Goal: Task Accomplishment & Management: Manage account settings

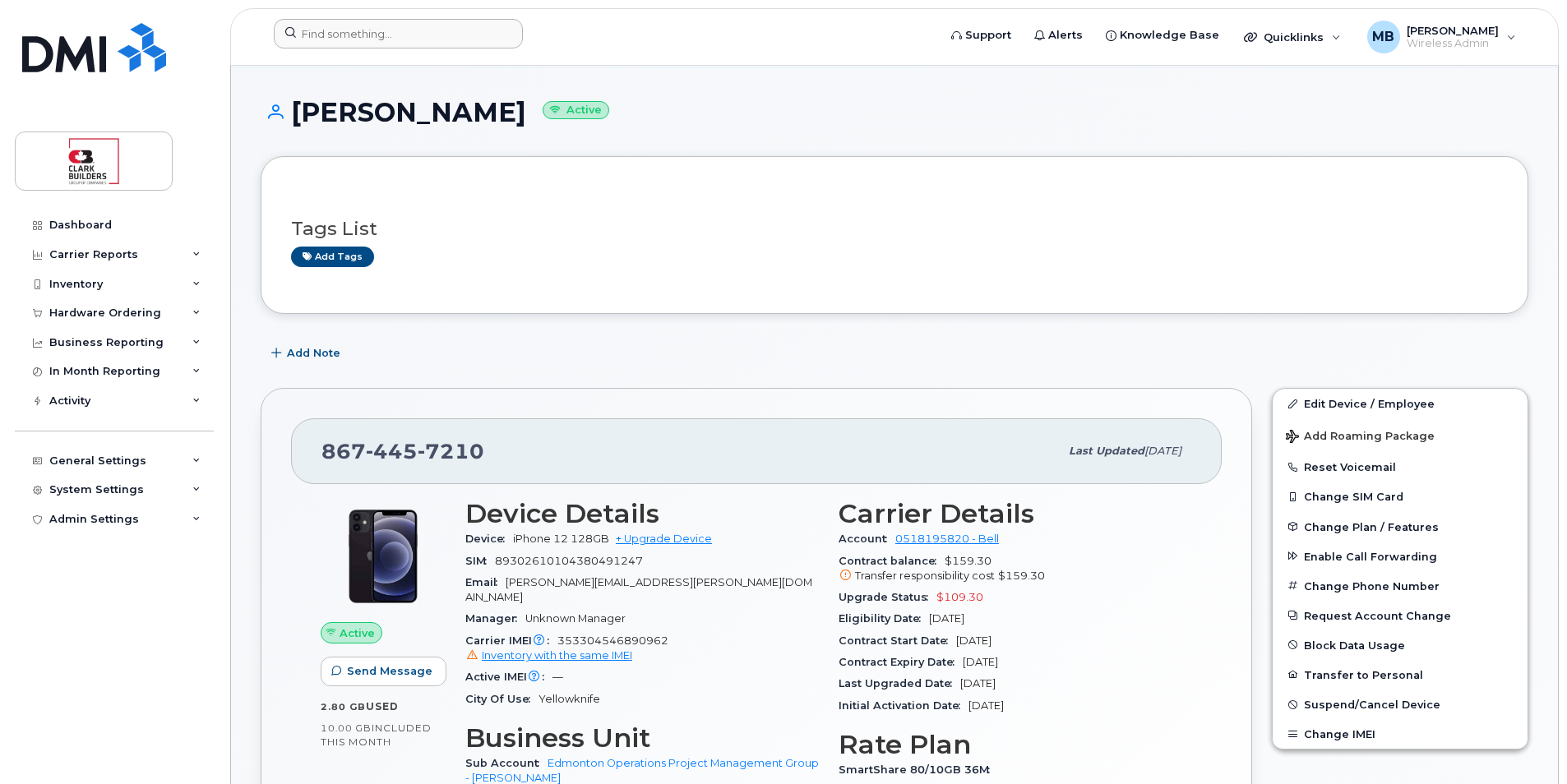
scroll to position [82, 0]
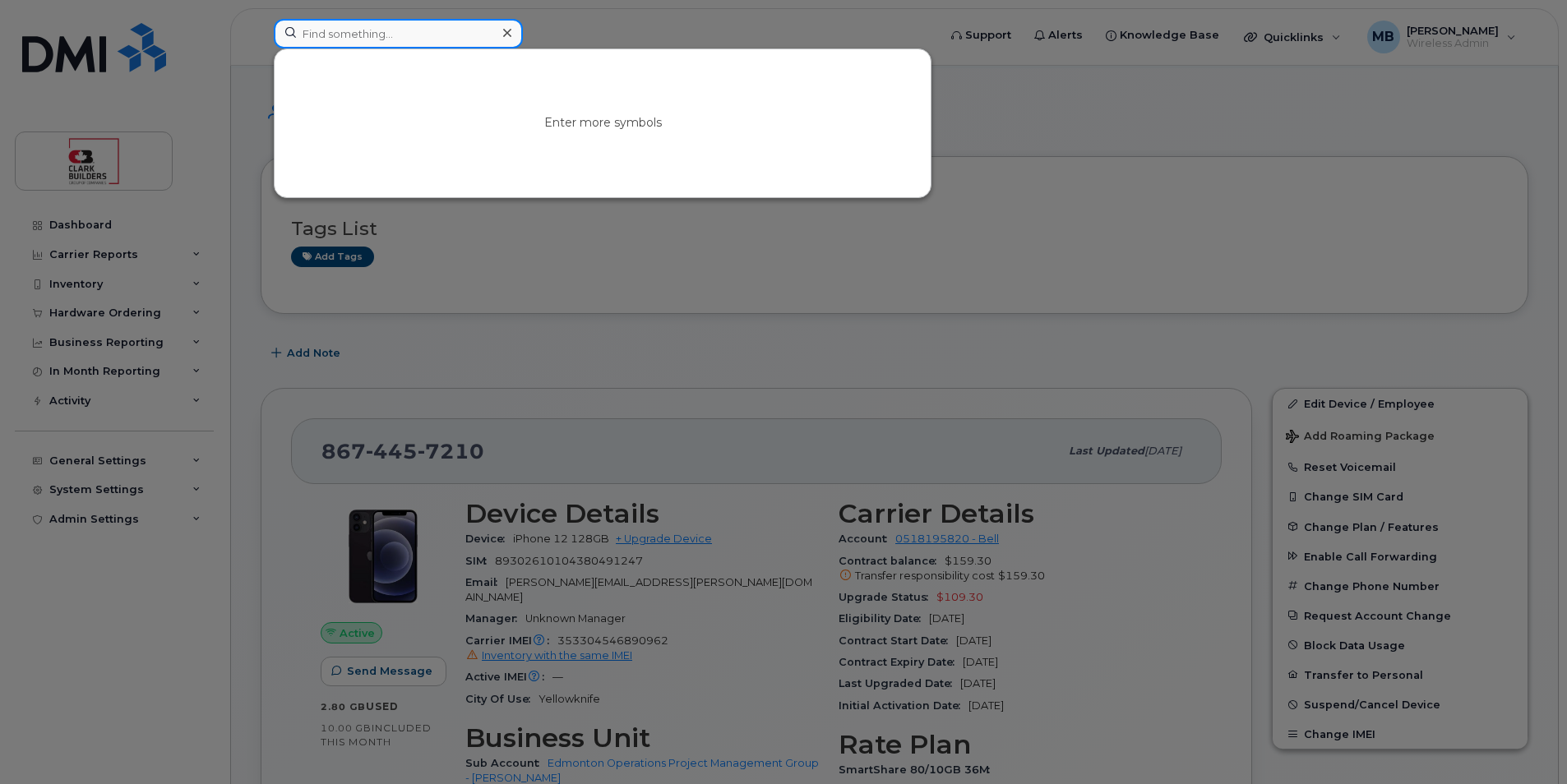
click at [374, 33] on input at bounding box center [399, 33] width 249 height 29
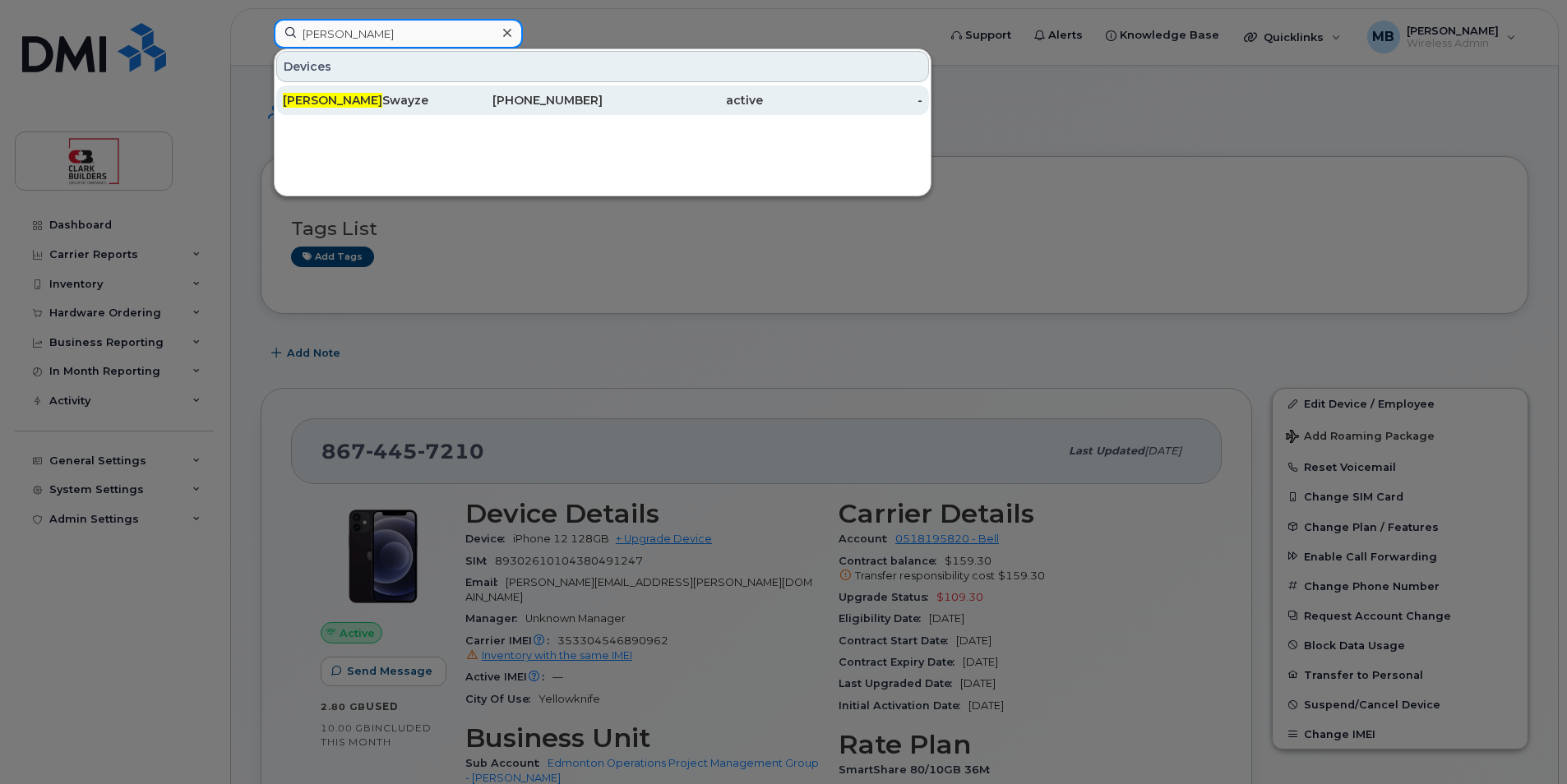
type input "[PERSON_NAME]"
click at [462, 104] on div "867-445-7210" at bounding box center [522, 100] width 160 height 17
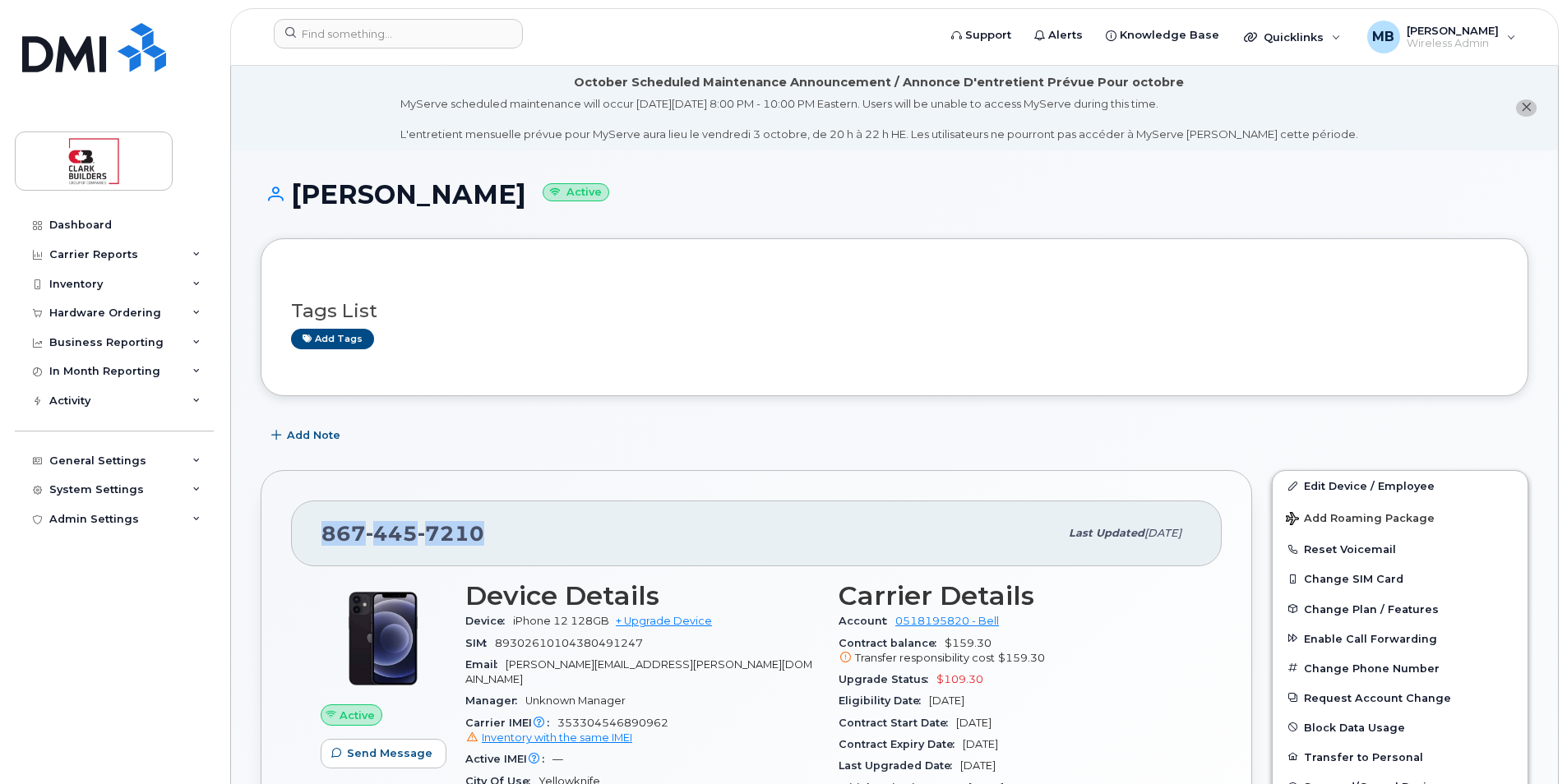
drag, startPoint x: 568, startPoint y: 462, endPoint x: 488, endPoint y: 412, distance: 94.3
click at [675, 463] on div "867 445 7210 Last updated Sep 16, 2025 Active Send Message 2.80 GB  used 10.00 …" at bounding box center [756, 757] width 1011 height 593
drag, startPoint x: 289, startPoint y: 185, endPoint x: 478, endPoint y: 206, distance: 190.2
click at [478, 206] on h1 "[PERSON_NAME] Active" at bounding box center [893, 193] width 1268 height 28
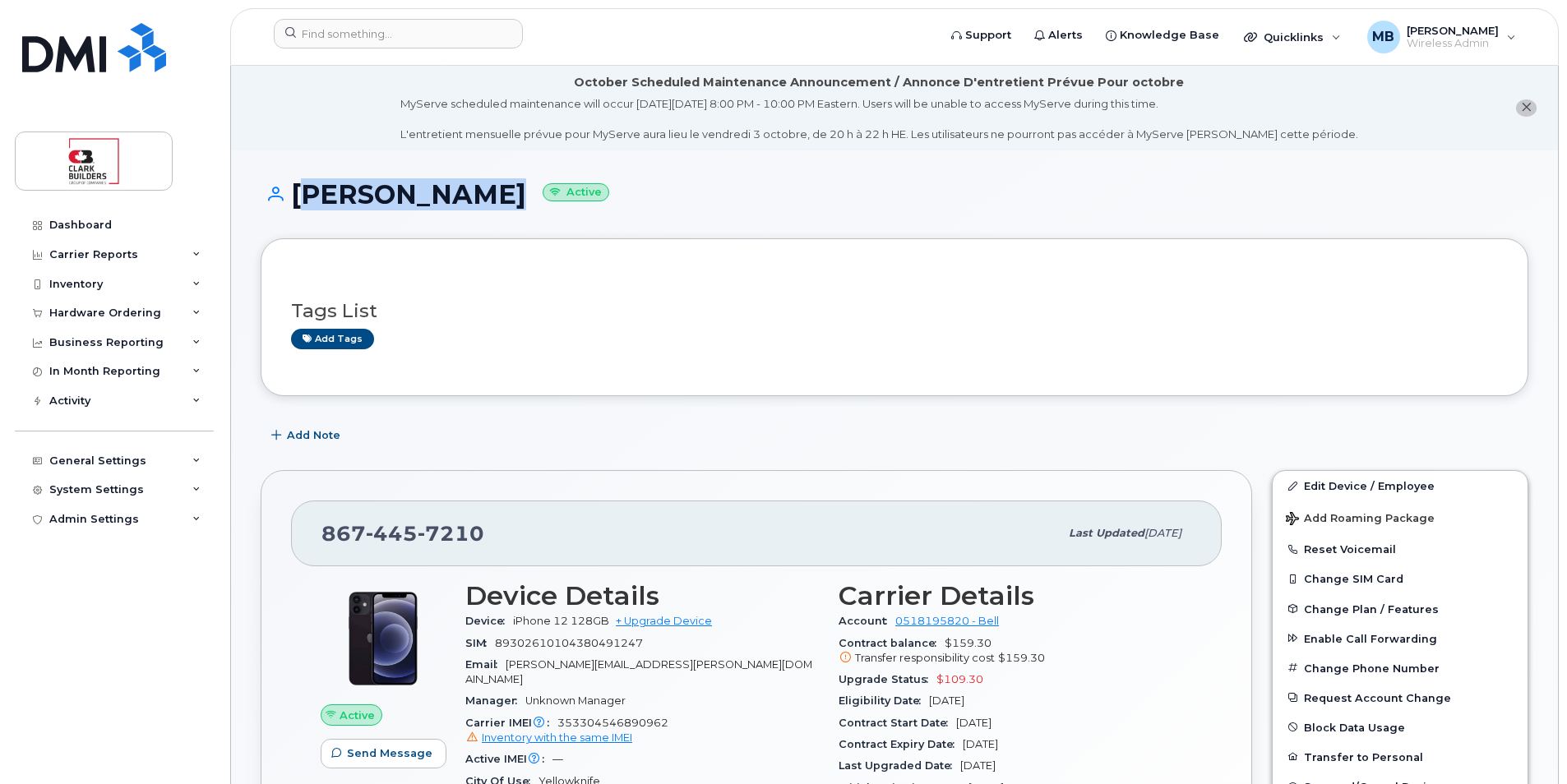
click at [471, 201] on h1 "[PERSON_NAME] Active" at bounding box center [893, 193] width 1268 height 28
drag, startPoint x: 297, startPoint y: 189, endPoint x: 472, endPoint y: 206, distance: 175.8
click at [472, 206] on h1 "Jesse Swayze Active" at bounding box center [893, 193] width 1268 height 28
drag, startPoint x: 472, startPoint y: 206, endPoint x: 487, endPoint y: 234, distance: 31.8
click at [487, 234] on div "Jesse Swayze Active" at bounding box center [893, 208] width 1268 height 58
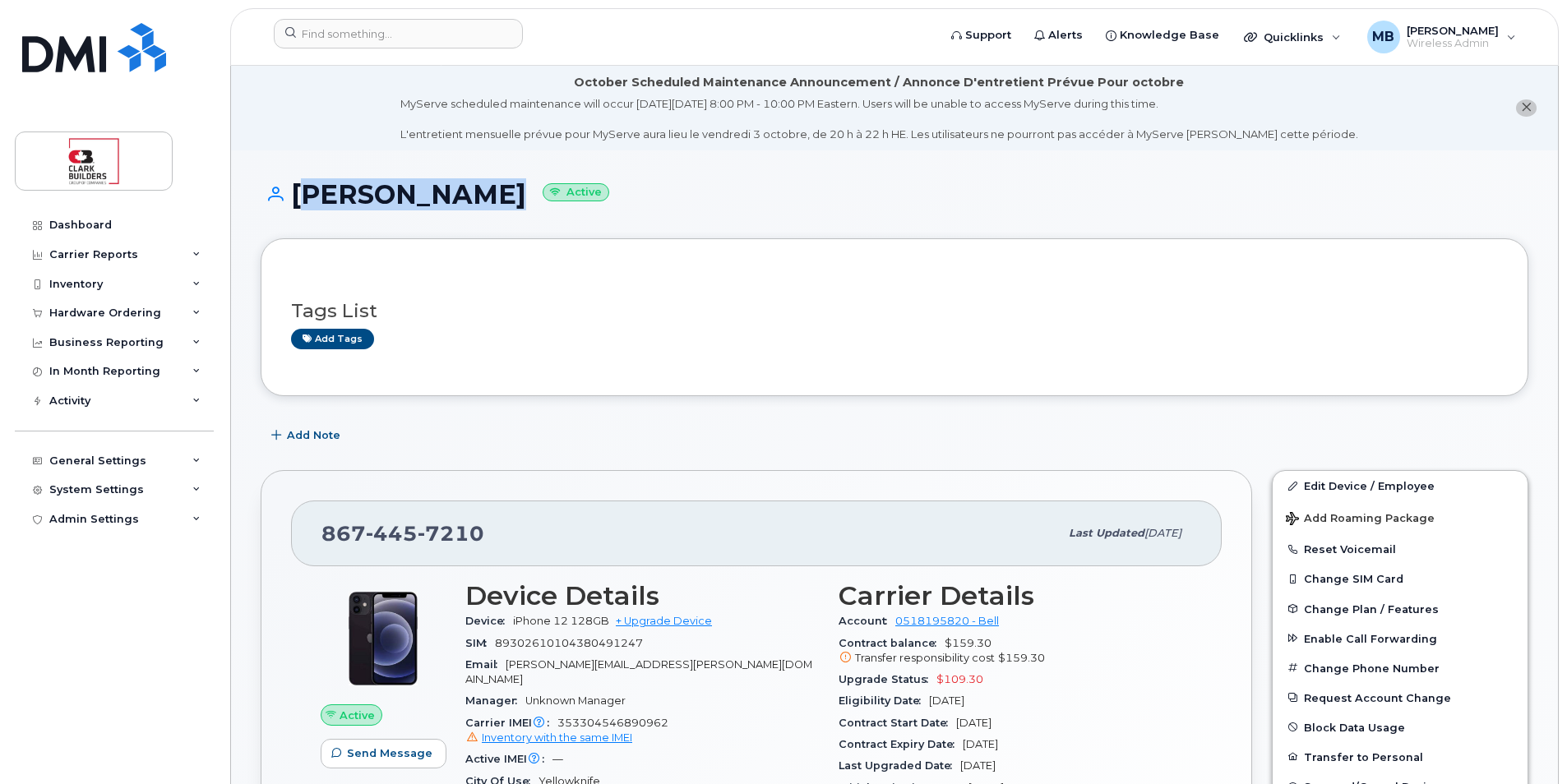
drag, startPoint x: 474, startPoint y: 200, endPoint x: 291, endPoint y: 187, distance: 183.5
click at [291, 187] on h1 "Jesse Swayze Active" at bounding box center [893, 193] width 1268 height 28
drag, startPoint x: 291, startPoint y: 187, endPoint x: 305, endPoint y: 205, distance: 22.8
click at [305, 205] on h1 "Jesse Swayze Active" at bounding box center [893, 193] width 1268 height 28
drag, startPoint x: 290, startPoint y: 191, endPoint x: 472, endPoint y: 205, distance: 182.5
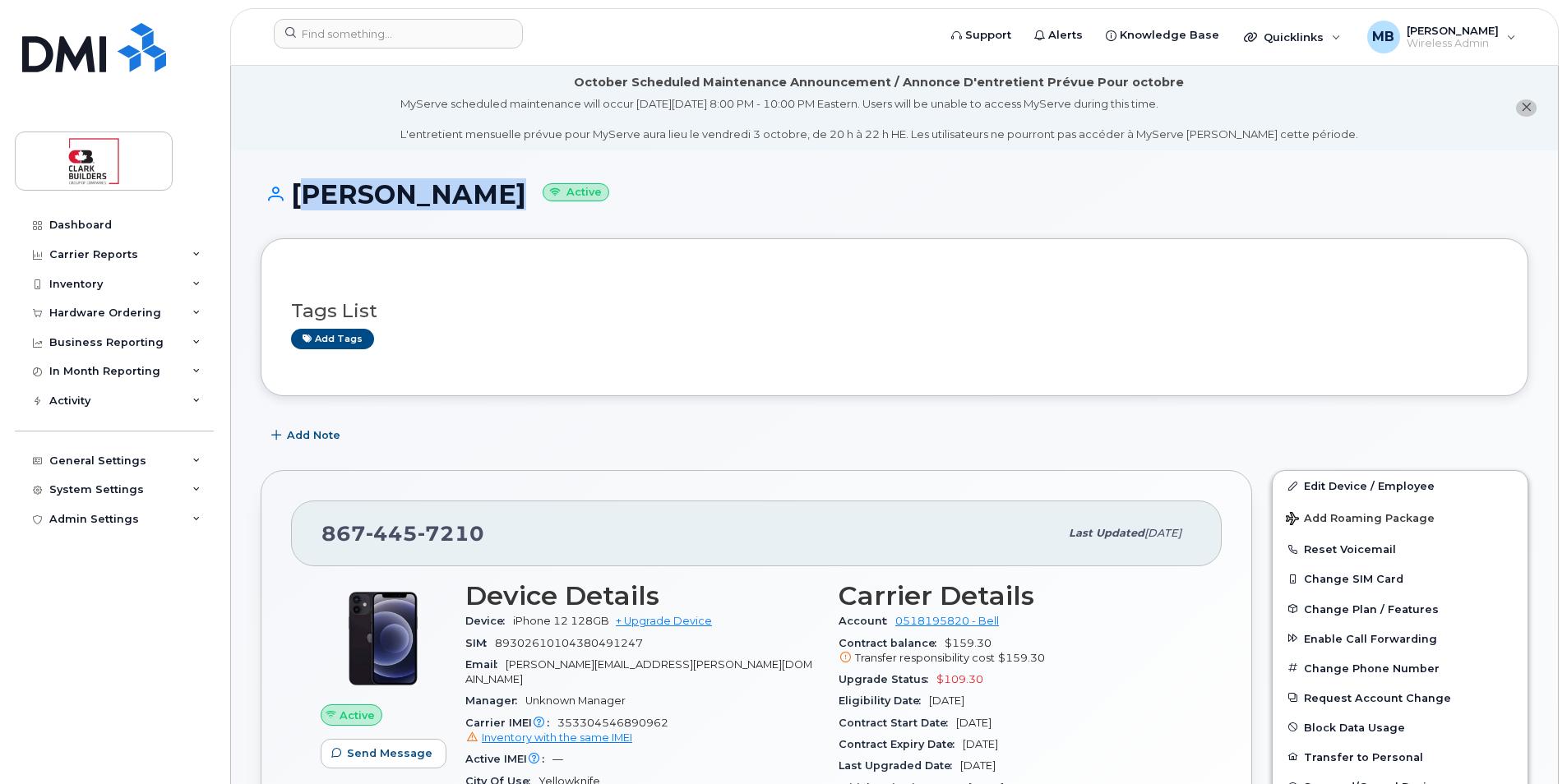
click at [472, 205] on h1 "Jesse Swayze Active" at bounding box center [893, 193] width 1268 height 28
drag, startPoint x: 472, startPoint y: 205, endPoint x: 685, endPoint y: 253, distance: 218.3
click at [685, 253] on div "Tags List Add tags" at bounding box center [893, 317] width 1268 height 158
drag, startPoint x: 920, startPoint y: 186, endPoint x: 937, endPoint y: 380, distance: 194.7
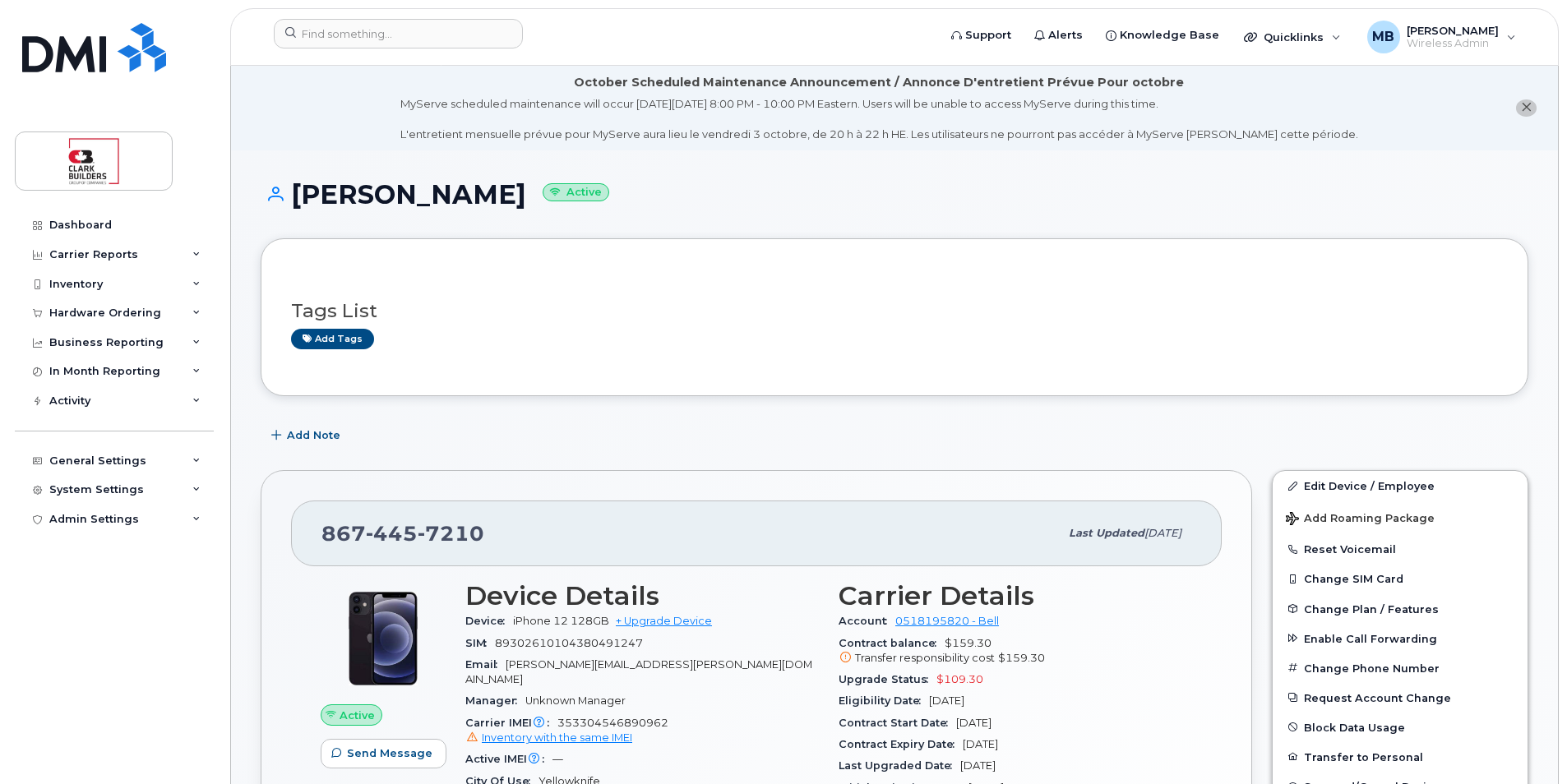
drag, startPoint x: 937, startPoint y: 380, endPoint x: 883, endPoint y: 447, distance: 86.1
click at [883, 447] on div "Add Note" at bounding box center [893, 436] width 1268 height 29
drag, startPoint x: 296, startPoint y: 191, endPoint x: 484, endPoint y: 199, distance: 188.2
click at [484, 199] on h1 "Jesse Swayze Active" at bounding box center [893, 193] width 1268 height 28
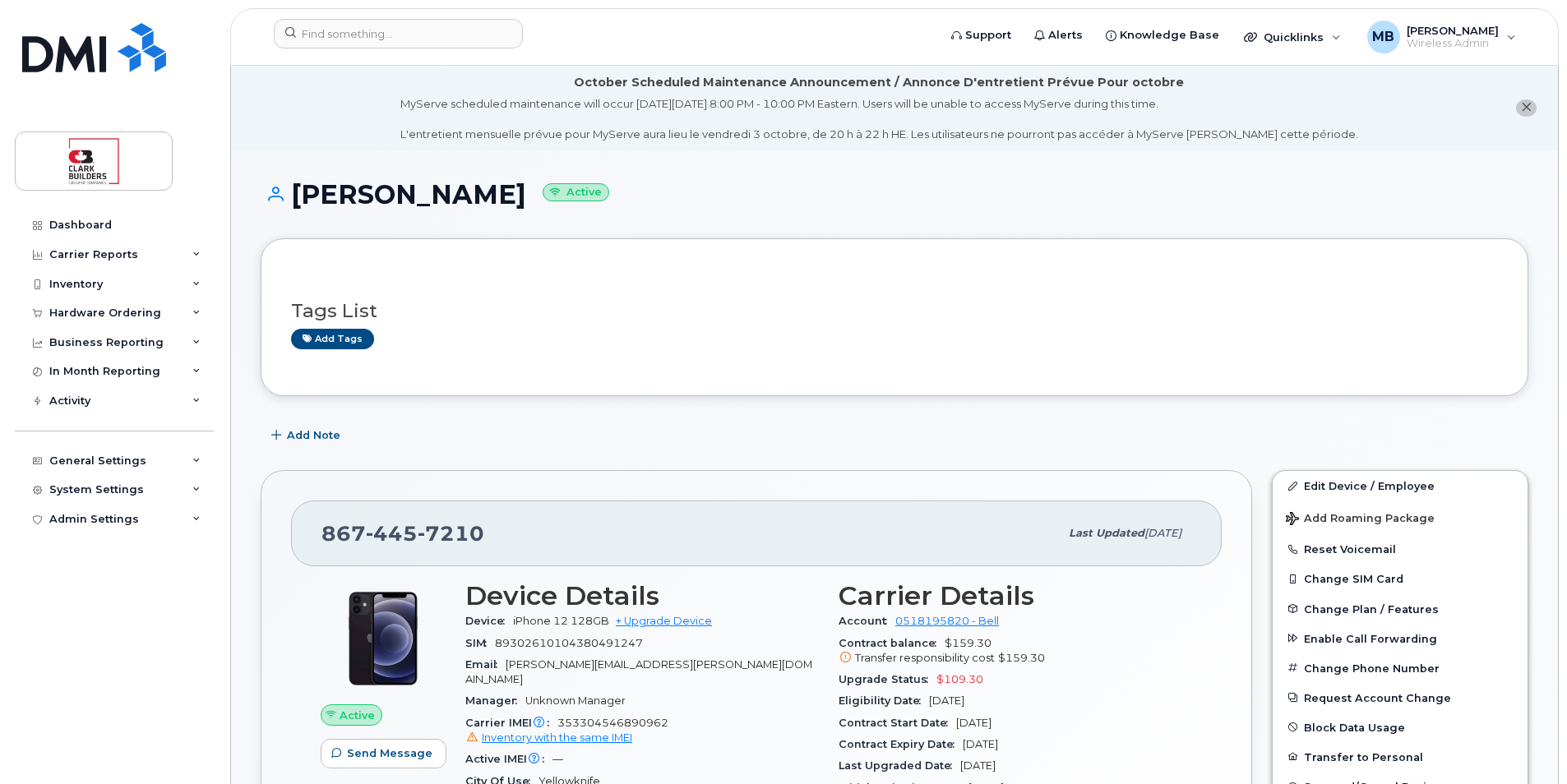
drag, startPoint x: 484, startPoint y: 199, endPoint x: 493, endPoint y: 216, distance: 19.2
click at [493, 216] on div "Jesse Swayze Active" at bounding box center [893, 208] width 1268 height 58
drag, startPoint x: 553, startPoint y: 425, endPoint x: 305, endPoint y: 408, distance: 248.6
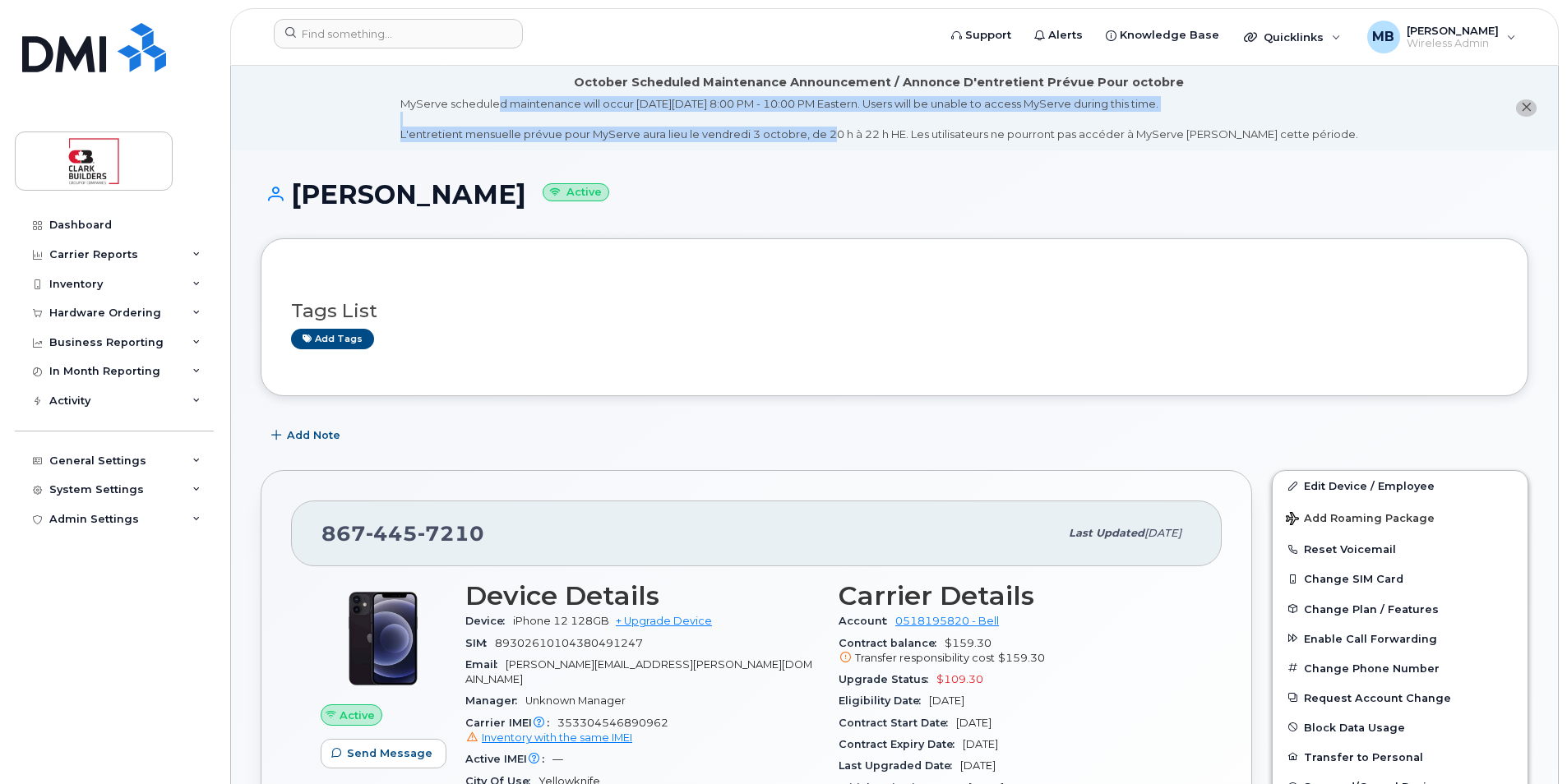
drag, startPoint x: 854, startPoint y: 132, endPoint x: 514, endPoint y: 92, distance: 342.3
click at [515, 92] on div "October Scheduled Maintenance Announcement / Annonce D'entretient Prévue Pour o…" at bounding box center [880, 108] width 958 height 69
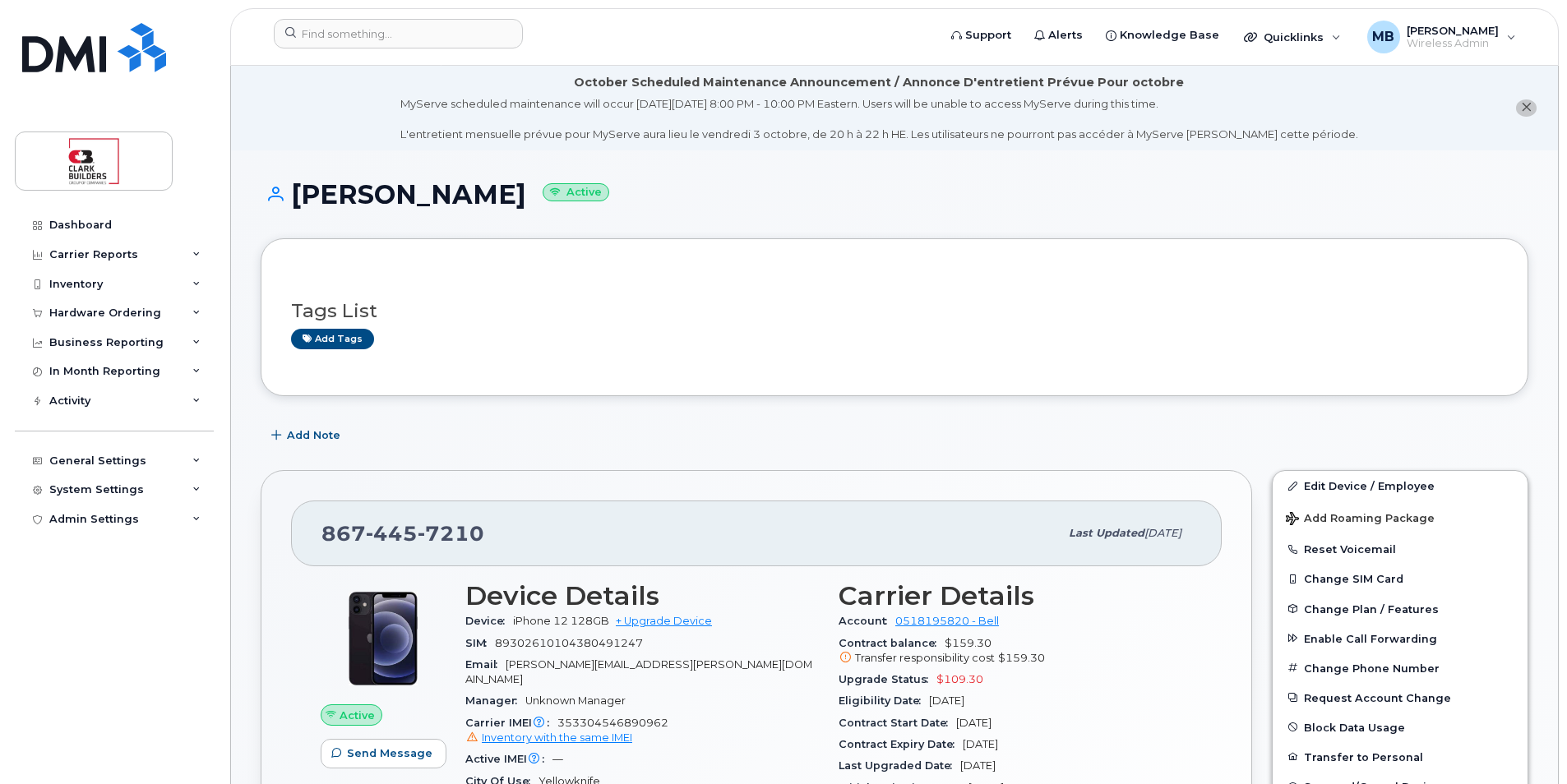
drag, startPoint x: 514, startPoint y: 92, endPoint x: 458, endPoint y: 88, distance: 56.1
click at [458, 88] on div "October Scheduled Maintenance Announcement / Annonce D'entretient Prévue Pour o…" at bounding box center [880, 108] width 958 height 69
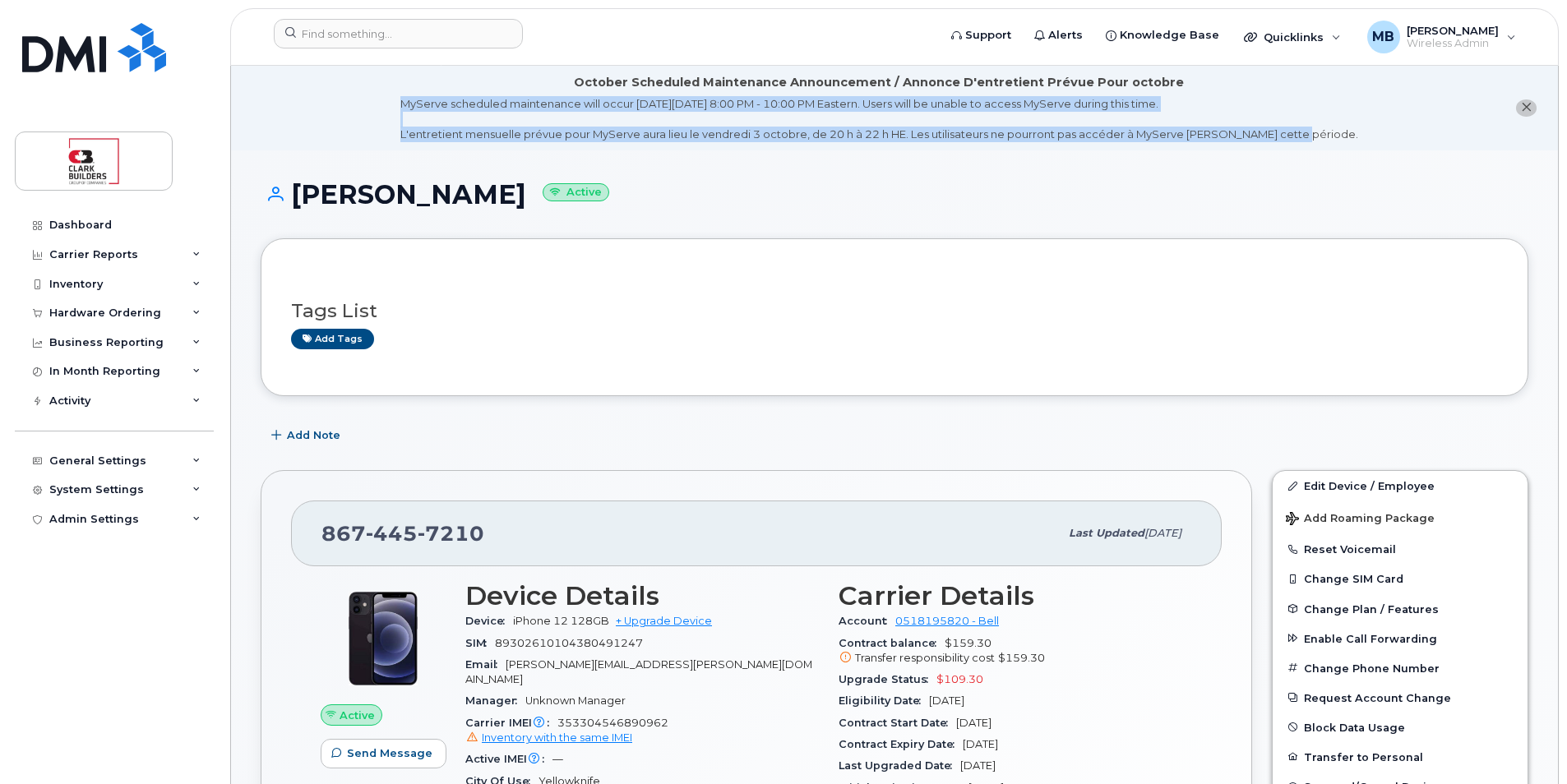
drag, startPoint x: 436, startPoint y: 97, endPoint x: 1324, endPoint y: 146, distance: 889.4
click at [1324, 145] on li "October Scheduled Maintenance Announcement / Annonce D'entretient Prévue Pour o…" at bounding box center [894, 108] width 1327 height 84
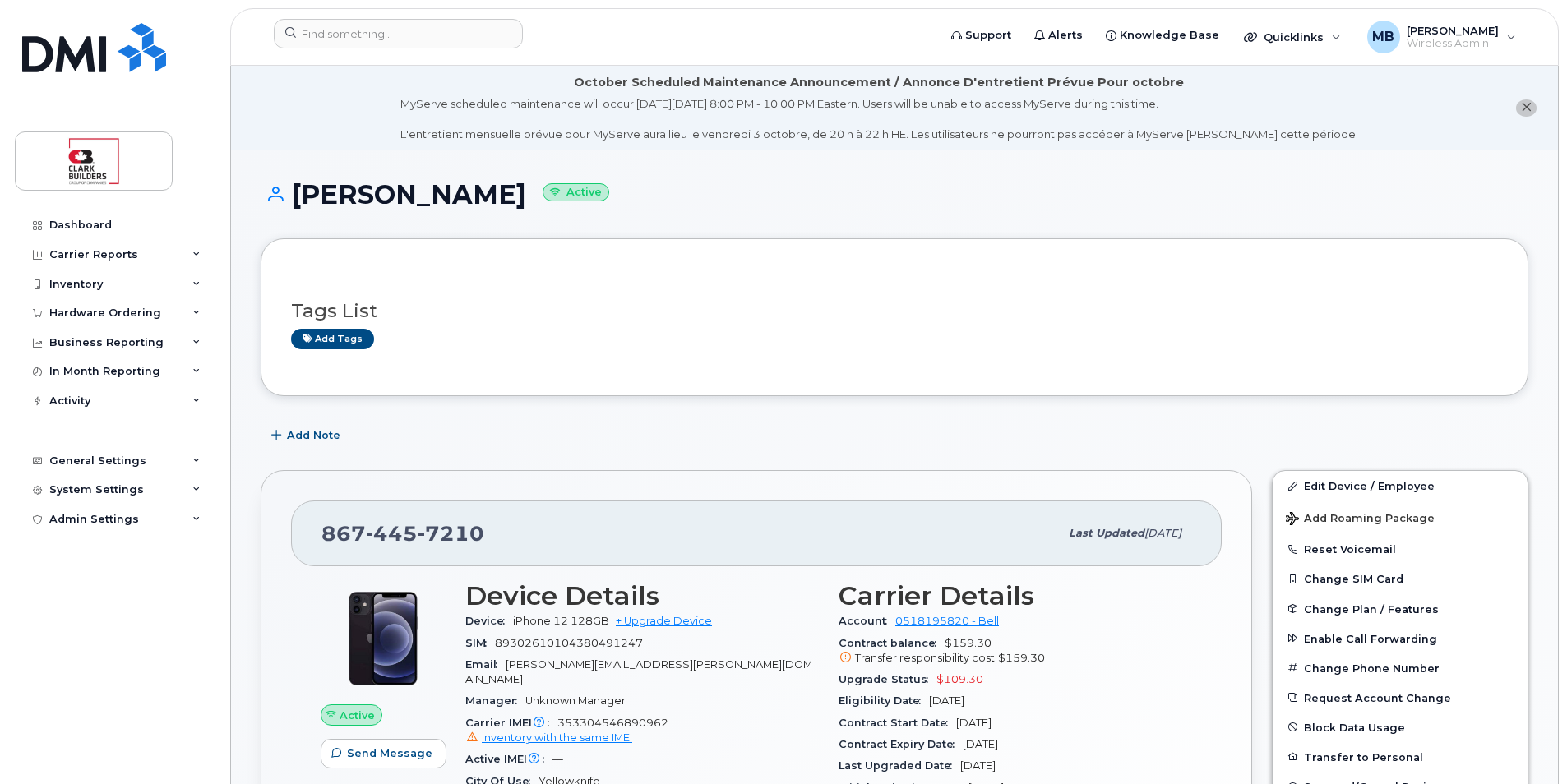
click at [1327, 149] on li "October Scheduled Maintenance Announcement / Annonce D'entretient Prévue Pour o…" at bounding box center [894, 108] width 1327 height 84
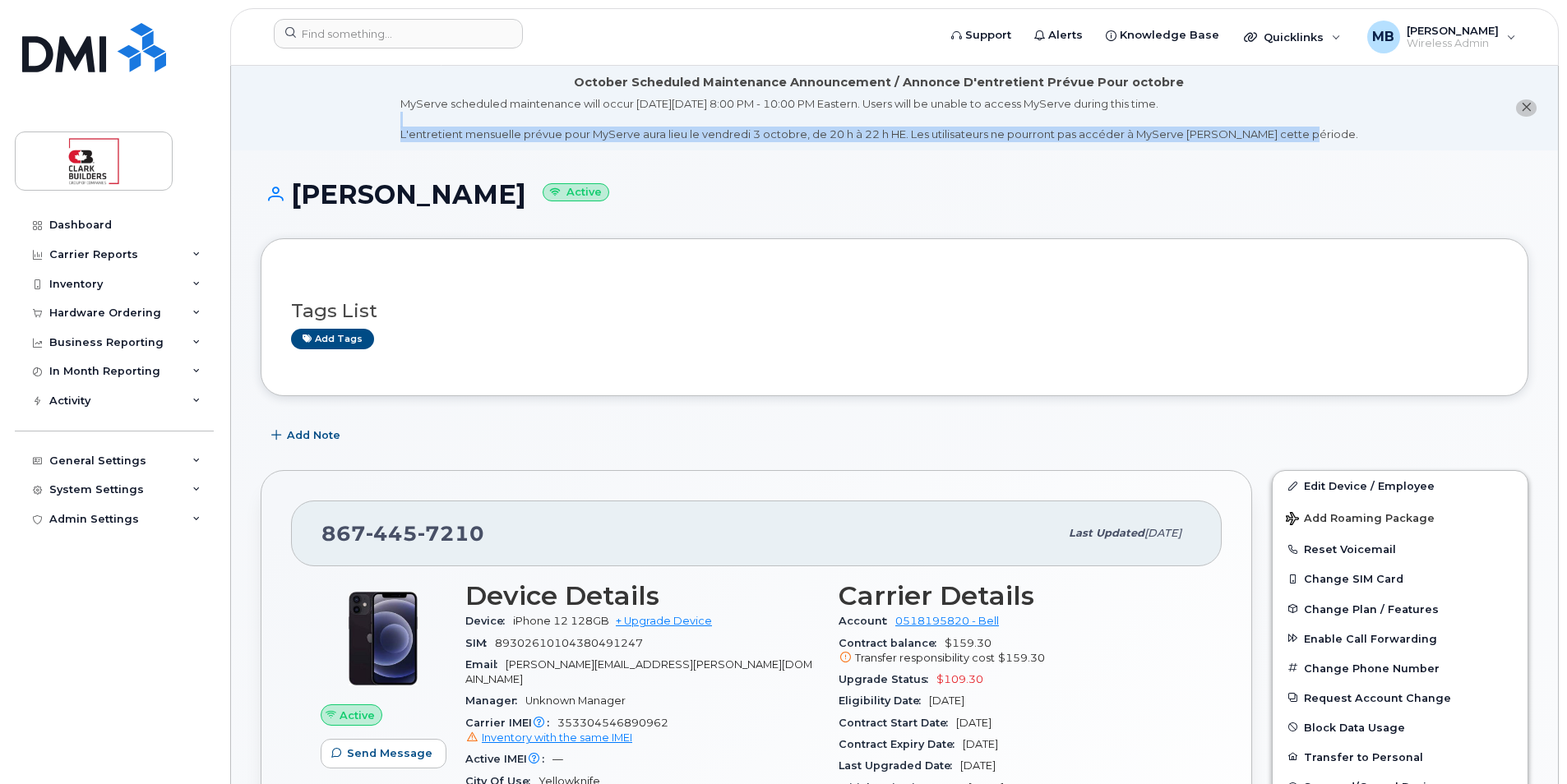
drag, startPoint x: 1324, startPoint y: 140, endPoint x: 546, endPoint y: 119, distance: 778.3
click at [546, 119] on div "MyServe scheduled maintenance will occur on Friday October 3rd, 8:00 PM - 10:00…" at bounding box center [880, 119] width 958 height 46
drag, startPoint x: 546, startPoint y: 119, endPoint x: 568, endPoint y: 138, distance: 29.1
click at [566, 136] on div "MyServe scheduled maintenance will occur on Friday October 3rd, 8:00 PM - 10:00…" at bounding box center [880, 119] width 958 height 46
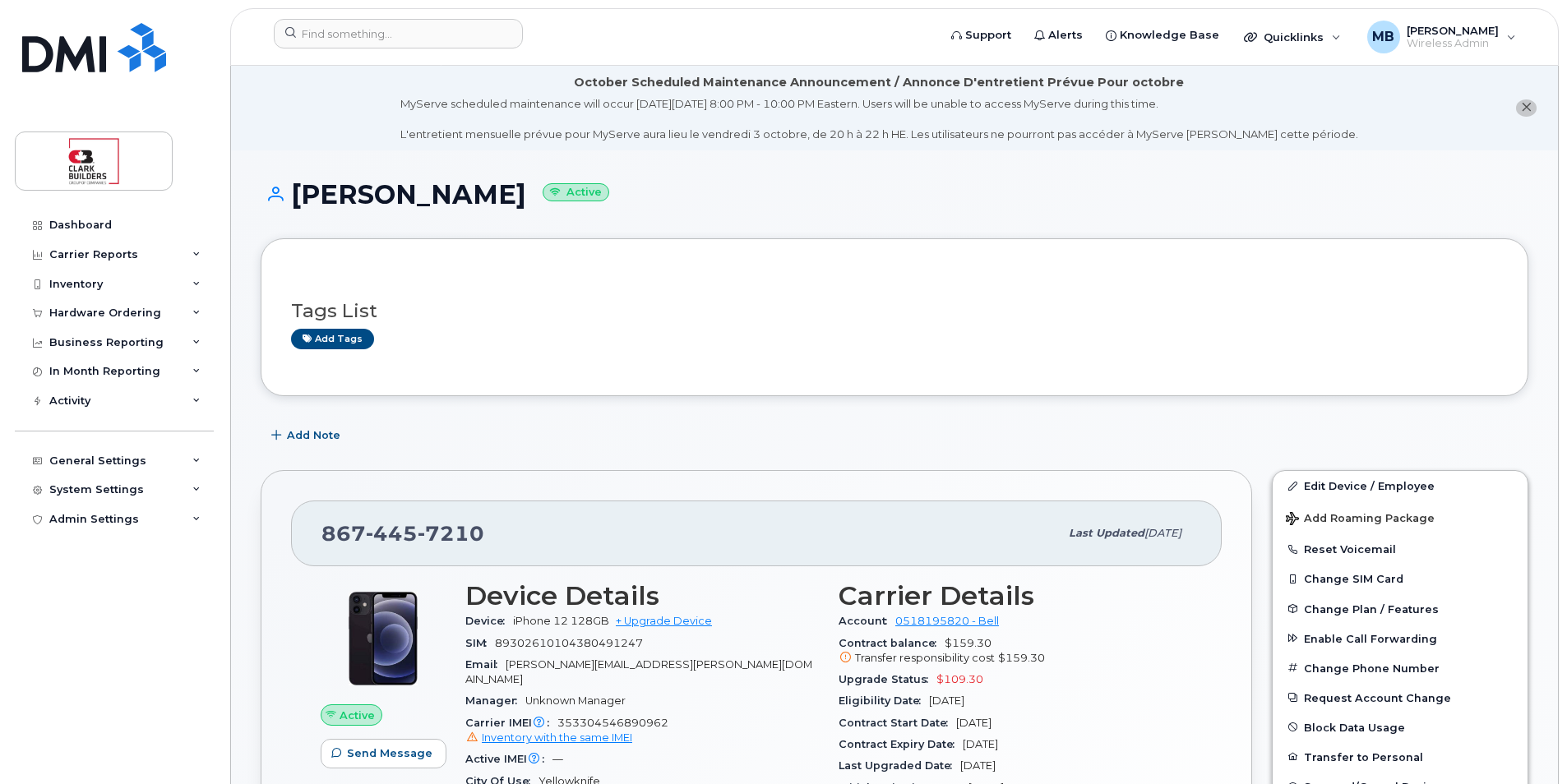
click at [587, 144] on li "October Scheduled Maintenance Announcement / Annonce D'entretient Prévue Pour o…" at bounding box center [894, 108] width 1327 height 84
click at [784, 207] on h1 "Jesse Swayze Active" at bounding box center [893, 193] width 1268 height 28
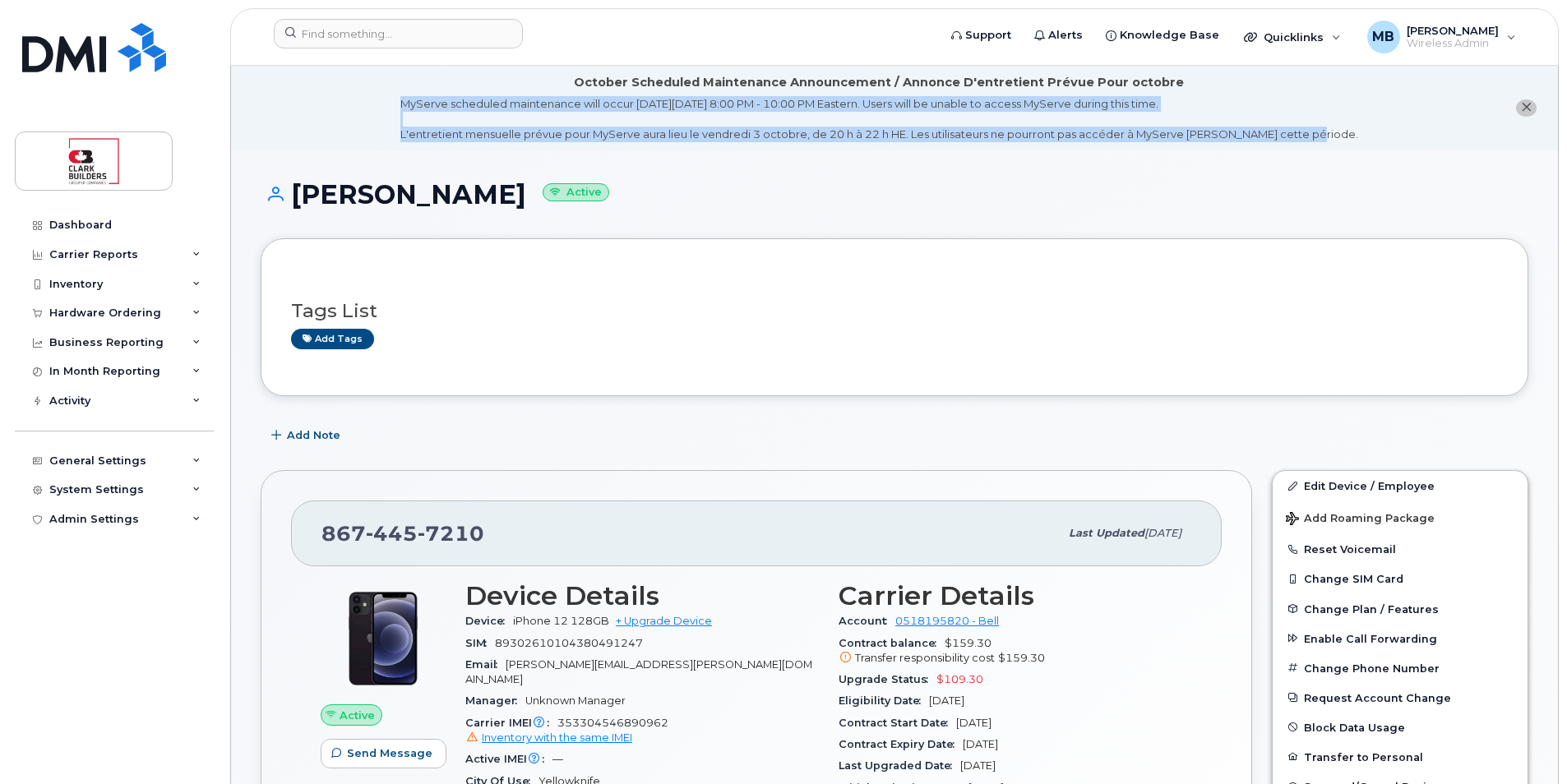
drag, startPoint x: 1339, startPoint y: 133, endPoint x: 431, endPoint y: 103, distance: 908.5
click at [430, 100] on li "October Scheduled Maintenance Announcement / Annonce D'entretient Prévue Pour o…" at bounding box center [894, 108] width 1327 height 84
drag, startPoint x: 431, startPoint y: 103, endPoint x: 480, endPoint y: 130, distance: 55.9
click at [473, 127] on div "MyServe scheduled maintenance will occur on Friday October 3rd, 8:00 PM - 10:00…" at bounding box center [880, 119] width 958 height 46
click at [587, 139] on div "MyServe scheduled maintenance will occur on Friday October 3rd, 8:00 PM - 10:00…" at bounding box center [880, 119] width 958 height 46
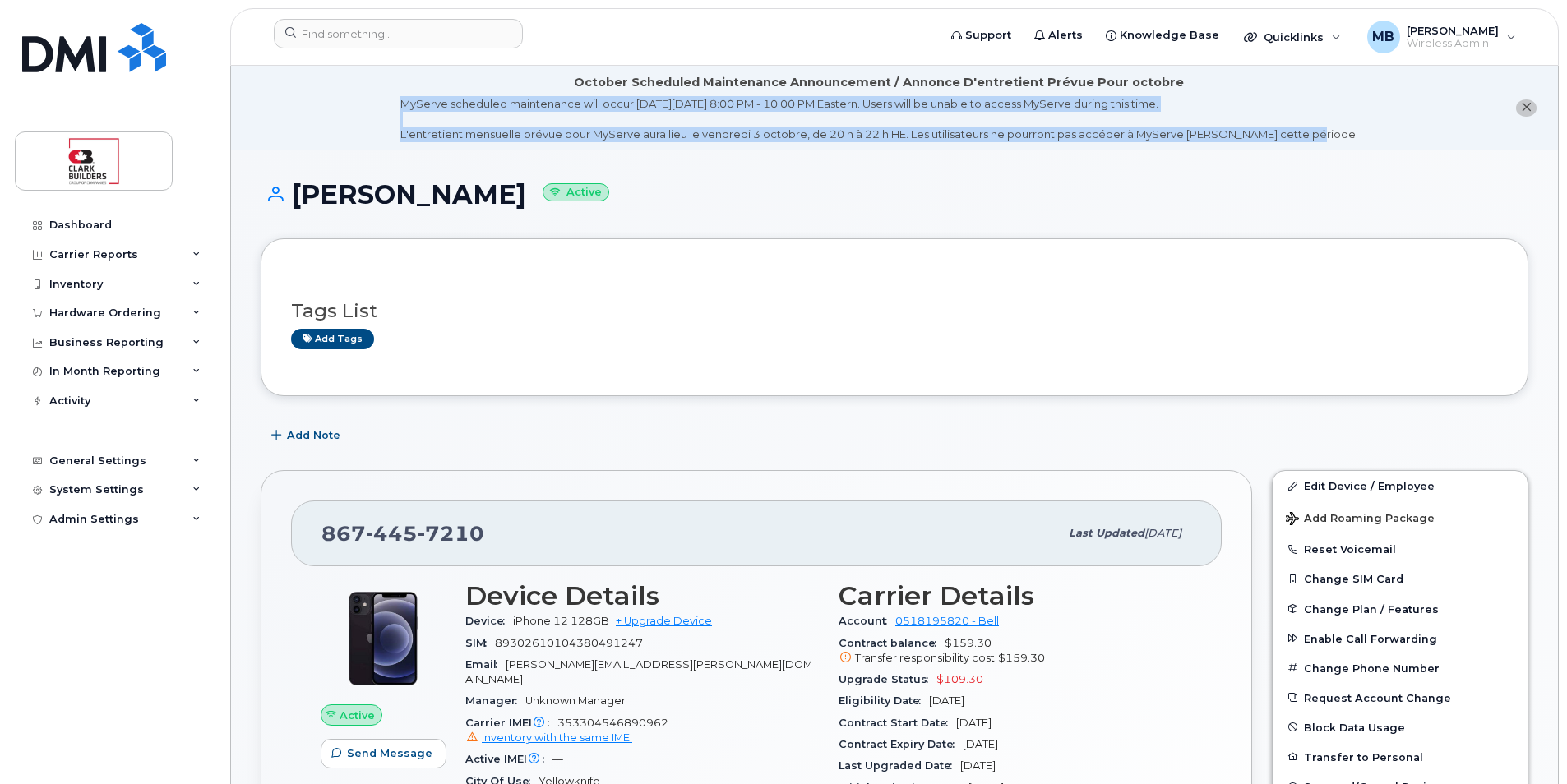
click at [614, 138] on div "MyServe scheduled maintenance will occur on Friday October 3rd, 8:00 PM - 10:00…" at bounding box center [880, 119] width 958 height 46
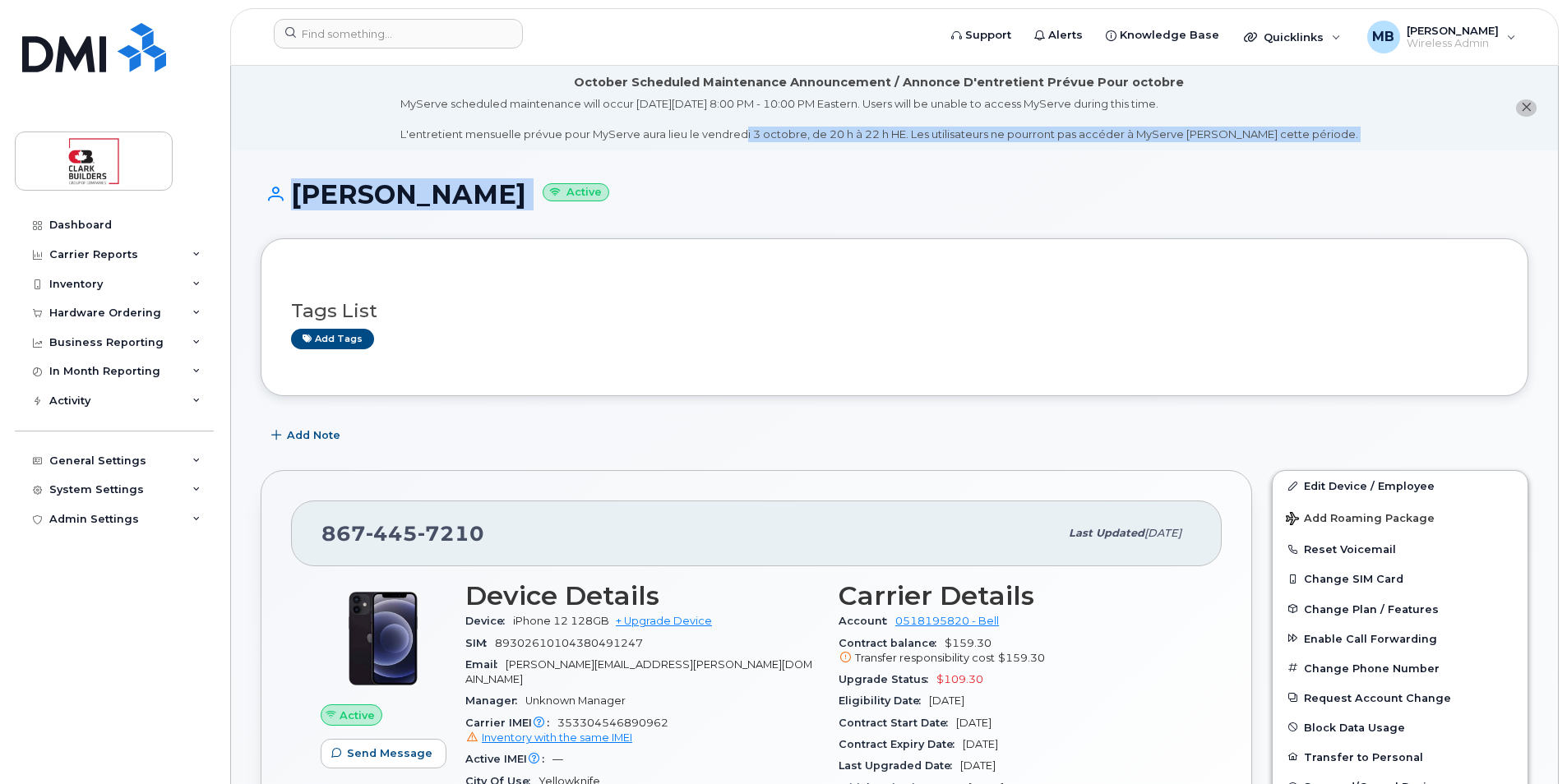
drag, startPoint x: 772, startPoint y: 135, endPoint x: 1040, endPoint y: 183, distance: 272.3
drag, startPoint x: 1040, startPoint y: 183, endPoint x: 1012, endPoint y: 237, distance: 60.8
click at [1012, 238] on div "Tags List Add tags" at bounding box center [893, 317] width 1268 height 158
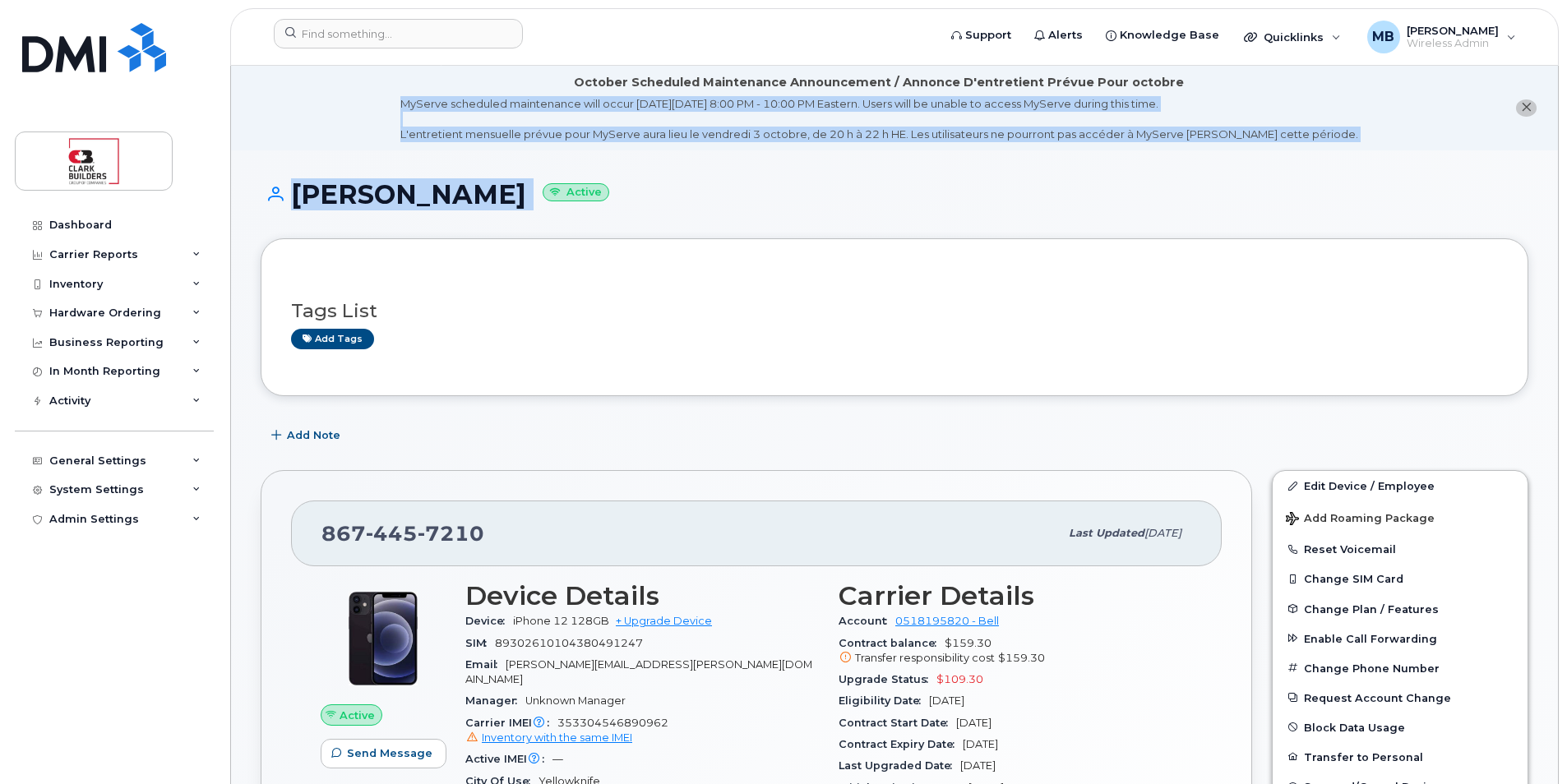
drag, startPoint x: 441, startPoint y: 98, endPoint x: 847, endPoint y: 167, distance: 411.8
drag, startPoint x: 847, startPoint y: 167, endPoint x: 833, endPoint y: 189, distance: 26.1
click at [833, 189] on h1 "Jesse Swayze Active" at bounding box center [893, 193] width 1268 height 28
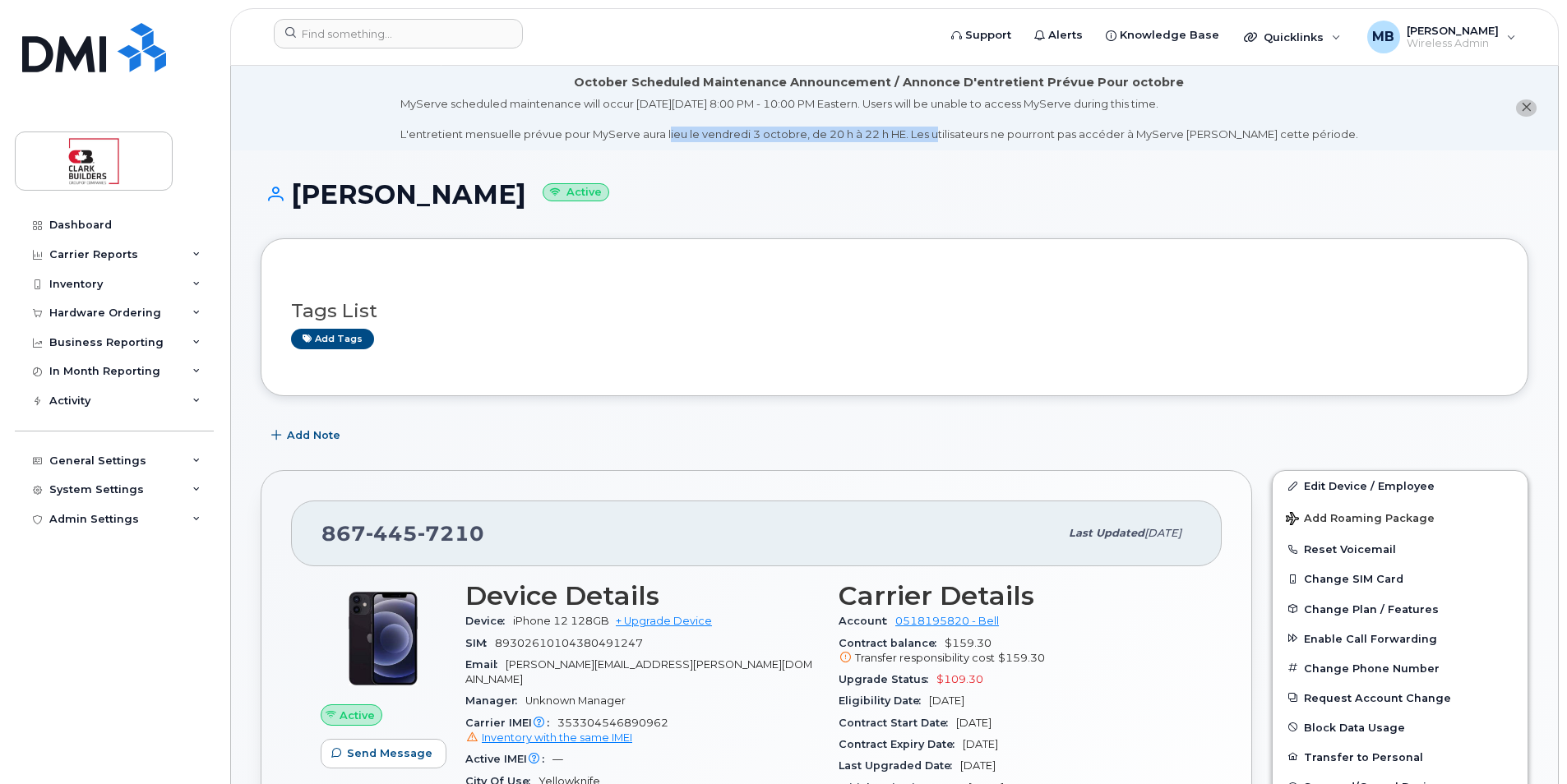
drag, startPoint x: 699, startPoint y: 128, endPoint x: 968, endPoint y: 140, distance: 269.3
click at [967, 140] on div "MyServe scheduled maintenance will occur on Friday October 3rd, 8:00 PM - 10:00…" at bounding box center [880, 119] width 958 height 46
drag, startPoint x: 968, startPoint y: 140, endPoint x: 994, endPoint y: 170, distance: 39.7
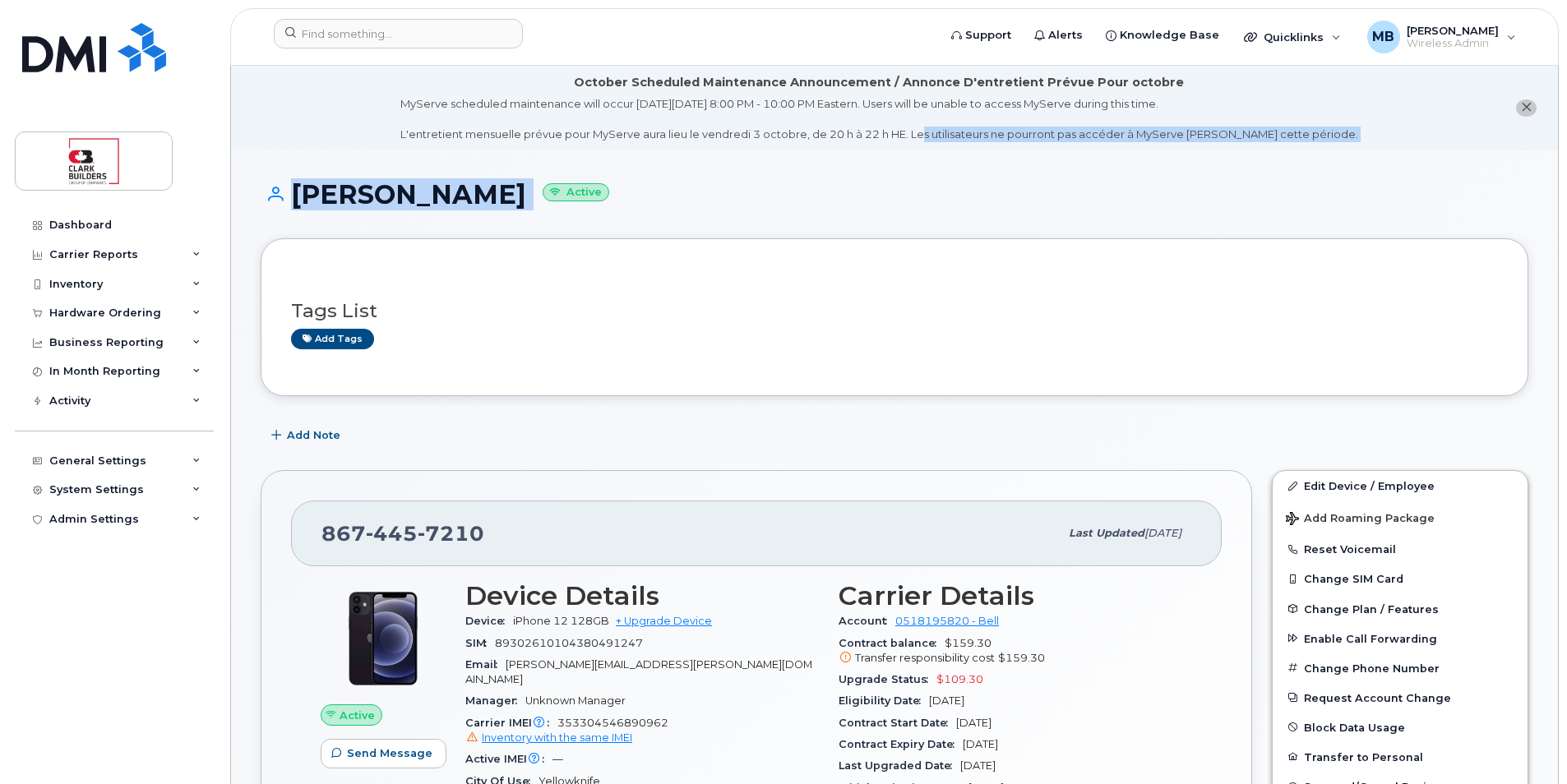
drag, startPoint x: 948, startPoint y: 136, endPoint x: 1302, endPoint y: 149, distance: 354.2
click at [1301, 149] on li "October Scheduled Maintenance Announcement / Annonce D'entretient Prévue Pour o…" at bounding box center [894, 108] width 1327 height 84
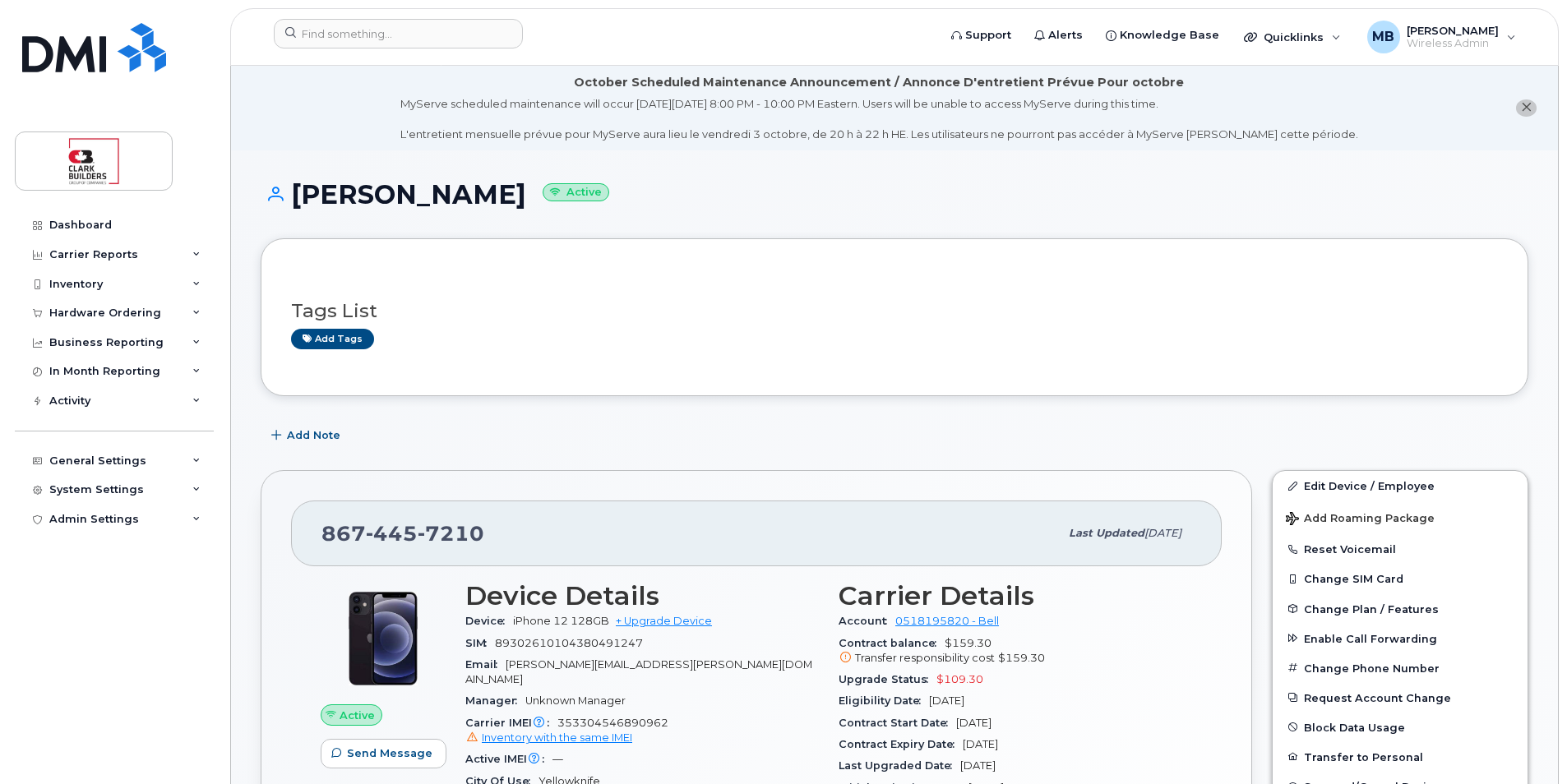
drag, startPoint x: 1302, startPoint y: 149, endPoint x: 1319, endPoint y: 183, distance: 38.0
click at [1319, 183] on h1 "Jesse Swayze Active" at bounding box center [893, 193] width 1268 height 28
drag, startPoint x: 432, startPoint y: 101, endPoint x: 963, endPoint y: 104, distance: 531.0
click at [962, 104] on div "MyServe scheduled maintenance will occur on Friday October 3rd, 8:00 PM - 10:00…" at bounding box center [880, 119] width 958 height 46
click at [968, 104] on div "MyServe scheduled maintenance will occur on Friday October 3rd, 8:00 PM - 10:00…" at bounding box center [880, 119] width 958 height 46
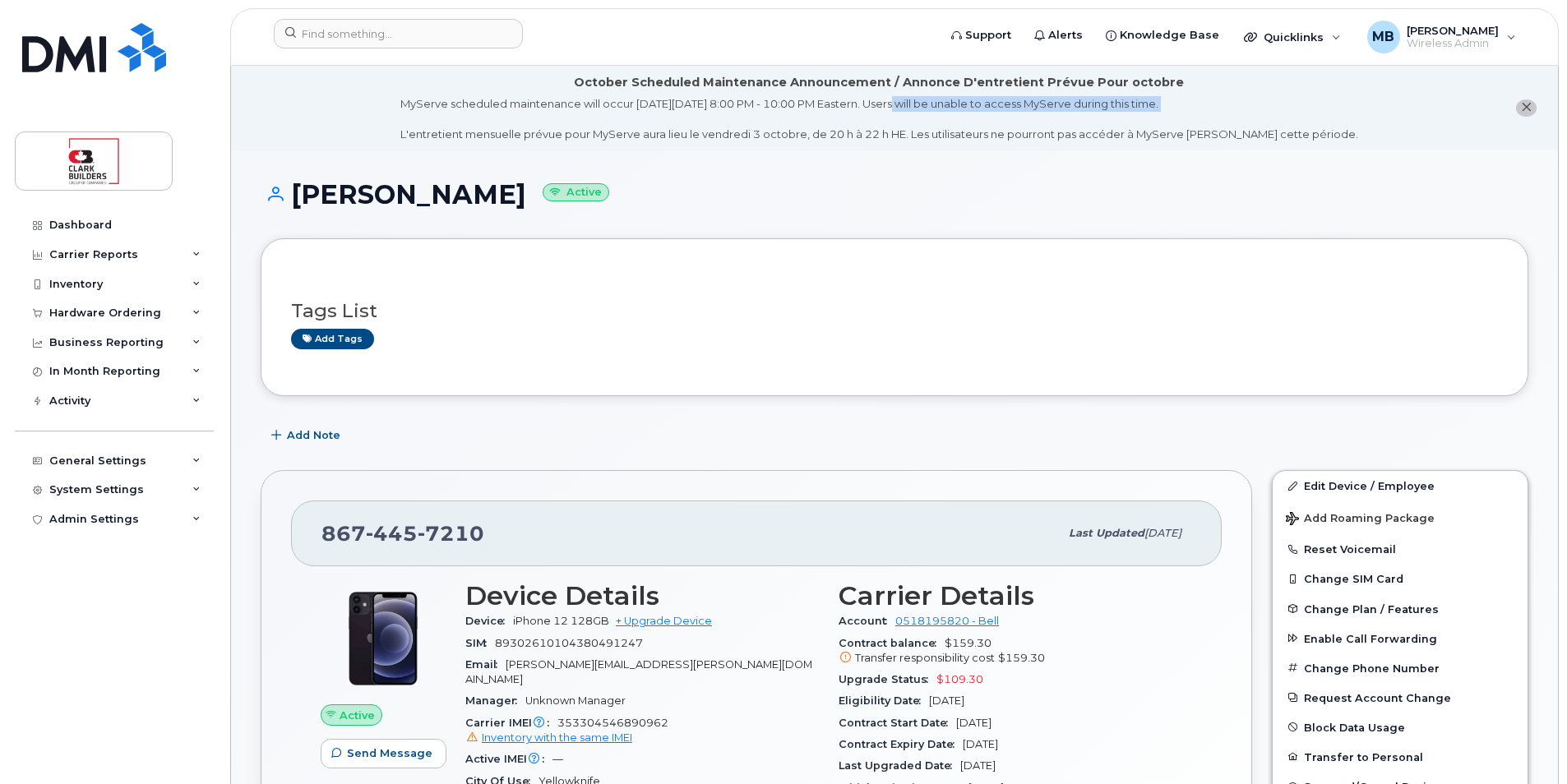
drag, startPoint x: 922, startPoint y: 102, endPoint x: 1168, endPoint y: 120, distance: 246.7
click at [1168, 120] on div "MyServe scheduled maintenance will occur on Friday October 3rd, 8:00 PM - 10:00…" at bounding box center [880, 119] width 958 height 46
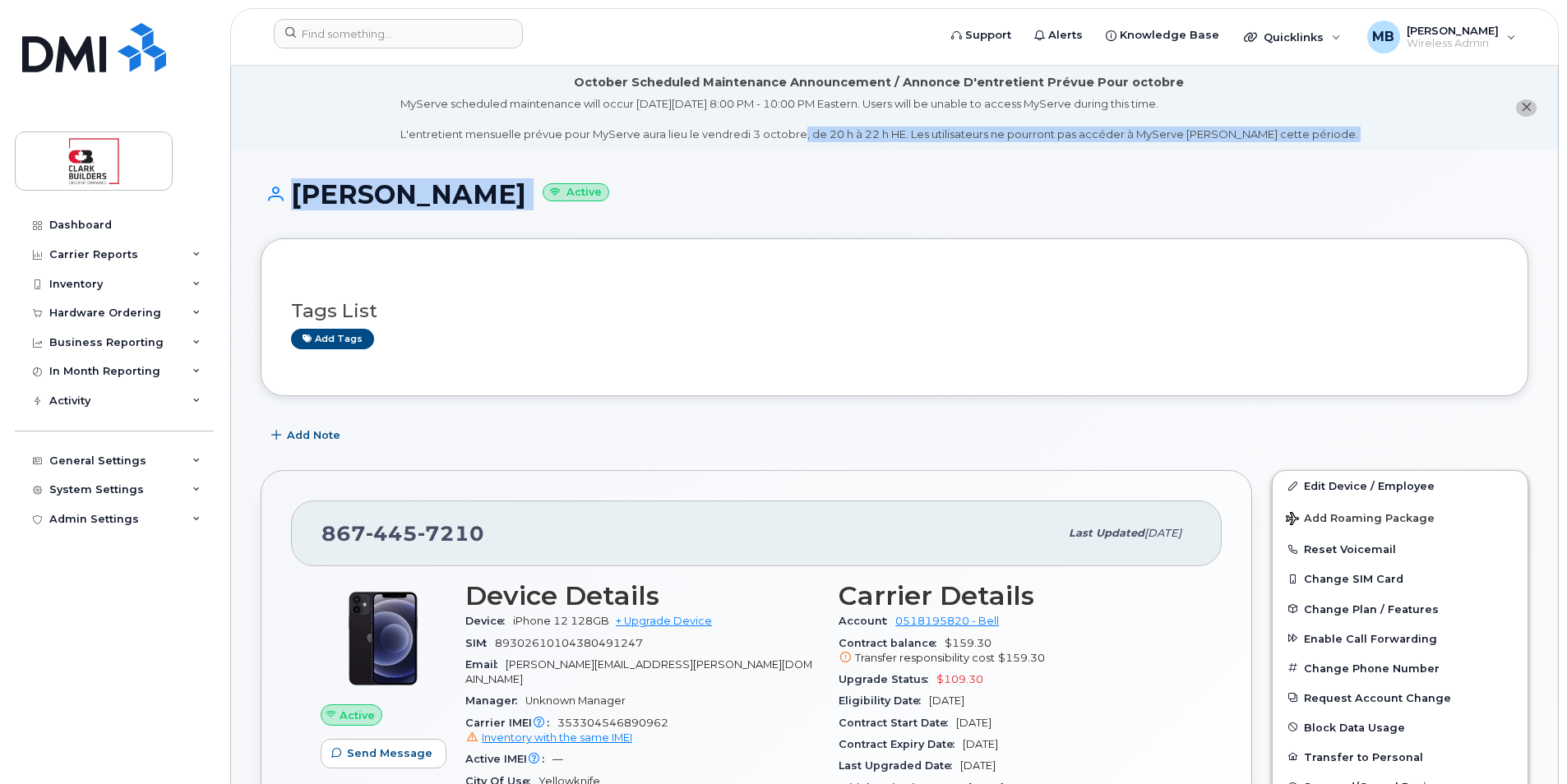
drag, startPoint x: 833, startPoint y: 136, endPoint x: 1042, endPoint y: 151, distance: 209.5
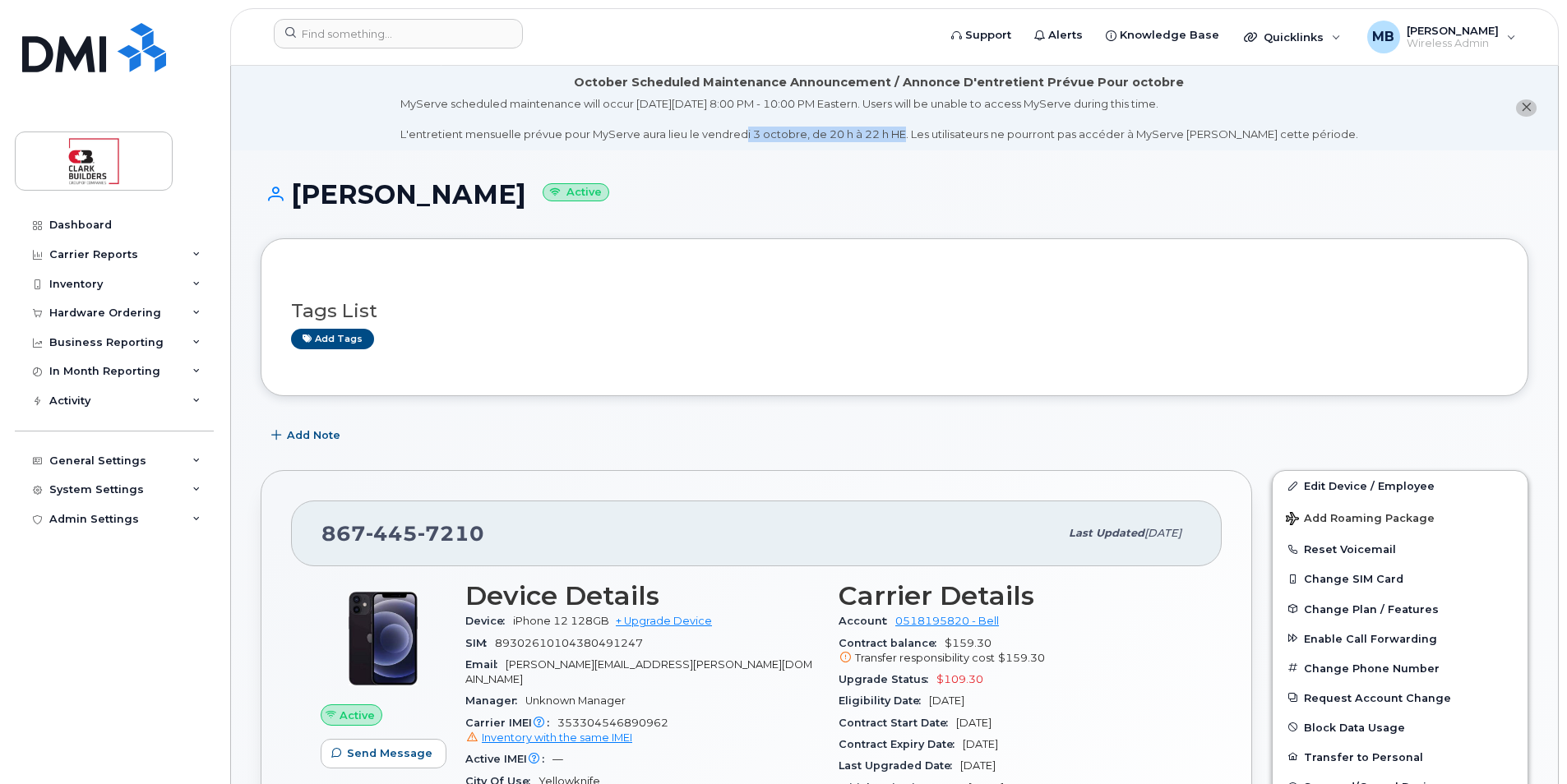
drag, startPoint x: 807, startPoint y: 136, endPoint x: 934, endPoint y: 150, distance: 127.8
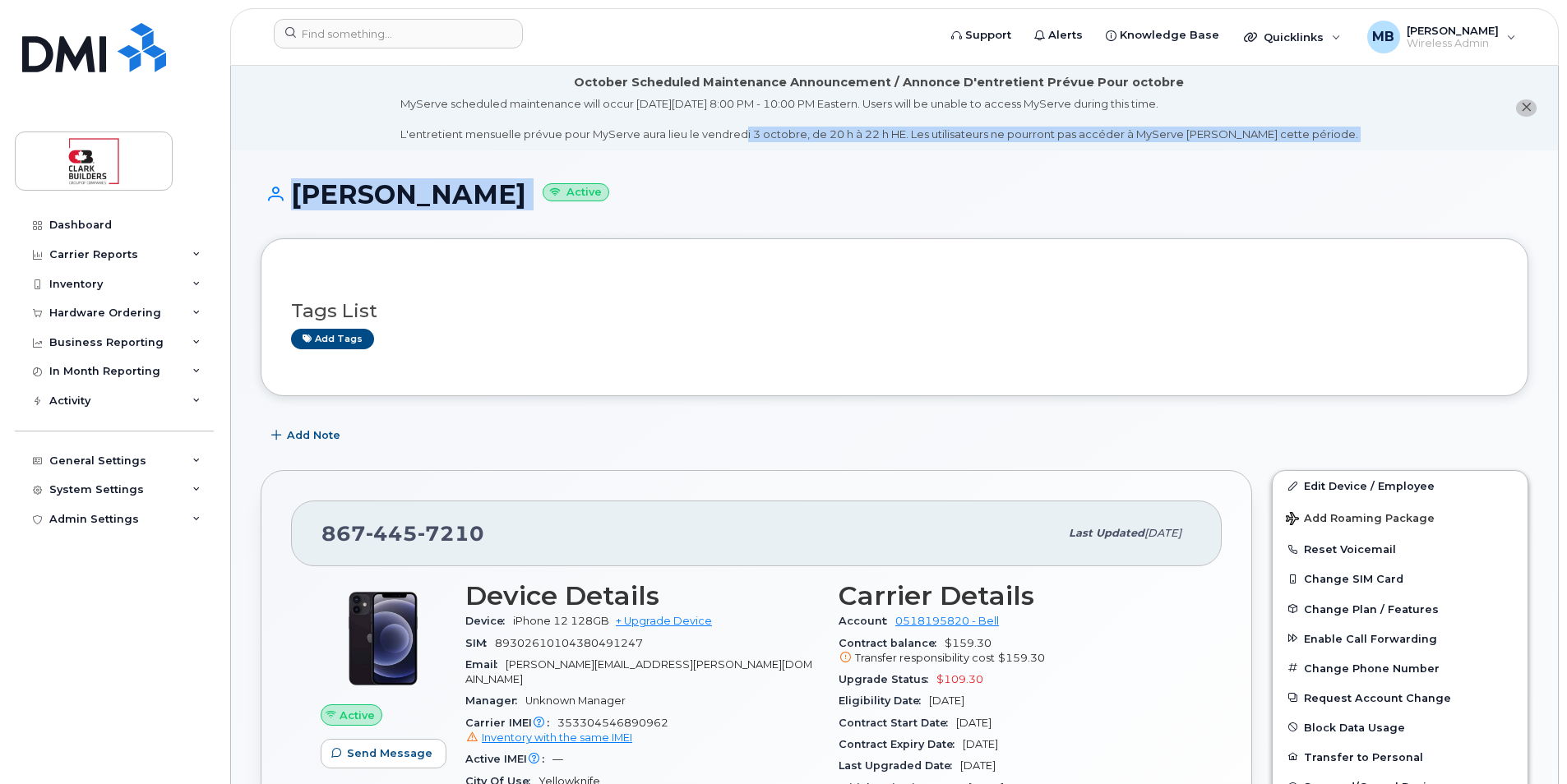
drag, startPoint x: 934, startPoint y: 150, endPoint x: 945, endPoint y: 155, distance: 12.1
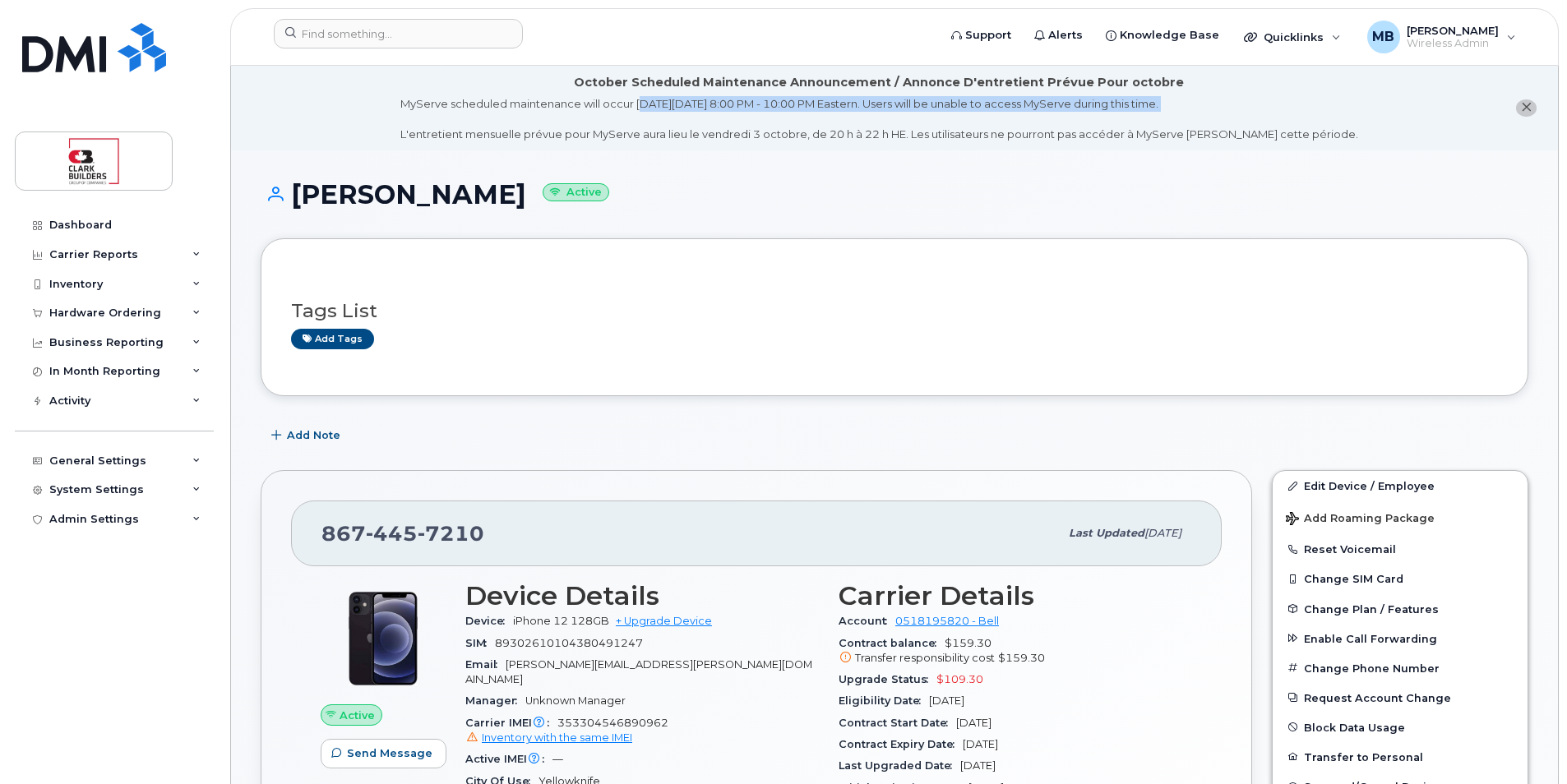
drag, startPoint x: 671, startPoint y: 100, endPoint x: 913, endPoint y: 120, distance: 242.8
click at [913, 120] on div "MyServe scheduled maintenance will occur on Friday October 3rd, 8:00 PM - 10:00…" at bounding box center [880, 119] width 958 height 46
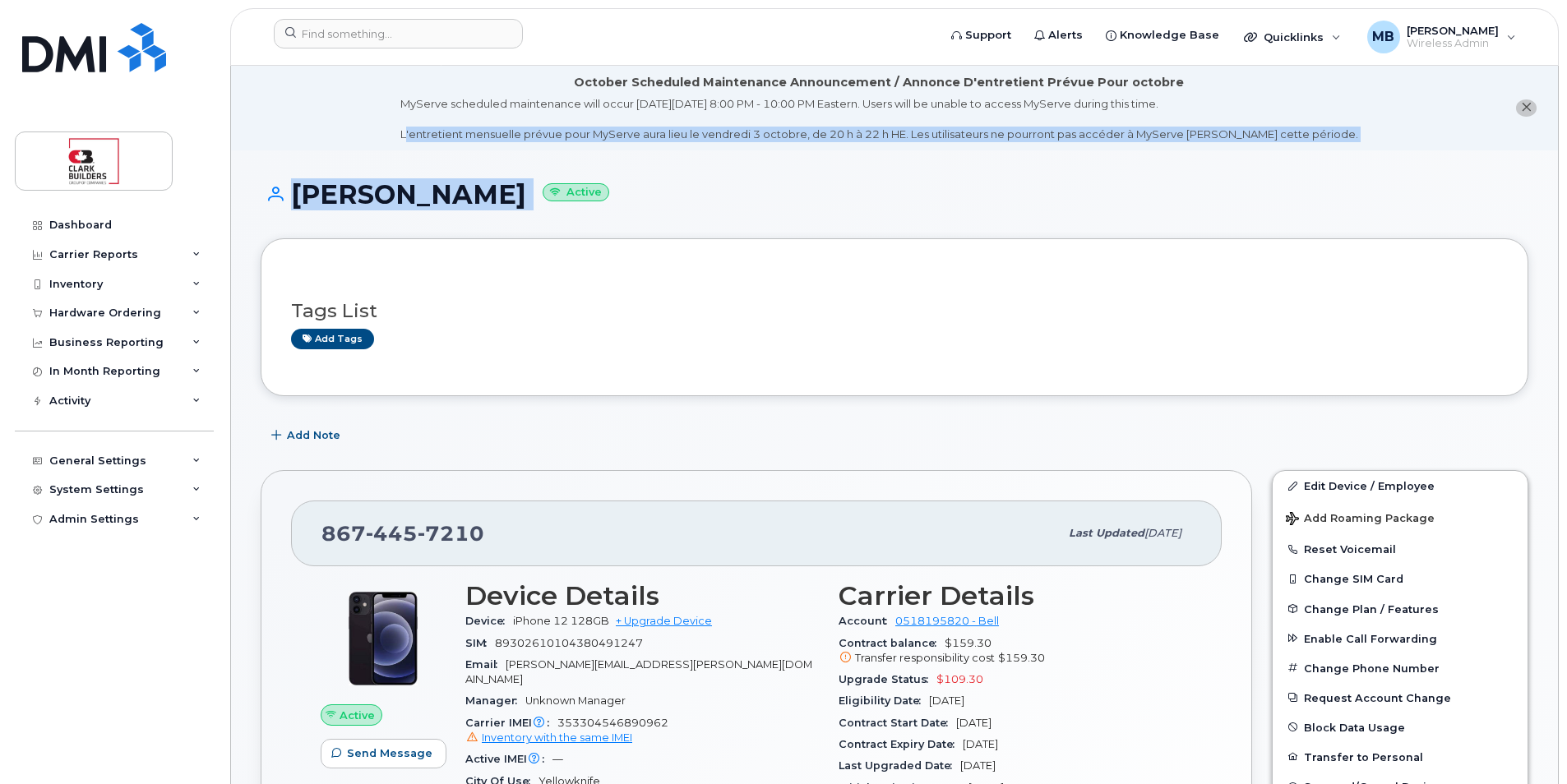
drag, startPoint x: 425, startPoint y: 135, endPoint x: 670, endPoint y: 157, distance: 246.0
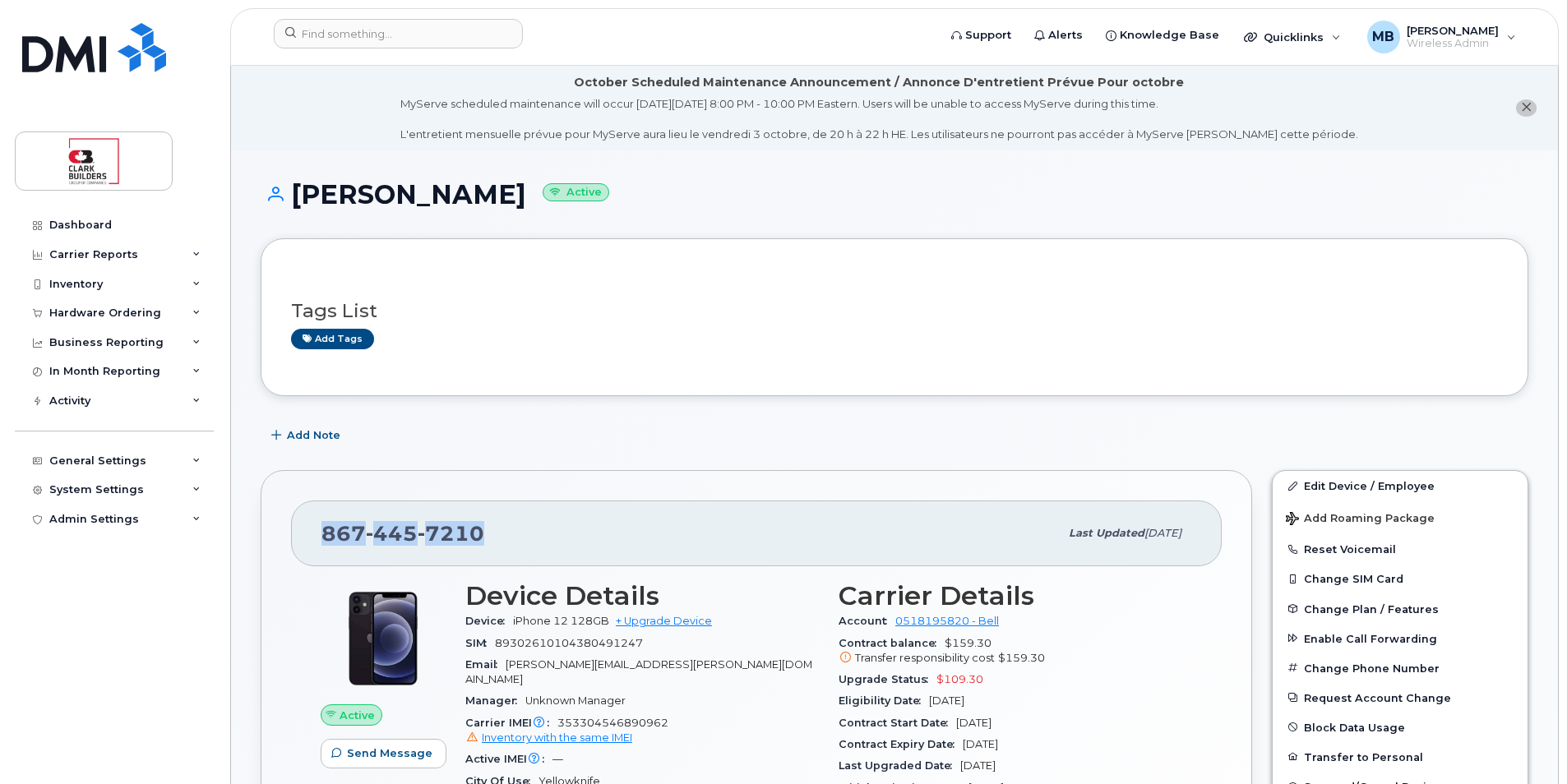
drag, startPoint x: 317, startPoint y: 531, endPoint x: 539, endPoint y: 536, distance: 222.1
click at [539, 536] on div "867 445 7210 Last updated Sep 16, 2025" at bounding box center [756, 533] width 931 height 66
drag, startPoint x: 539, startPoint y: 536, endPoint x: 549, endPoint y: 547, distance: 14.9
click at [549, 547] on div "867 445 7210" at bounding box center [689, 533] width 737 height 34
click at [504, 537] on div "867 445 7210" at bounding box center [689, 533] width 737 height 34
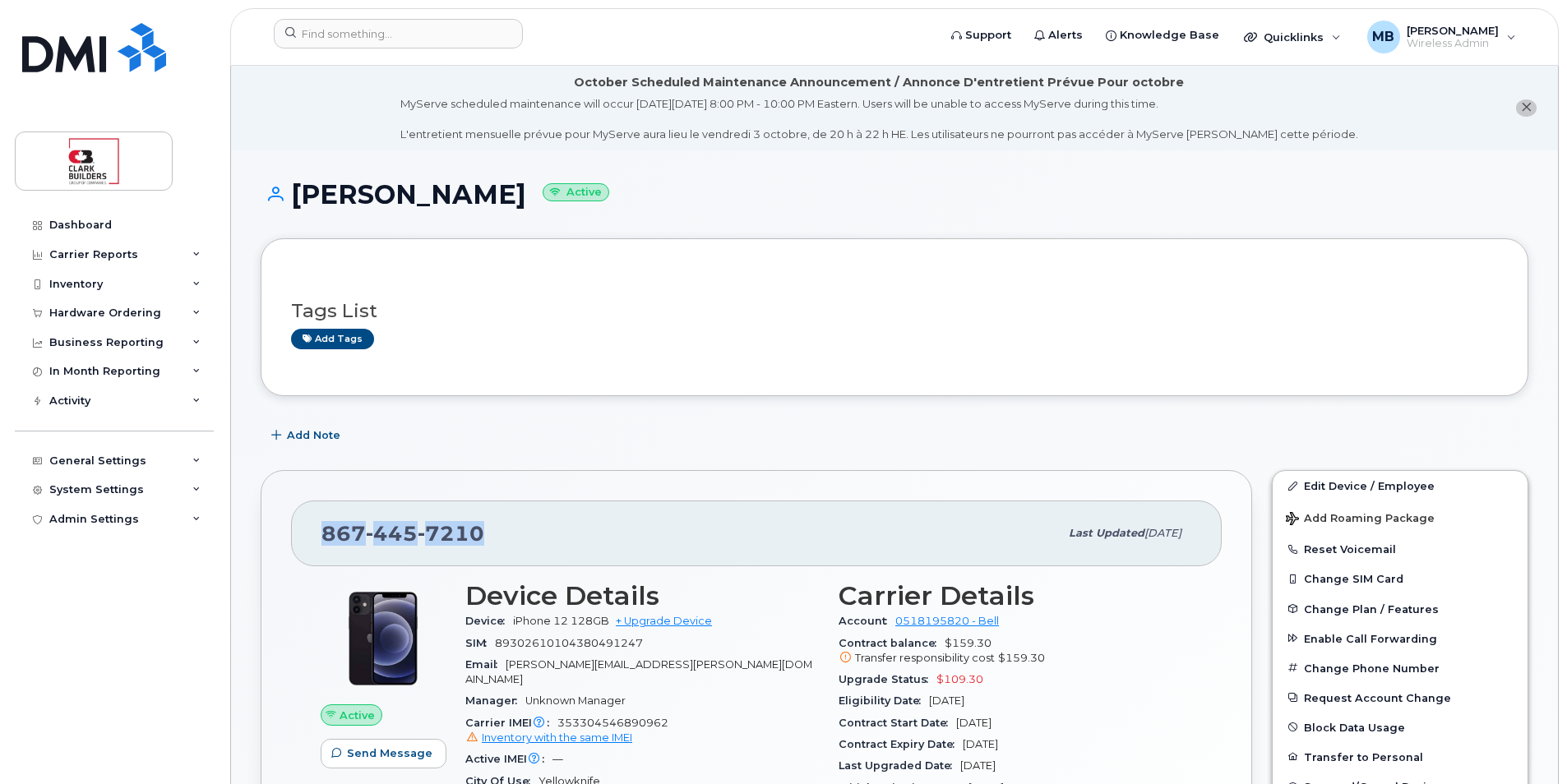
drag, startPoint x: 490, startPoint y: 534, endPoint x: 321, endPoint y: 525, distance: 169.2
click at [321, 525] on div "867 445 7210 Last updated Sep 16, 2025" at bounding box center [756, 533] width 931 height 66
click at [592, 538] on div "867 445 7210" at bounding box center [689, 533] width 737 height 34
drag, startPoint x: 456, startPoint y: 525, endPoint x: 323, endPoint y: 534, distance: 133.3
click at [323, 534] on div "867 445 7210" at bounding box center [689, 533] width 737 height 34
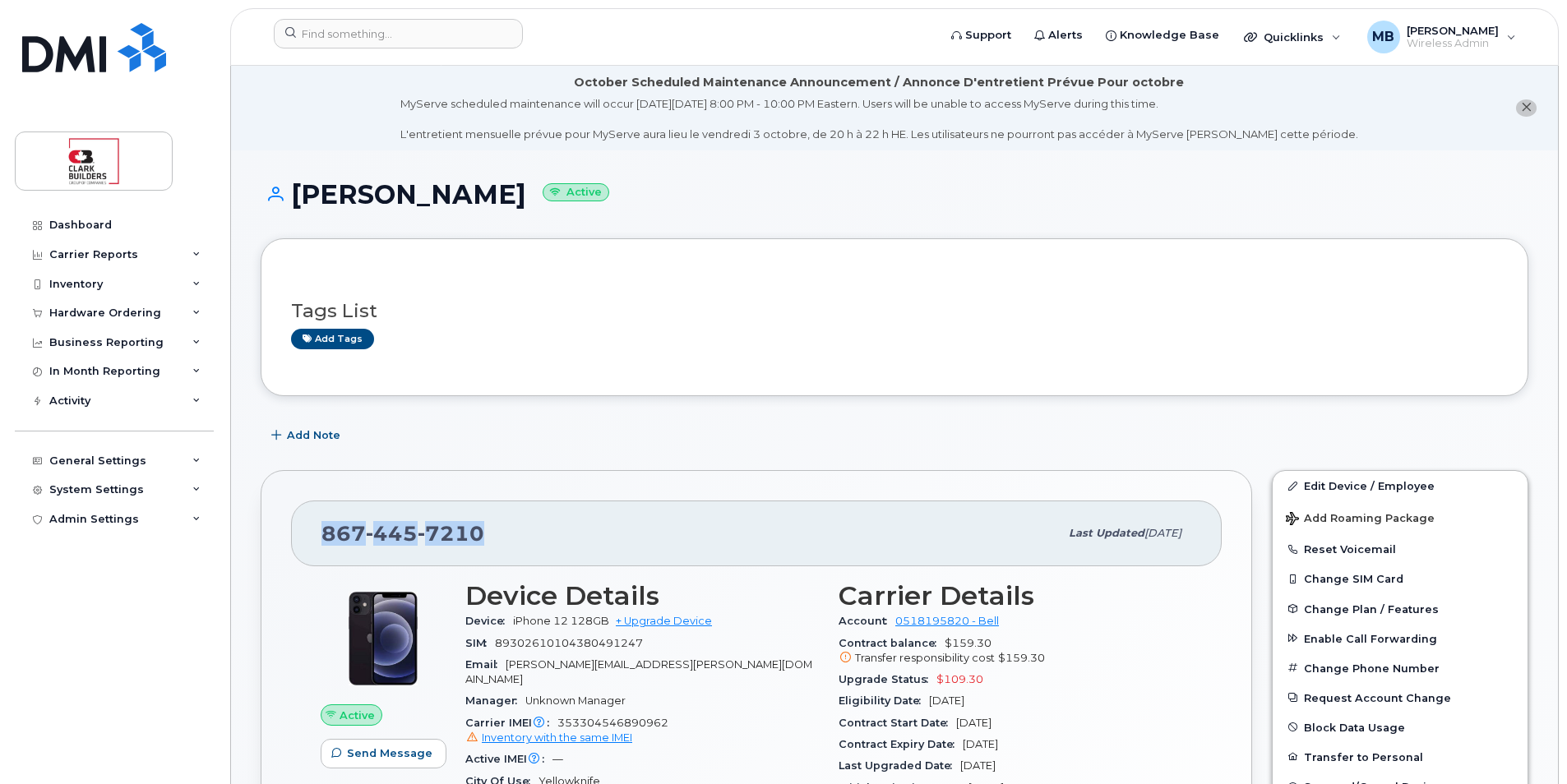
drag, startPoint x: 323, startPoint y: 534, endPoint x: 403, endPoint y: 549, distance: 81.4
click at [403, 549] on div "867 445 7210" at bounding box center [689, 533] width 737 height 34
click at [448, 533] on span "7210" at bounding box center [451, 533] width 67 height 25
drag, startPoint x: 478, startPoint y: 533, endPoint x: 320, endPoint y: 517, distance: 158.8
click at [320, 516] on div "867 445 7210 Last updated Sep 16, 2025" at bounding box center [756, 533] width 931 height 66
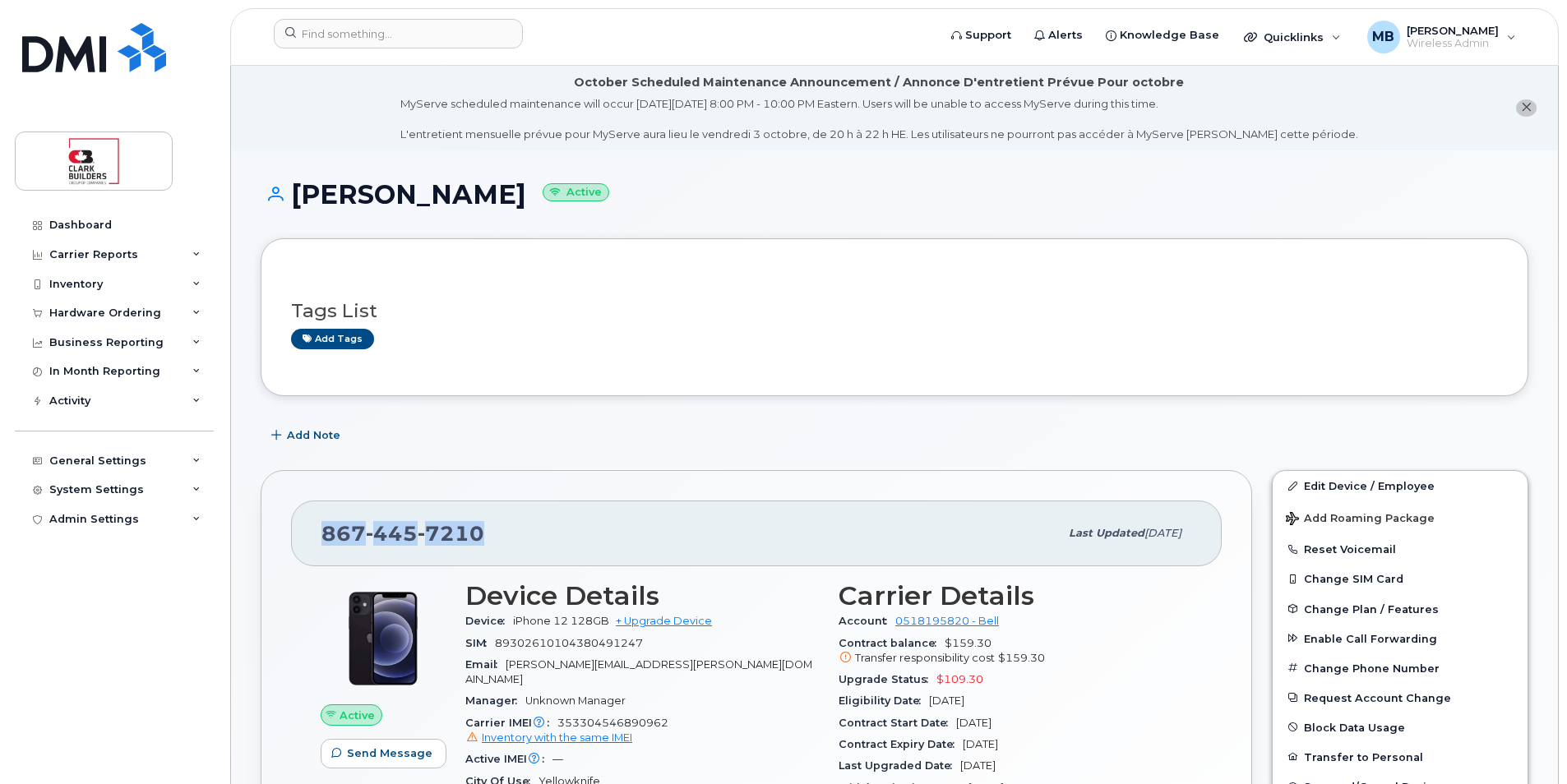
click at [495, 525] on div "867 445 7210" at bounding box center [689, 533] width 737 height 34
drag, startPoint x: 493, startPoint y: 529, endPoint x: 308, endPoint y: 520, distance: 185.2
click at [308, 520] on div "867 445 7210 Last updated Sep 16, 2025" at bounding box center [756, 533] width 931 height 66
drag, startPoint x: 308, startPoint y: 520, endPoint x: 388, endPoint y: 534, distance: 81.2
copy span "867 445 7210"
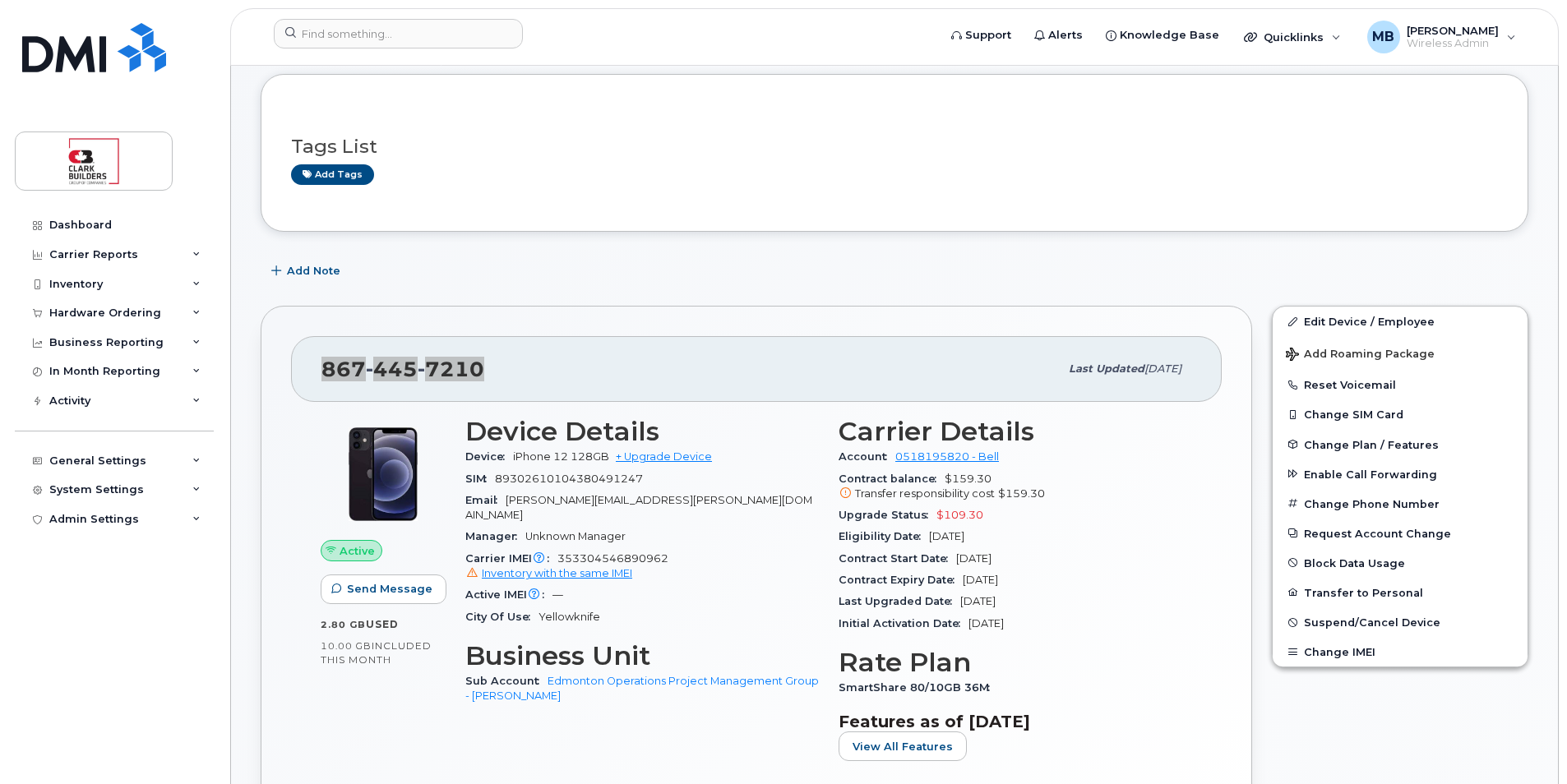
scroll to position [329, 0]
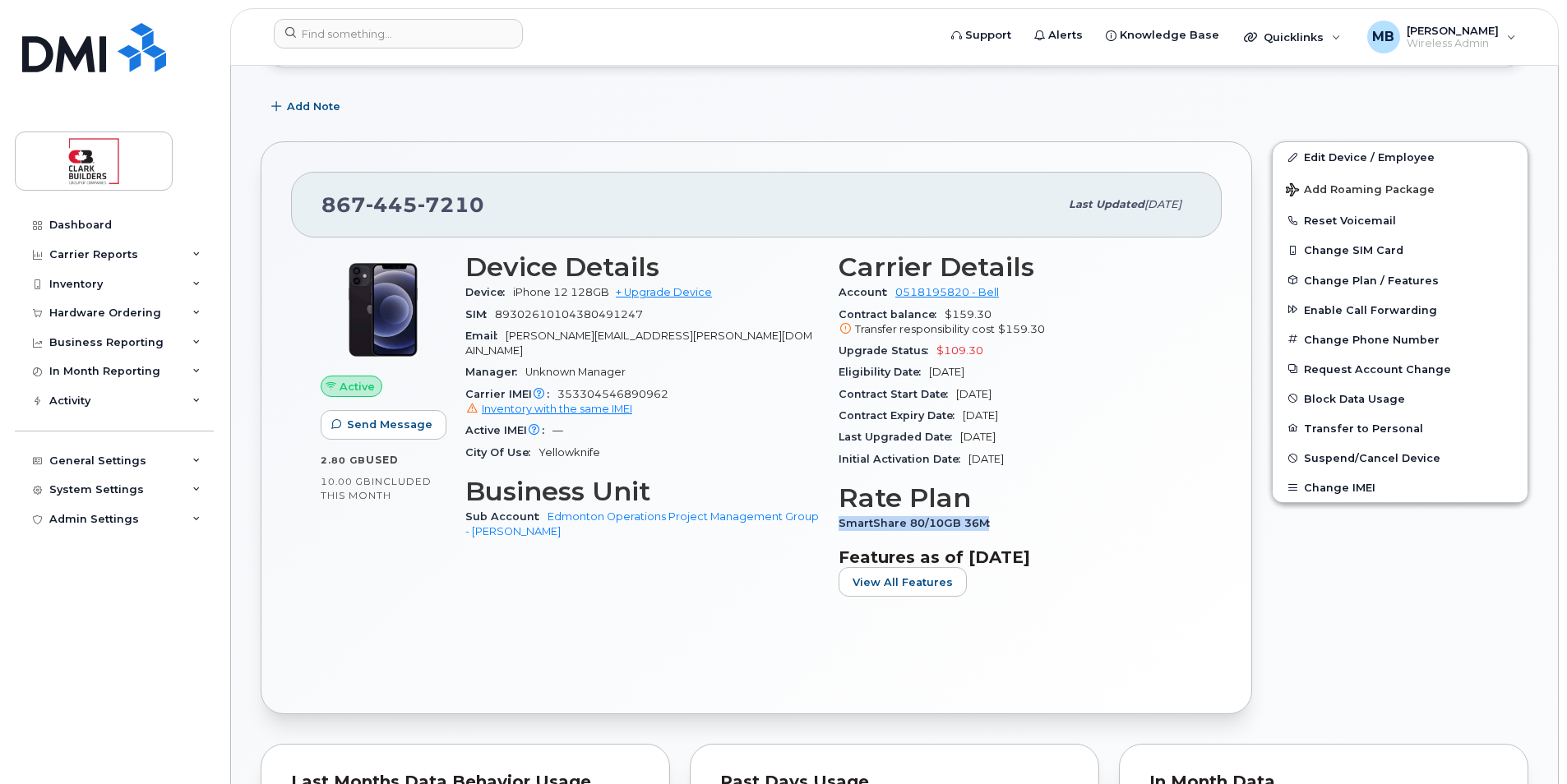
drag, startPoint x: 842, startPoint y: 520, endPoint x: 989, endPoint y: 520, distance: 147.0
click at [989, 520] on span "SmartShare 80/10GB 36M" at bounding box center [918, 523] width 159 height 13
drag, startPoint x: 989, startPoint y: 520, endPoint x: 965, endPoint y: 522, distance: 24.1
copy span "SmartShare 80/10GB 36M"
click at [1110, 518] on div "SmartShare 80/10GB 36M" at bounding box center [1015, 524] width 353 height 22
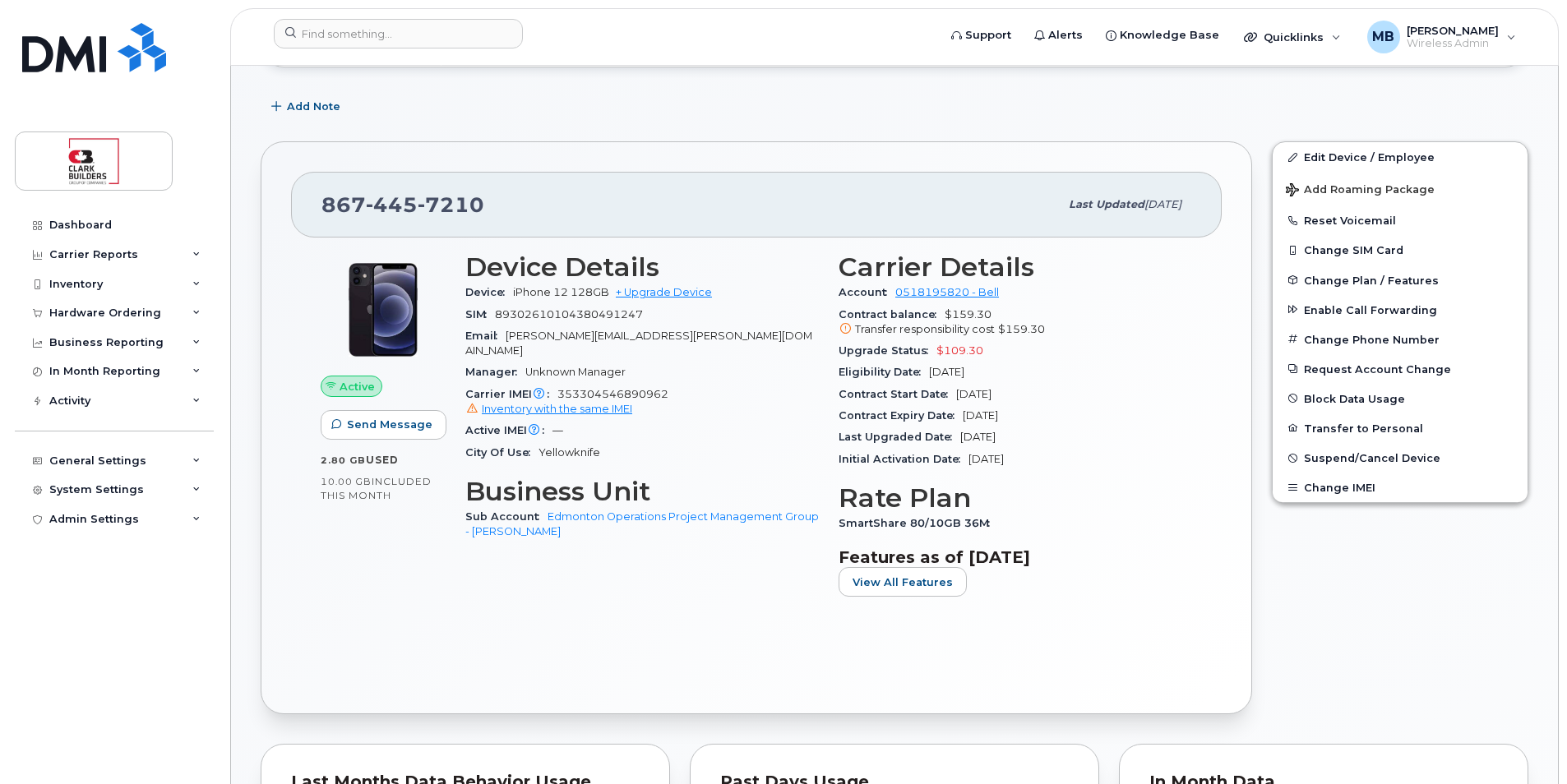
scroll to position [246, 0]
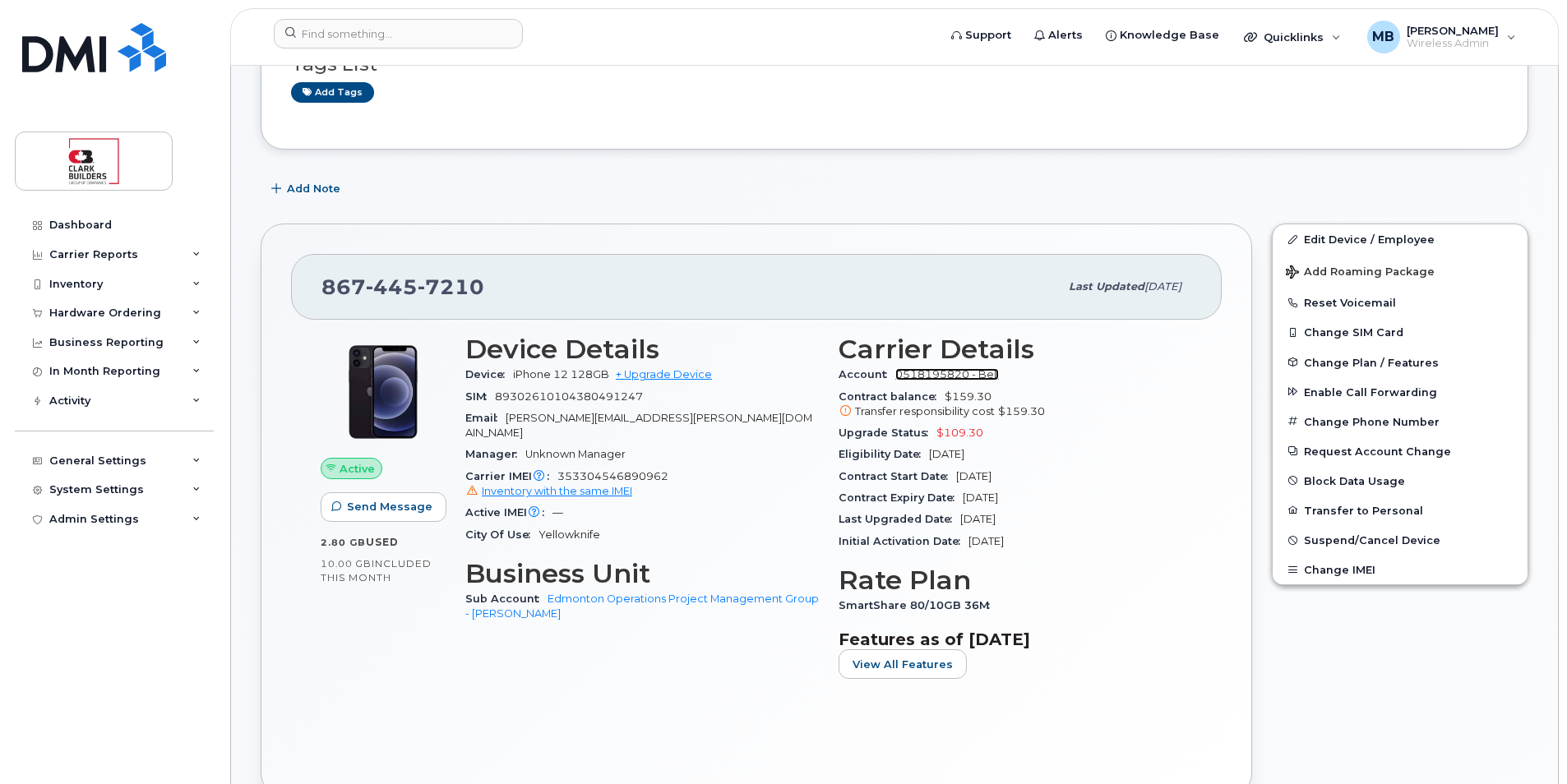
click at [966, 374] on link "0518195820 - Bell" at bounding box center [947, 374] width 104 height 13
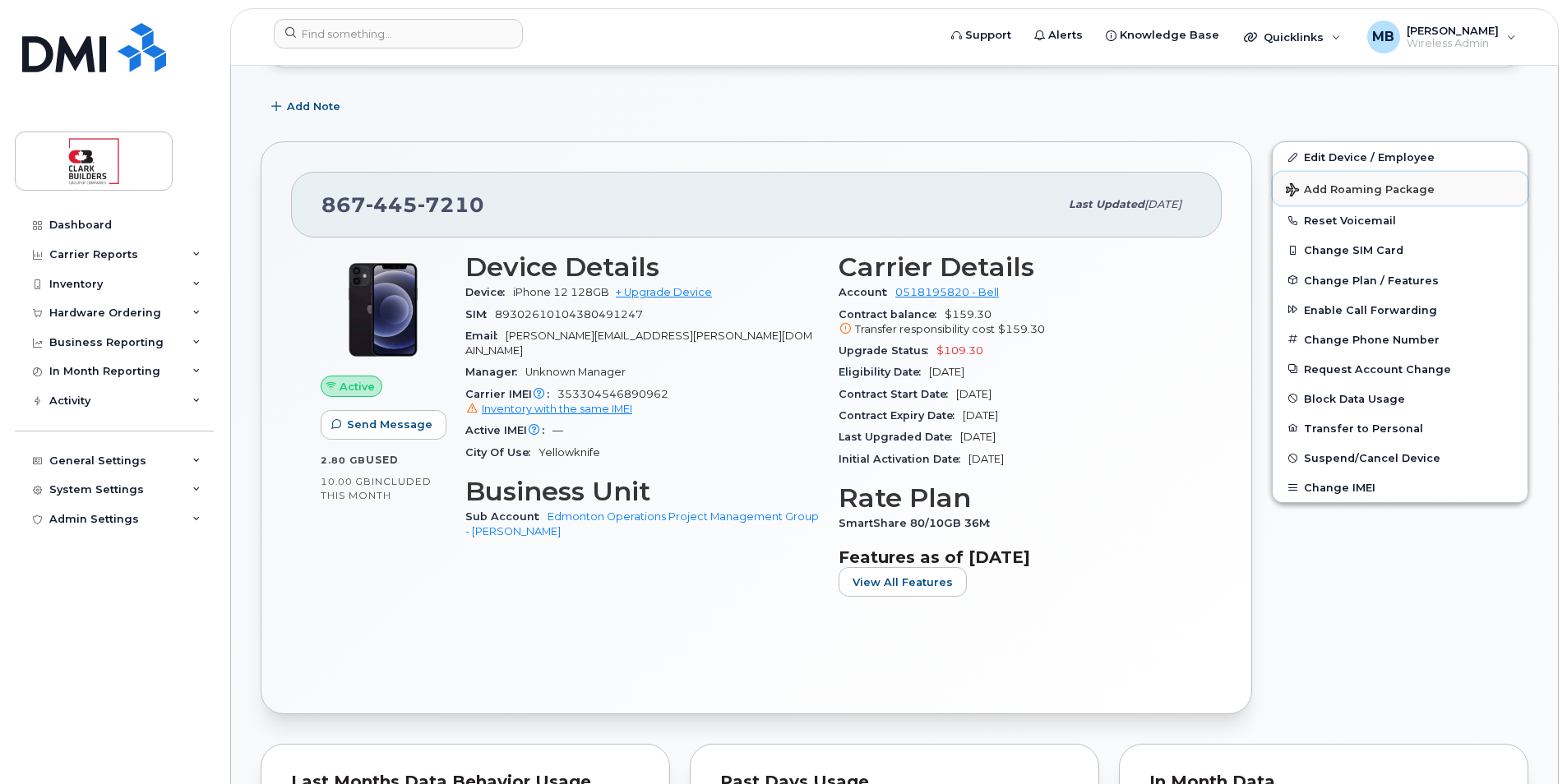
click at [1335, 189] on span "Add Roaming Package" at bounding box center [1361, 191] width 149 height 16
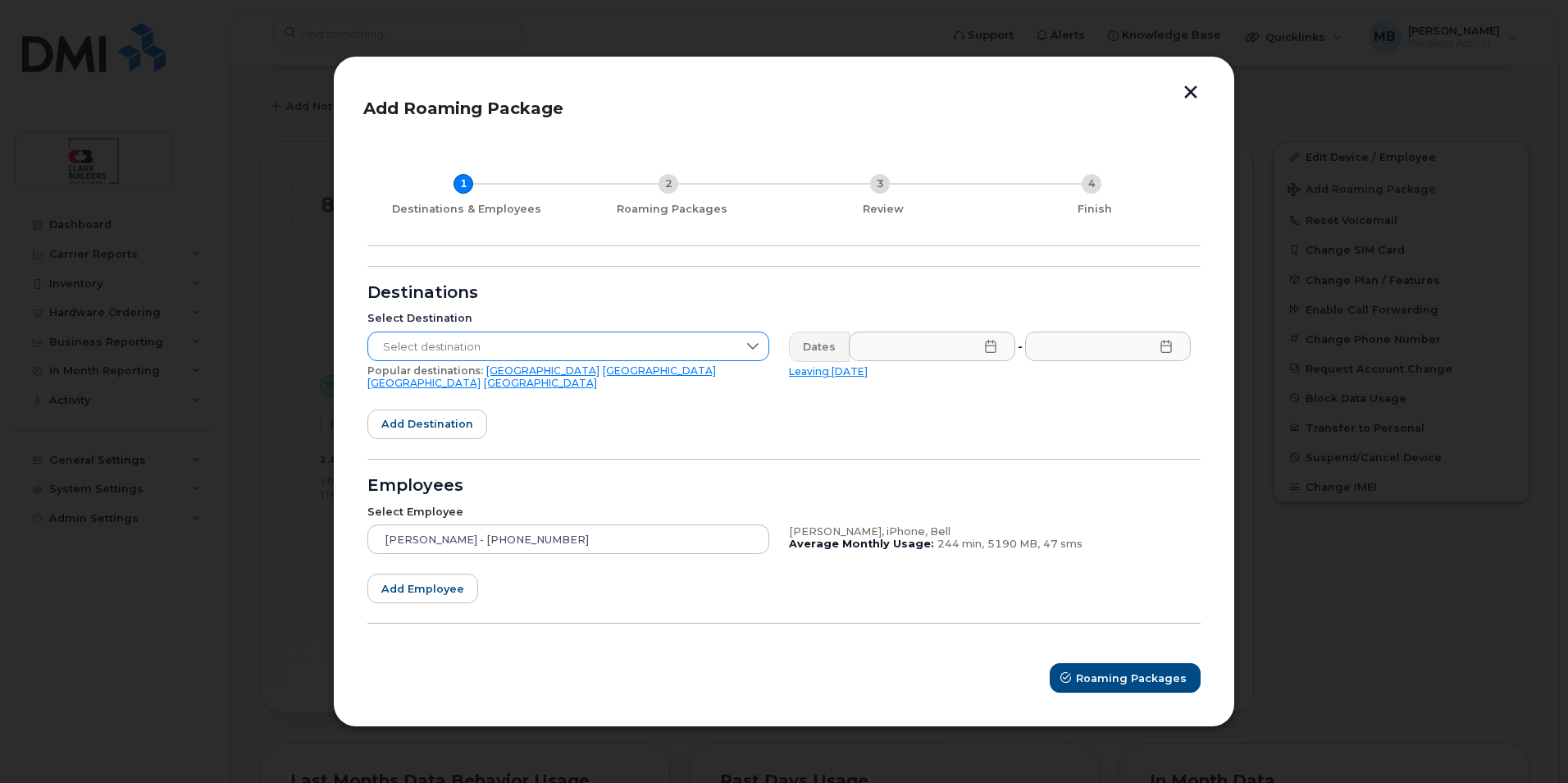
click at [748, 349] on icon at bounding box center [752, 346] width 13 height 13
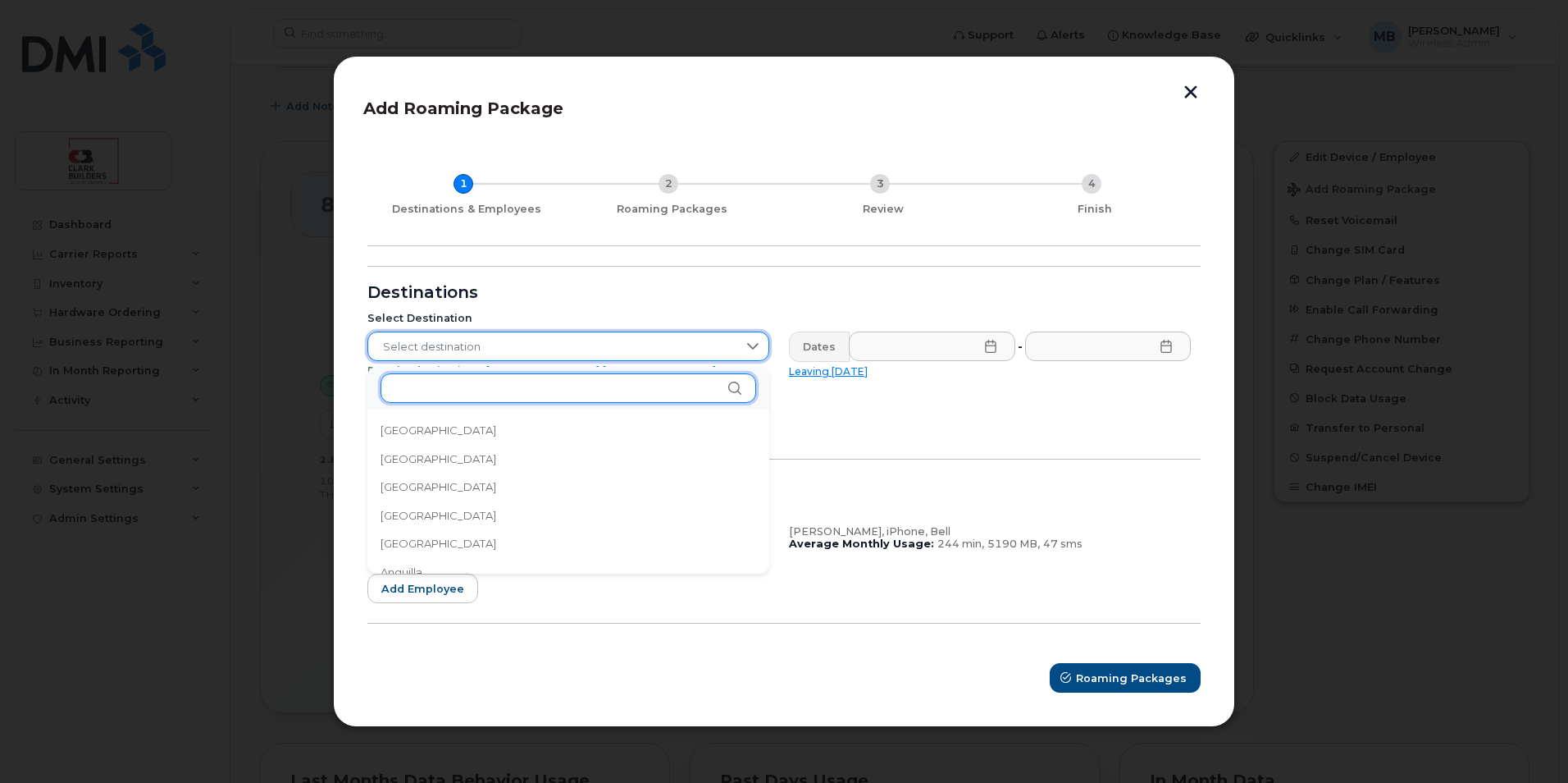
click at [567, 394] on input "text" at bounding box center [569, 388] width 376 height 29
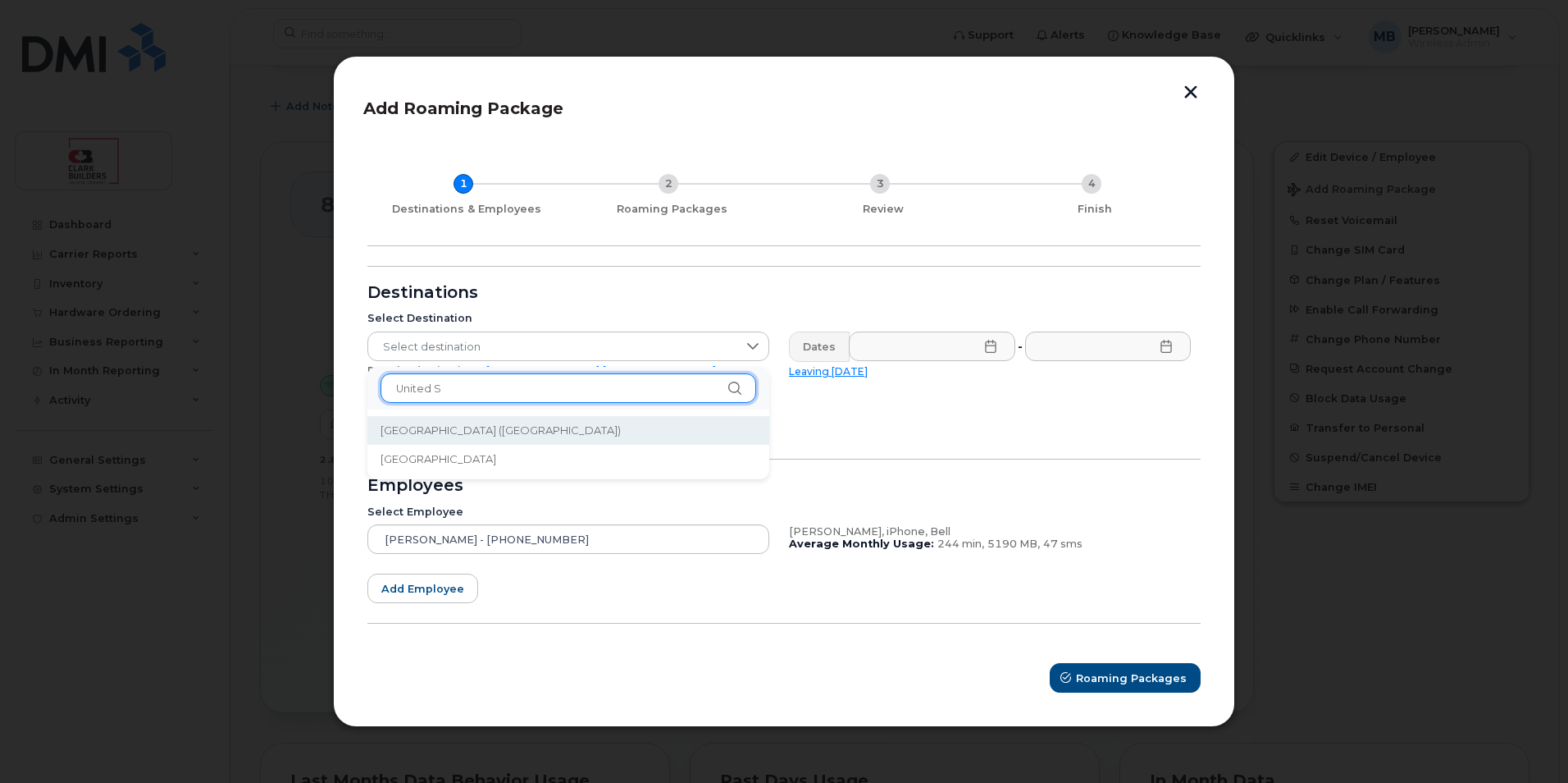
type input "United S"
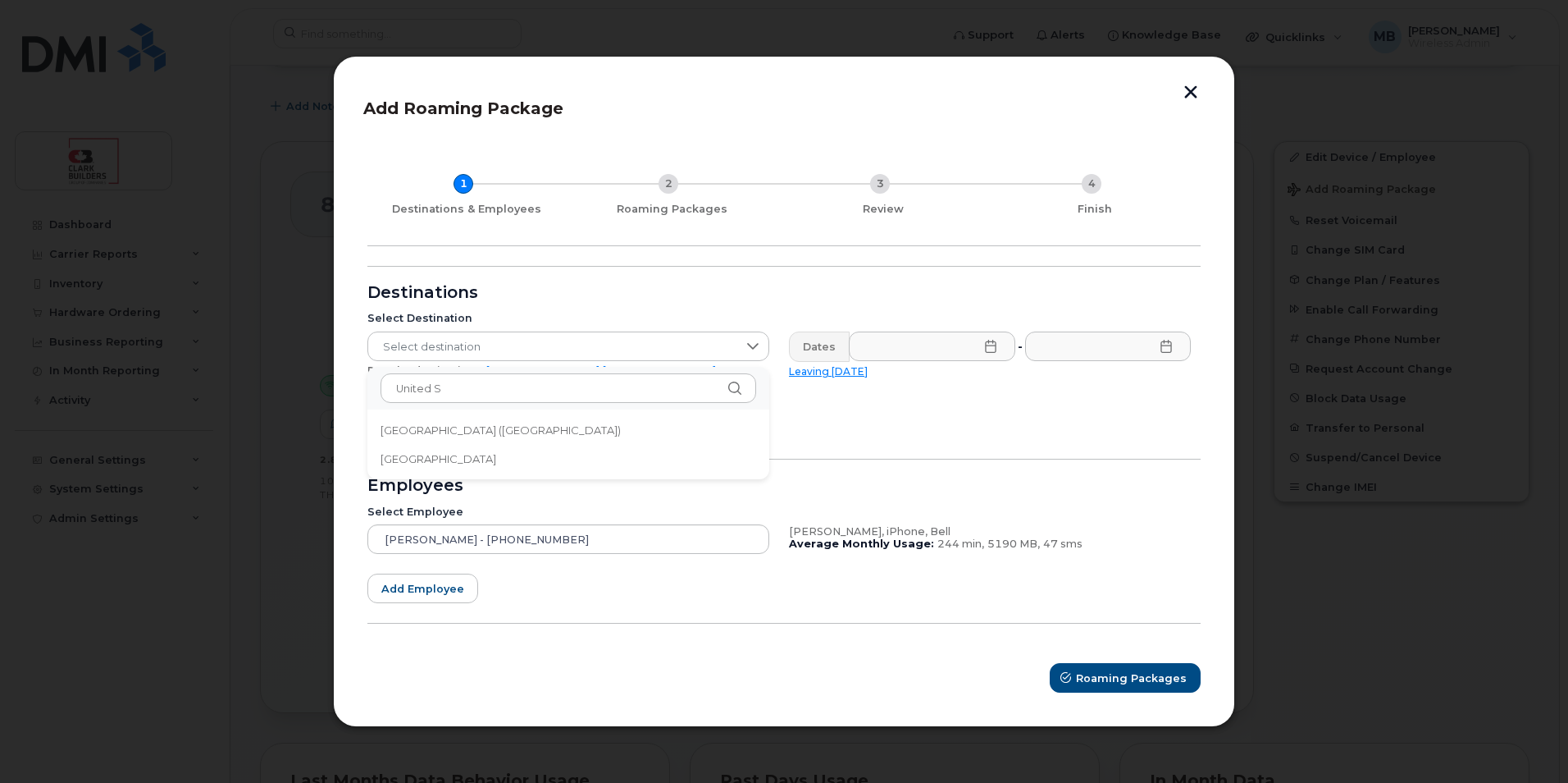
click at [512, 433] on span "United States of America (USA)" at bounding box center [500, 430] width 240 height 16
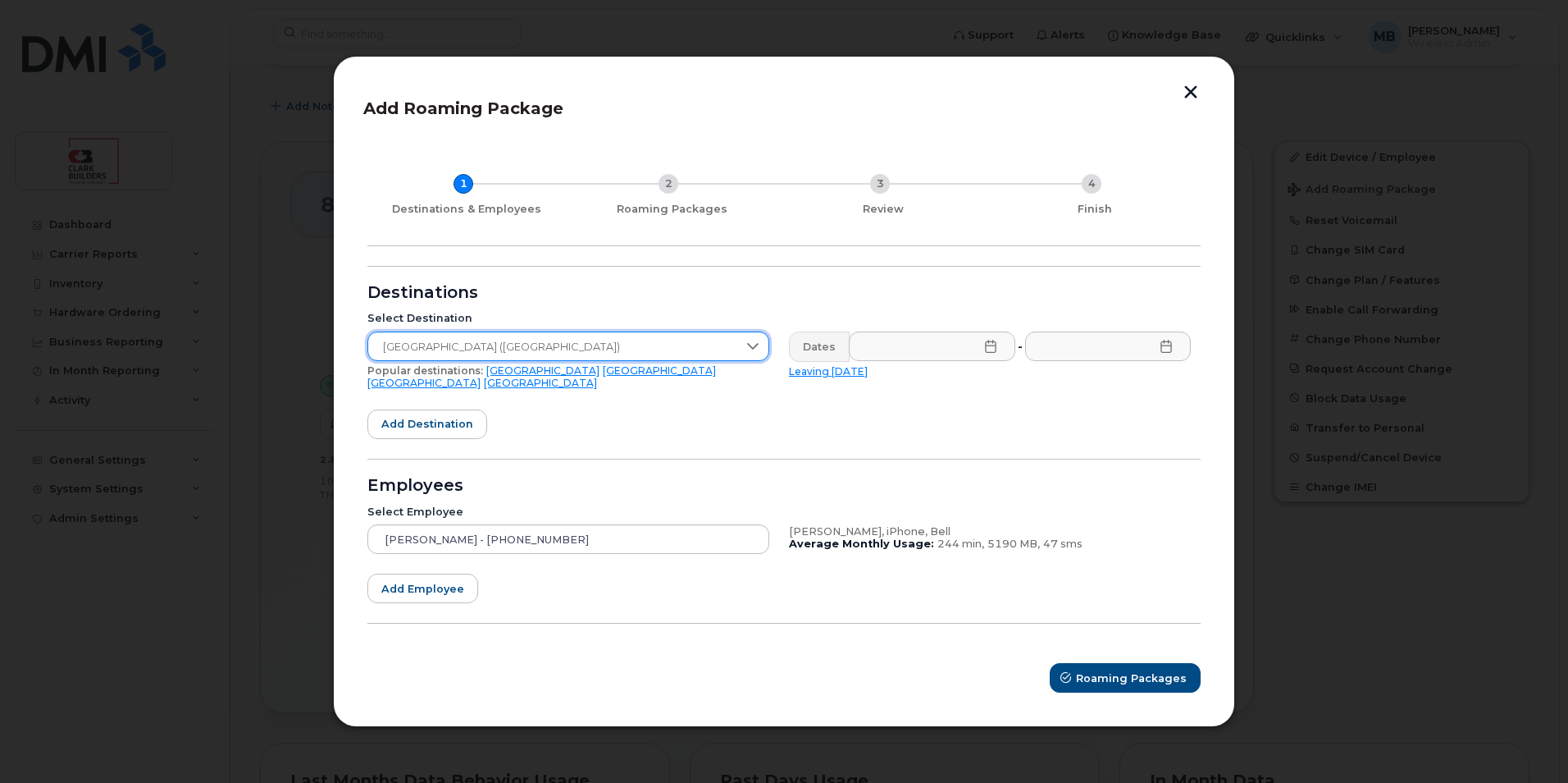
click at [990, 353] on icon at bounding box center [990, 346] width 13 height 13
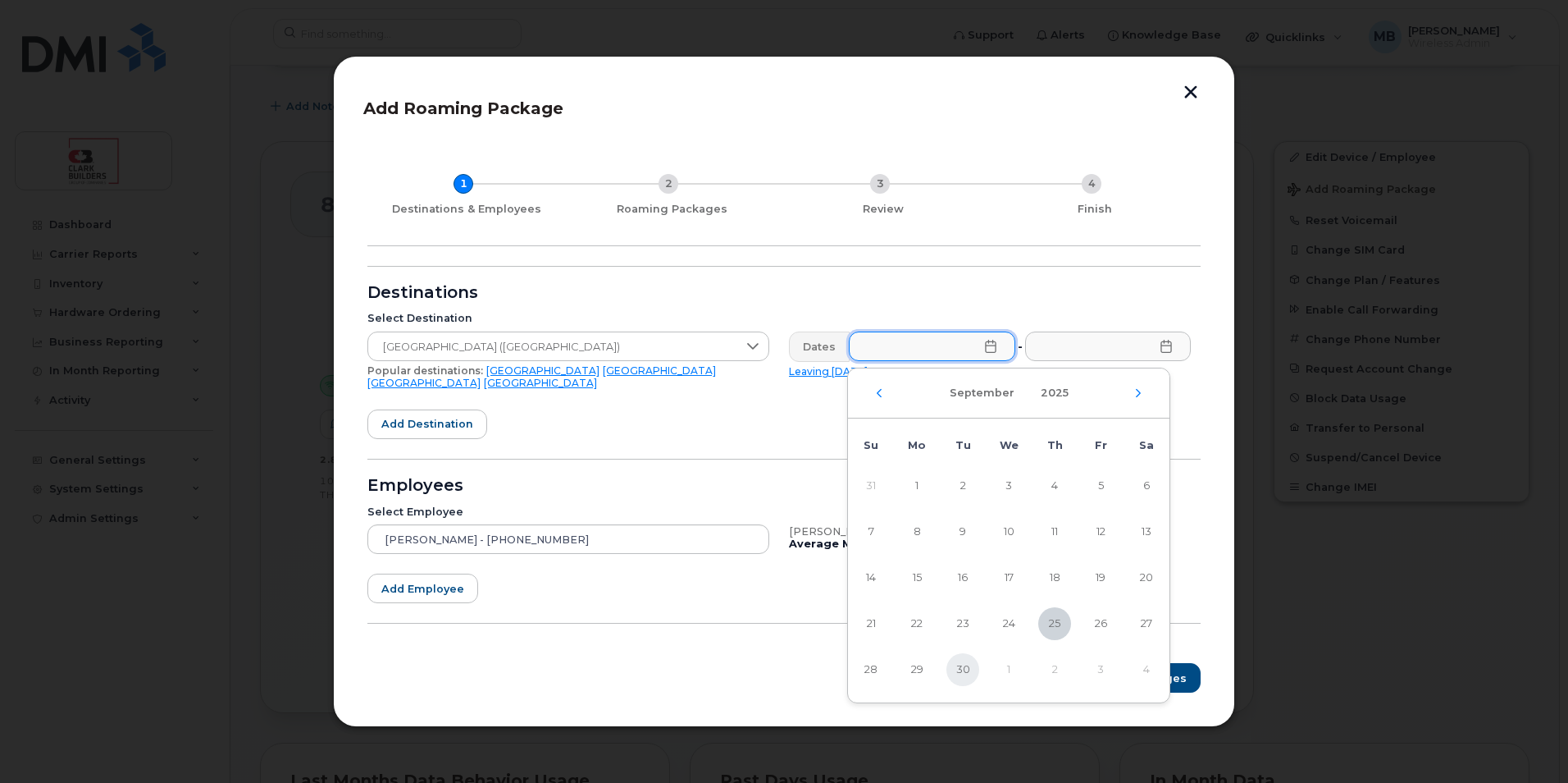
click at [959, 675] on span "30" at bounding box center [962, 669] width 32 height 32
type input "09/30/2025"
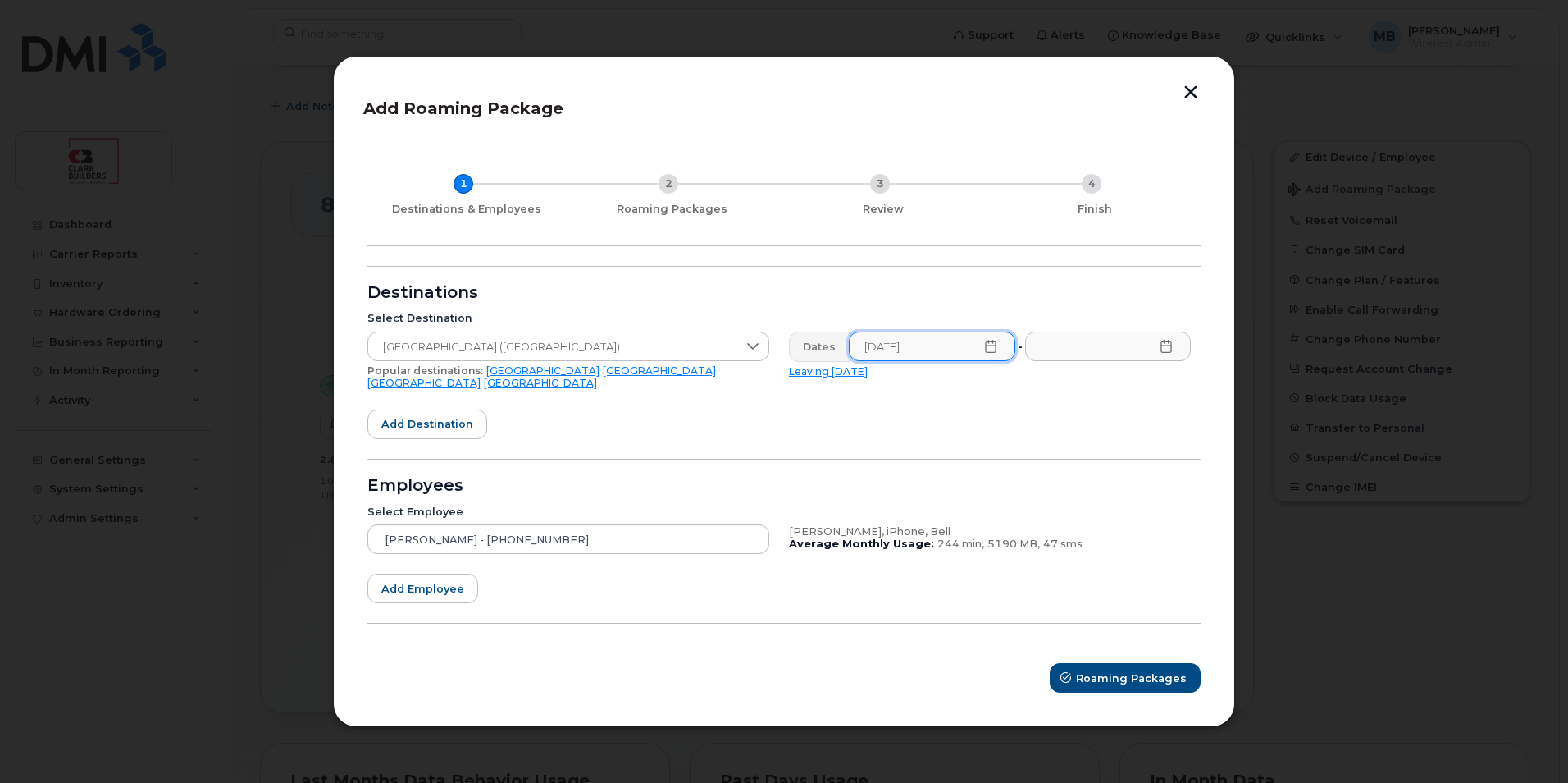
click at [1170, 351] on icon at bounding box center [1165, 346] width 13 height 13
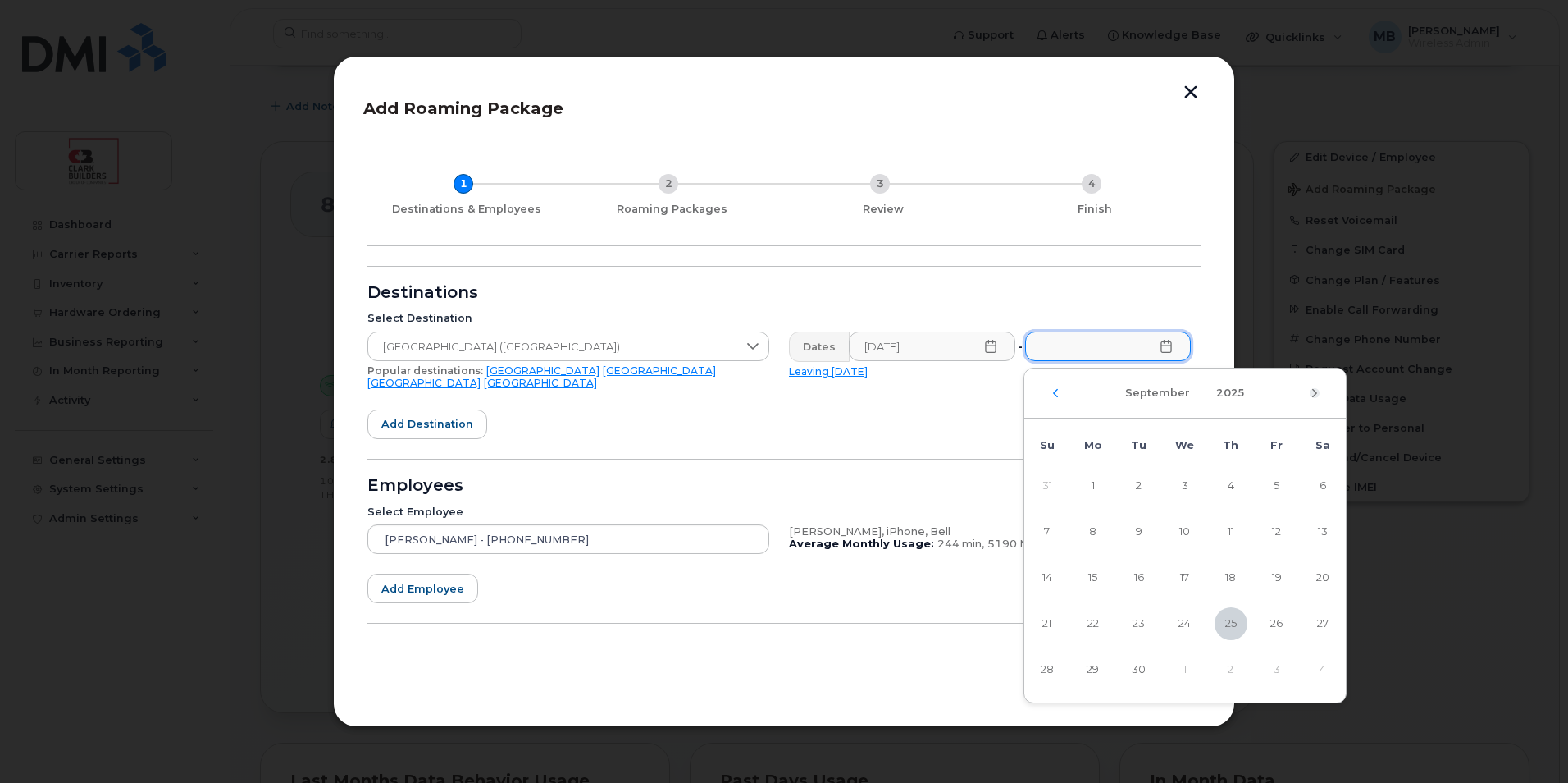
click at [1317, 393] on icon "Next Month" at bounding box center [1314, 392] width 10 height 13
click at [1313, 395] on icon "Next Month" at bounding box center [1314, 392] width 10 height 13
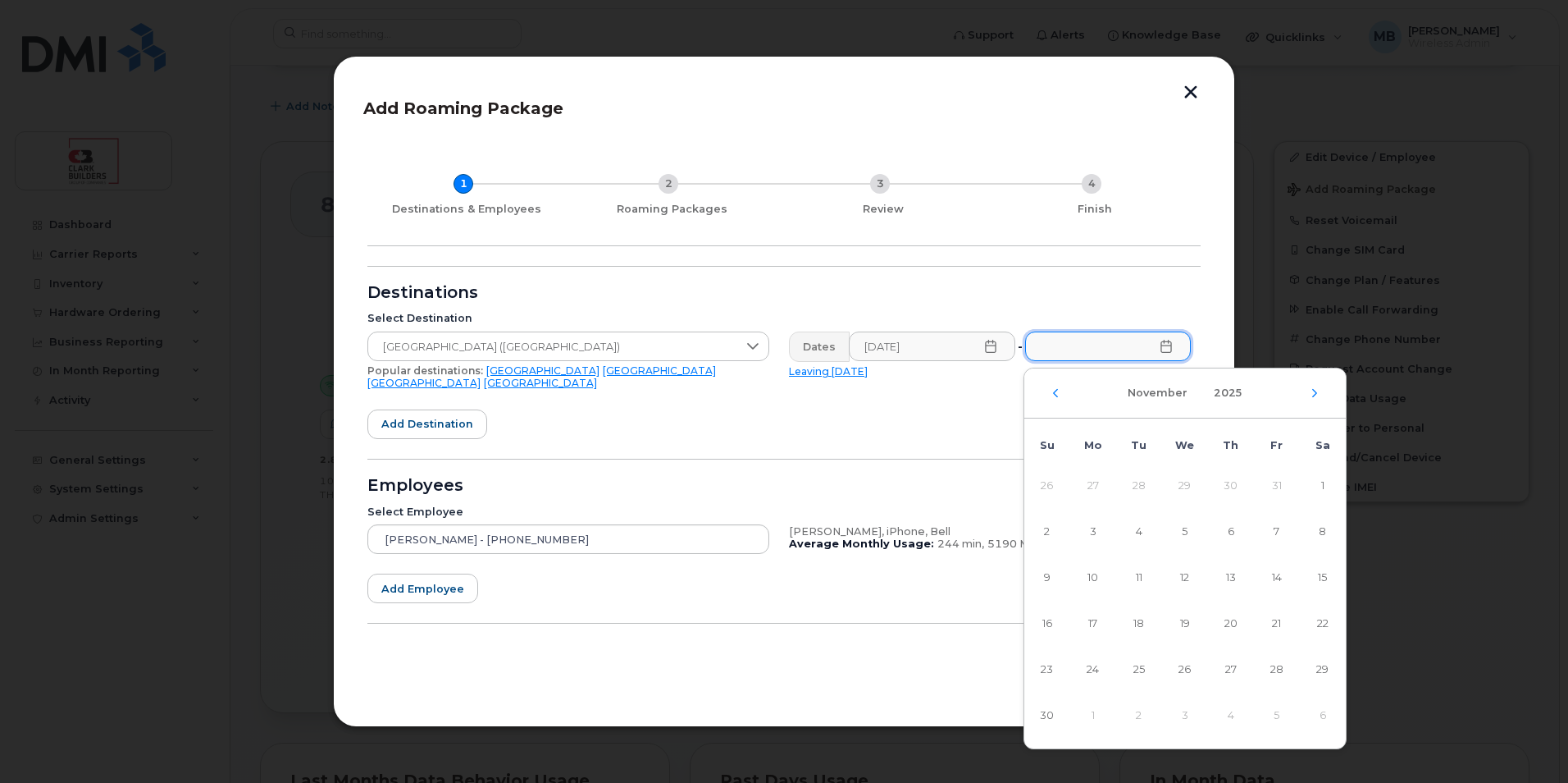
click at [1313, 395] on icon "Next Month" at bounding box center [1314, 392] width 10 height 13
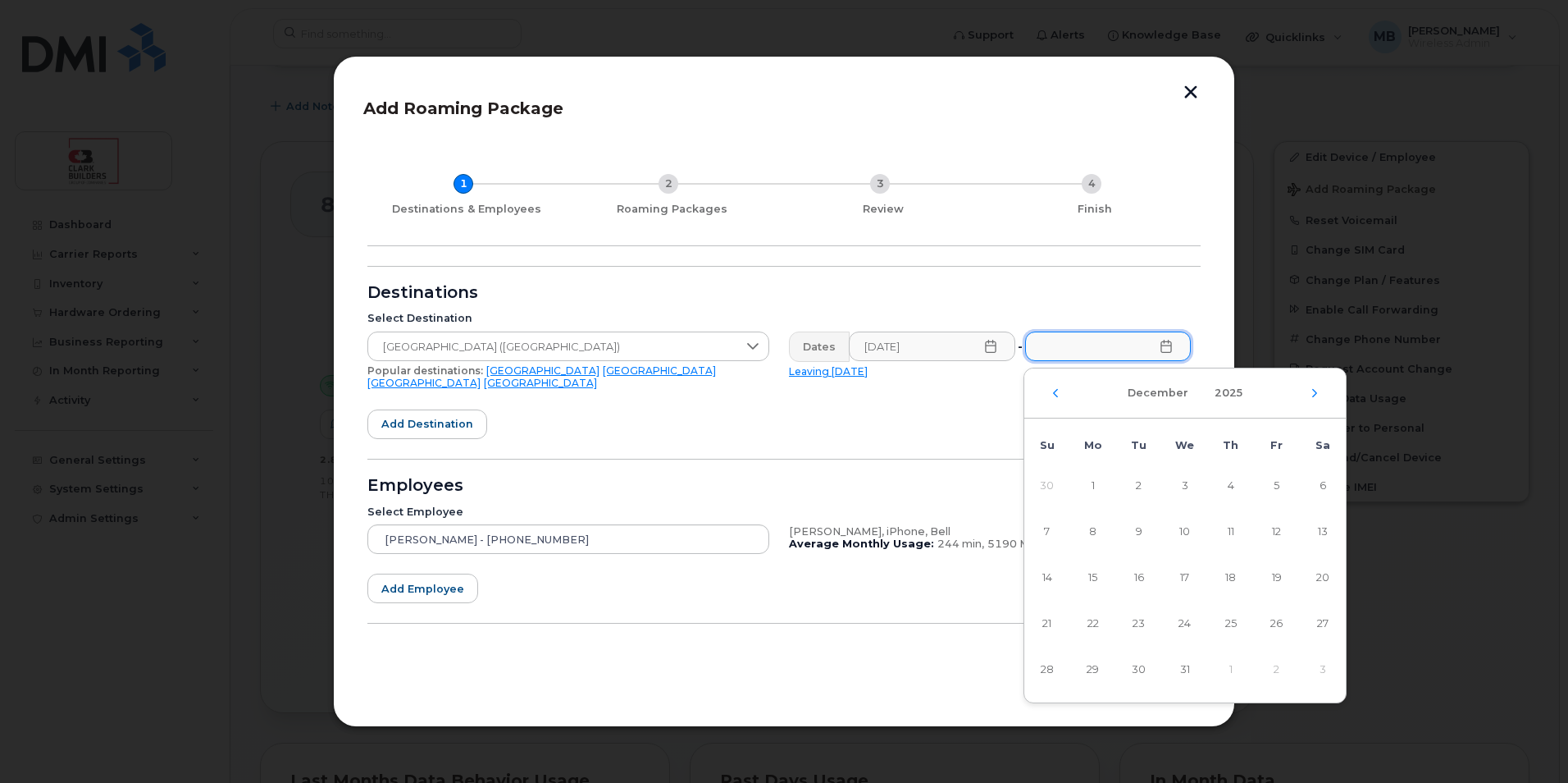
click at [1313, 395] on icon "Next Month" at bounding box center [1314, 392] width 10 height 13
click at [1058, 400] on div "February 2026" at bounding box center [1185, 393] width 321 height 50
click at [1055, 397] on icon "Previous Month" at bounding box center [1056, 392] width 10 height 13
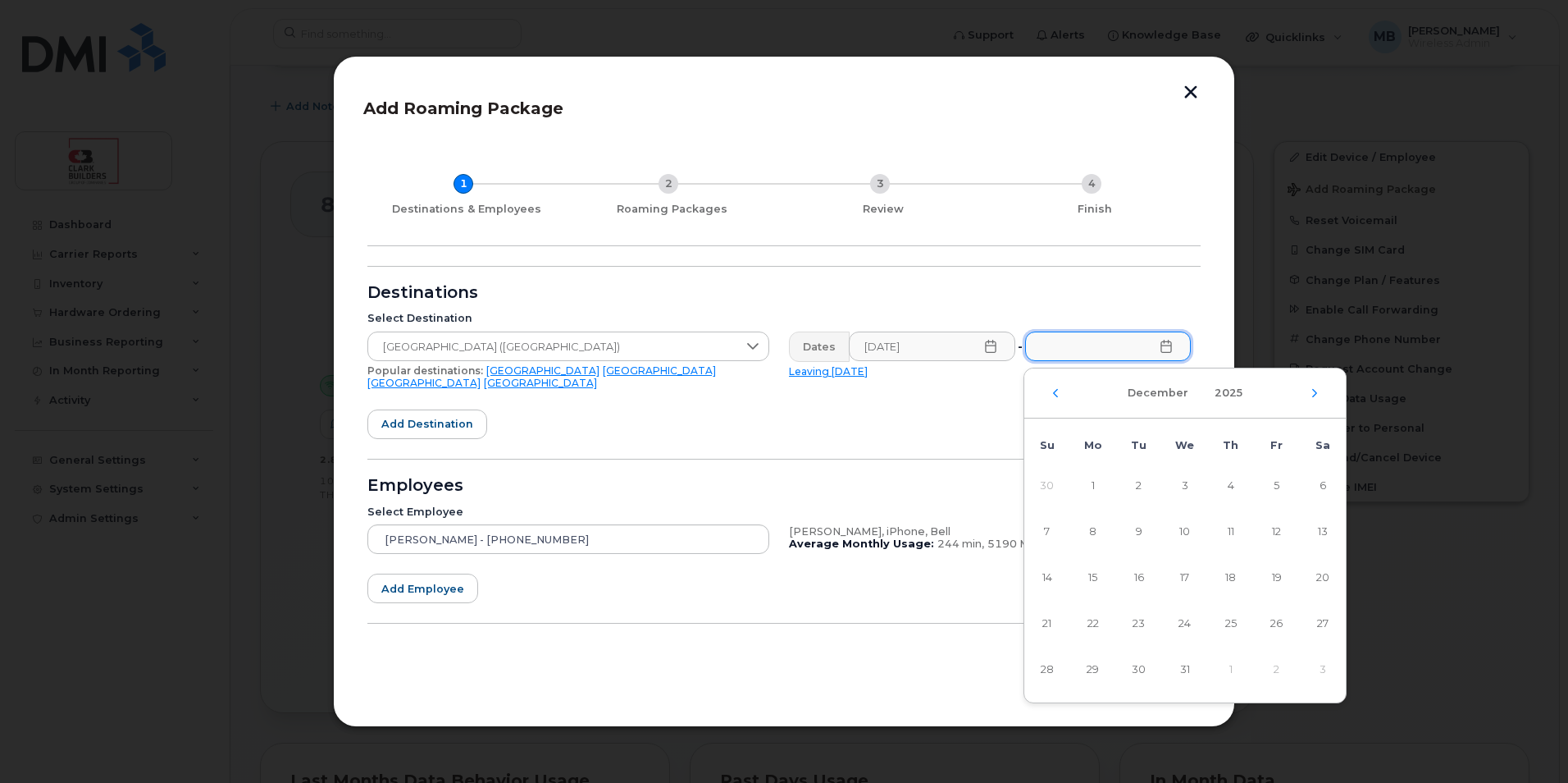
click at [1055, 397] on icon "Previous Month" at bounding box center [1056, 392] width 10 height 13
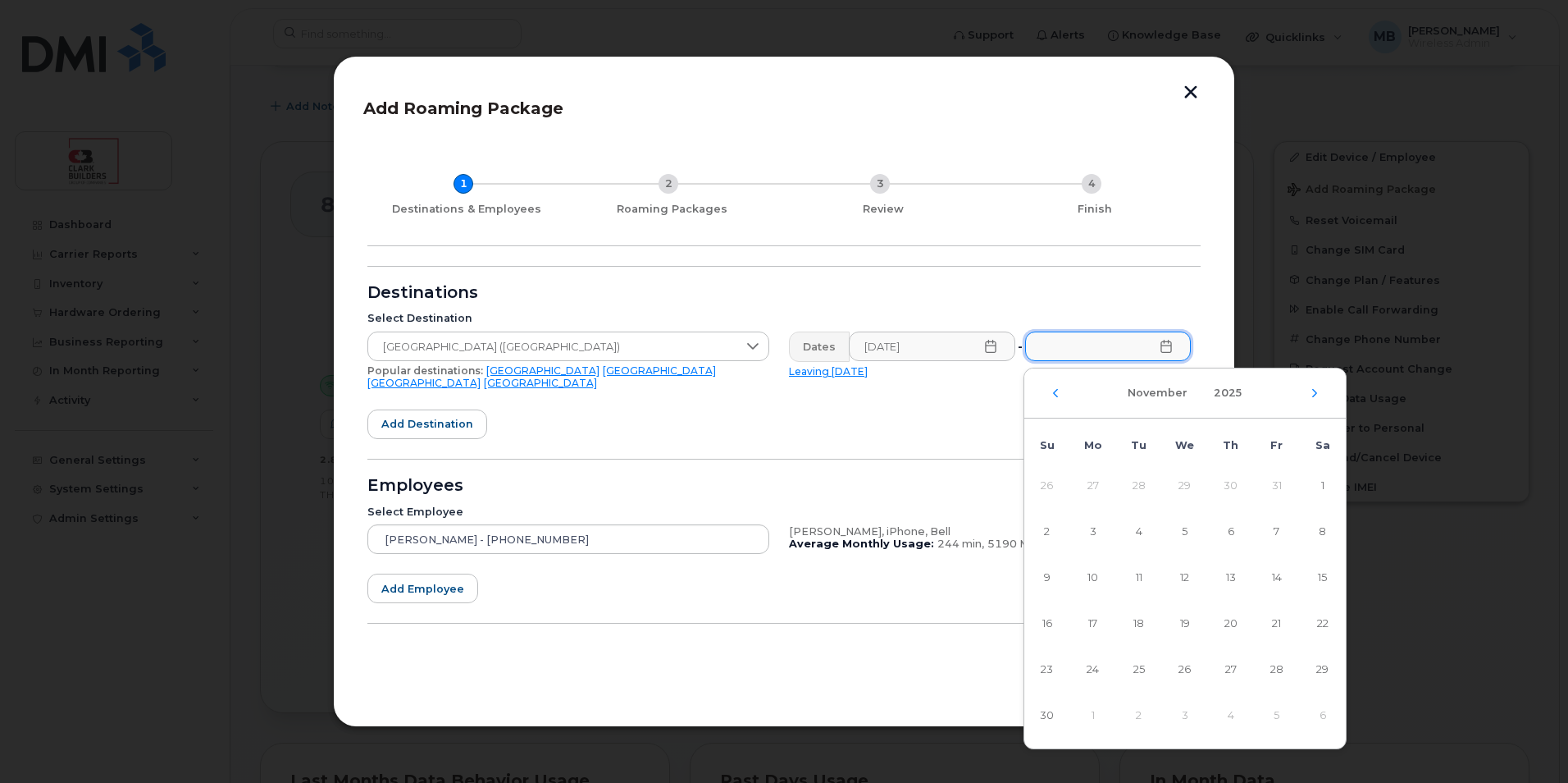
click at [1314, 400] on div "November 2025" at bounding box center [1185, 393] width 321 height 50
click at [1317, 394] on icon "Next Month" at bounding box center [1314, 392] width 10 height 13
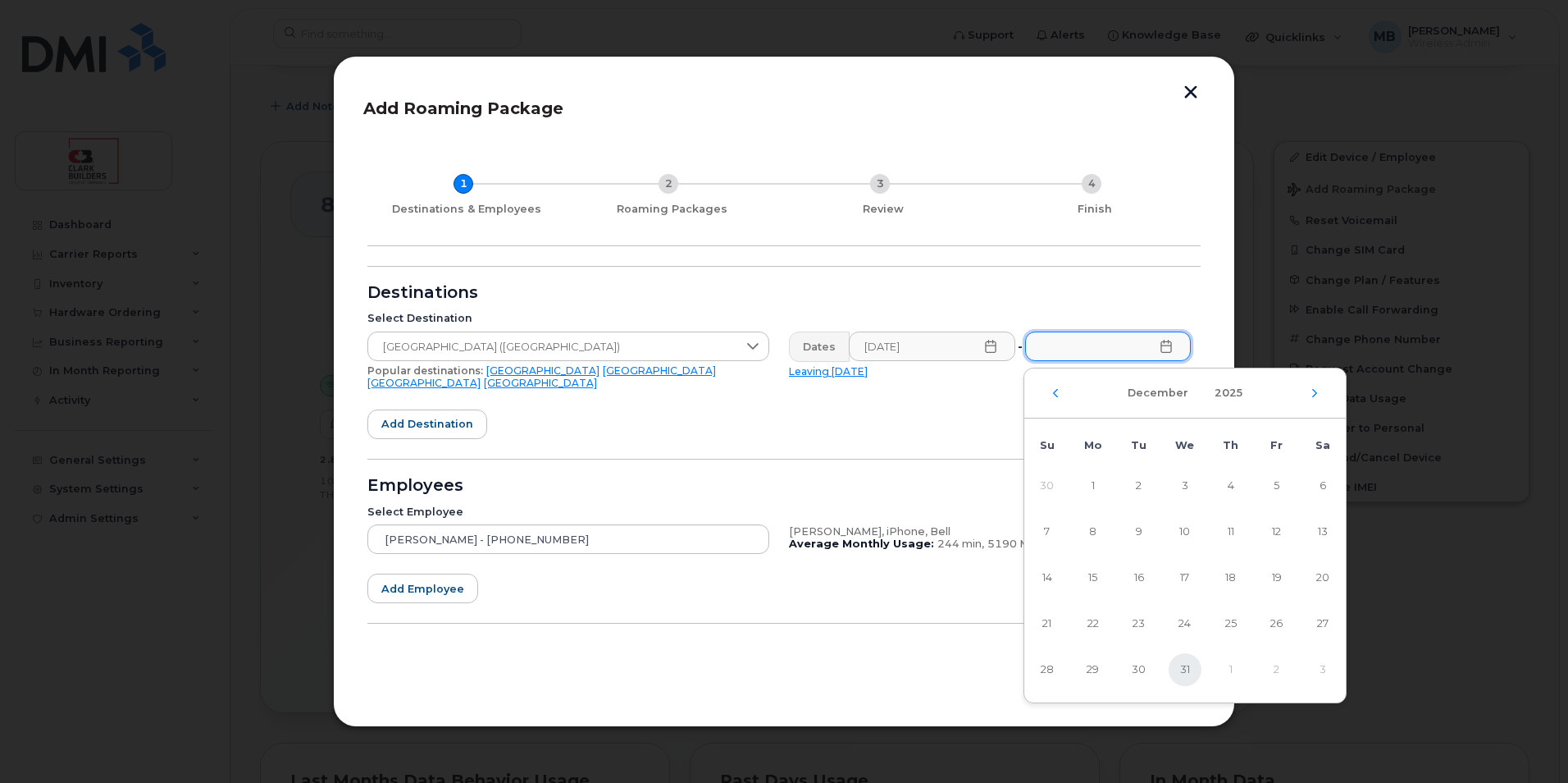
click at [1190, 673] on span "31" at bounding box center [1184, 669] width 32 height 32
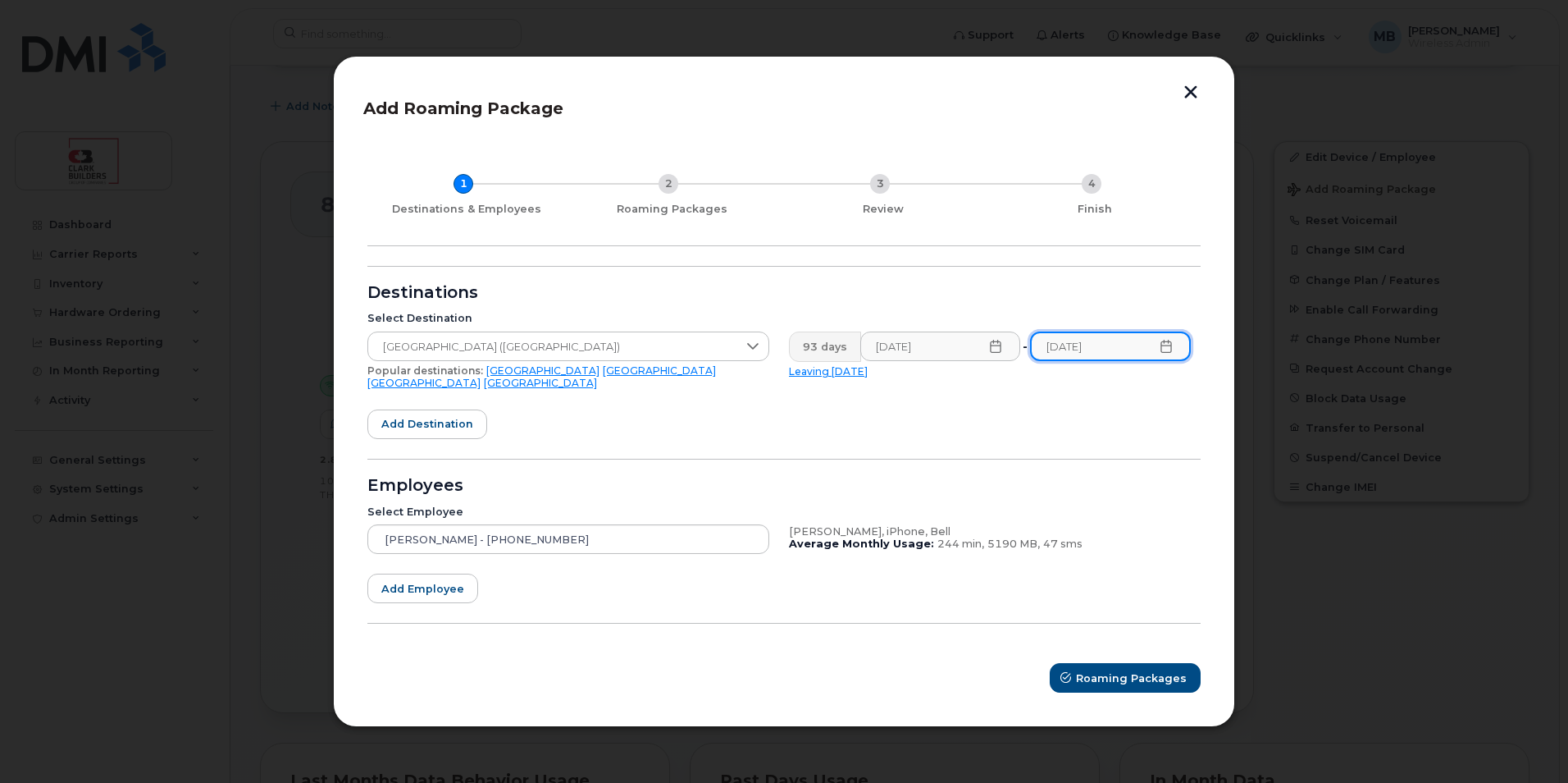
click at [1178, 356] on input "12/31/2025" at bounding box center [1111, 346] width 161 height 29
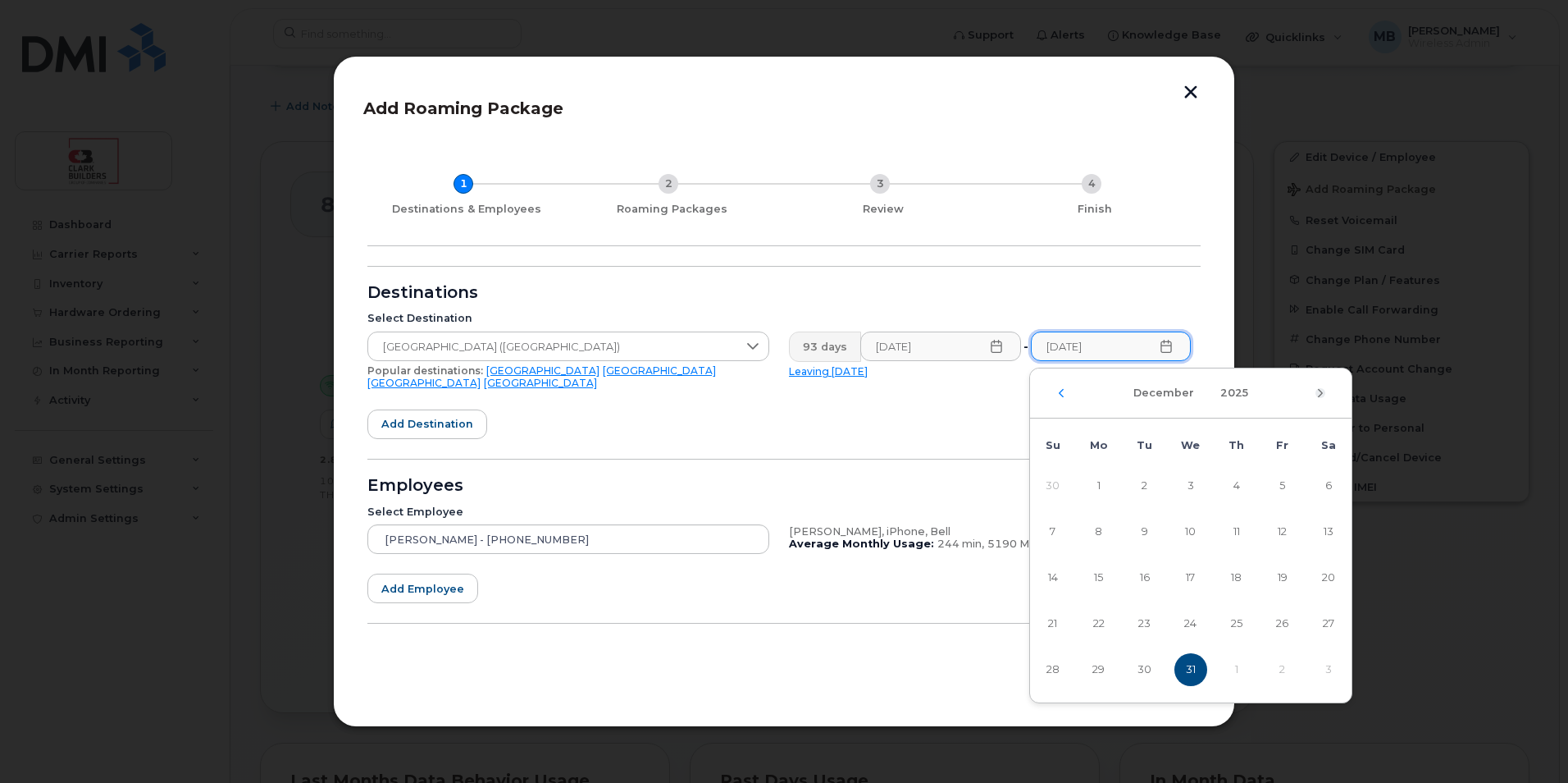
click at [1320, 392] on icon "Next Month" at bounding box center [1320, 392] width 10 height 13
click at [1314, 393] on div "January 2026" at bounding box center [1191, 393] width 321 height 50
click at [1320, 395] on icon "Next Month" at bounding box center [1320, 392] width 5 height 8
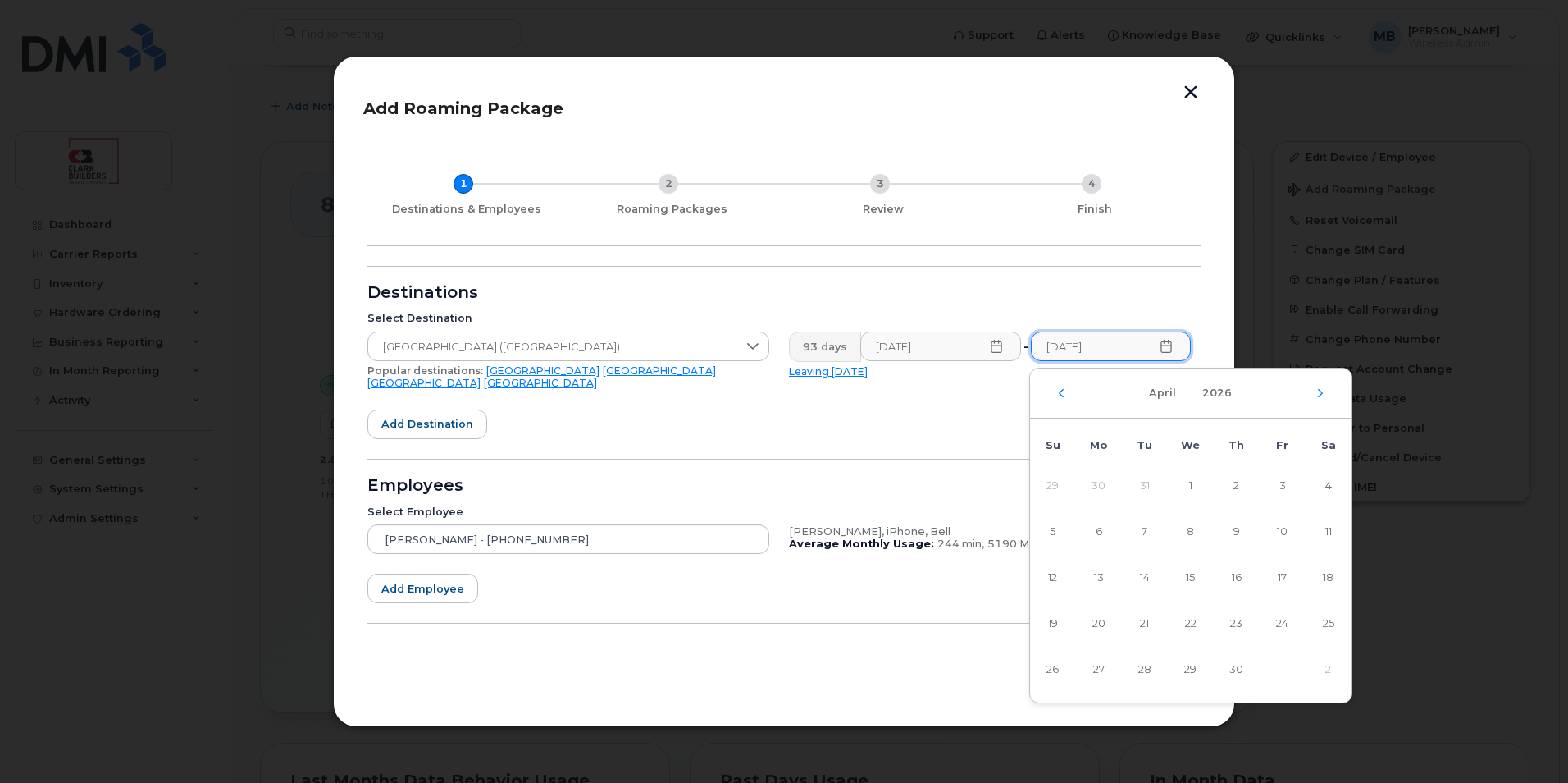
click at [1320, 395] on icon "Next Month" at bounding box center [1320, 392] width 5 height 8
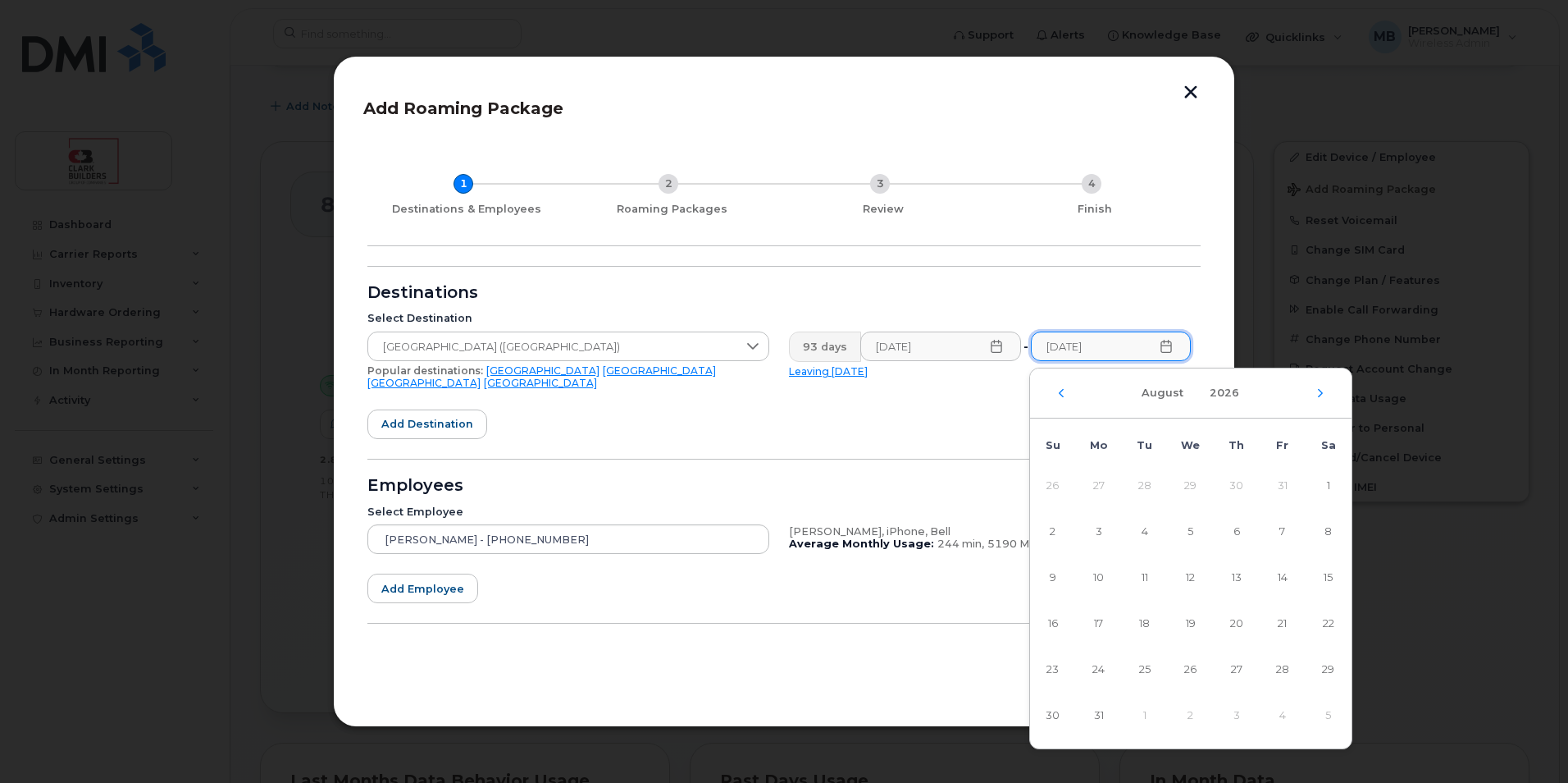
click at [1320, 395] on icon "Next Month" at bounding box center [1320, 392] width 5 height 8
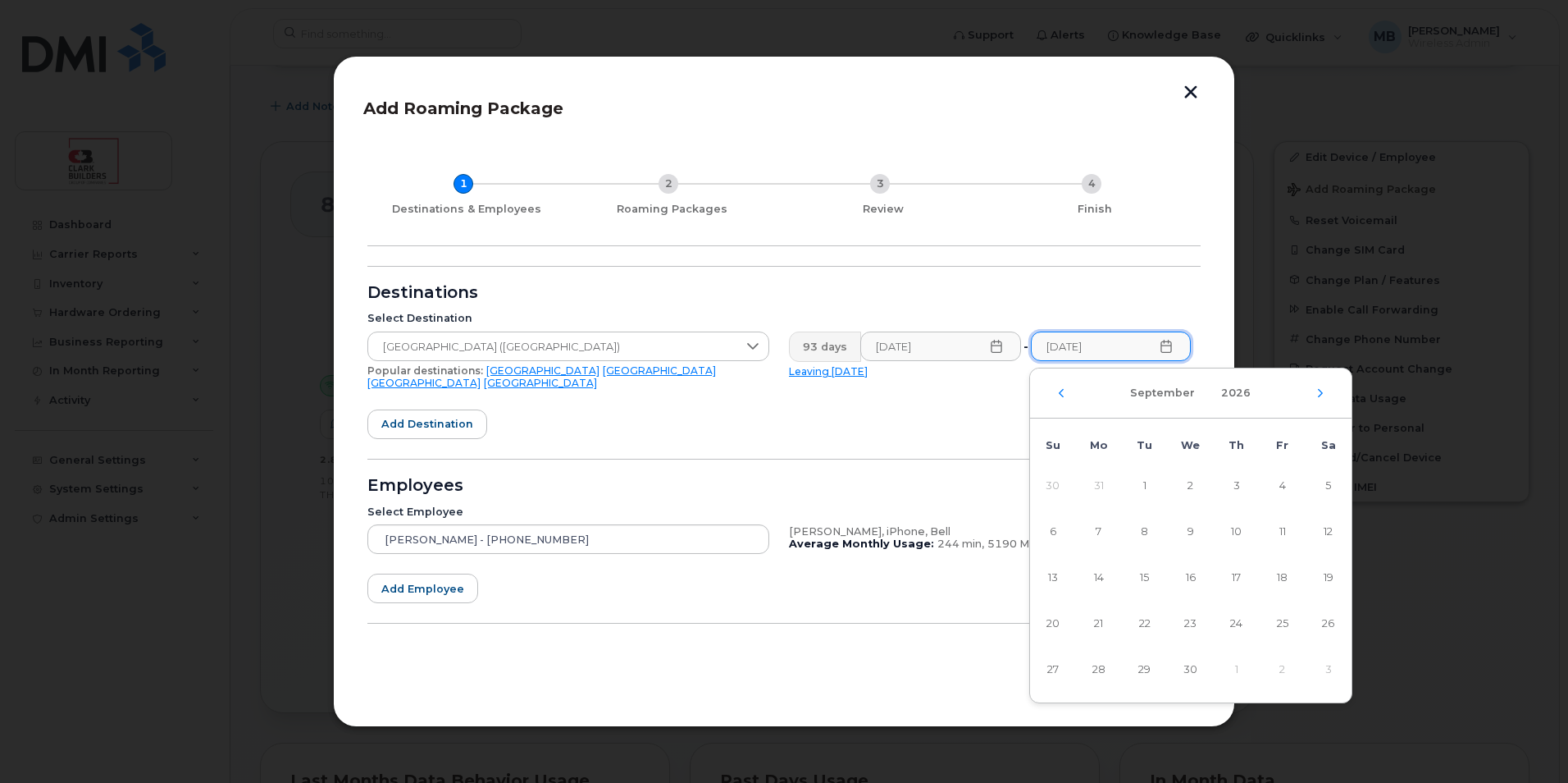
click at [1320, 395] on icon "Next Month" at bounding box center [1320, 392] width 5 height 8
click at [1239, 672] on span "31" at bounding box center [1236, 669] width 32 height 32
type input "12/31/2026"
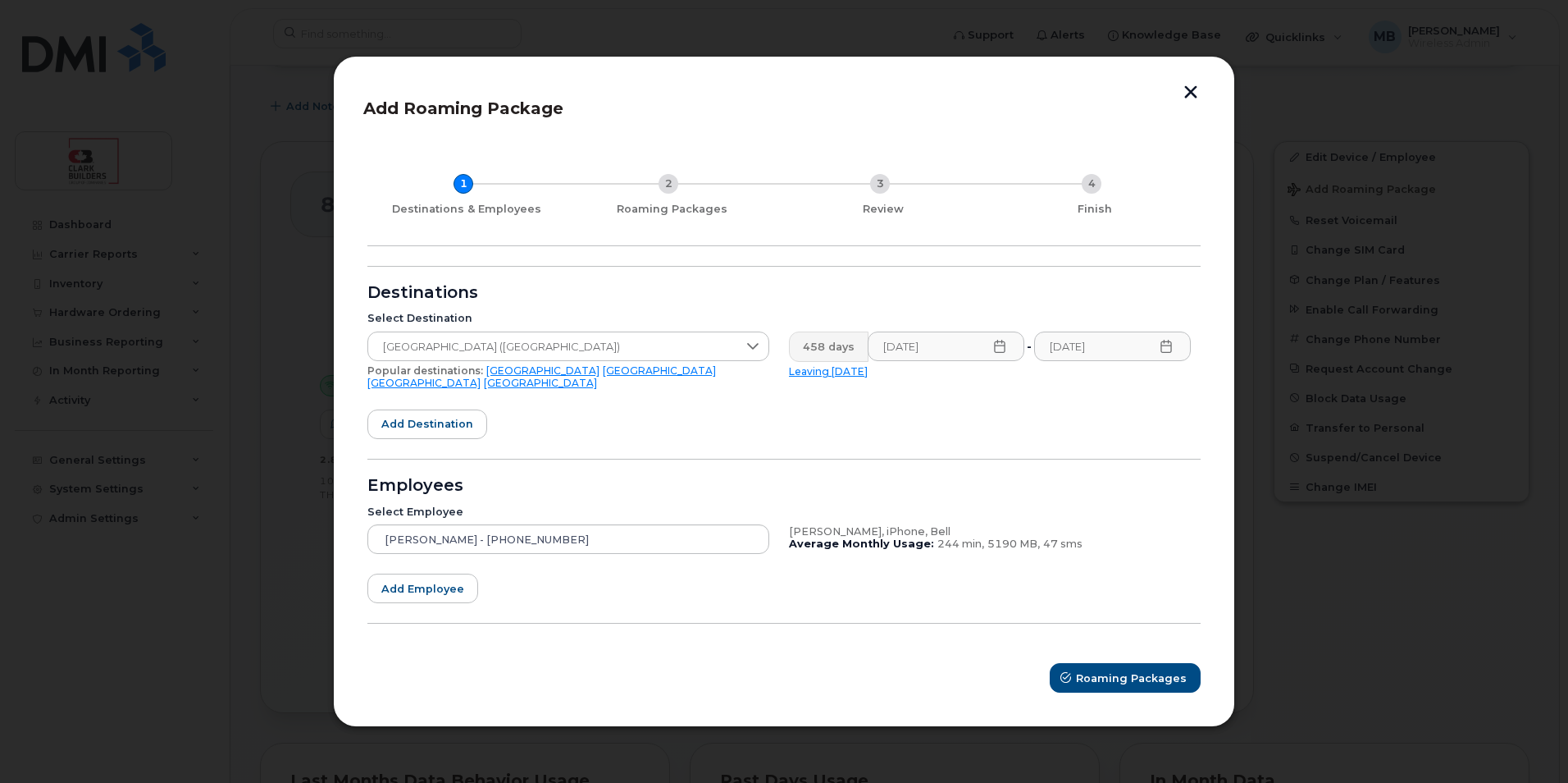
click at [1011, 421] on form "Destinations Select Destination United States of America (USA) Popular destinat…" at bounding box center [784, 479] width 833 height 427
click at [1088, 673] on span "Roaming Packages" at bounding box center [1132, 678] width 111 height 16
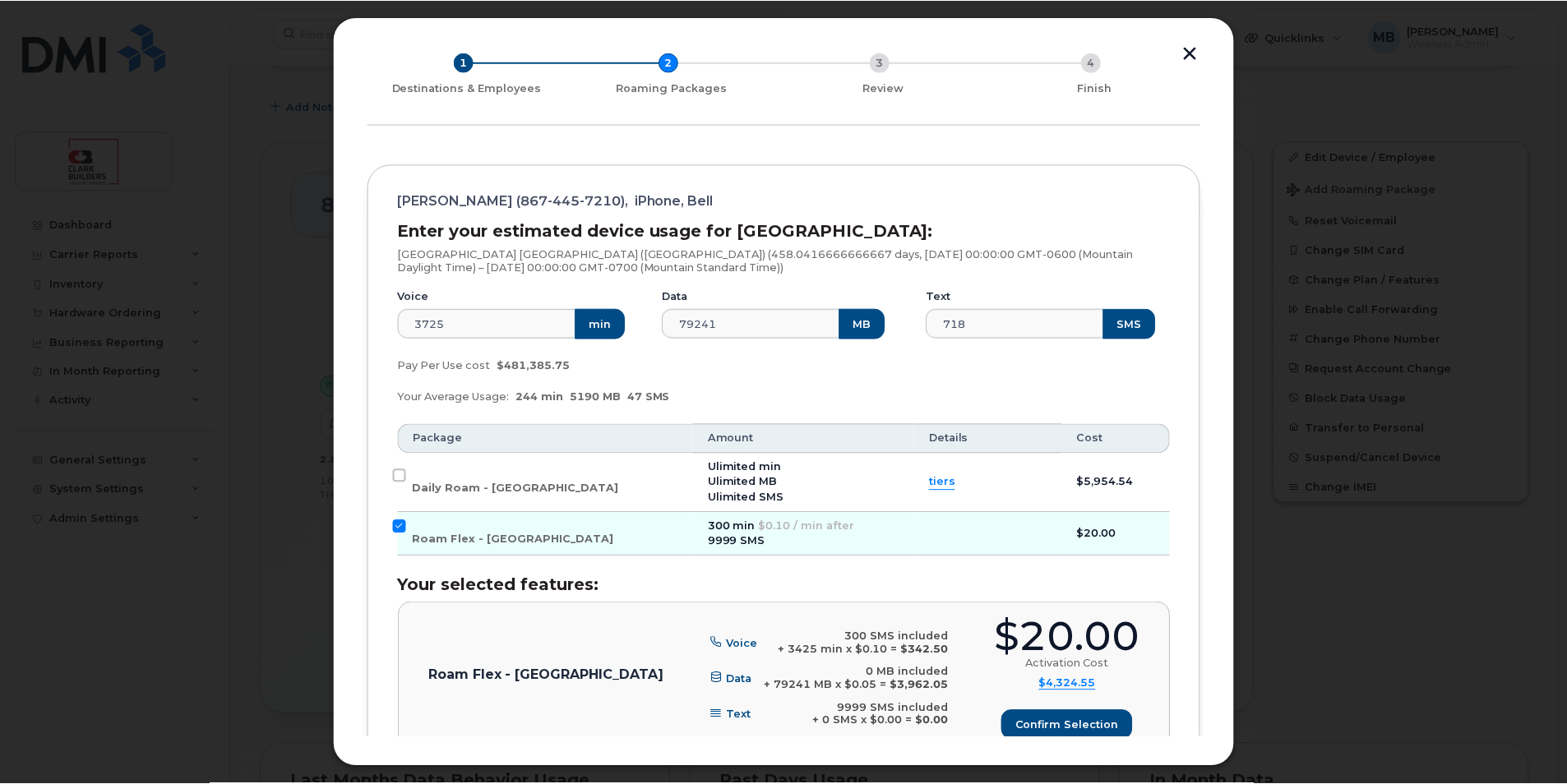
scroll to position [164, 0]
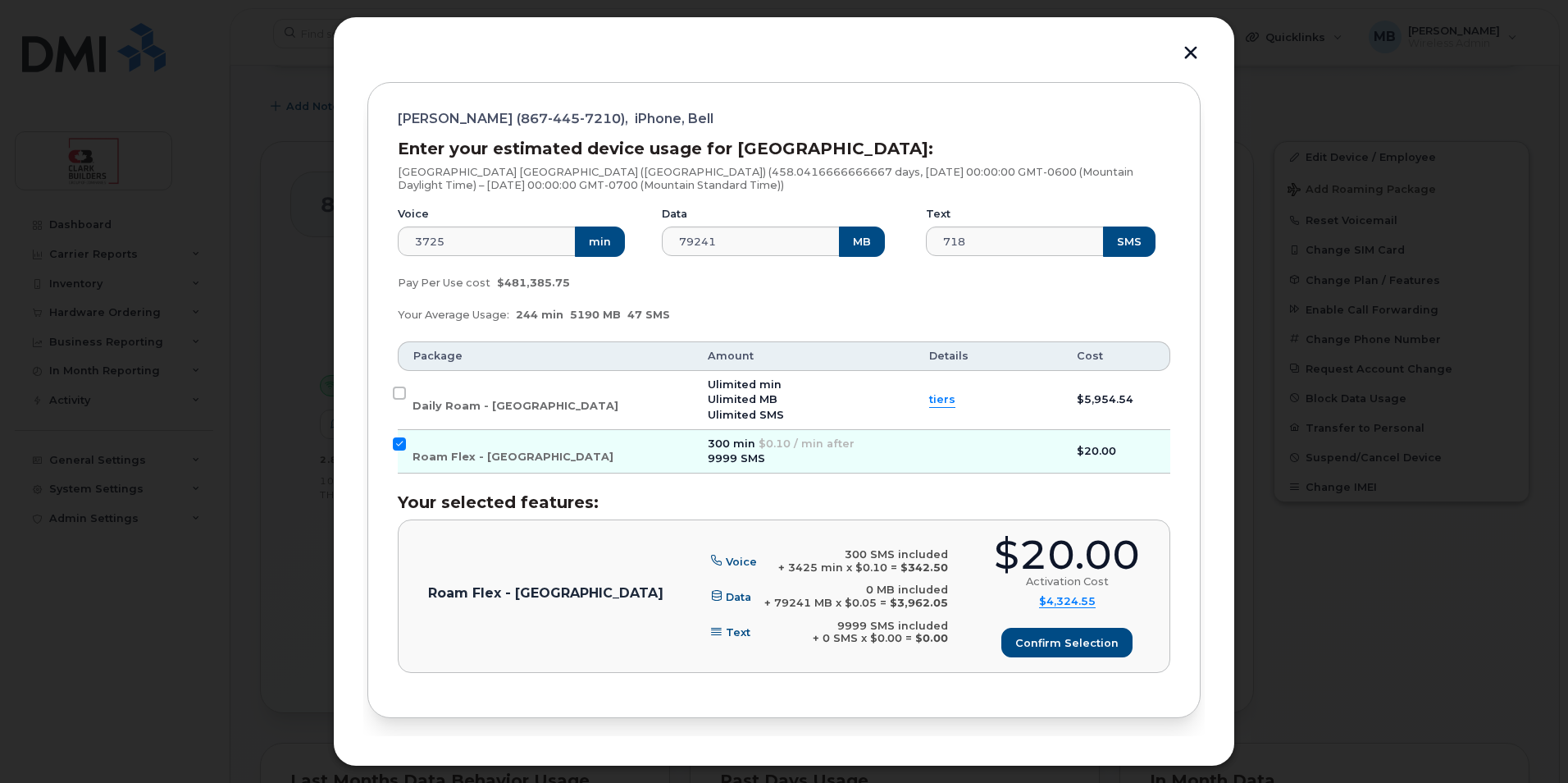
click at [1189, 56] on button "button" at bounding box center [1190, 55] width 24 height 18
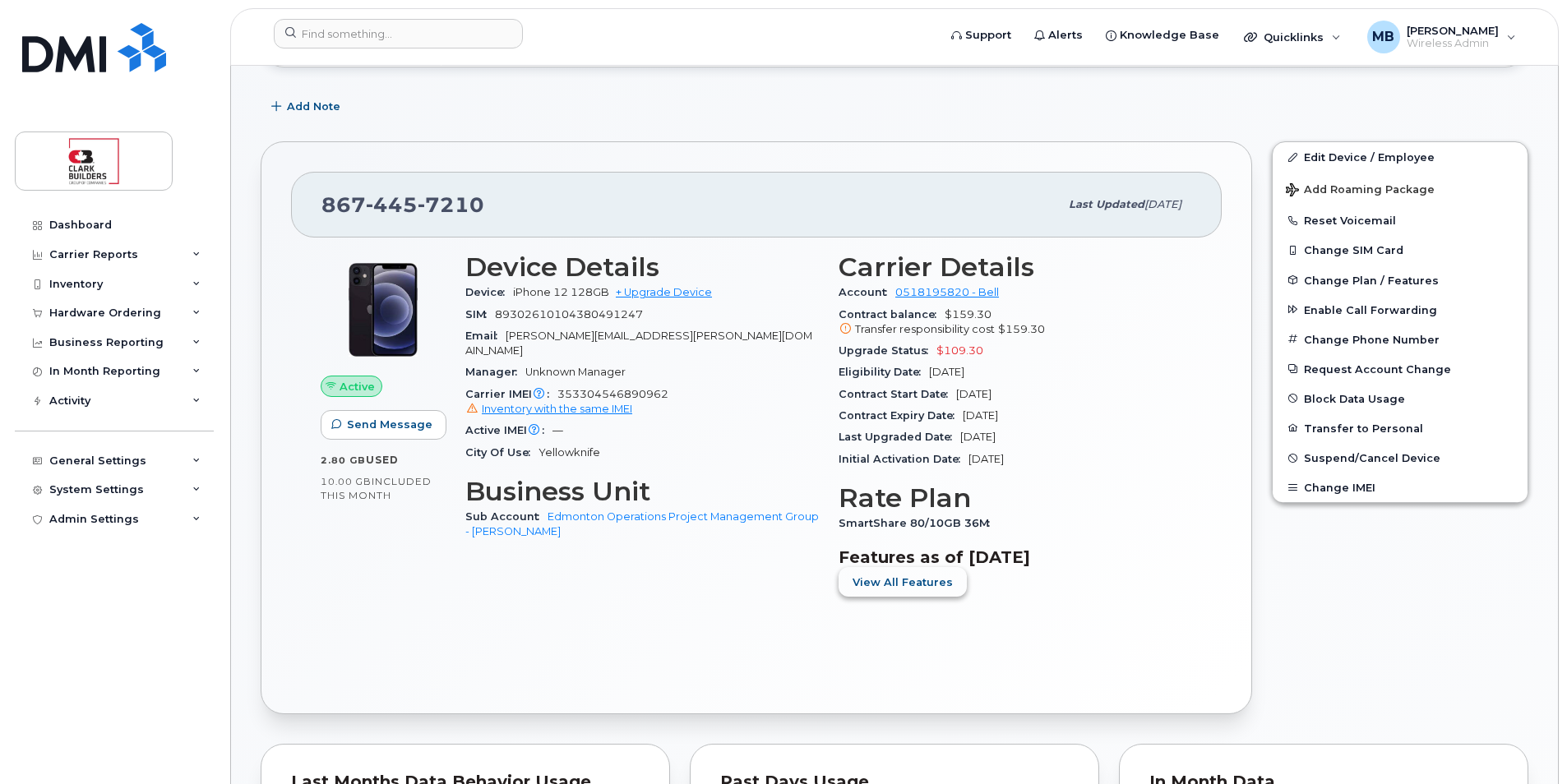
click at [923, 584] on span "View All Features" at bounding box center [902, 582] width 100 height 16
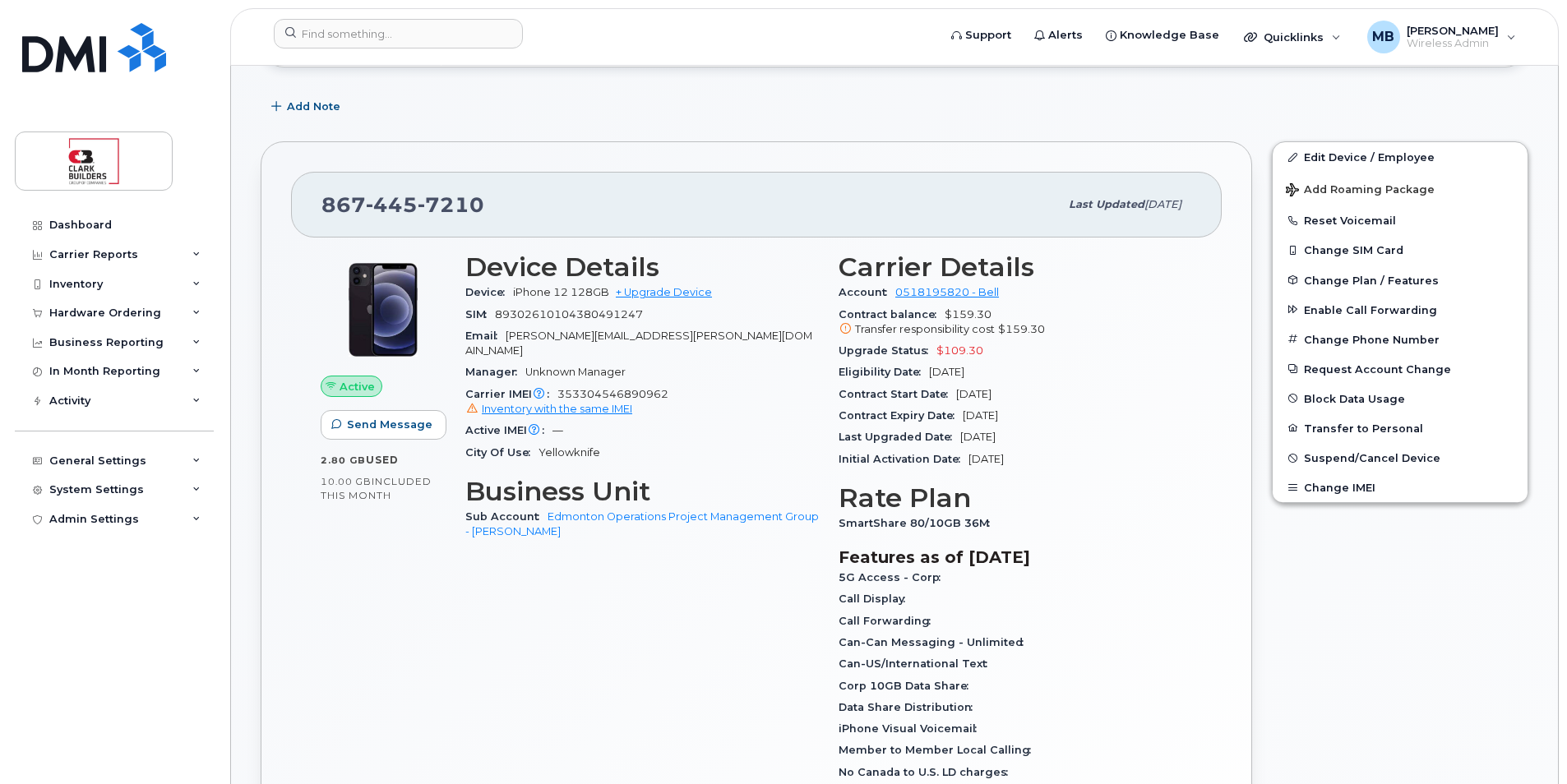
scroll to position [411, 0]
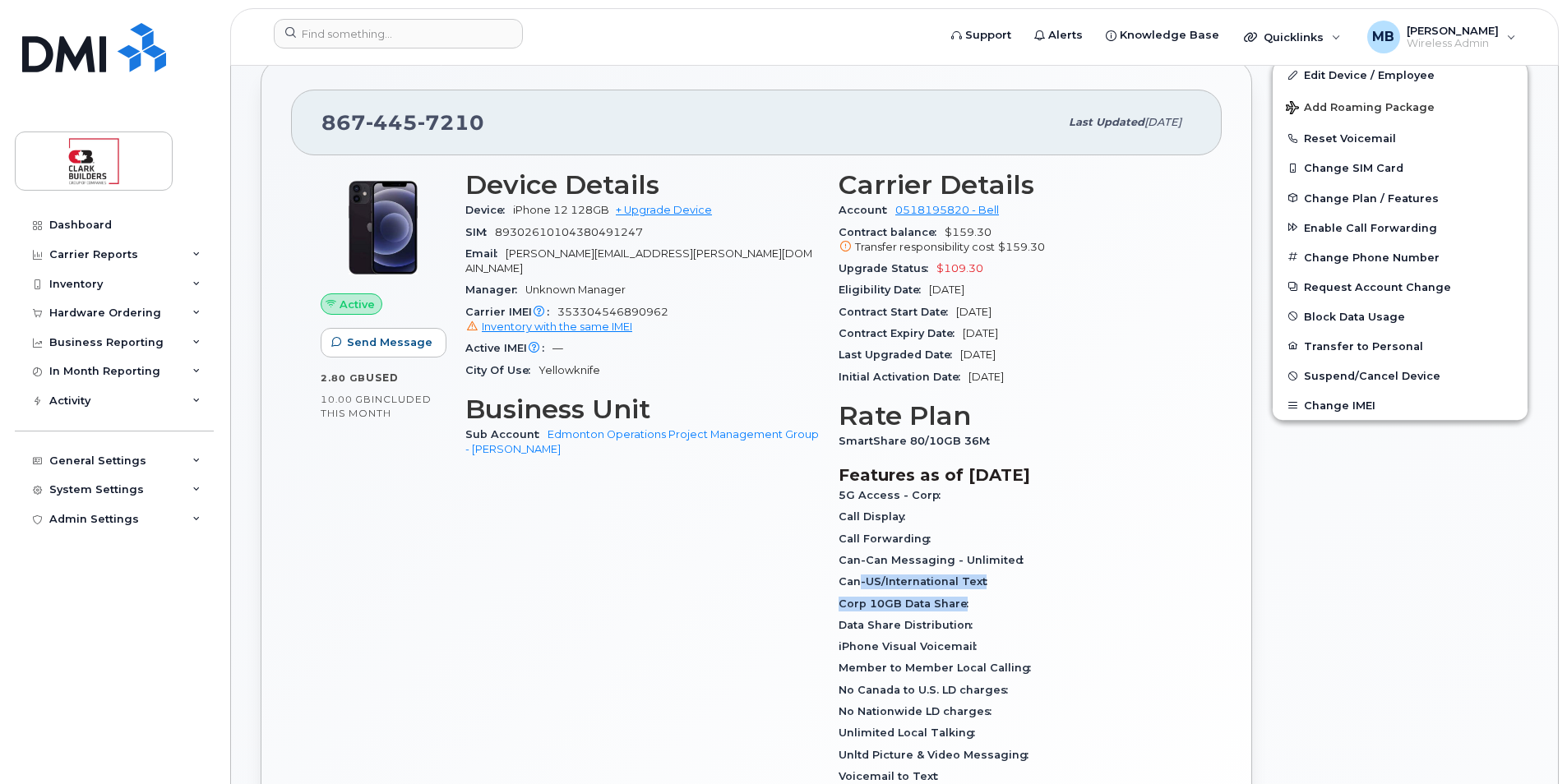
drag, startPoint x: 860, startPoint y: 581, endPoint x: 978, endPoint y: 599, distance: 119.4
click at [976, 599] on div "5G Access - Corp Call Display Call Forwarding Can-Can Messaging - Unlimited Can…" at bounding box center [1015, 636] width 353 height 302
drag, startPoint x: 978, startPoint y: 599, endPoint x: 1009, endPoint y: 606, distance: 31.8
click at [1009, 606] on div "Corp 10GB Data Share" at bounding box center [1015, 604] width 353 height 22
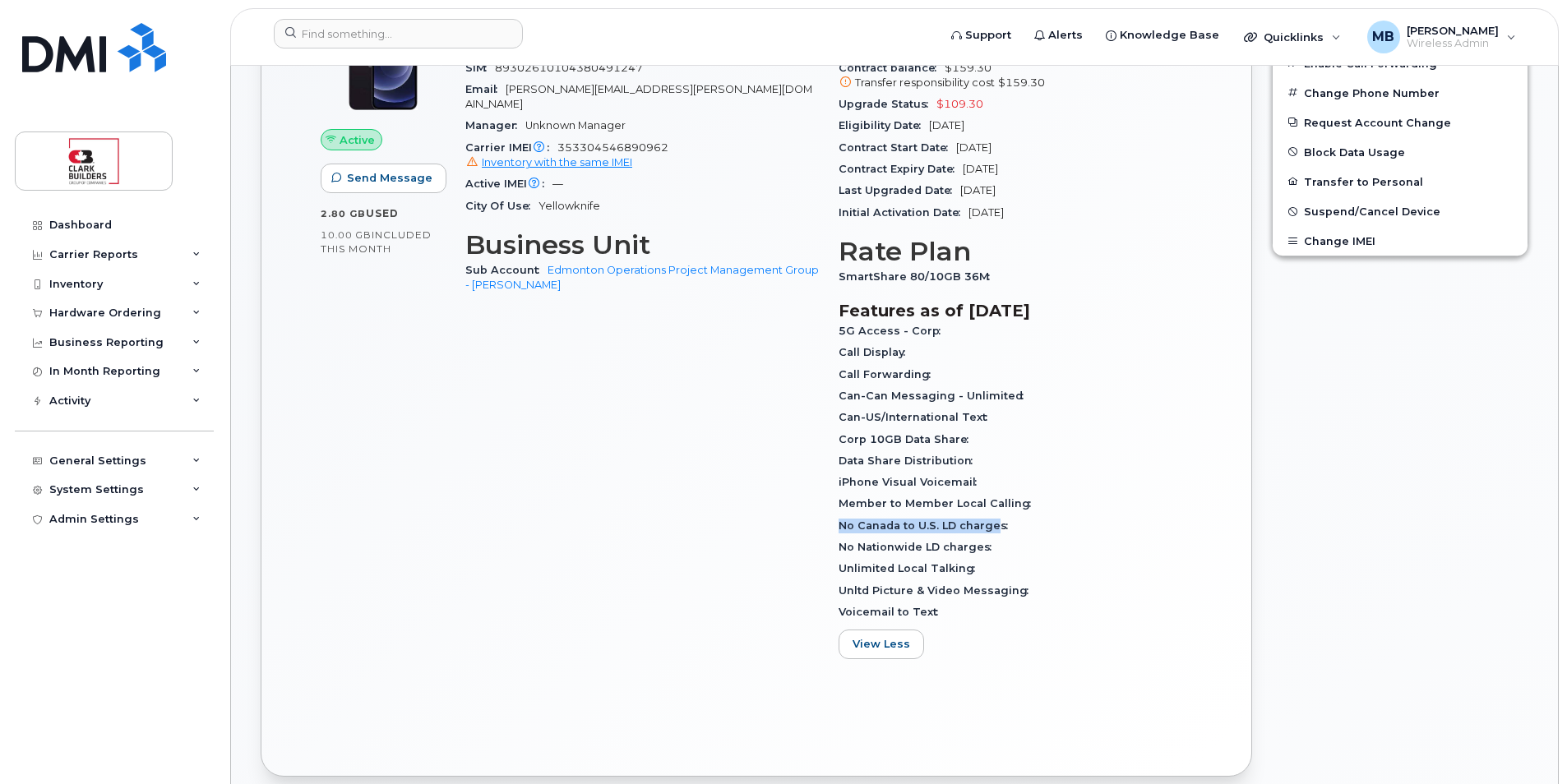
drag, startPoint x: 838, startPoint y: 524, endPoint x: 1005, endPoint y: 523, distance: 167.0
click at [1005, 523] on div "Carrier Details Account 0518195820 - Bell Contract balance $159.30 Transfer res…" at bounding box center [1015, 339] width 373 height 686
click at [1010, 529] on div "No Canada to U.S. LD charges" at bounding box center [1015, 526] width 353 height 22
drag, startPoint x: 880, startPoint y: 548, endPoint x: 1009, endPoint y: 548, distance: 129.0
click at [1009, 548] on div "No Nationwide LD charges" at bounding box center [1015, 548] width 353 height 22
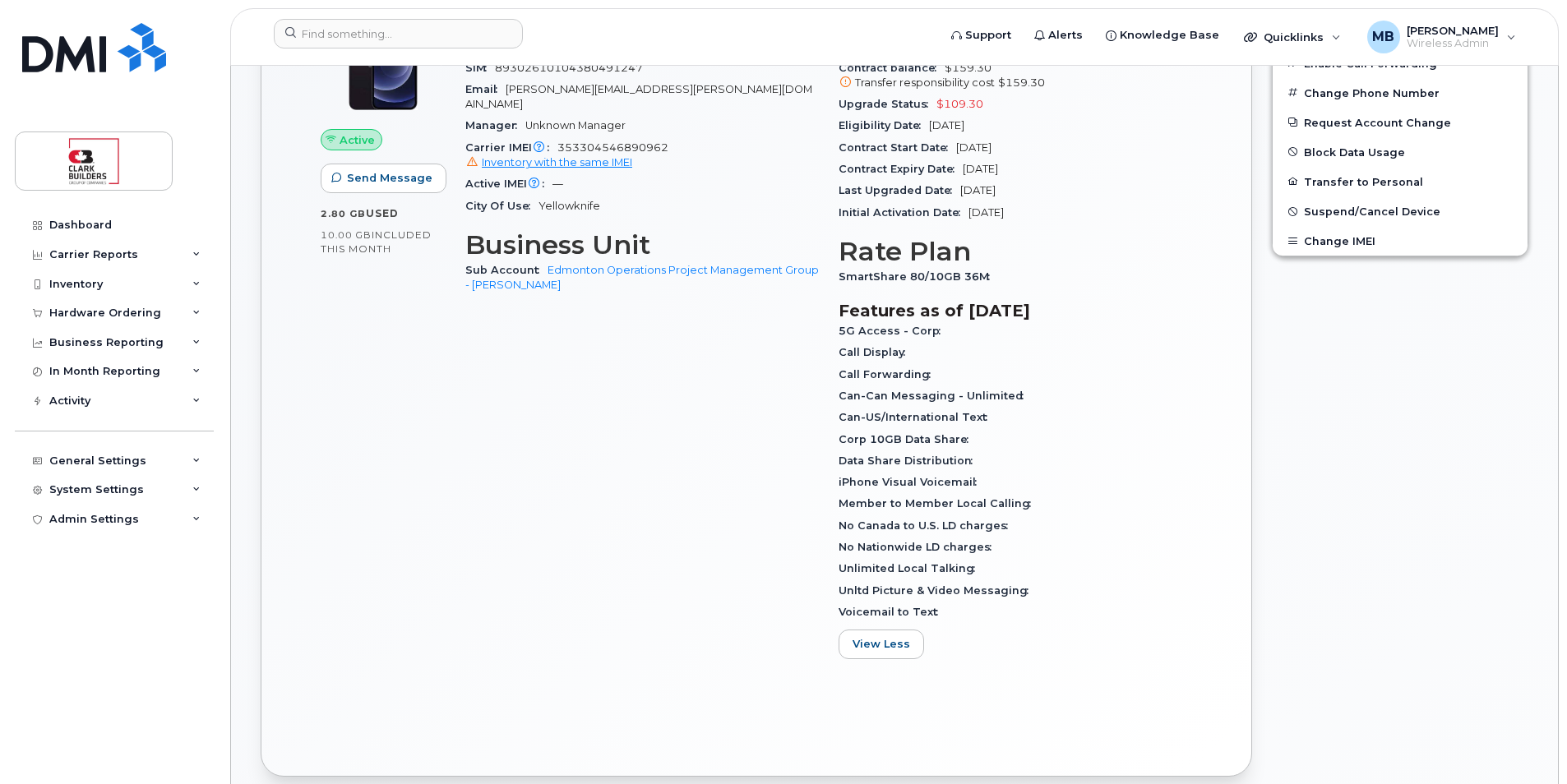
drag, startPoint x: 1009, startPoint y: 548, endPoint x: 1014, endPoint y: 561, distance: 13.9
click at [1014, 561] on div "Unlimited Local Talking" at bounding box center [1015, 569] width 353 height 22
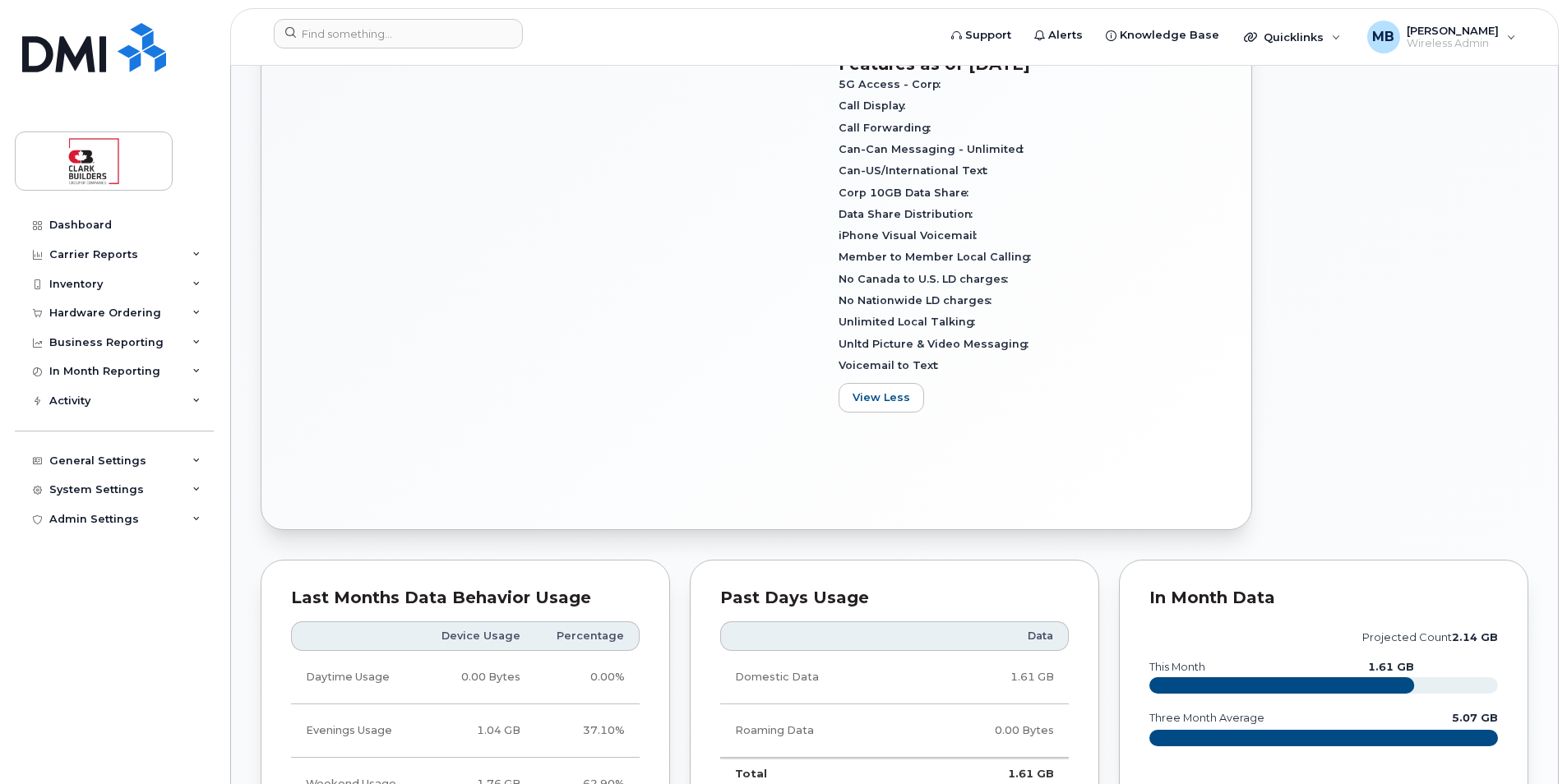
scroll to position [493, 0]
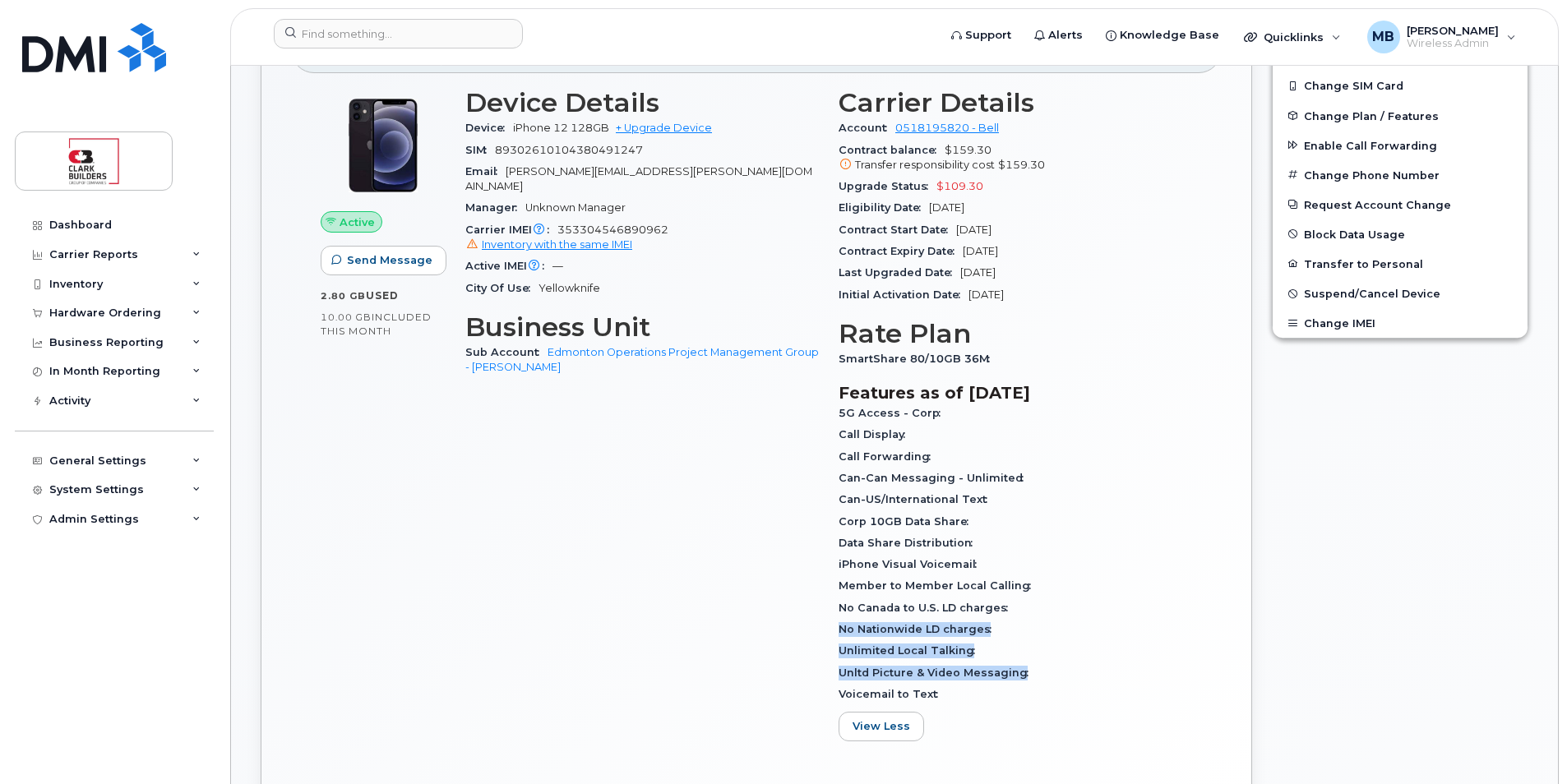
drag, startPoint x: 979, startPoint y: 664, endPoint x: 837, endPoint y: 635, distance: 144.9
click at [837, 635] on div "Carrier Details Account 0518195820 - Bell Contract balance $159.30 Transfer res…" at bounding box center [1015, 421] width 373 height 686
drag, startPoint x: 837, startPoint y: 635, endPoint x: 848, endPoint y: 646, distance: 15.6
click at [848, 646] on span "Unlimited Local Talking" at bounding box center [910, 651] width 144 height 13
drag, startPoint x: 854, startPoint y: 582, endPoint x: 1004, endPoint y: 581, distance: 150.0
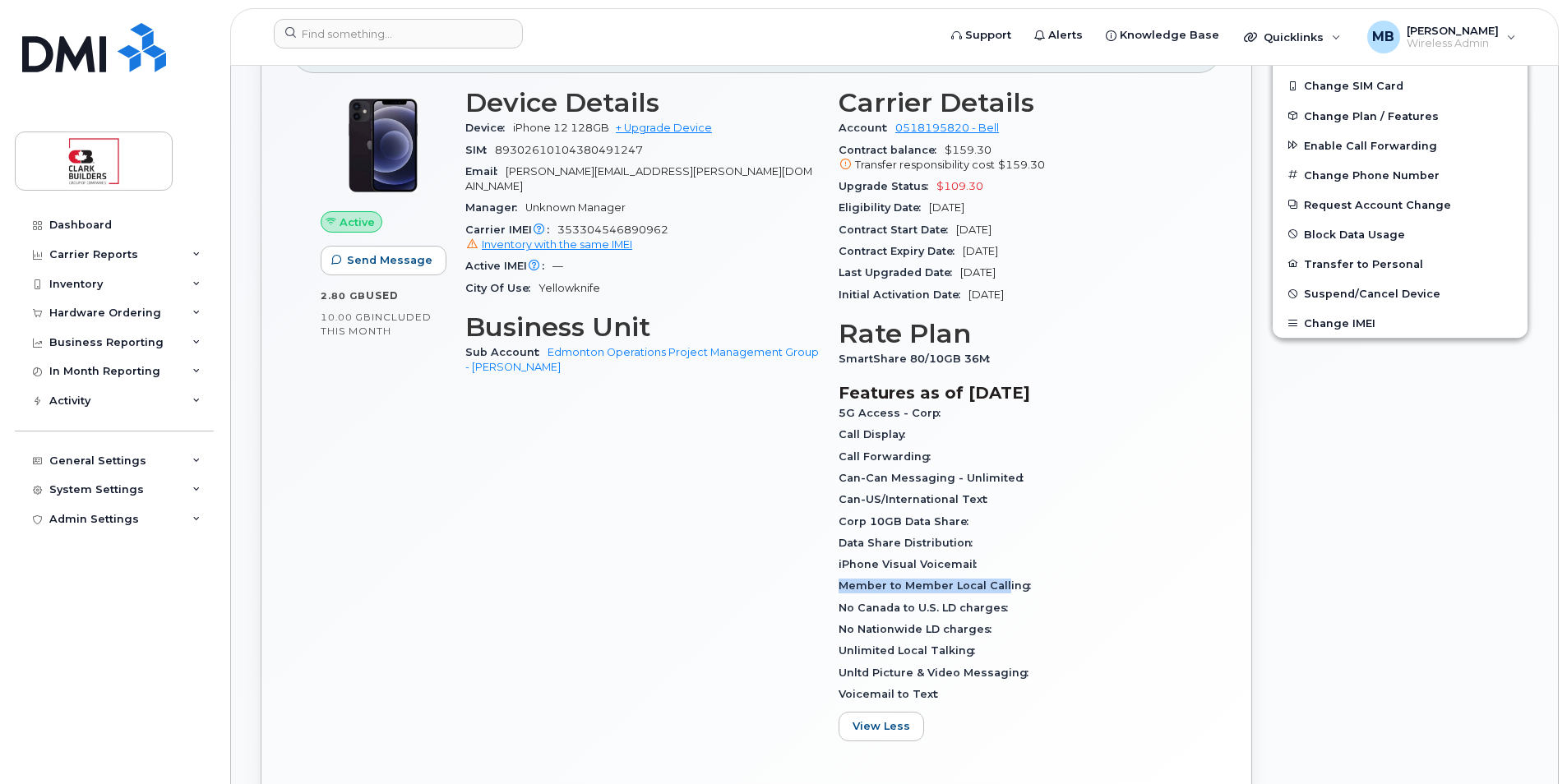
click at [1004, 581] on span "Member to Member Local Calling" at bounding box center [939, 585] width 200 height 13
drag, startPoint x: 1004, startPoint y: 581, endPoint x: 1017, endPoint y: 604, distance: 26.4
click at [1017, 604] on div "No Canada to U.S. LD charges" at bounding box center [1015, 608] width 353 height 22
drag, startPoint x: 843, startPoint y: 498, endPoint x: 990, endPoint y: 546, distance: 154.6
click at [990, 546] on div "5G Access - Corp Call Display Call Forwarding Can-Can Messaging - Unlimited Can…" at bounding box center [1015, 553] width 353 height 302
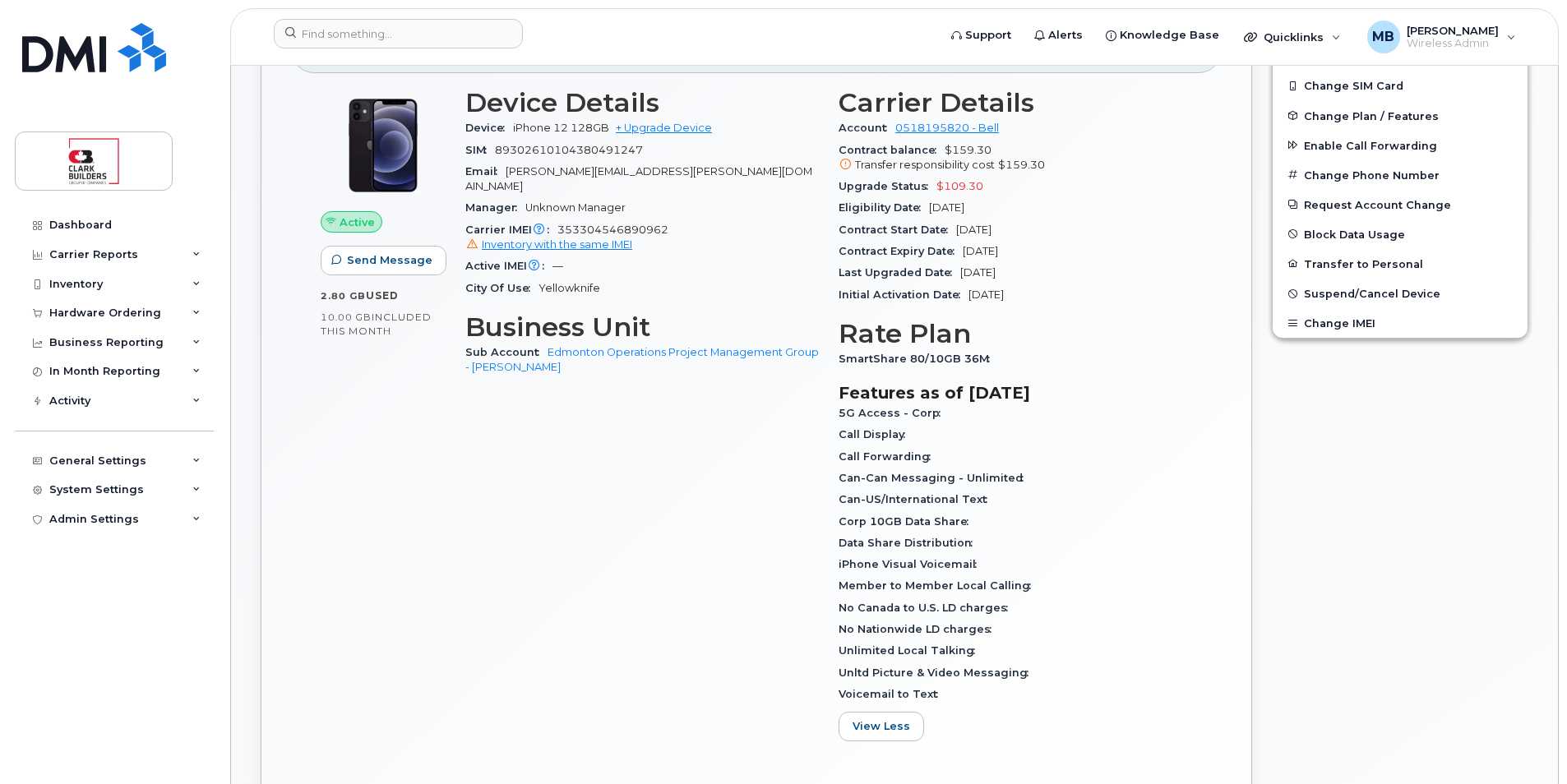
drag, startPoint x: 990, startPoint y: 546, endPoint x: 1010, endPoint y: 612, distance: 69.0
click at [1010, 612] on div "No Canada to U.S. LD charges" at bounding box center [1015, 608] width 353 height 22
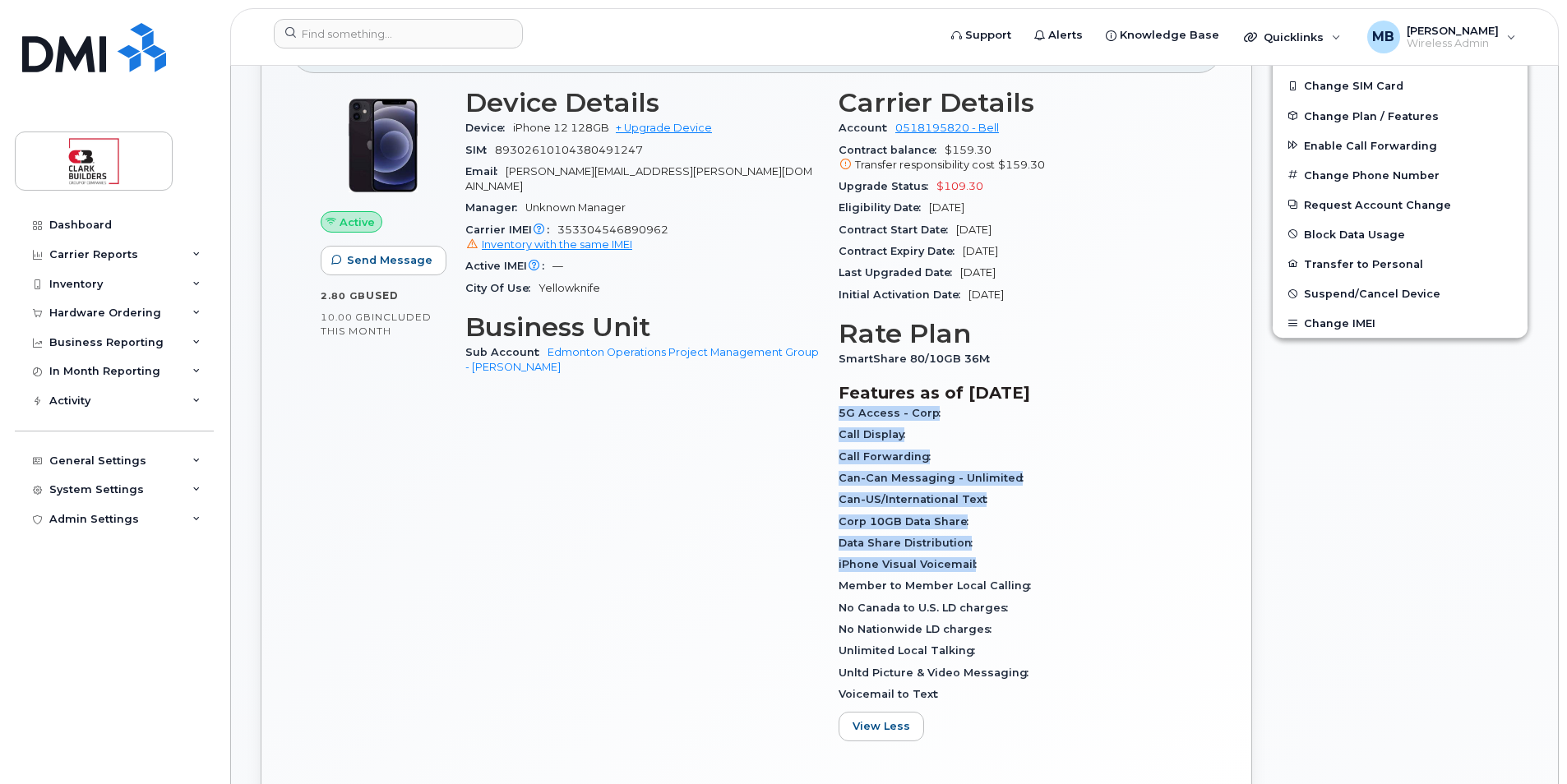
drag, startPoint x: 839, startPoint y: 415, endPoint x: 1004, endPoint y: 585, distance: 236.9
click at [1004, 584] on div "5G Access - Corp Call Display Call Forwarding Can-Can Messaging - Unlimited Can…" at bounding box center [1015, 553] width 353 height 302
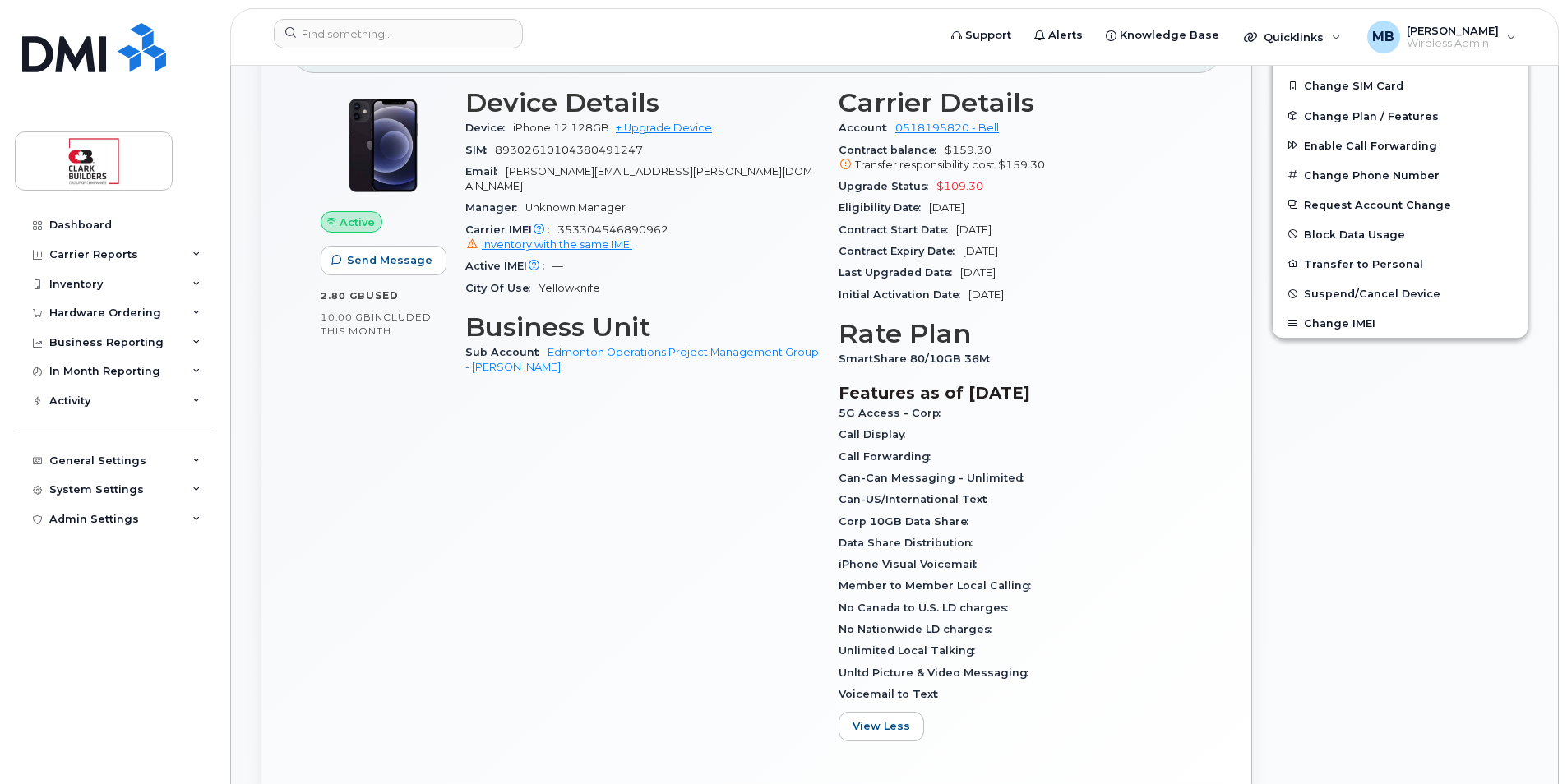
drag, startPoint x: 1004, startPoint y: 585, endPoint x: 1015, endPoint y: 680, distance: 95.6
click at [1015, 680] on div "Unltd Picture & Video Messaging" at bounding box center [1015, 673] width 353 height 22
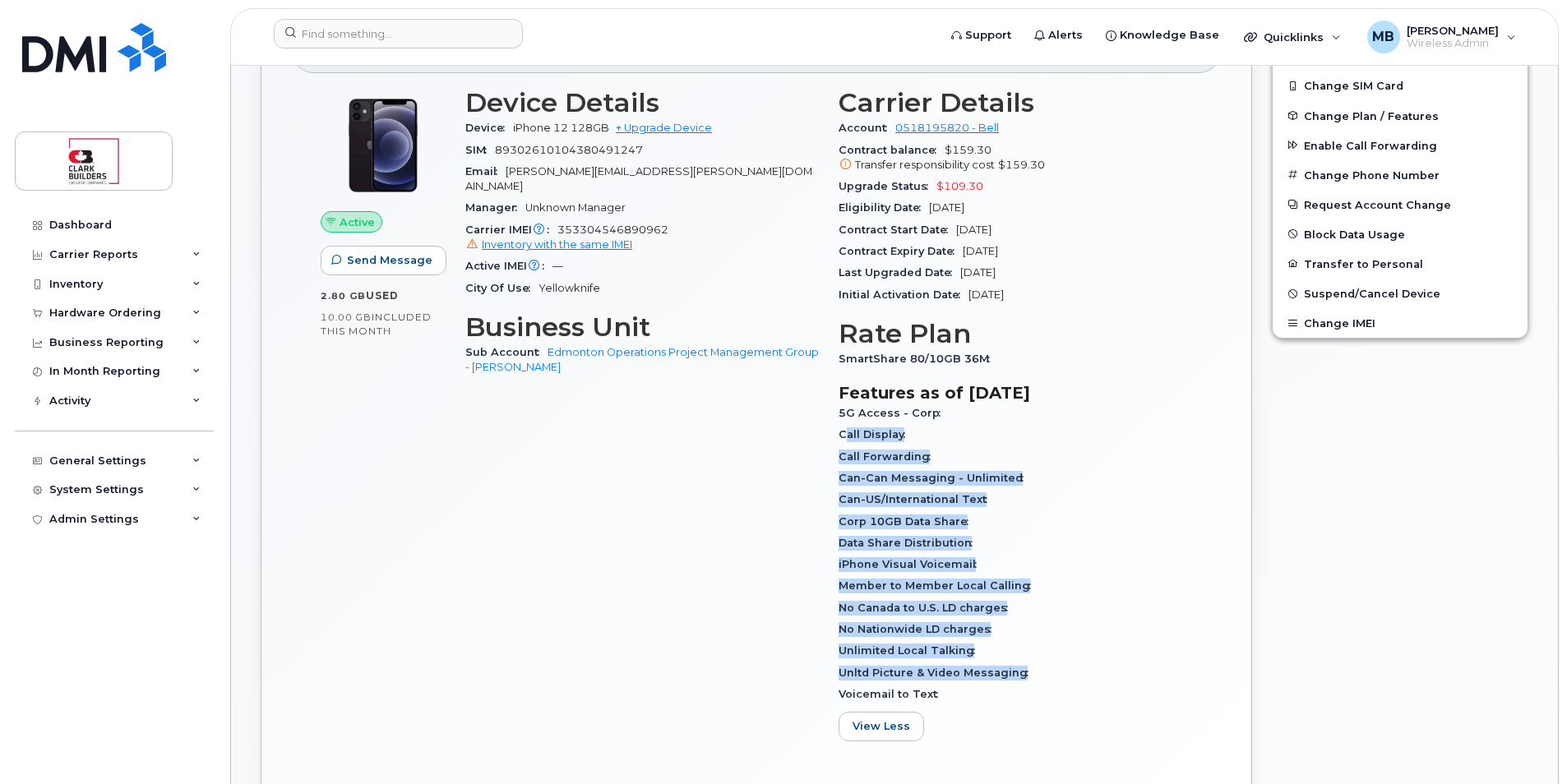
drag, startPoint x: 1073, startPoint y: 670, endPoint x: 843, endPoint y: 429, distance: 333.1
click at [843, 429] on div "5G Access - Corp Call Display Call Forwarding Can-Can Messaging - Unlimited Can…" at bounding box center [1015, 553] width 353 height 302
drag, startPoint x: 843, startPoint y: 429, endPoint x: 840, endPoint y: 489, distance: 60.1
click at [840, 487] on div "Can-Can Messaging - Unlimited" at bounding box center [1015, 479] width 353 height 22
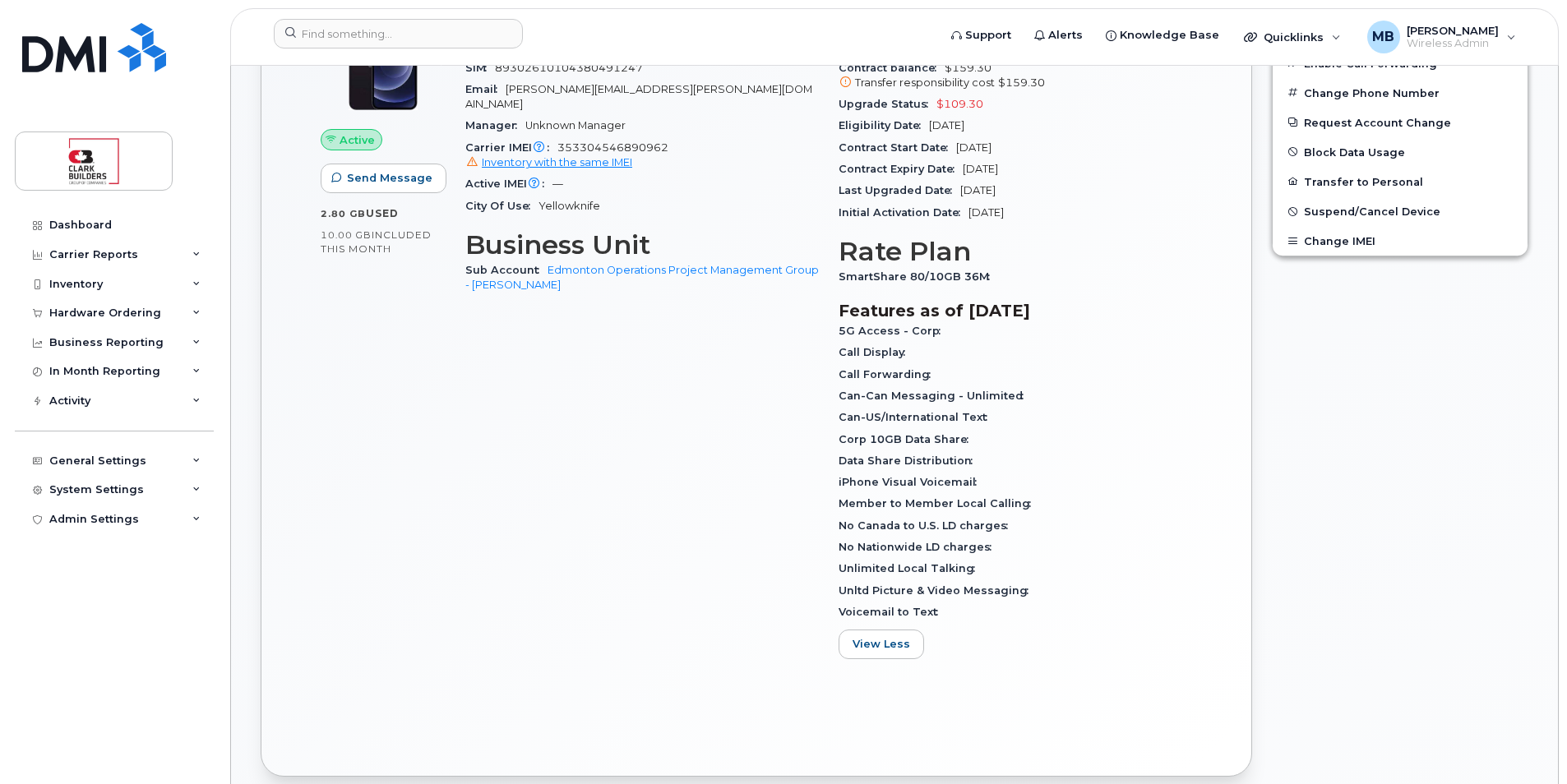
scroll to position [329, 0]
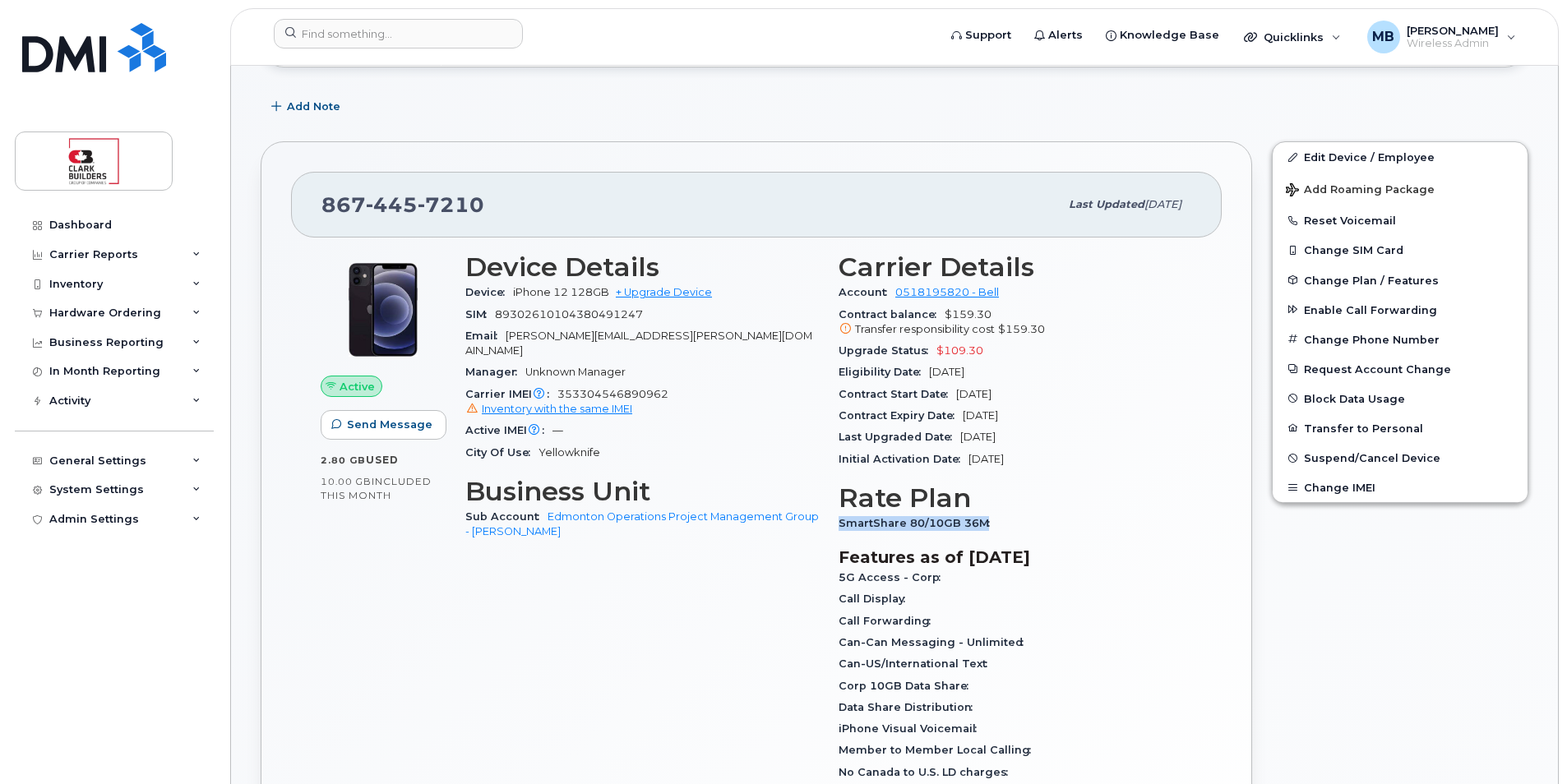
drag, startPoint x: 858, startPoint y: 522, endPoint x: 1013, endPoint y: 530, distance: 155.2
click at [1013, 530] on div "Carrier Details Account 0518195820 - Bell Contract balance $159.30 Transfer res…" at bounding box center [1015, 585] width 373 height 686
drag, startPoint x: 1013, startPoint y: 530, endPoint x: 1137, endPoint y: 559, distance: 127.3
click at [1137, 559] on h3 "Features as of [DATE]" at bounding box center [1015, 557] width 353 height 20
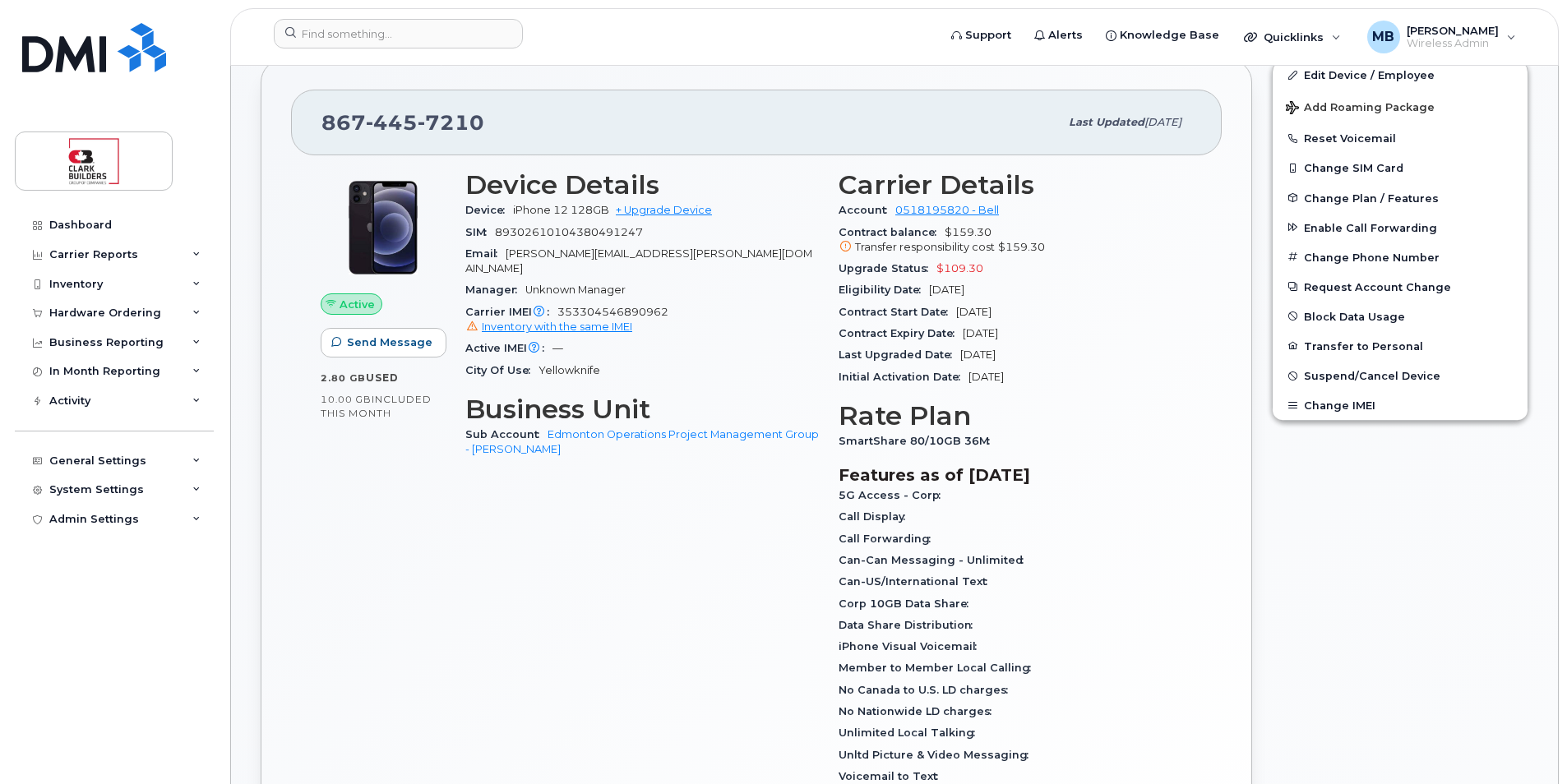
scroll to position [493, 0]
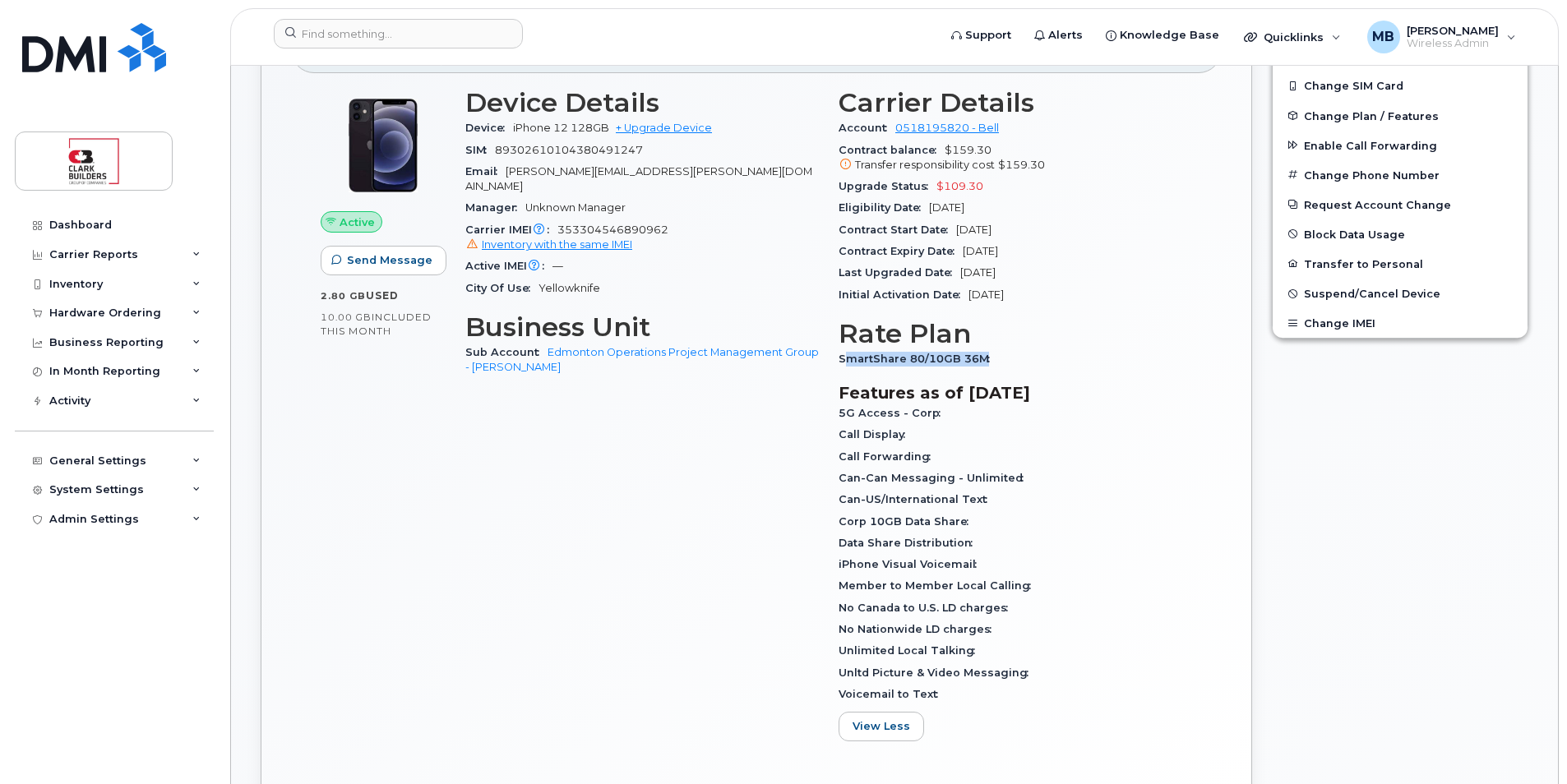
drag, startPoint x: 843, startPoint y: 356, endPoint x: 1004, endPoint y: 361, distance: 161.1
click at [1004, 361] on div "SmartShare 80/10GB 36M" at bounding box center [1015, 359] width 353 height 22
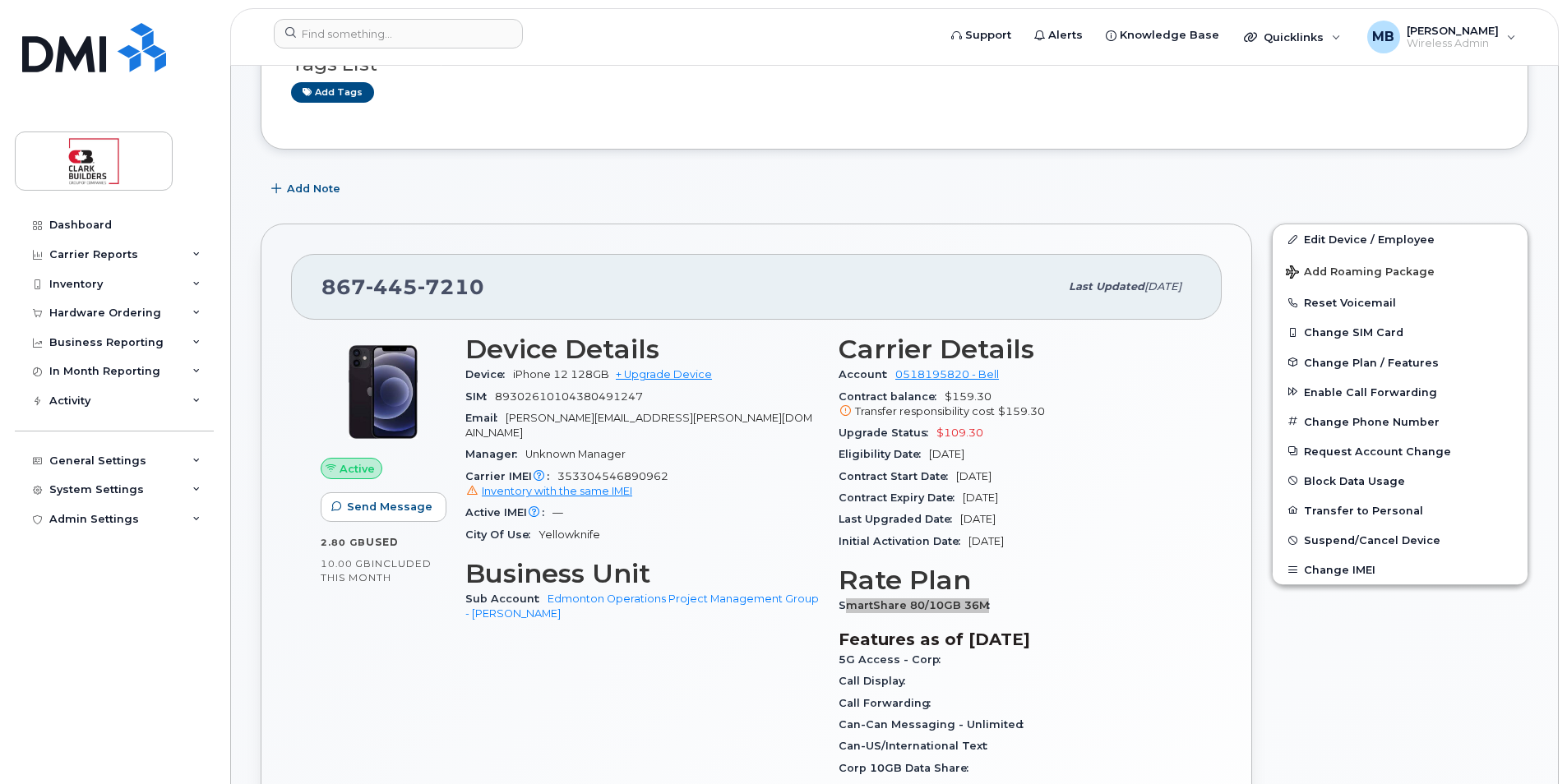
scroll to position [164, 0]
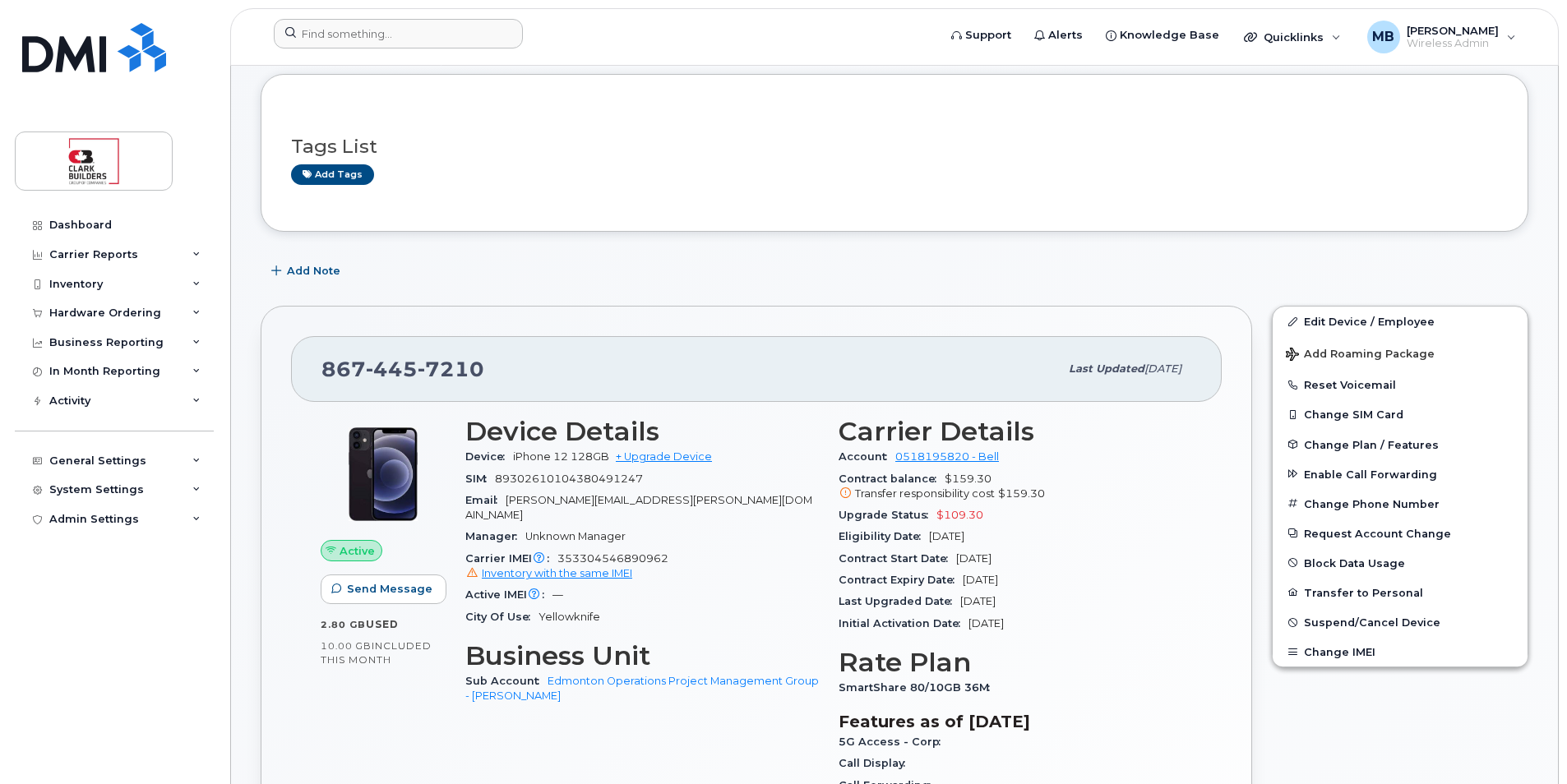
click at [799, 26] on form at bounding box center [600, 33] width 653 height 29
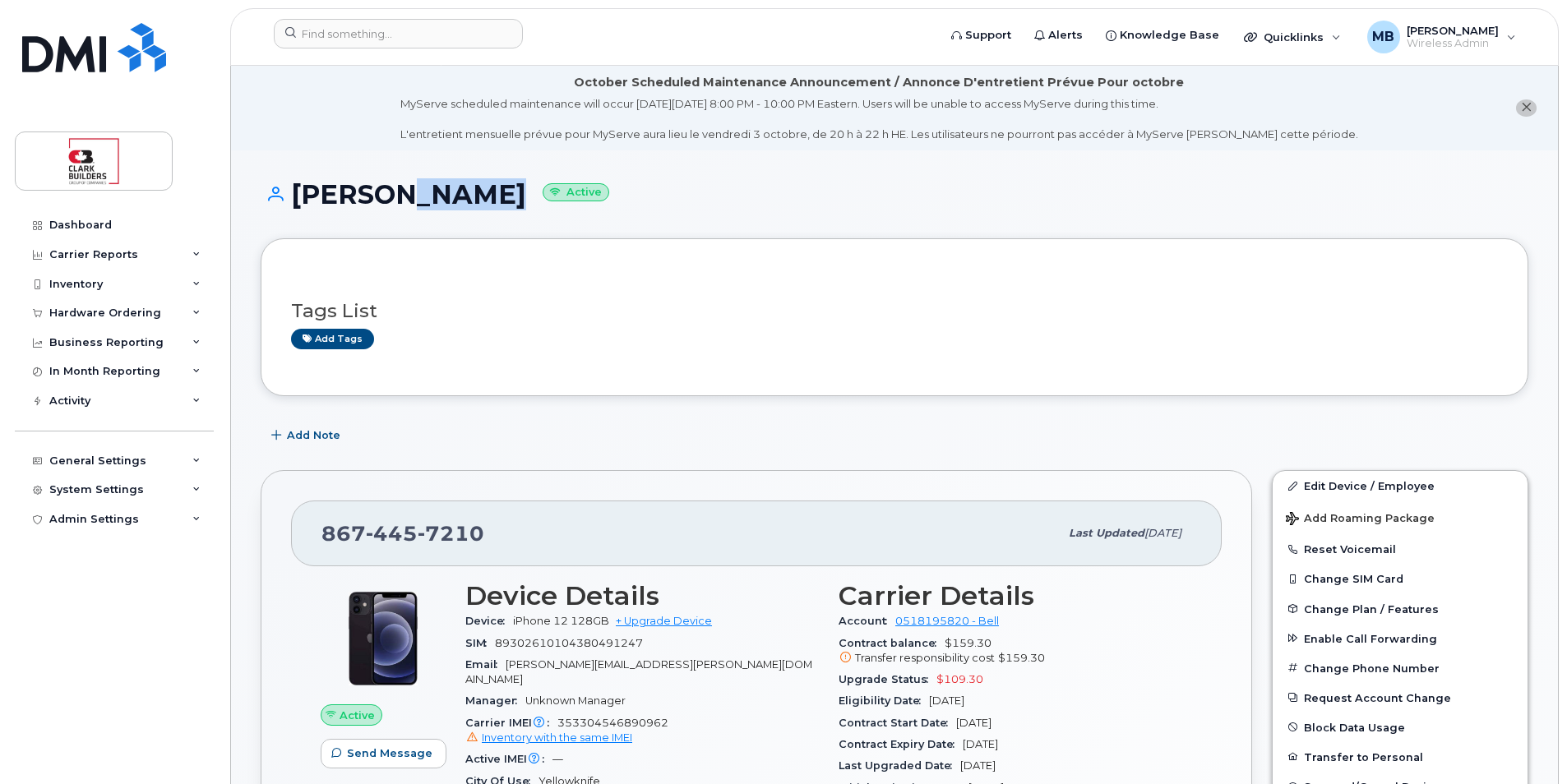
drag, startPoint x: 376, startPoint y: 194, endPoint x: 472, endPoint y: 197, distance: 96.0
click at [472, 197] on h1 "Jesse Swayze Active" at bounding box center [893, 193] width 1268 height 28
copy h1 "Swayze"
click at [123, 52] on img at bounding box center [94, 47] width 144 height 49
drag, startPoint x: 123, startPoint y: 52, endPoint x: 157, endPoint y: 52, distance: 34.0
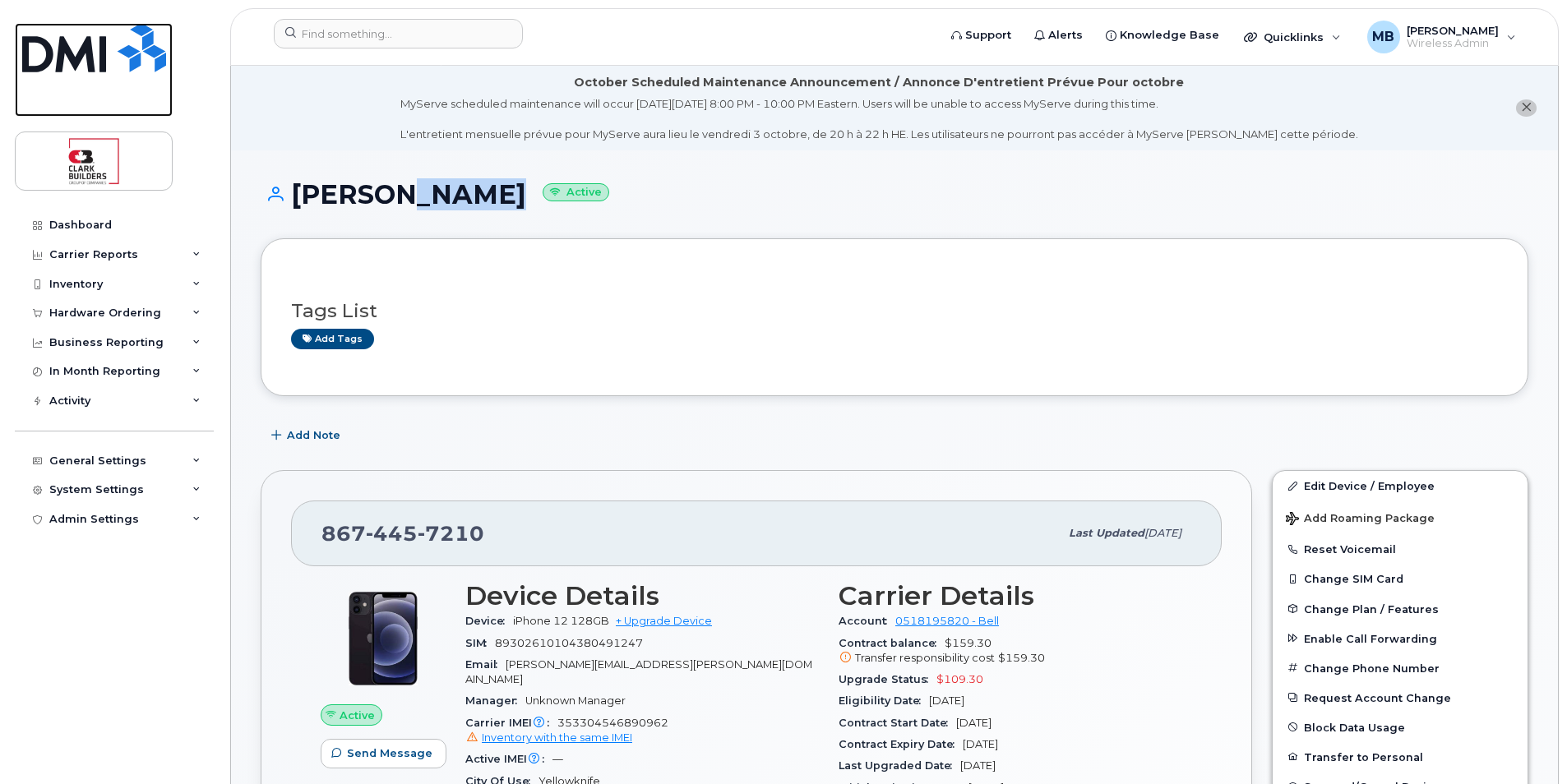
click at [123, 52] on img at bounding box center [94, 47] width 144 height 49
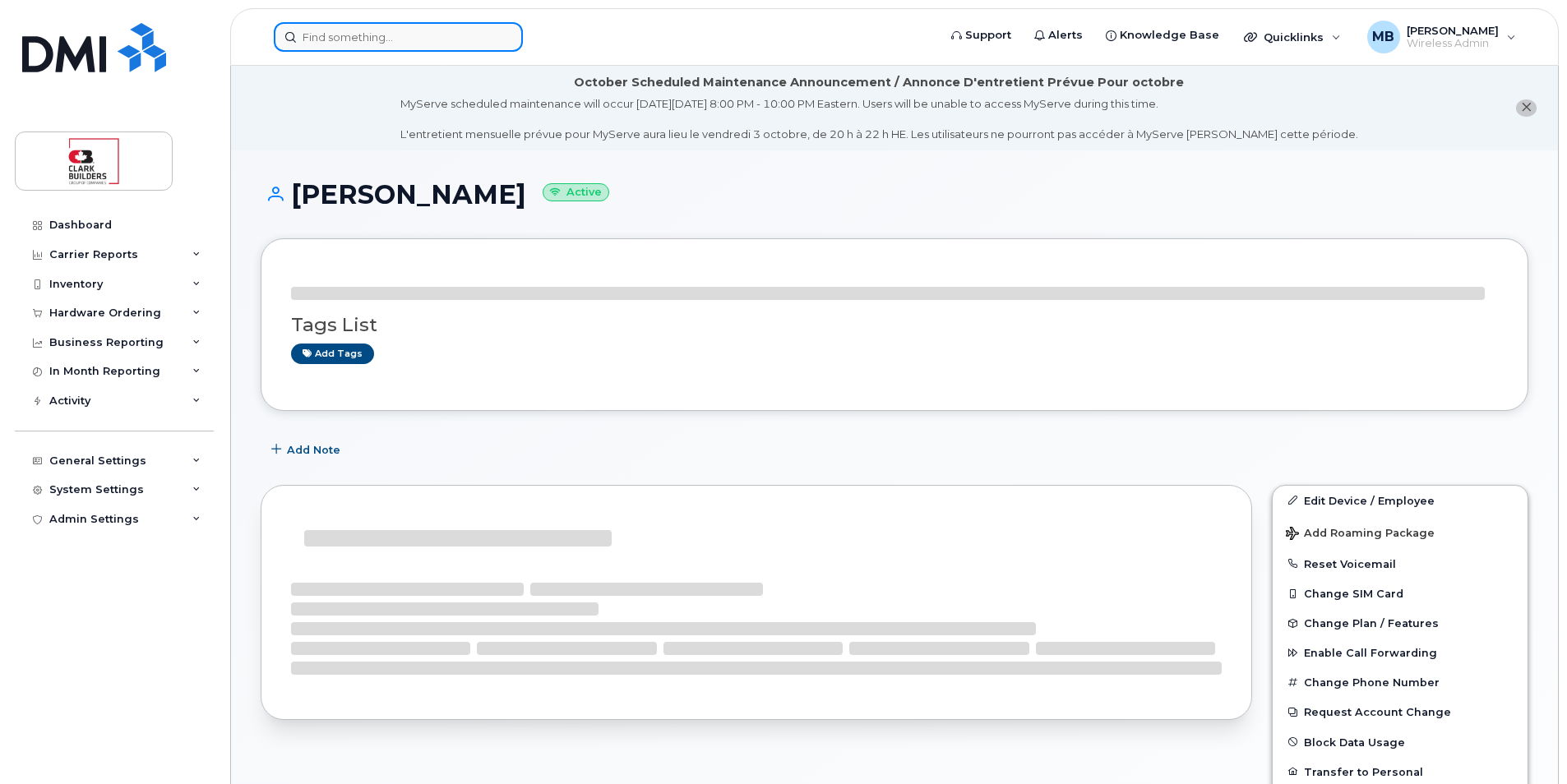
click at [378, 42] on input at bounding box center [399, 37] width 249 height 29
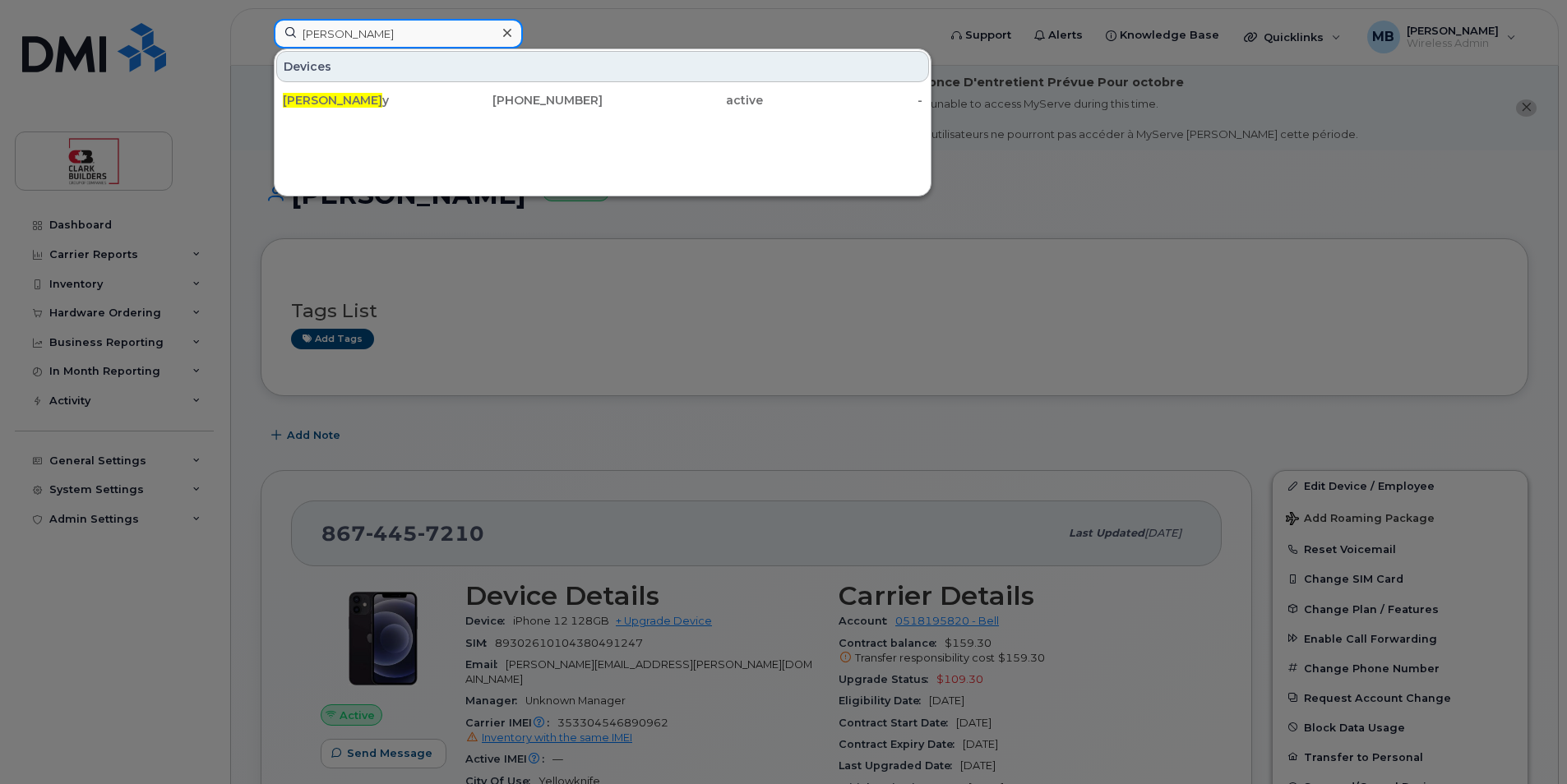
type input "matthew buttre"
click at [740, 337] on div at bounding box center [784, 392] width 1567 height 784
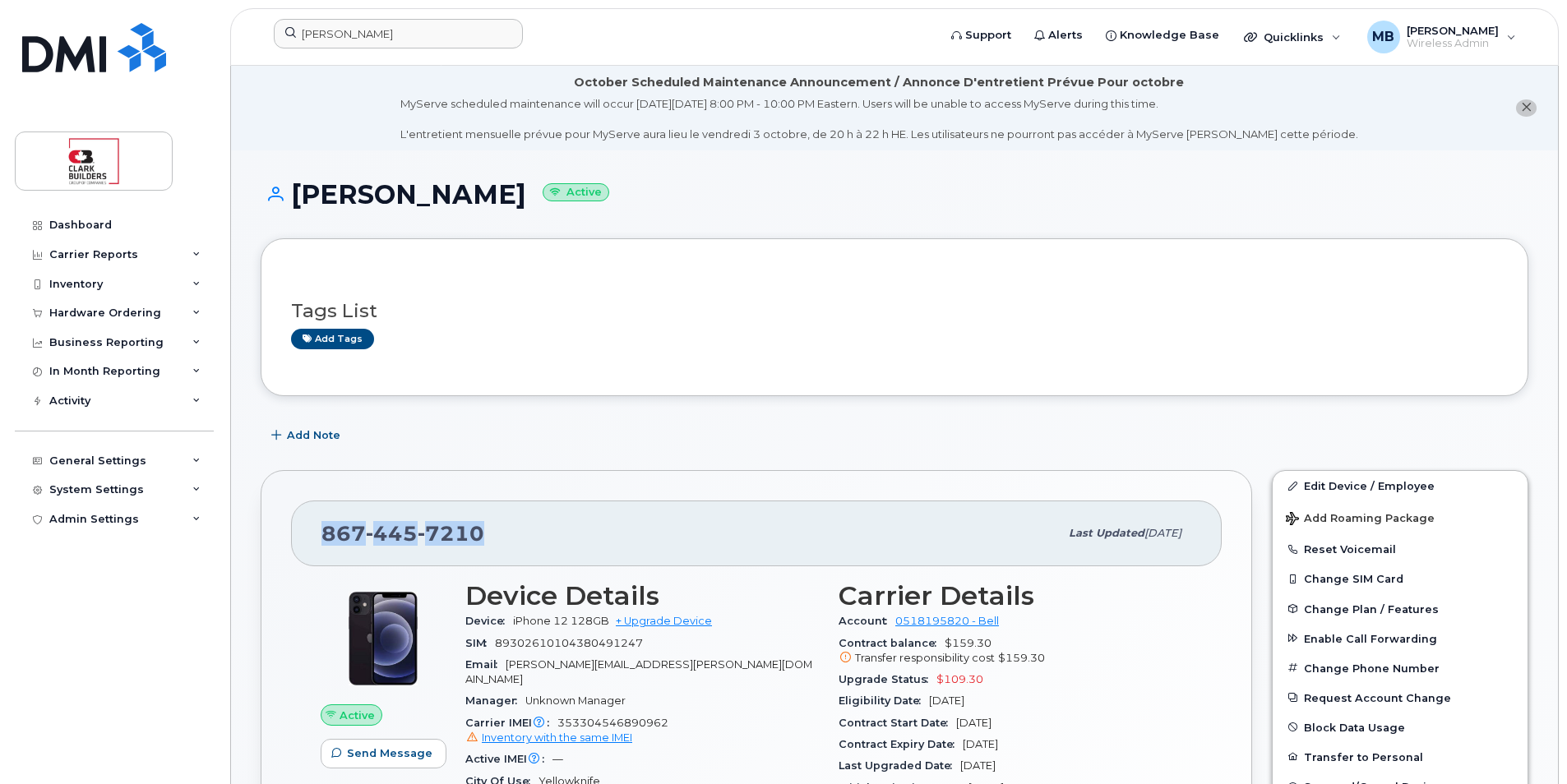
drag, startPoint x: 320, startPoint y: 538, endPoint x: 499, endPoint y: 536, distance: 179.0
click at [499, 536] on div "867 445 7210 Last updated Sep 16, 2025" at bounding box center [756, 533] width 931 height 66
drag, startPoint x: 499, startPoint y: 536, endPoint x: 453, endPoint y: 536, distance: 46.0
copy span "867 445 7210"
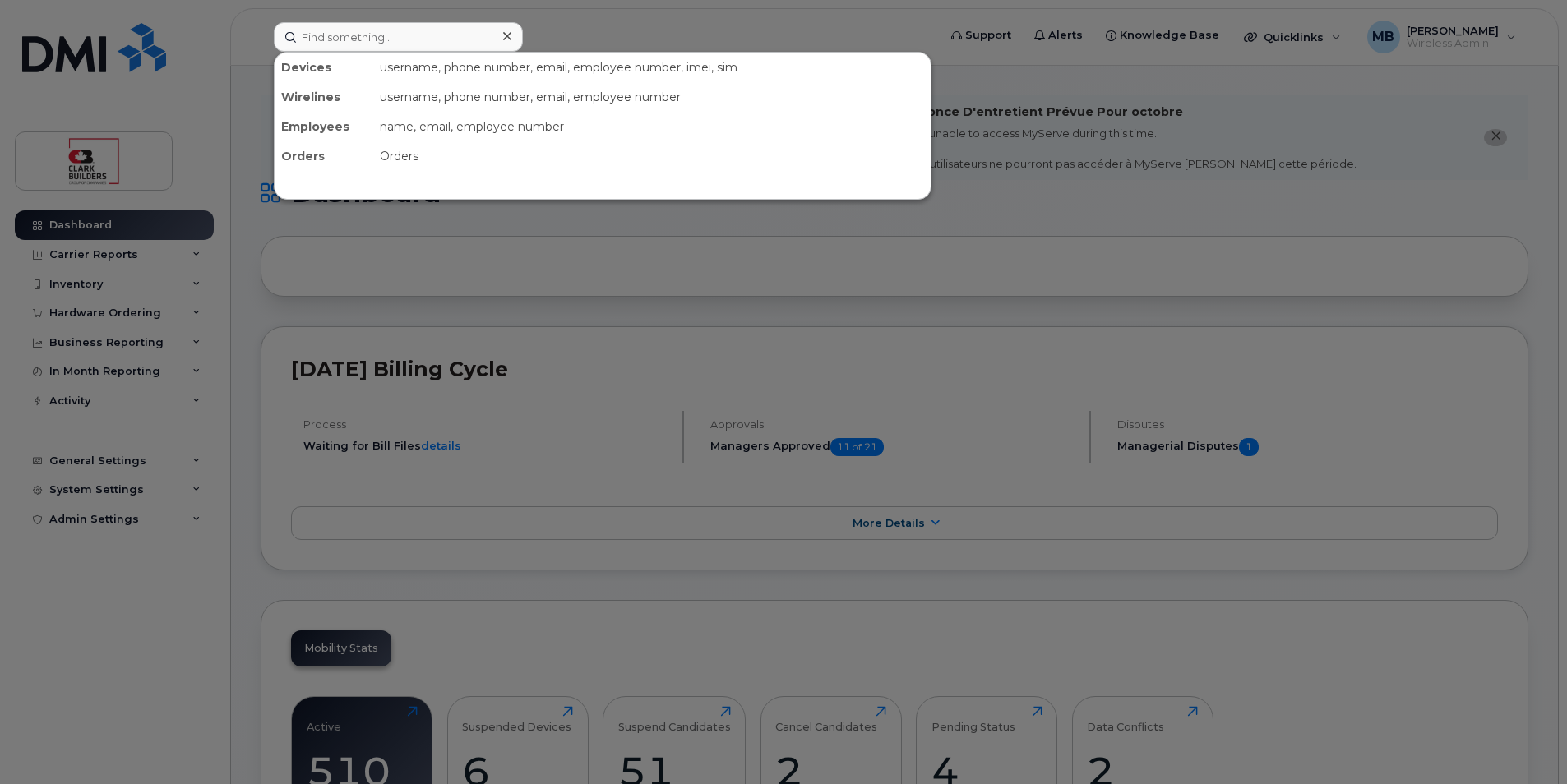
click at [506, 34] on icon at bounding box center [508, 36] width 8 height 8
click at [410, 45] on input at bounding box center [399, 37] width 249 height 29
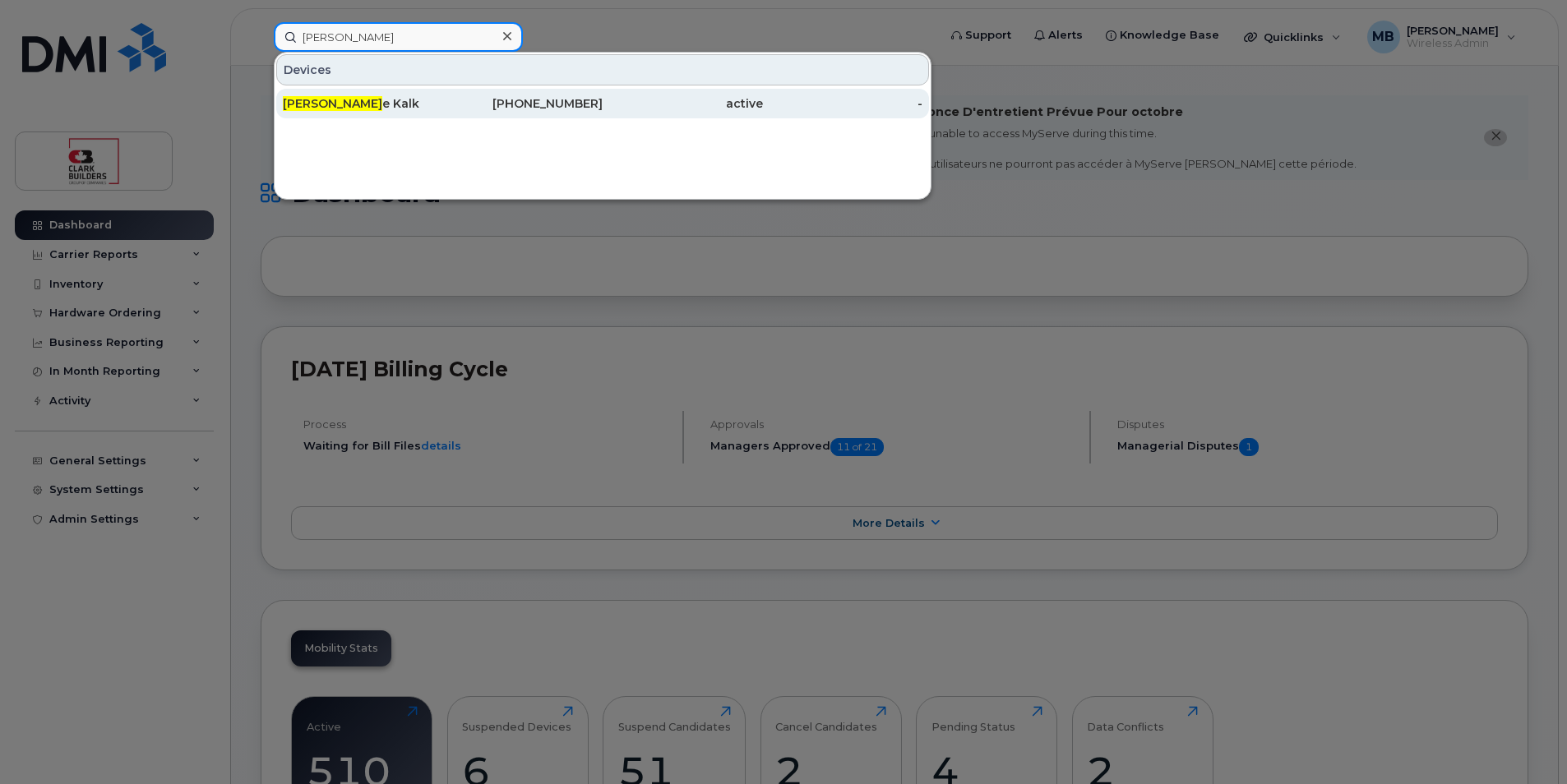
type input "blain"
click at [515, 102] on div "587-433-8110" at bounding box center [522, 103] width 160 height 17
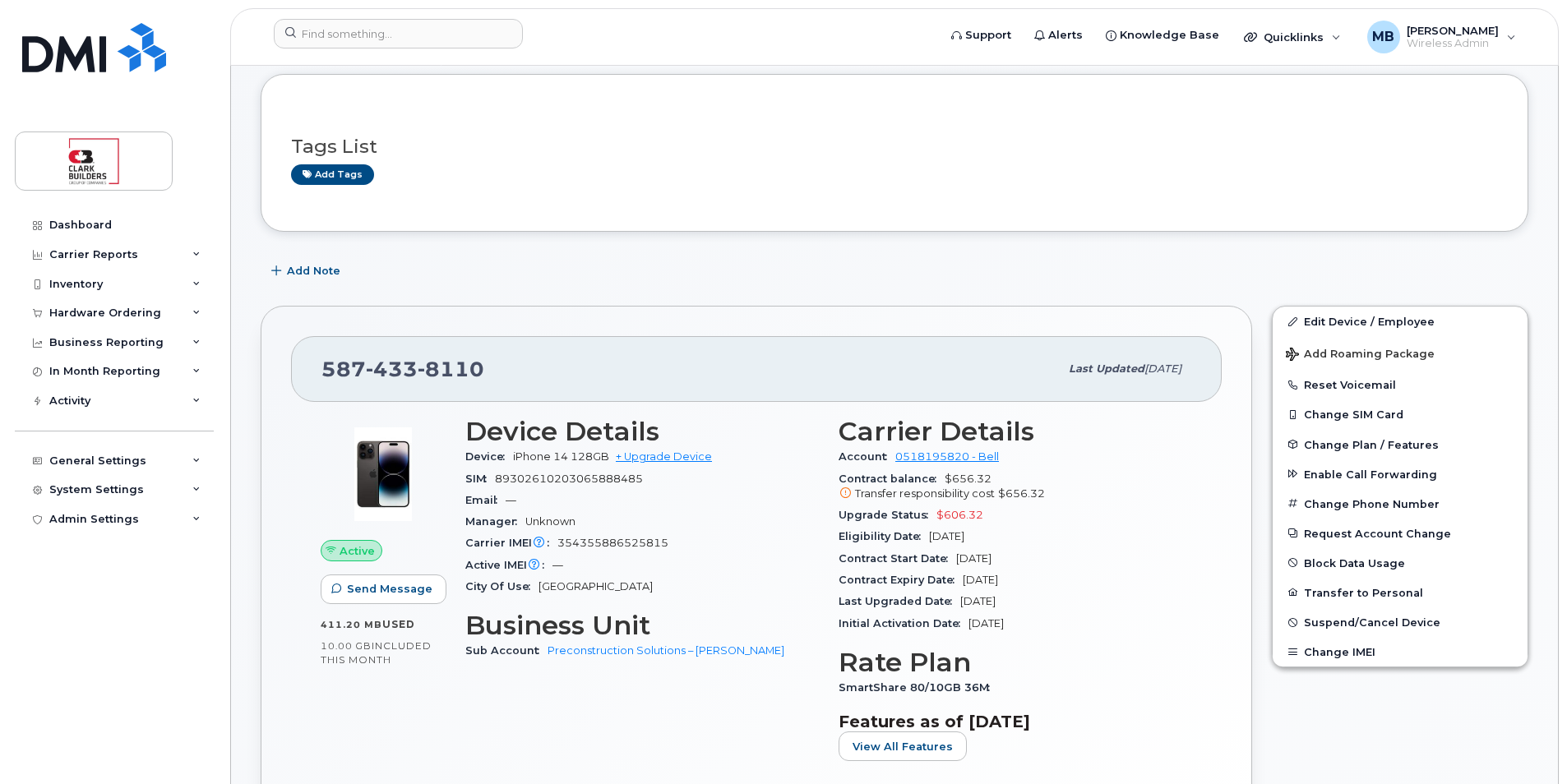
scroll to position [246, 0]
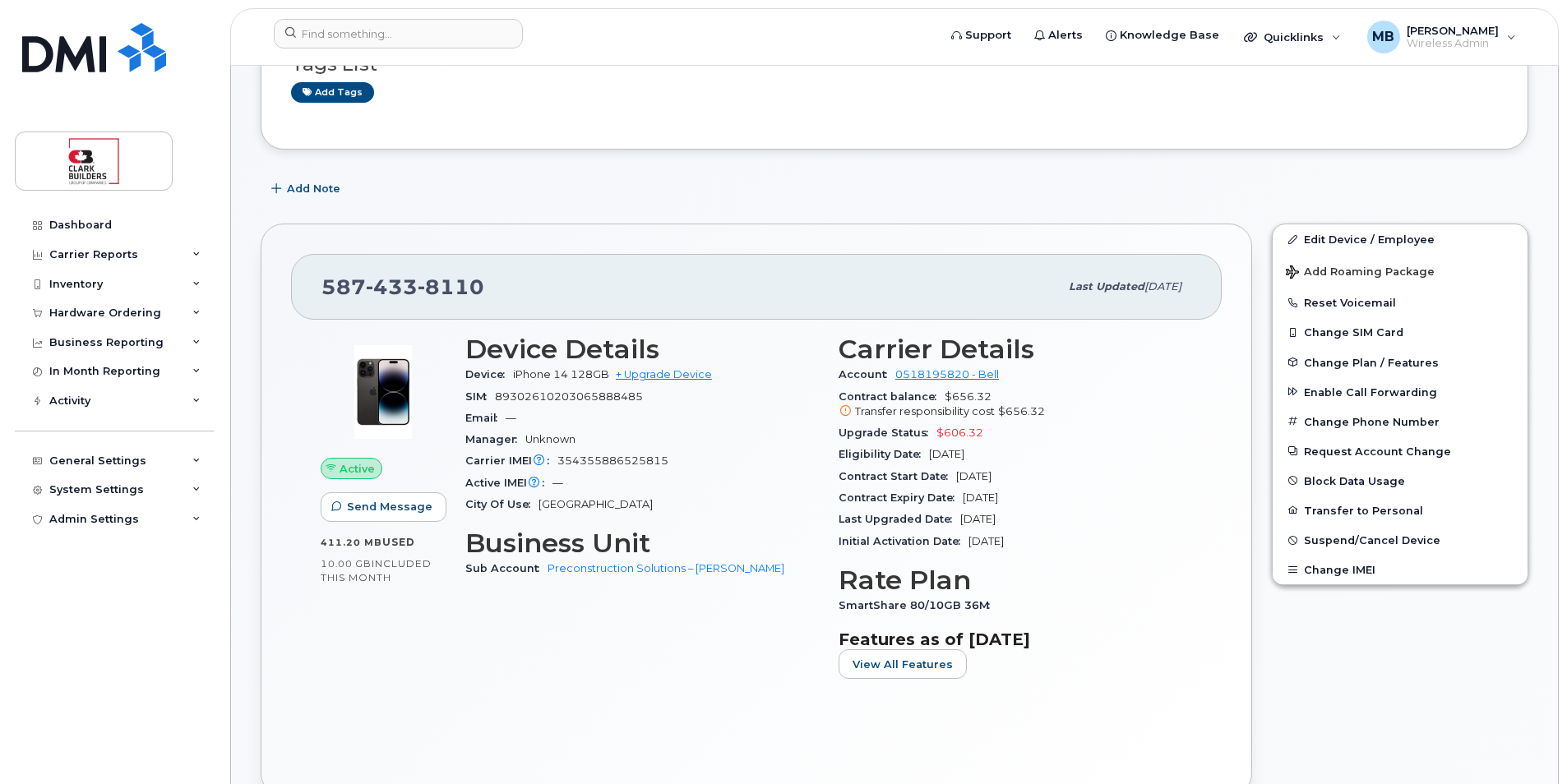
click at [579, 425] on div "Email —" at bounding box center [642, 418] width 353 height 22
click at [580, 425] on div "Email —" at bounding box center [642, 418] width 353 height 22
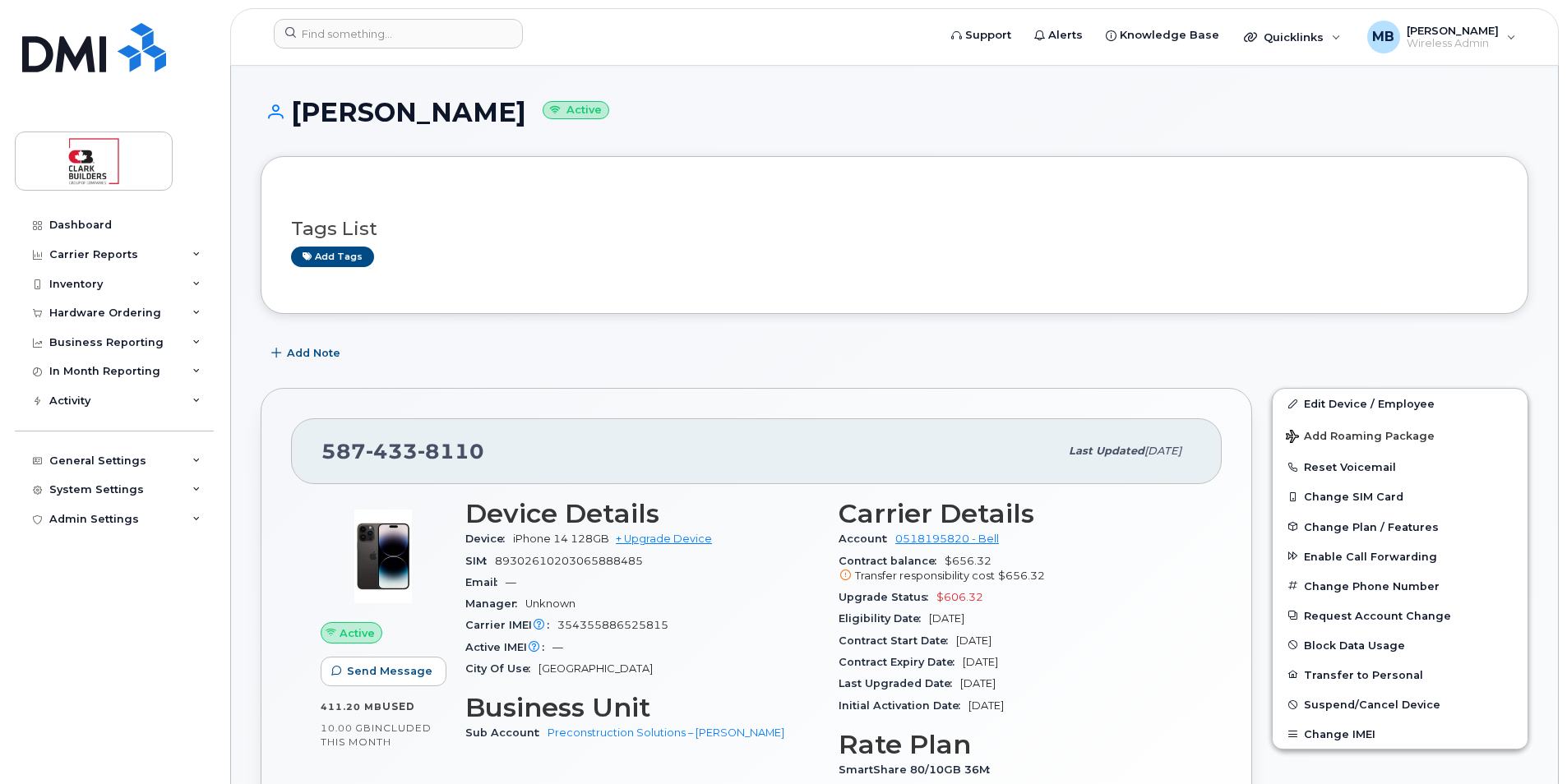
scroll to position [0, 0]
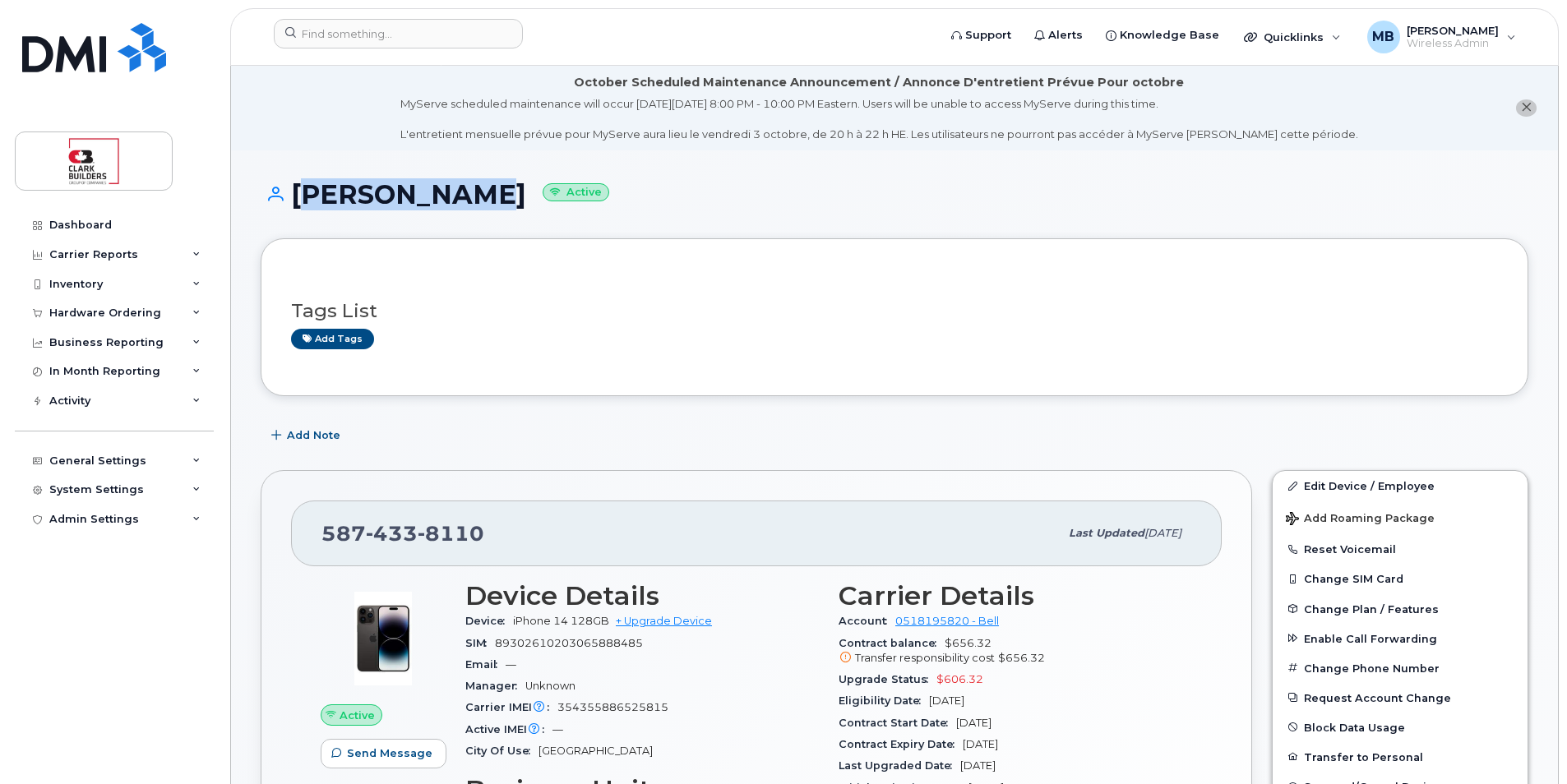
drag, startPoint x: 297, startPoint y: 189, endPoint x: 453, endPoint y: 191, distance: 156.0
click at [453, 191] on h1 "Blaine Kalk Active" at bounding box center [893, 193] width 1268 height 28
drag, startPoint x: 453, startPoint y: 191, endPoint x: 416, endPoint y: 193, distance: 37.1
copy h1 "Blaine Kalk"
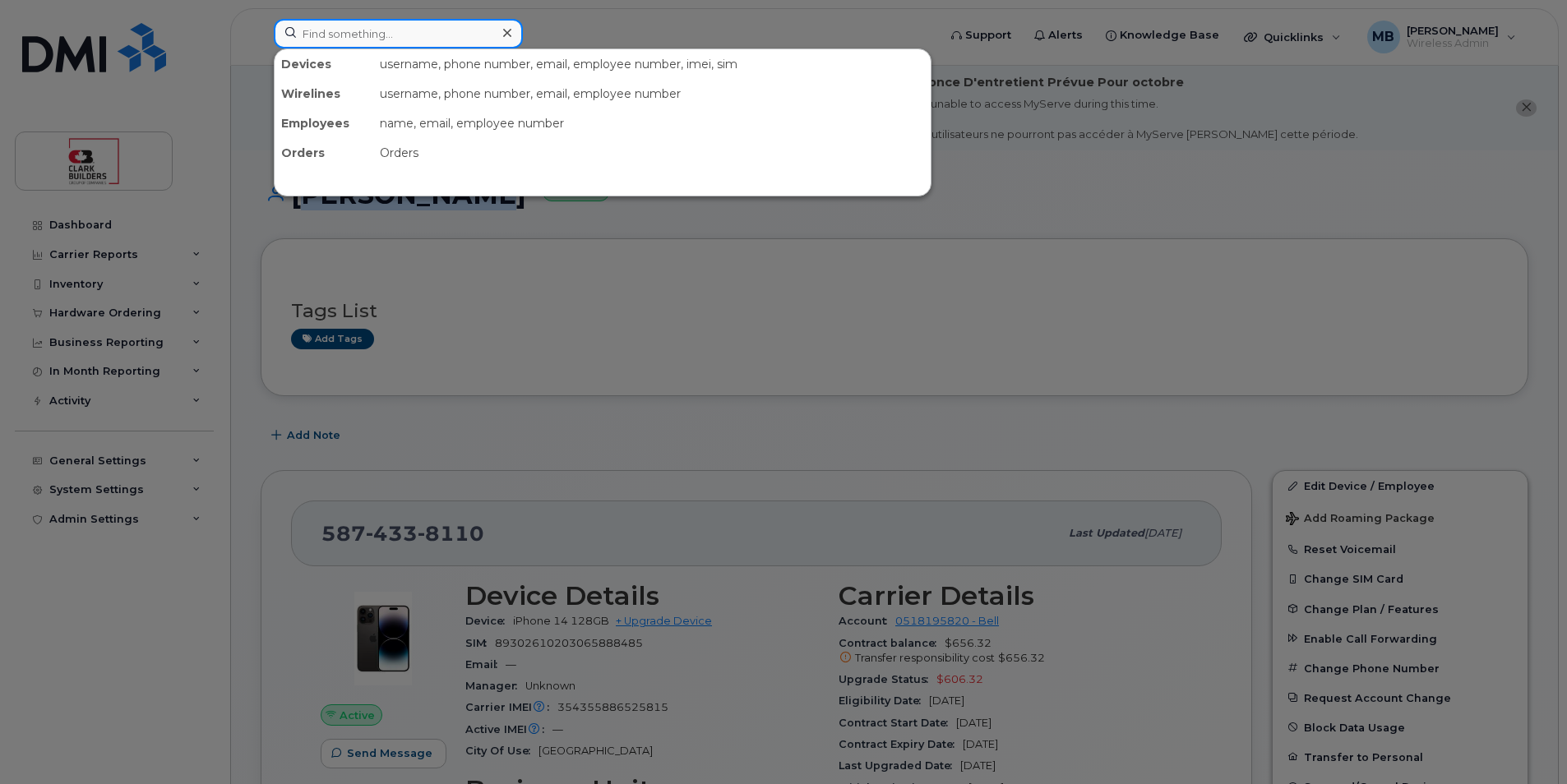
click at [424, 34] on input at bounding box center [399, 33] width 249 height 29
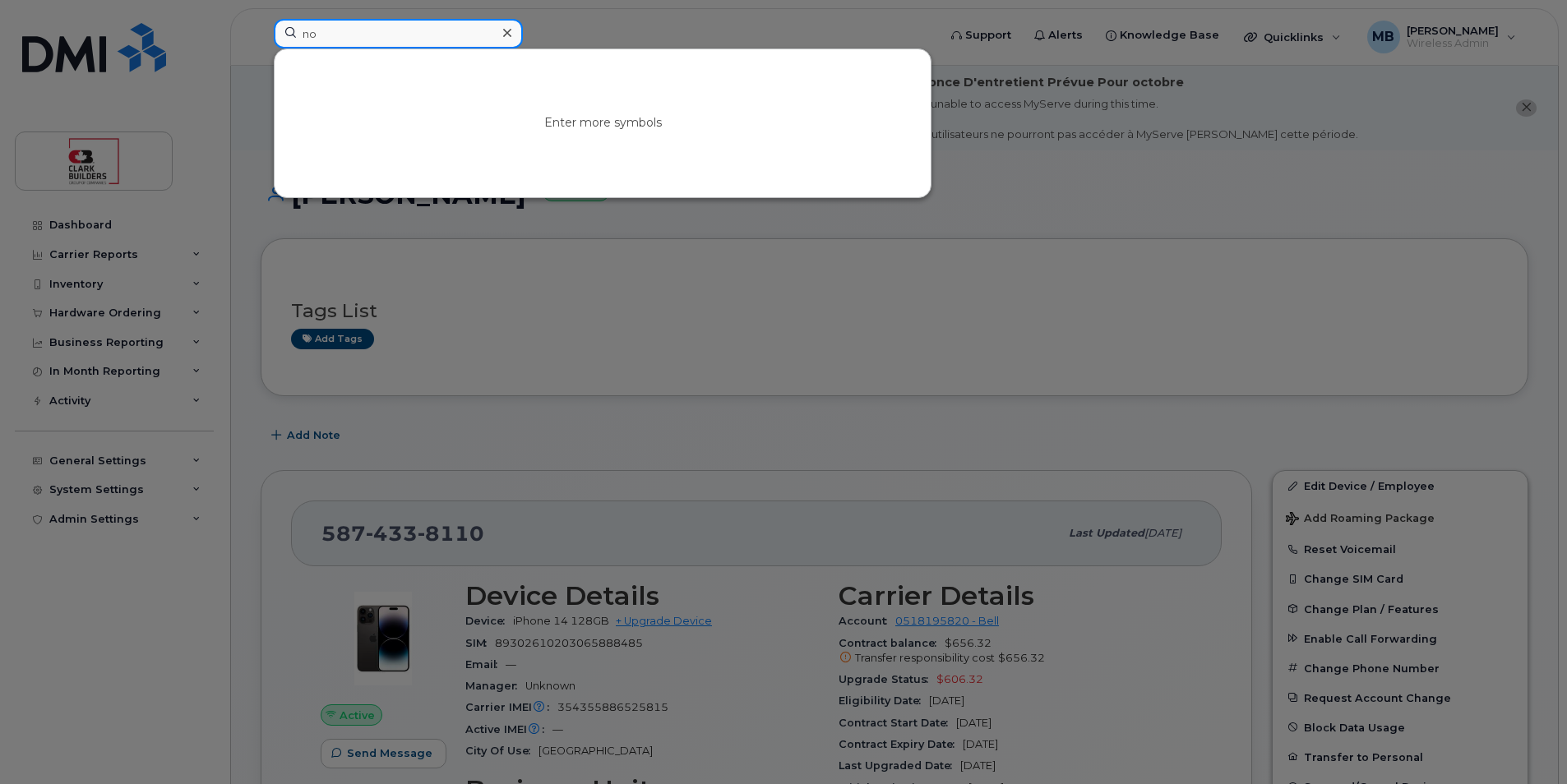
click at [368, 36] on input "no" at bounding box center [399, 33] width 249 height 29
type input "n"
type input "Noah Cara"
click at [385, 37] on input "Noah Cara" at bounding box center [399, 33] width 249 height 29
click at [716, 14] on div at bounding box center [784, 392] width 1567 height 784
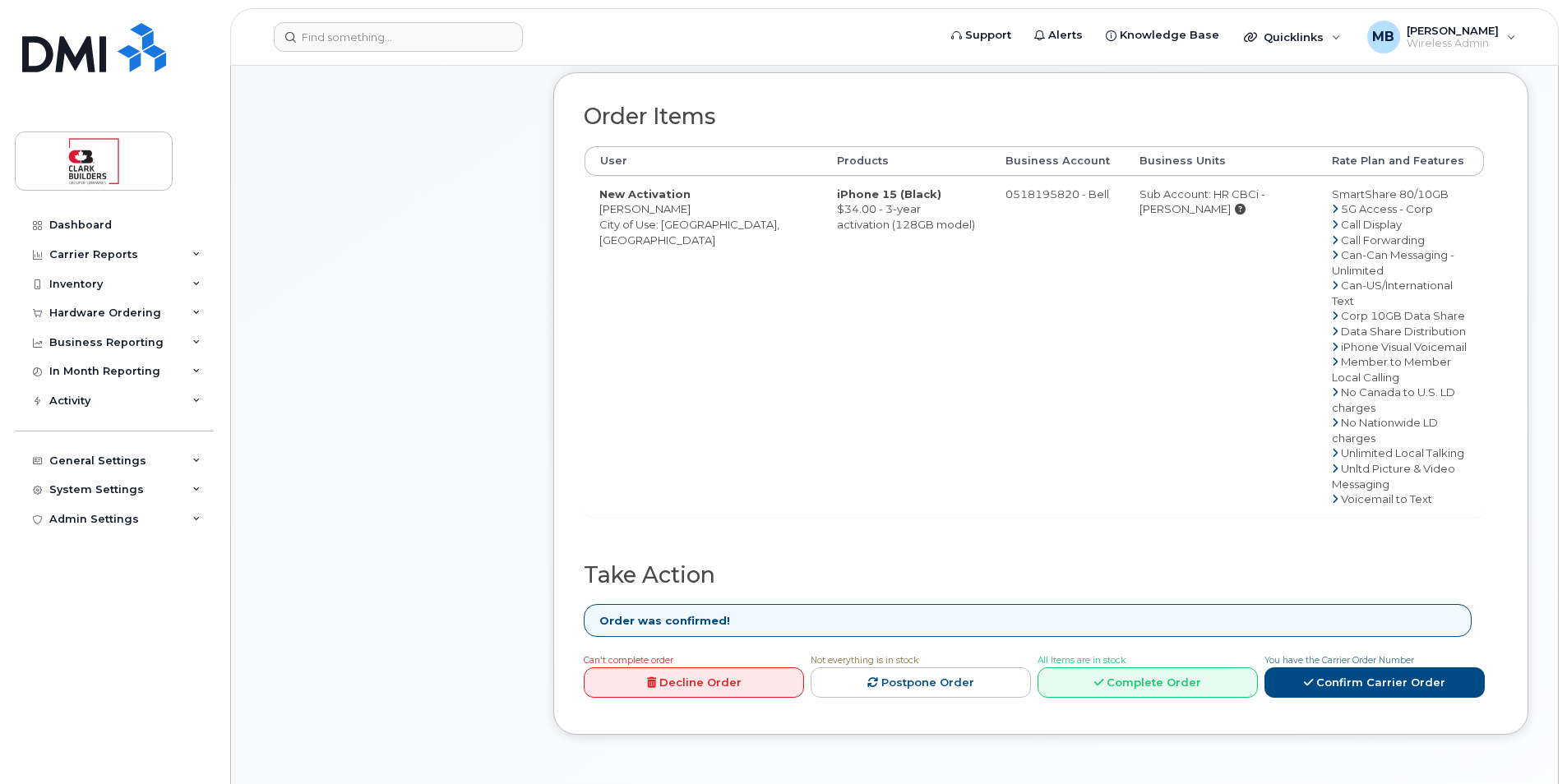
scroll to position [493, 0]
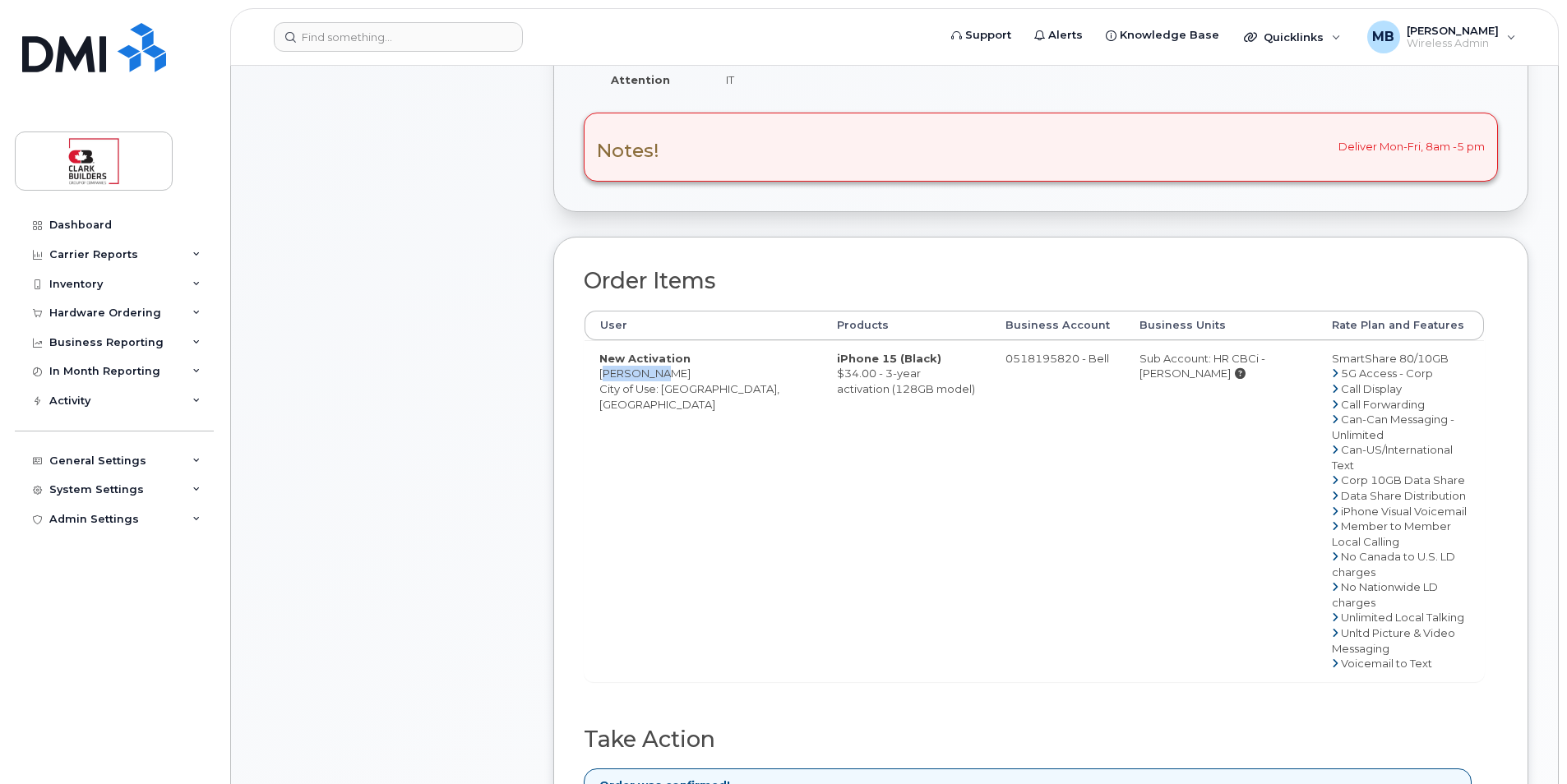
drag, startPoint x: 598, startPoint y: 372, endPoint x: 663, endPoint y: 377, distance: 65.2
click at [663, 377] on td "New Activation [PERSON_NAME] City of Use: [GEOGRAPHIC_DATA], [GEOGRAPHIC_DATA]" at bounding box center [703, 511] width 238 height 341
copy td "[PERSON_NAME]"
click at [316, 33] on input at bounding box center [399, 37] width 249 height 29
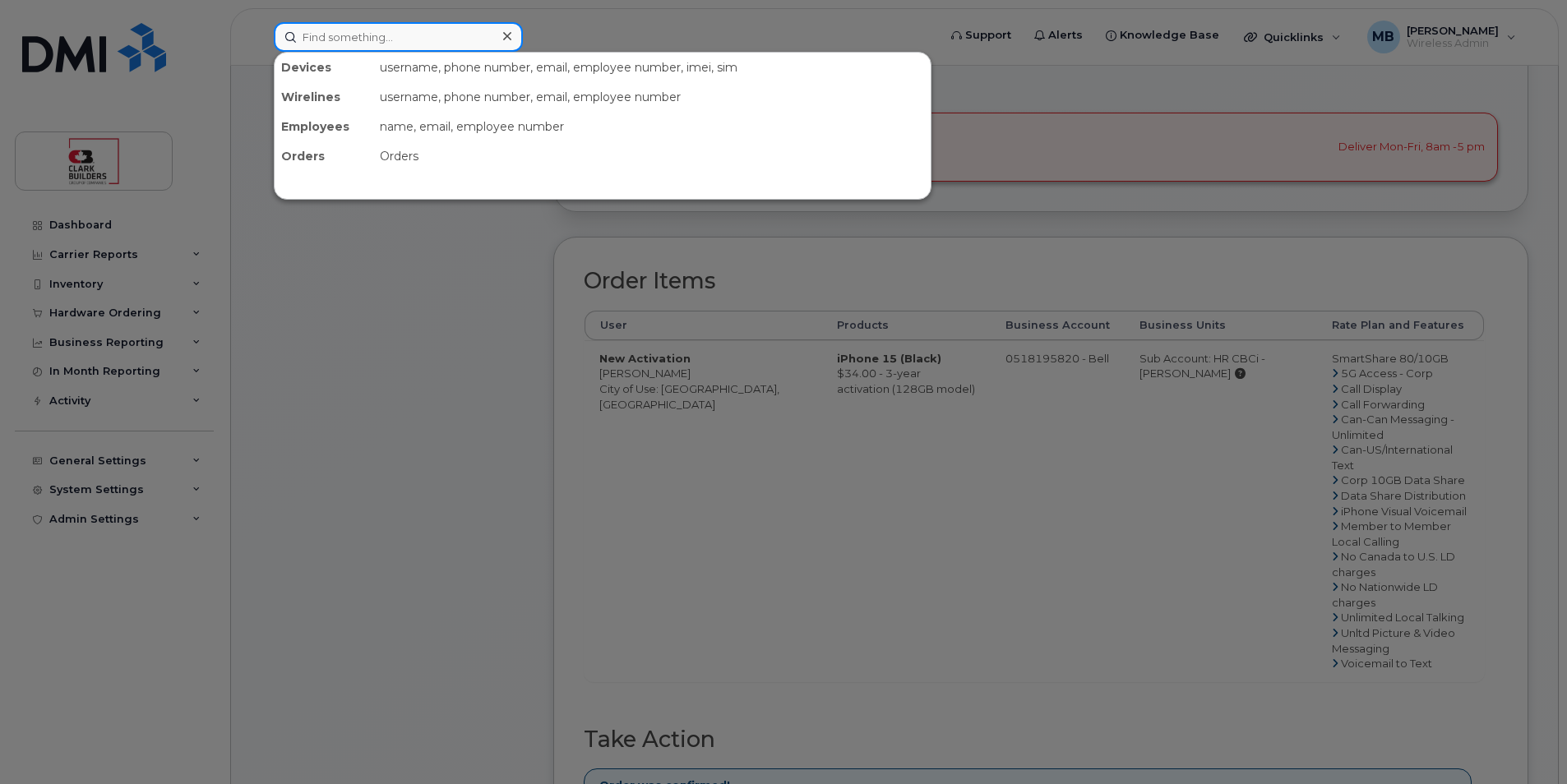
paste input "[PERSON_NAME]"
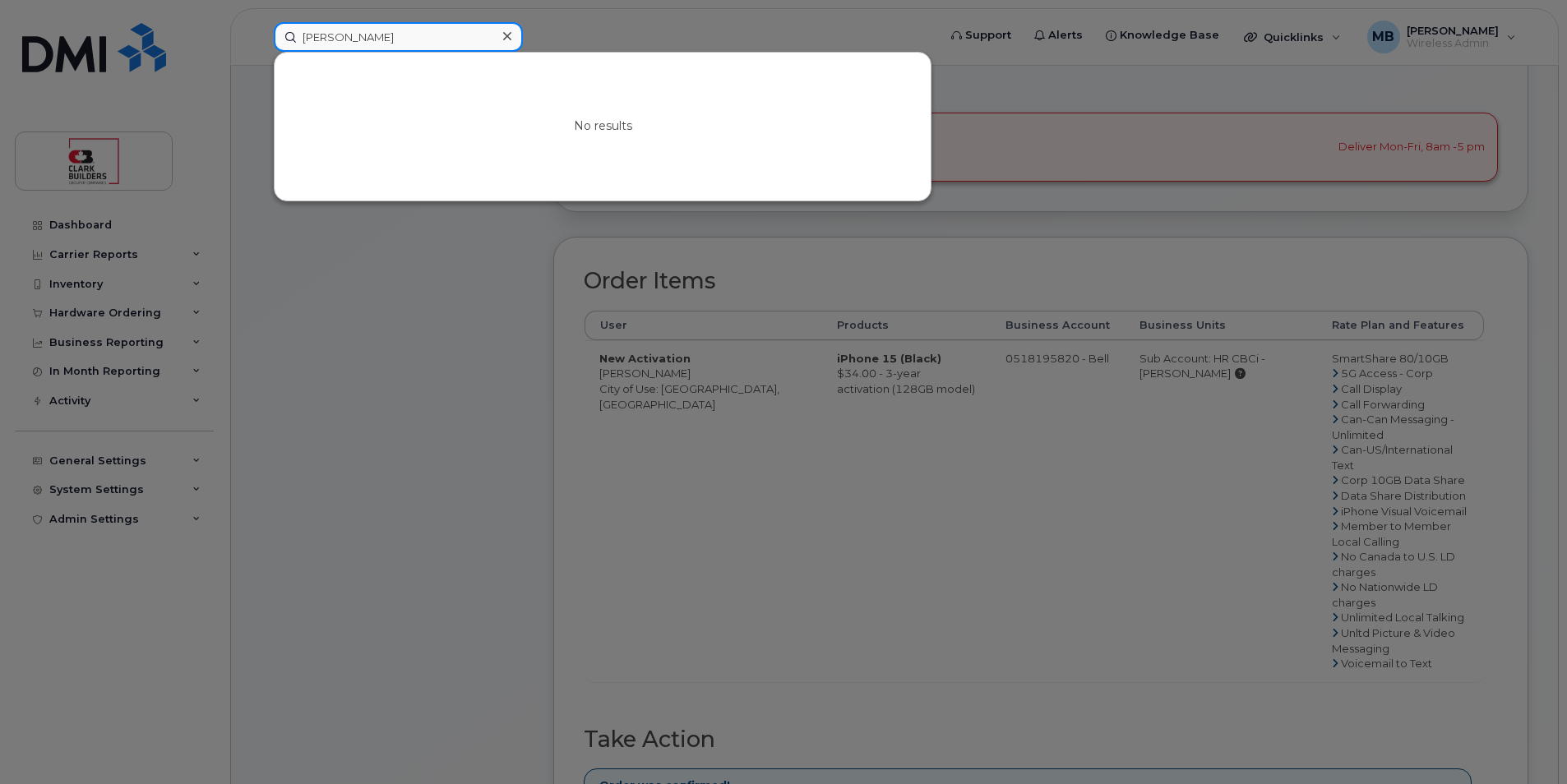
click at [407, 31] on input "[PERSON_NAME]" at bounding box center [399, 37] width 249 height 29
type input "N"
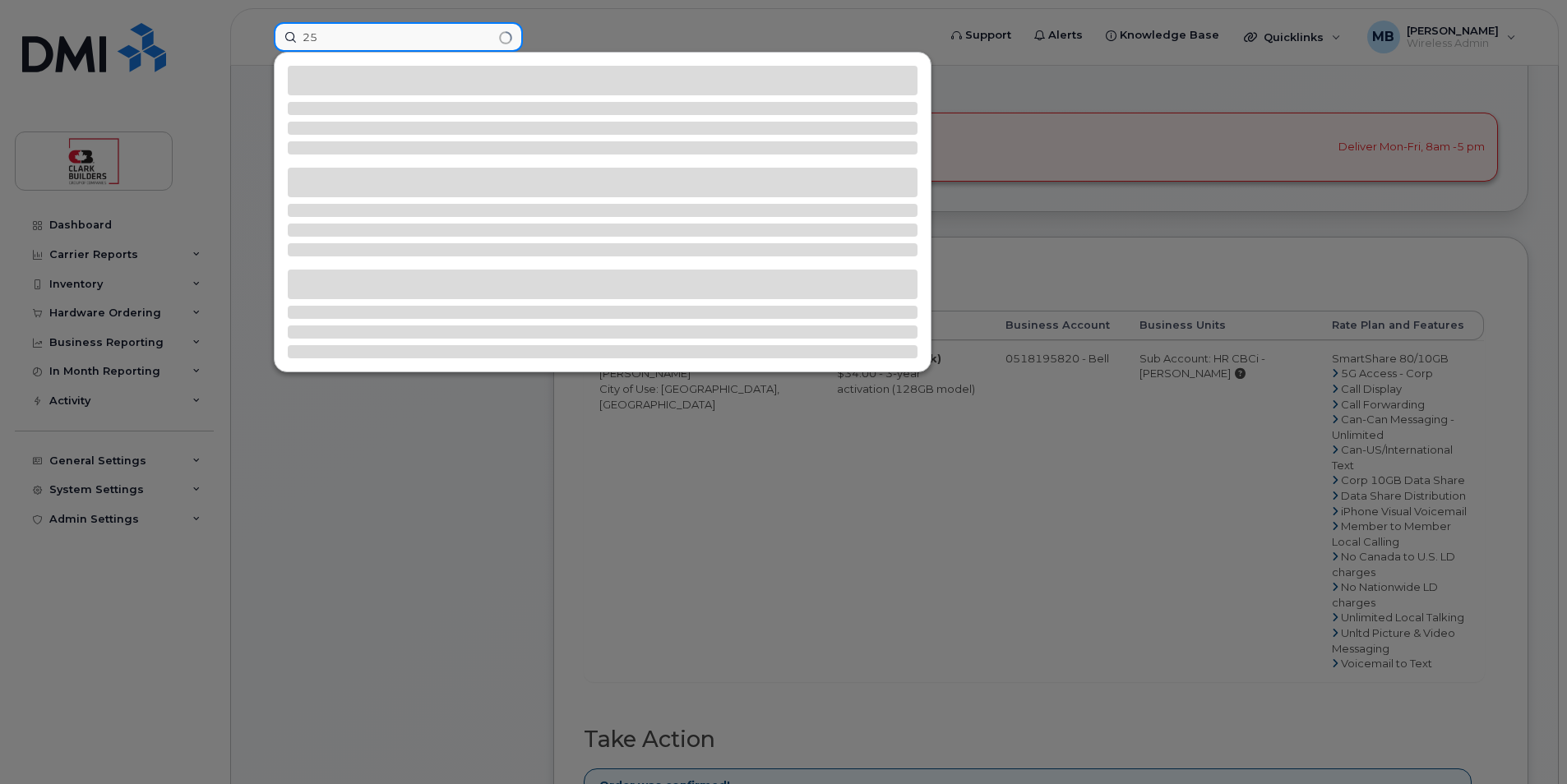
type input "2"
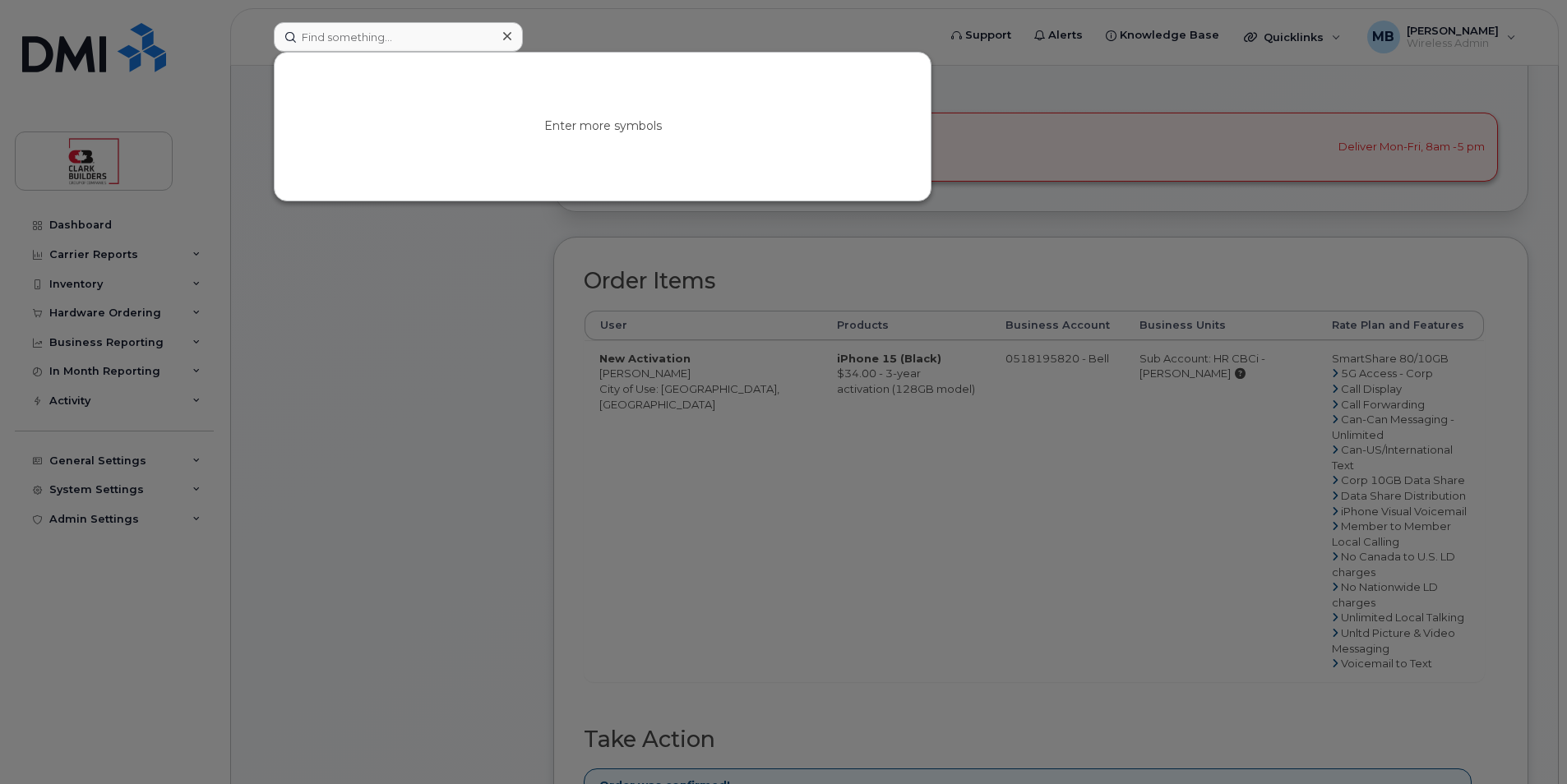
click at [512, 38] on div at bounding box center [507, 36] width 24 height 24
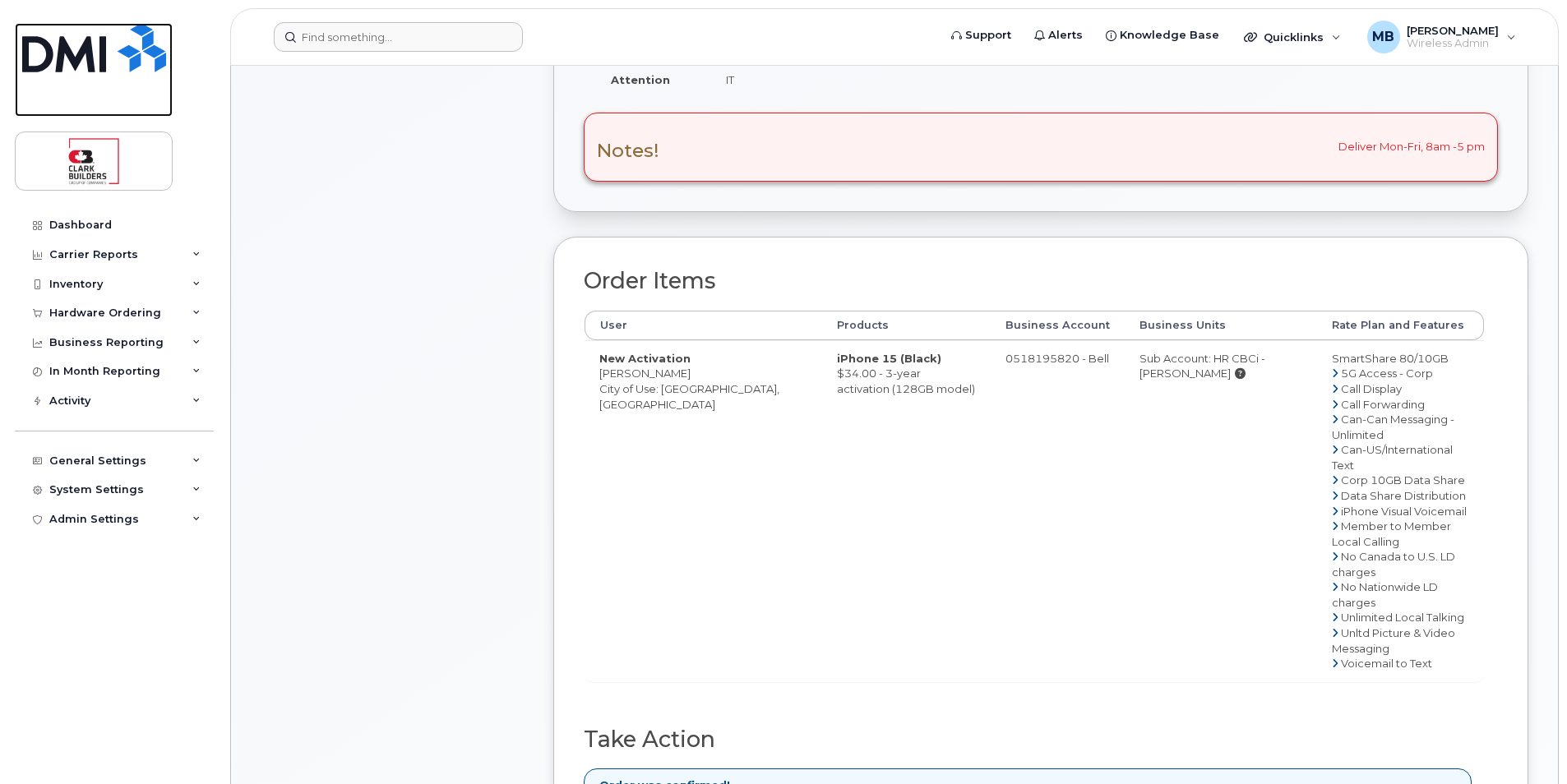
click at [126, 52] on img at bounding box center [94, 47] width 144 height 49
drag, startPoint x: 126, startPoint y: 52, endPoint x: 175, endPoint y: 63, distance: 50.2
click at [126, 52] on img at bounding box center [94, 47] width 144 height 49
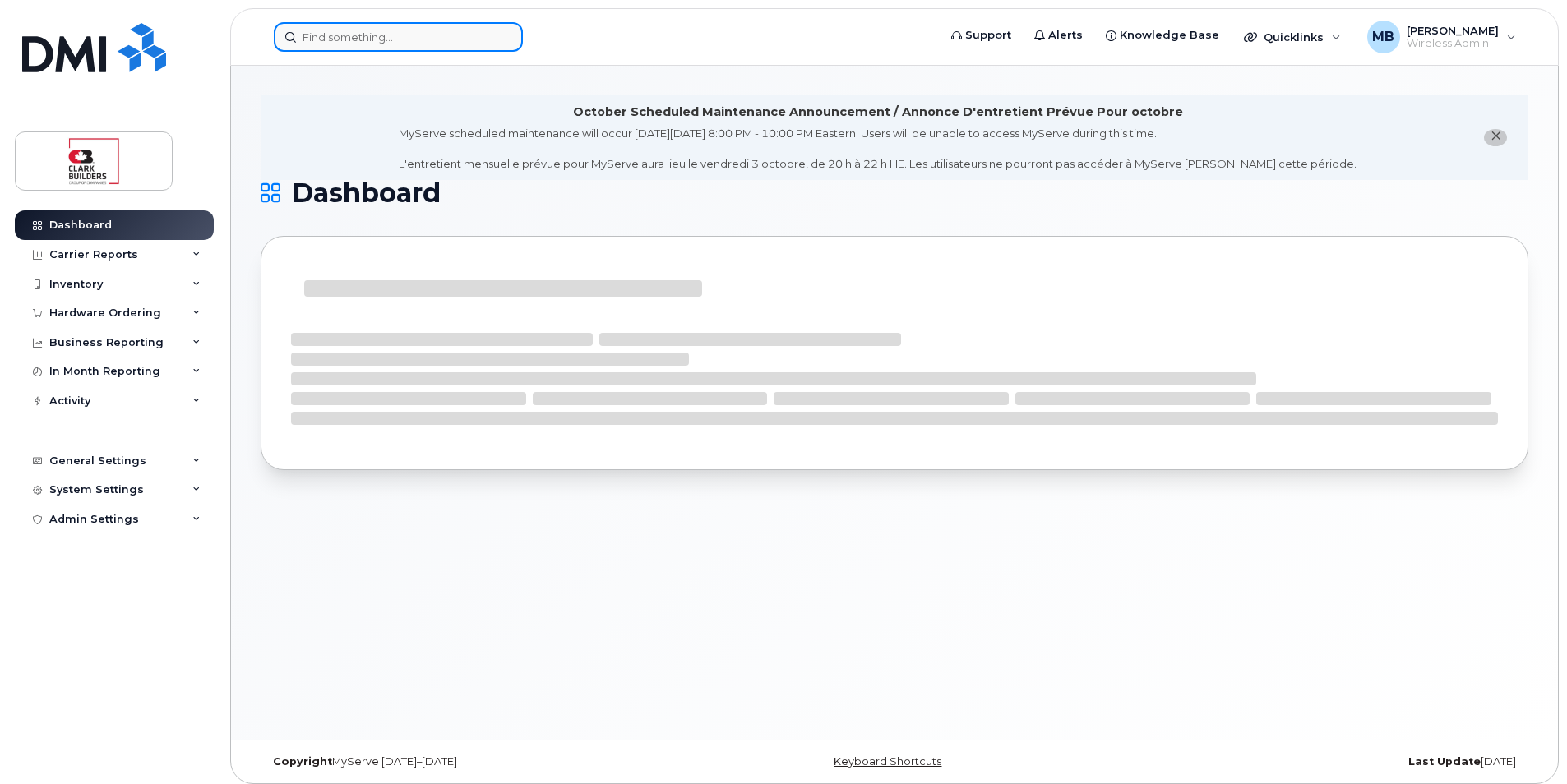
click at [345, 41] on input at bounding box center [399, 37] width 249 height 29
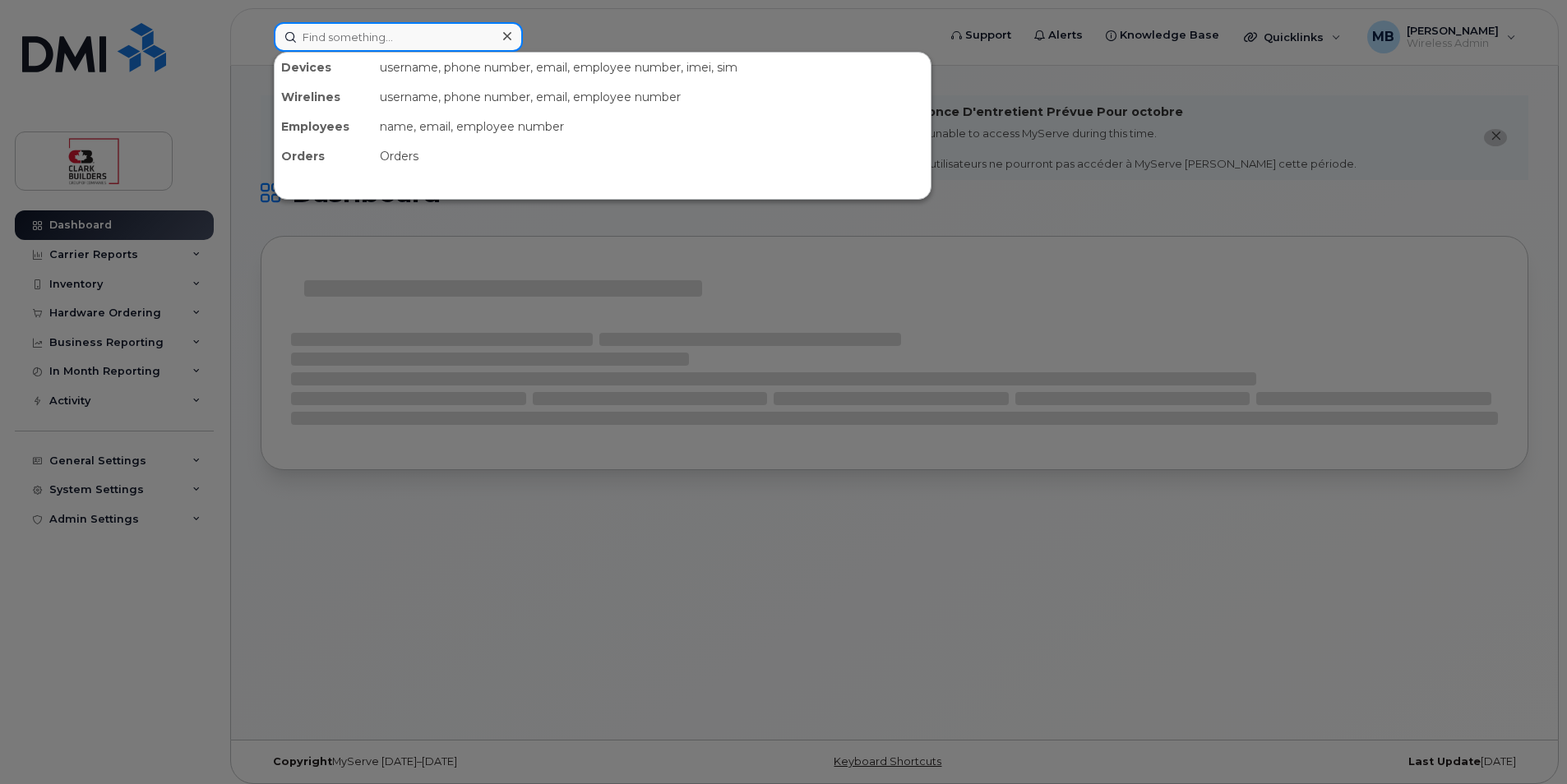
click at [345, 41] on input at bounding box center [399, 37] width 249 height 29
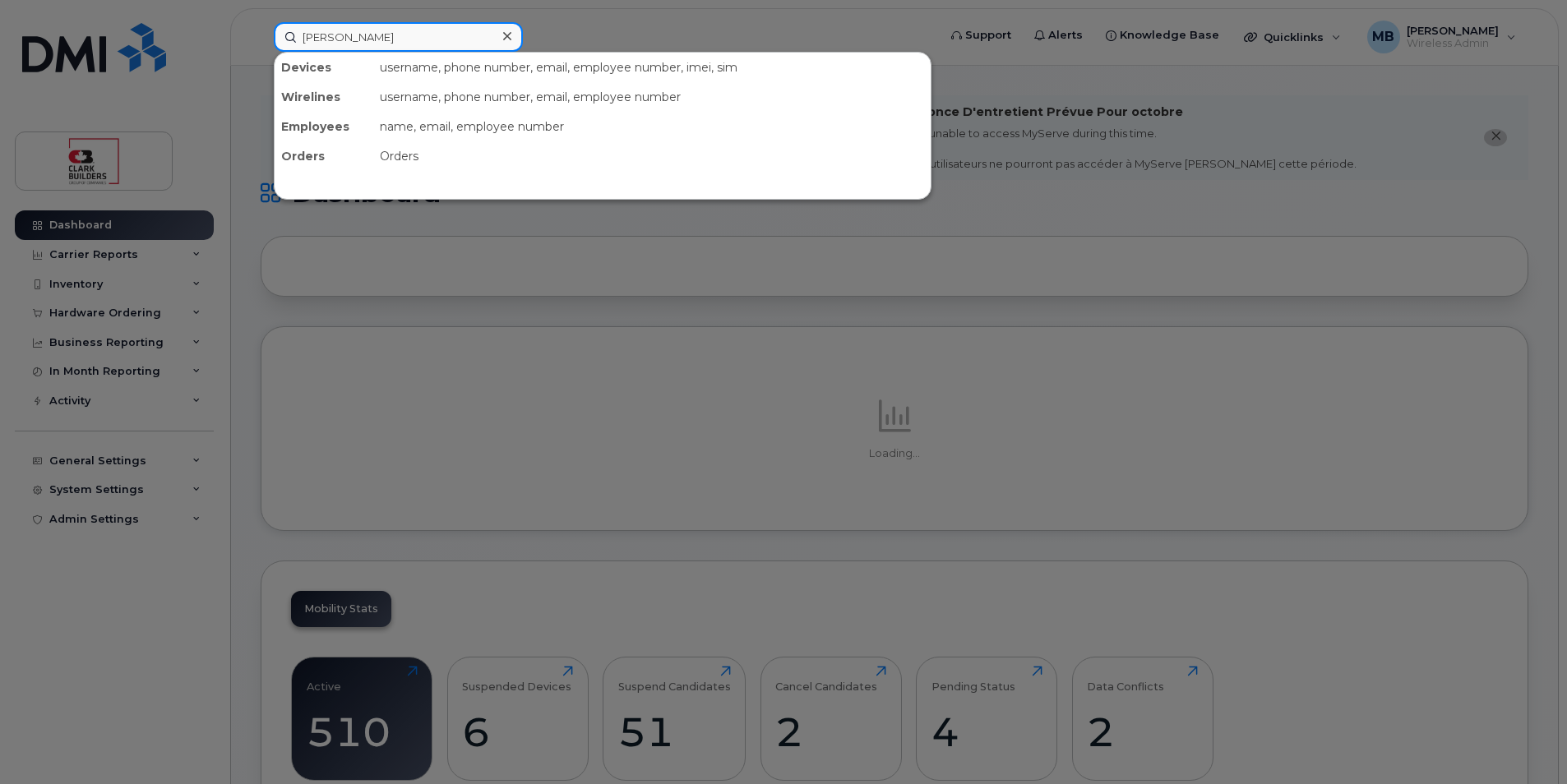
type input "[PERSON_NAME]"
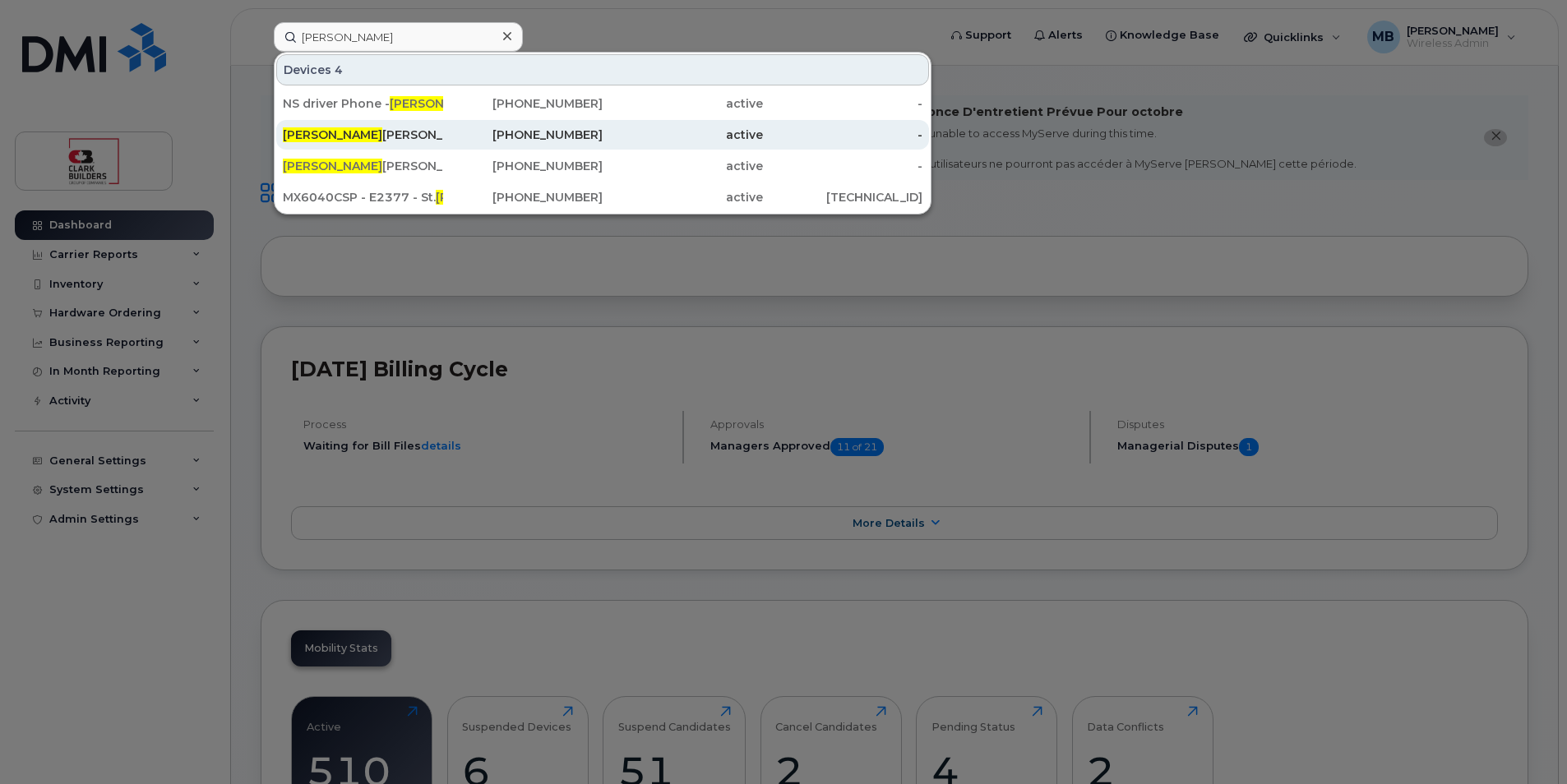
click at [347, 131] on div "[PERSON_NAME]" at bounding box center [362, 134] width 160 height 17
drag, startPoint x: 347, startPoint y: 131, endPoint x: 387, endPoint y: 143, distance: 41.8
click at [347, 131] on div "[PERSON_NAME]" at bounding box center [362, 134] width 160 height 17
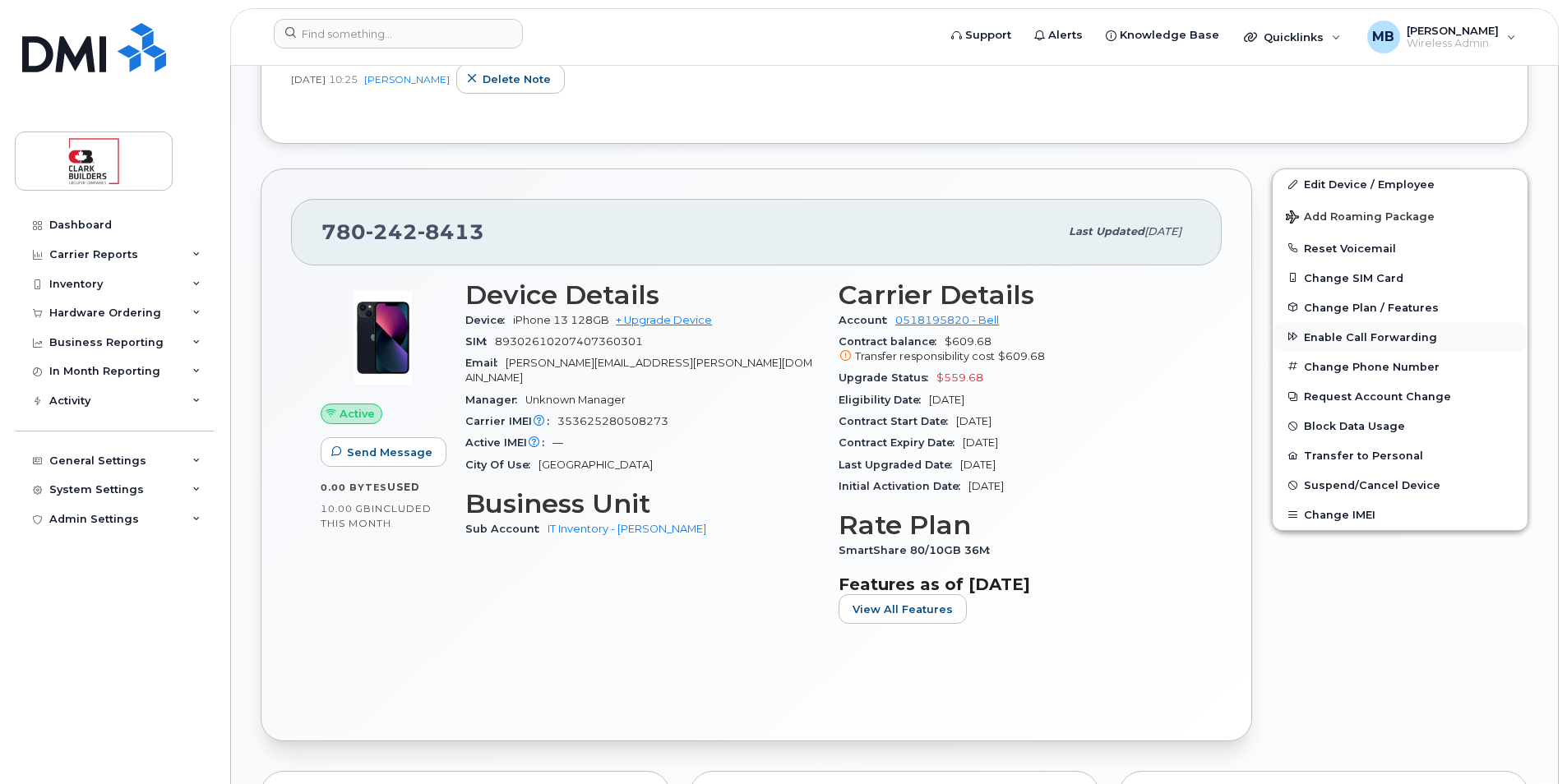
scroll to position [550, 0]
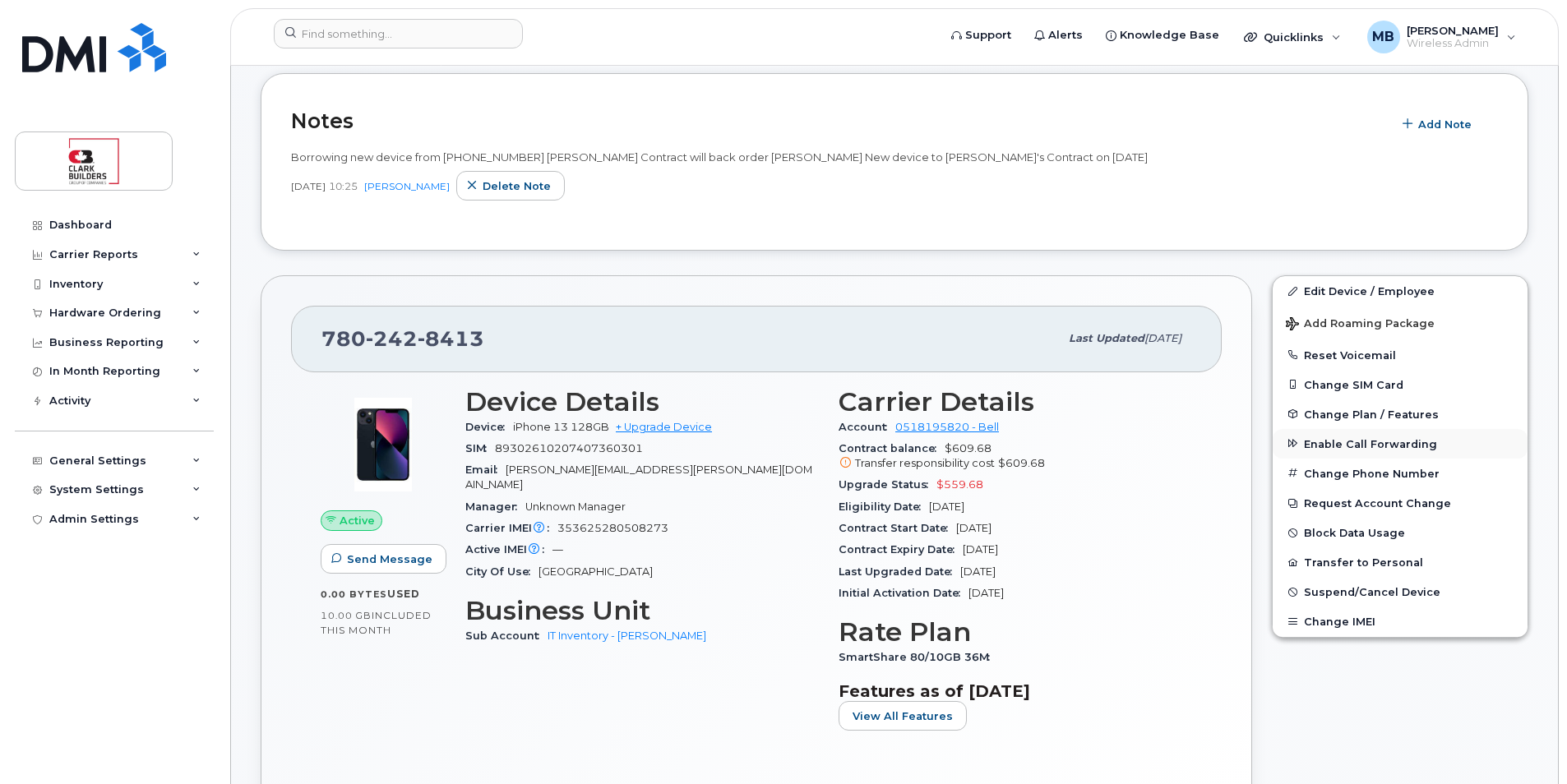
click at [1392, 446] on span "Enable Call Forwarding" at bounding box center [1371, 444] width 134 height 13
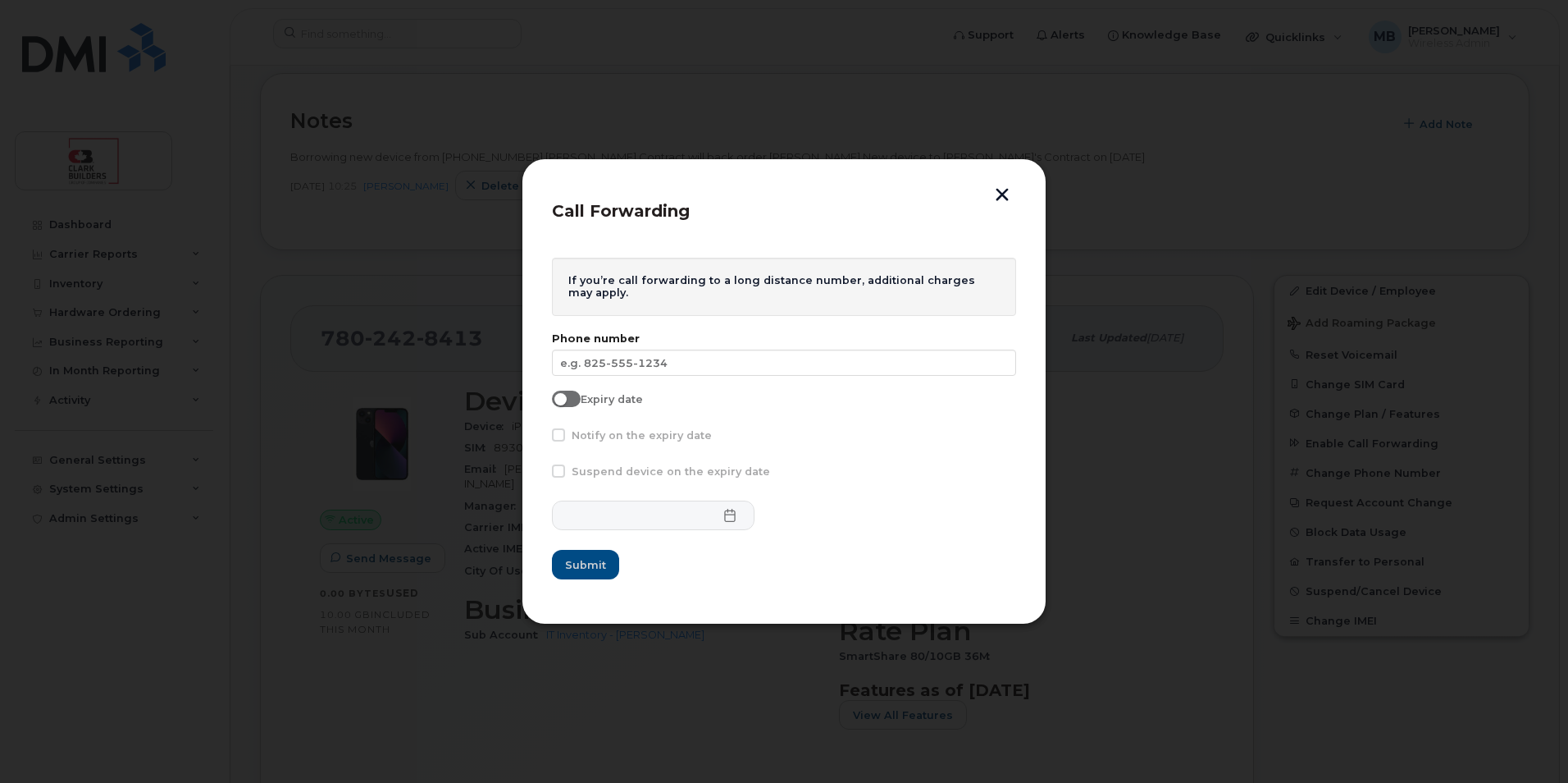
click at [1003, 196] on button "button" at bounding box center [1002, 197] width 24 height 18
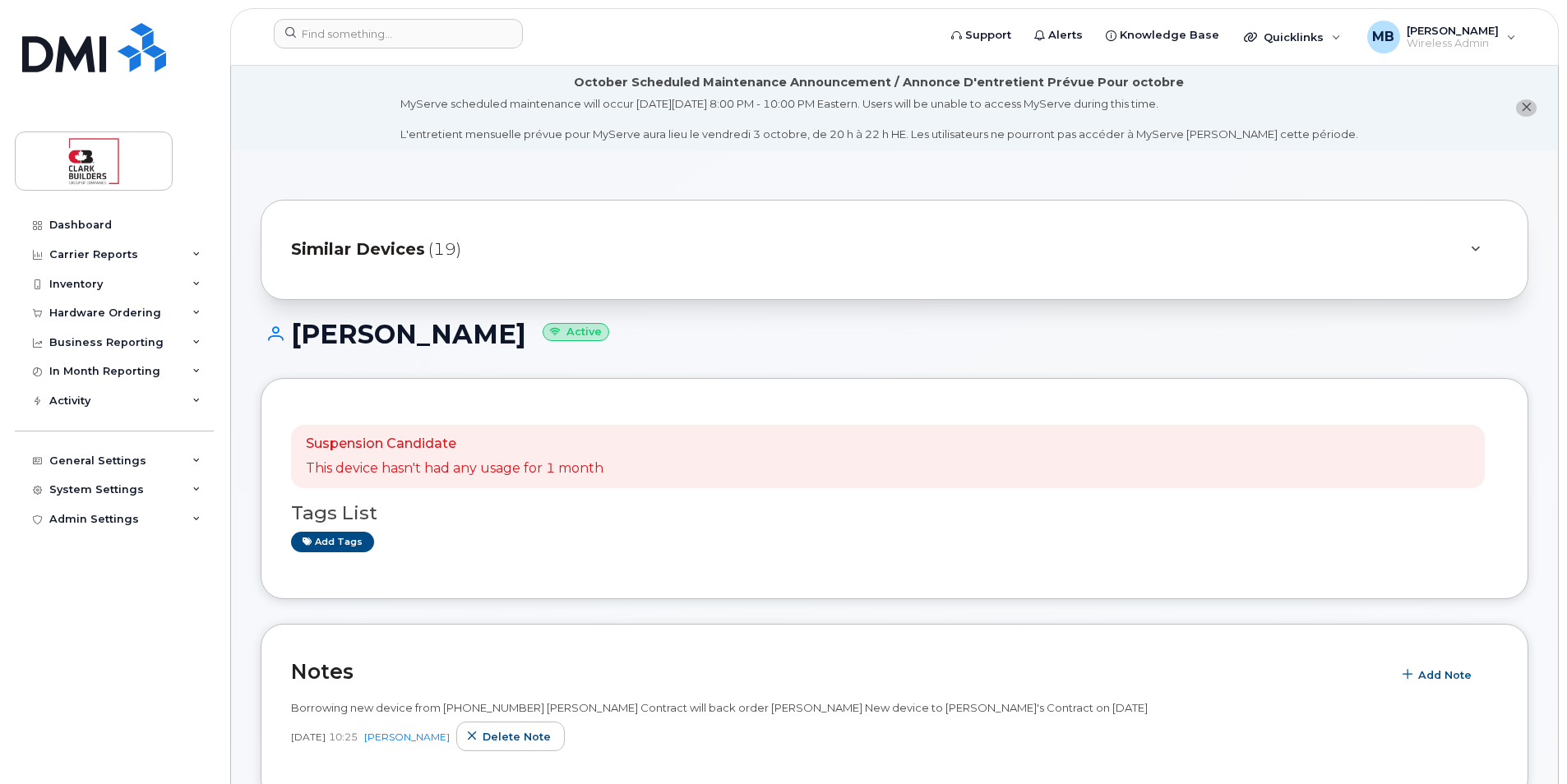
scroll to position [164, 0]
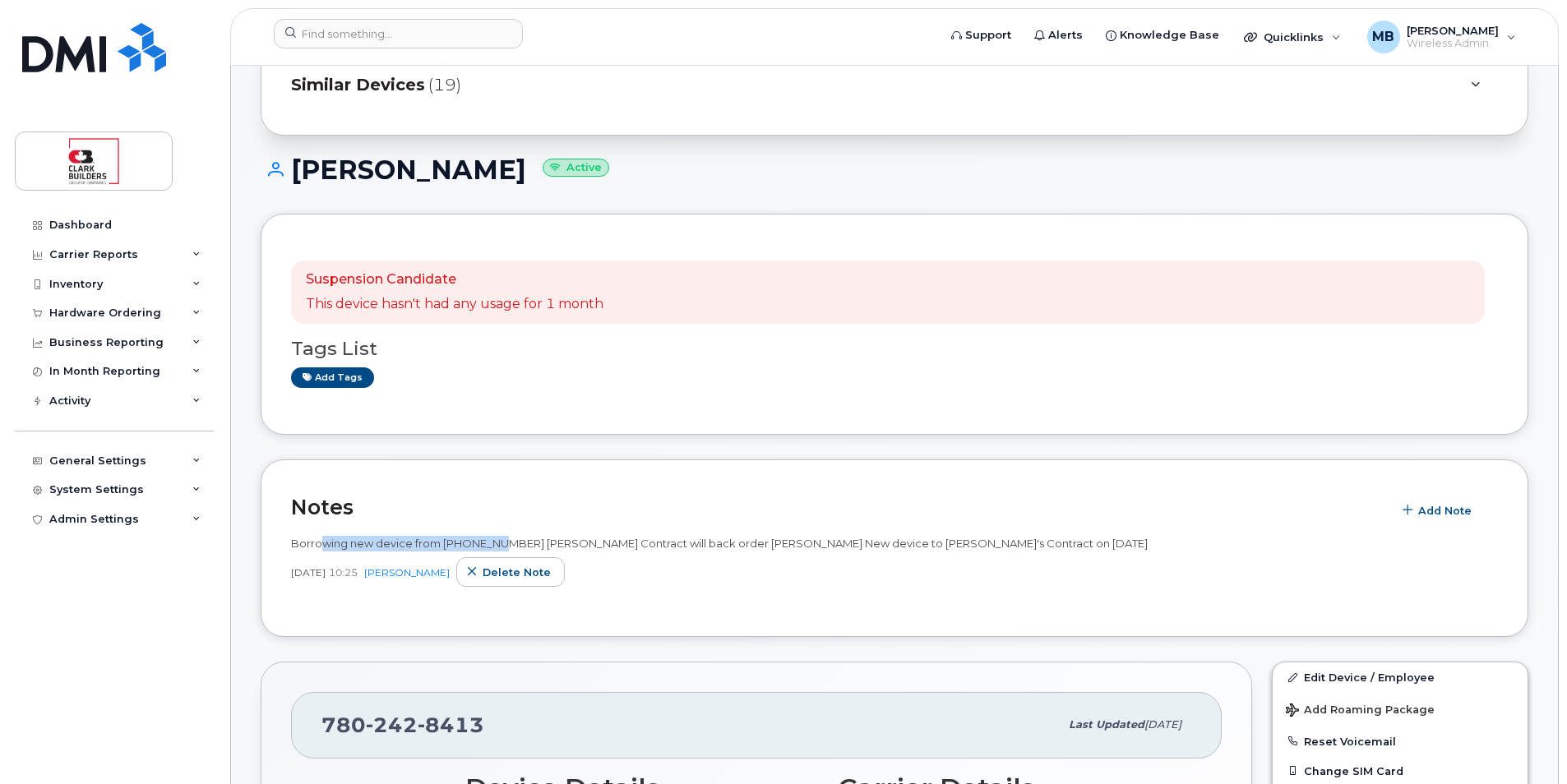
drag, startPoint x: 393, startPoint y: 548, endPoint x: 518, endPoint y: 548, distance: 125.0
click at [518, 548] on span "Borrowing new device from [PHONE_NUMBER] [PERSON_NAME] Contract will back order…" at bounding box center [719, 543] width 857 height 13
drag, startPoint x: 518, startPoint y: 548, endPoint x: 544, endPoint y: 547, distance: 26.0
click at [541, 547] on span "Borrowing new device from [PHONE_NUMBER] [PERSON_NAME] Contract will back order…" at bounding box center [719, 543] width 857 height 13
drag, startPoint x: 812, startPoint y: 538, endPoint x: 914, endPoint y: 549, distance: 102.6
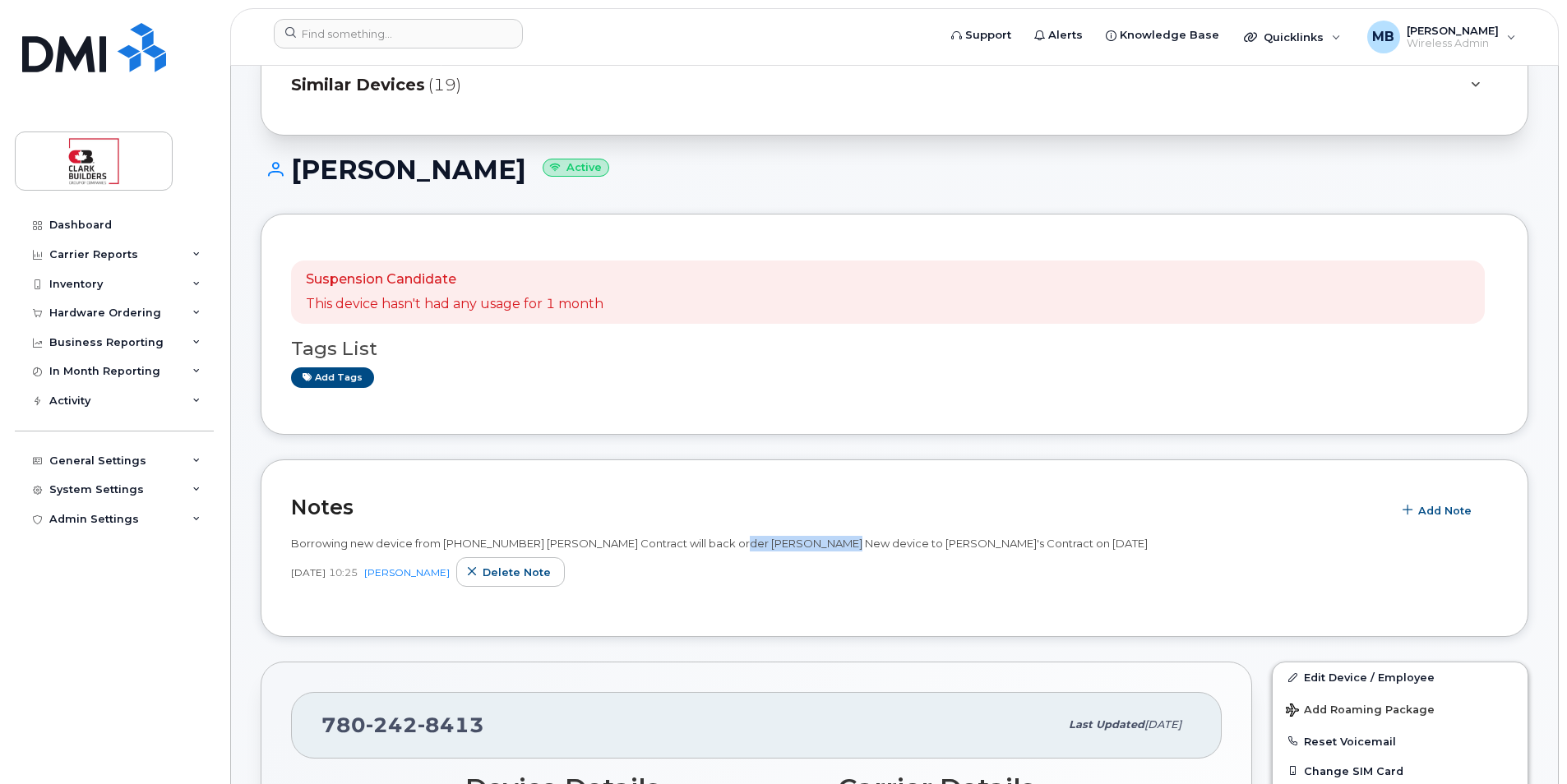
click at [907, 546] on span "Borrowing new device from [PHONE_NUMBER] [PERSON_NAME] Contract will back order…" at bounding box center [719, 543] width 857 height 13
drag, startPoint x: 914, startPoint y: 549, endPoint x: 939, endPoint y: 556, distance: 26.0
click at [939, 556] on div "Borrowing new device from [PHONE_NUMBER] [PERSON_NAME] Contract will back order…" at bounding box center [893, 561] width 1207 height 52
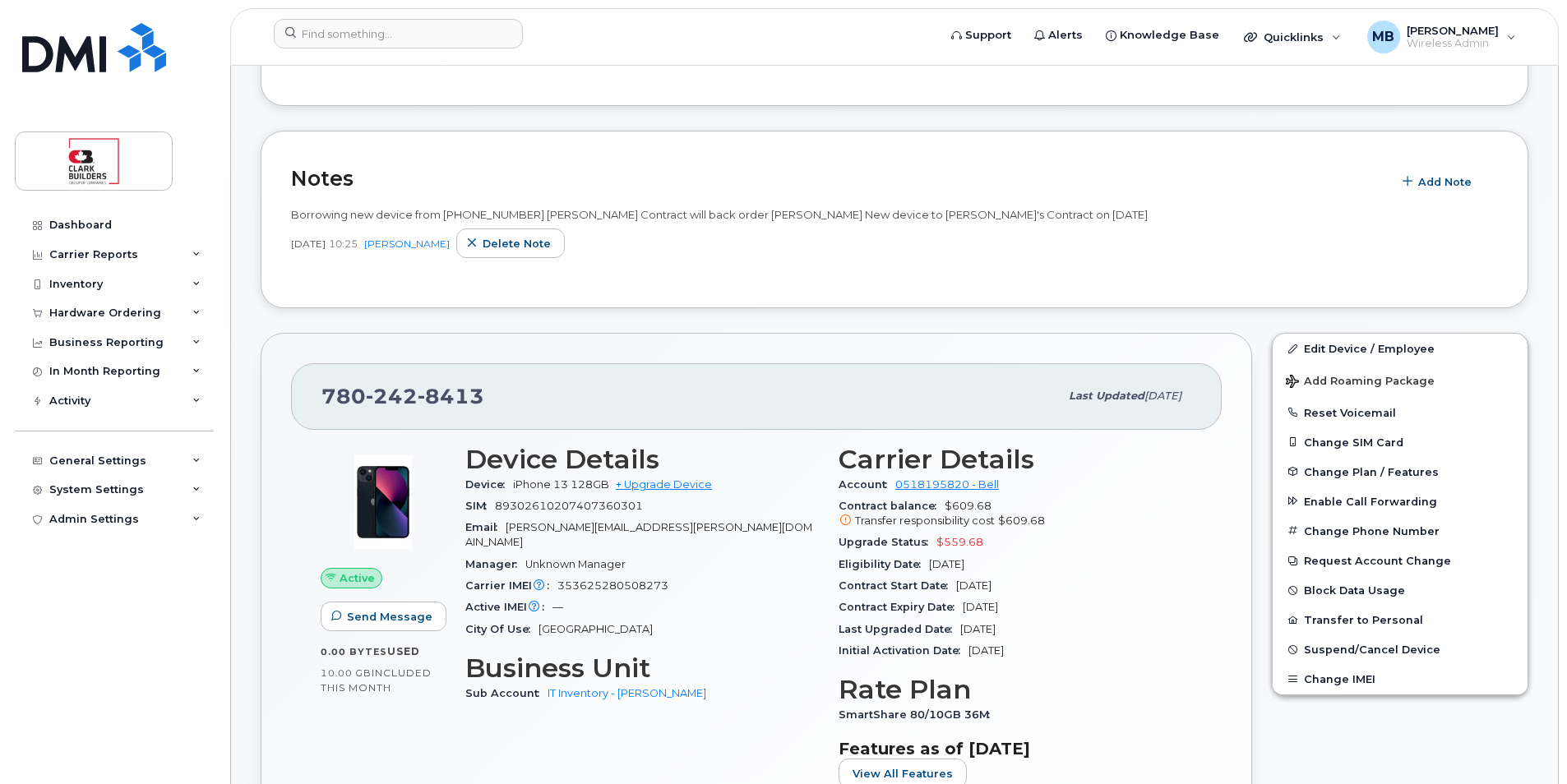
scroll to position [657, 0]
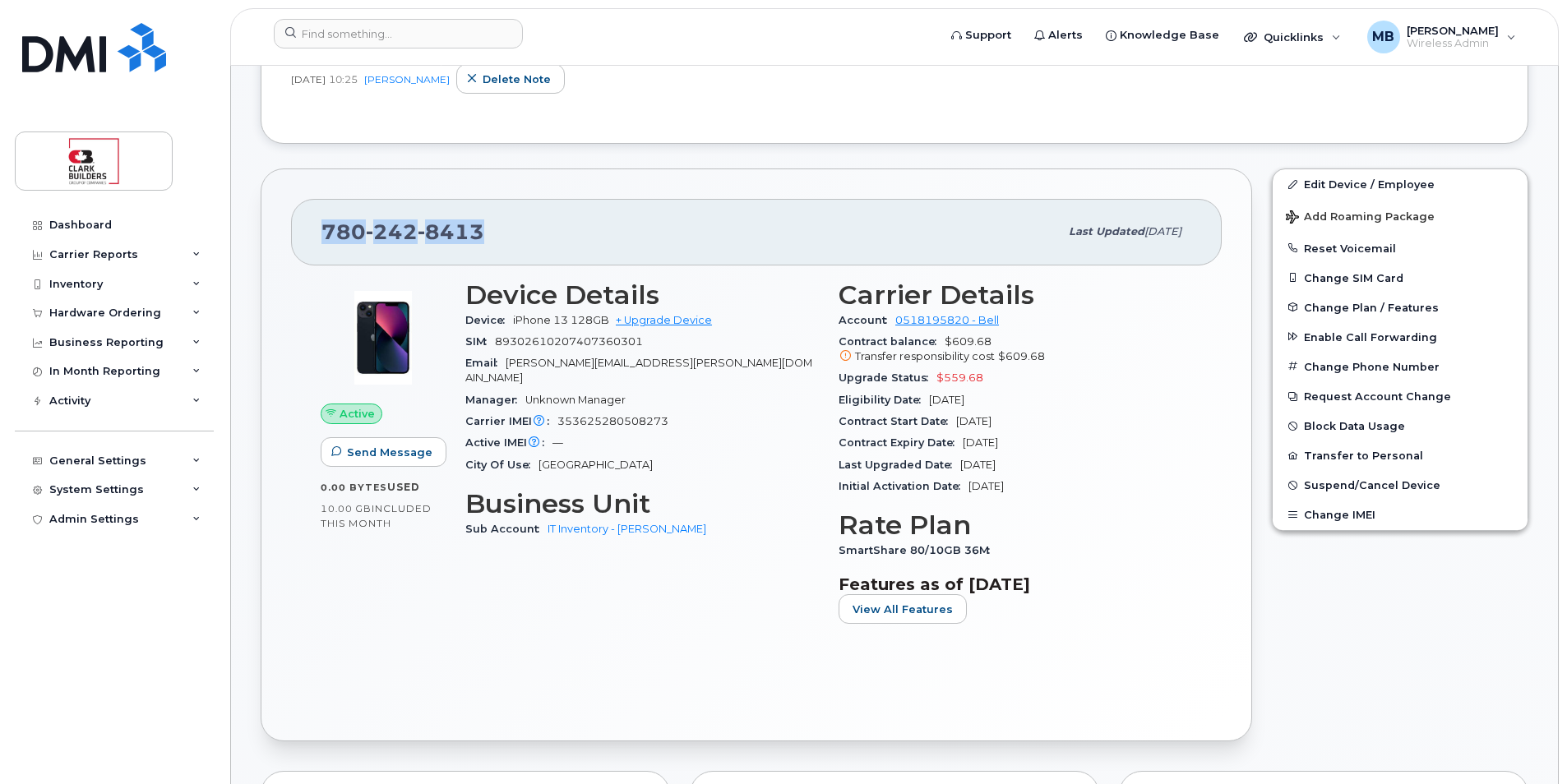
drag, startPoint x: 491, startPoint y: 233, endPoint x: 307, endPoint y: 229, distance: 184.0
click at [307, 229] on div "[PHONE_NUMBER] Last updated [DATE]" at bounding box center [756, 232] width 931 height 66
drag, startPoint x: 307, startPoint y: 229, endPoint x: 427, endPoint y: 229, distance: 120.0
copy span "[PHONE_NUMBER]"
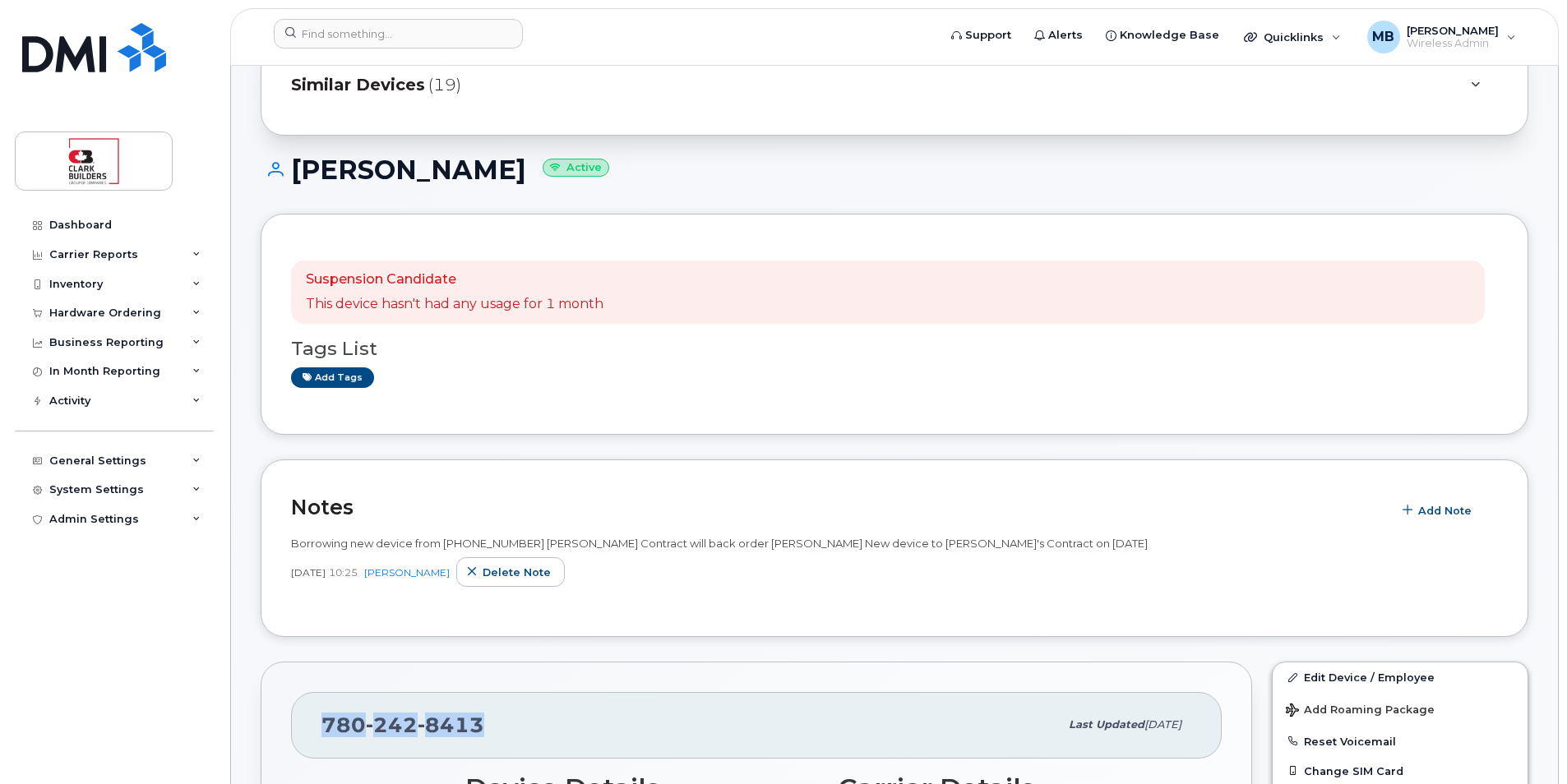
click at [771, 483] on div "Notes Add Note Borrowing new device from [PHONE_NUMBER] [PERSON_NAME] Contract …" at bounding box center [893, 549] width 1268 height 179
click at [1255, 207] on div "[PERSON_NAME] Active" at bounding box center [893, 183] width 1268 height 58
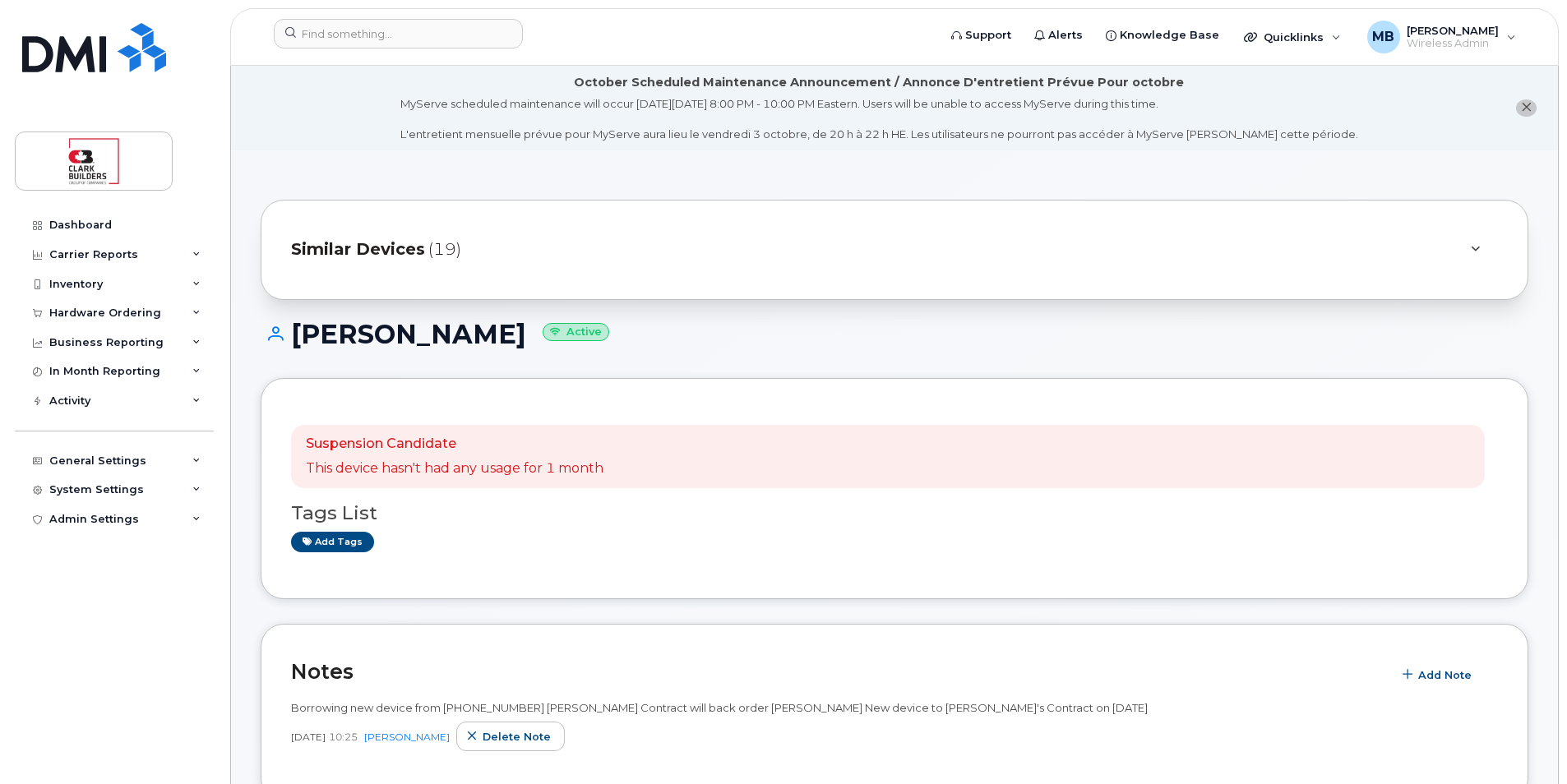
scroll to position [411, 0]
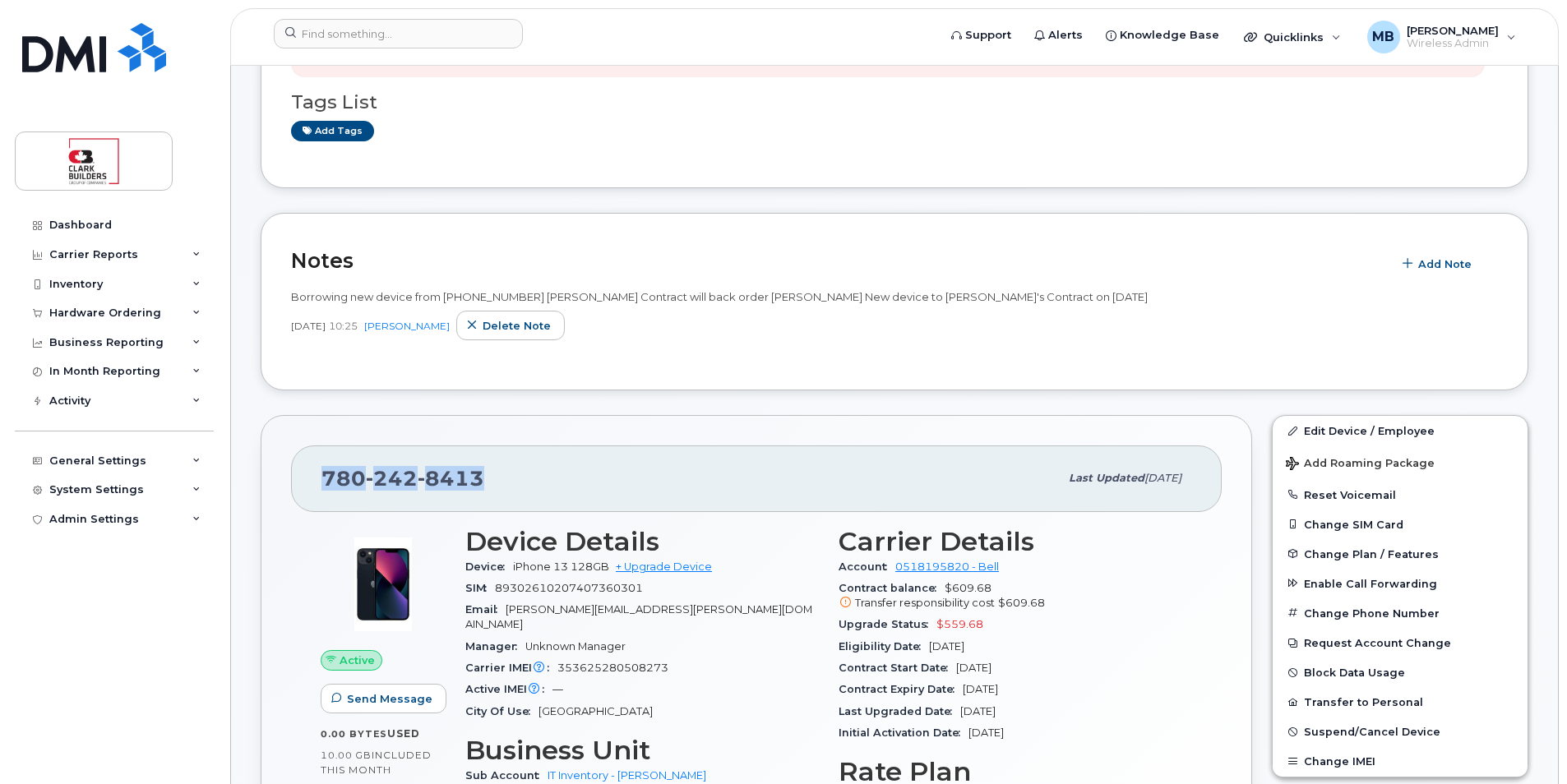
drag, startPoint x: 486, startPoint y: 469, endPoint x: 319, endPoint y: 473, distance: 167.0
click at [319, 473] on div "[PHONE_NUMBER] Last updated [DATE]" at bounding box center [756, 478] width 931 height 66
copy span "[PHONE_NUMBER]"
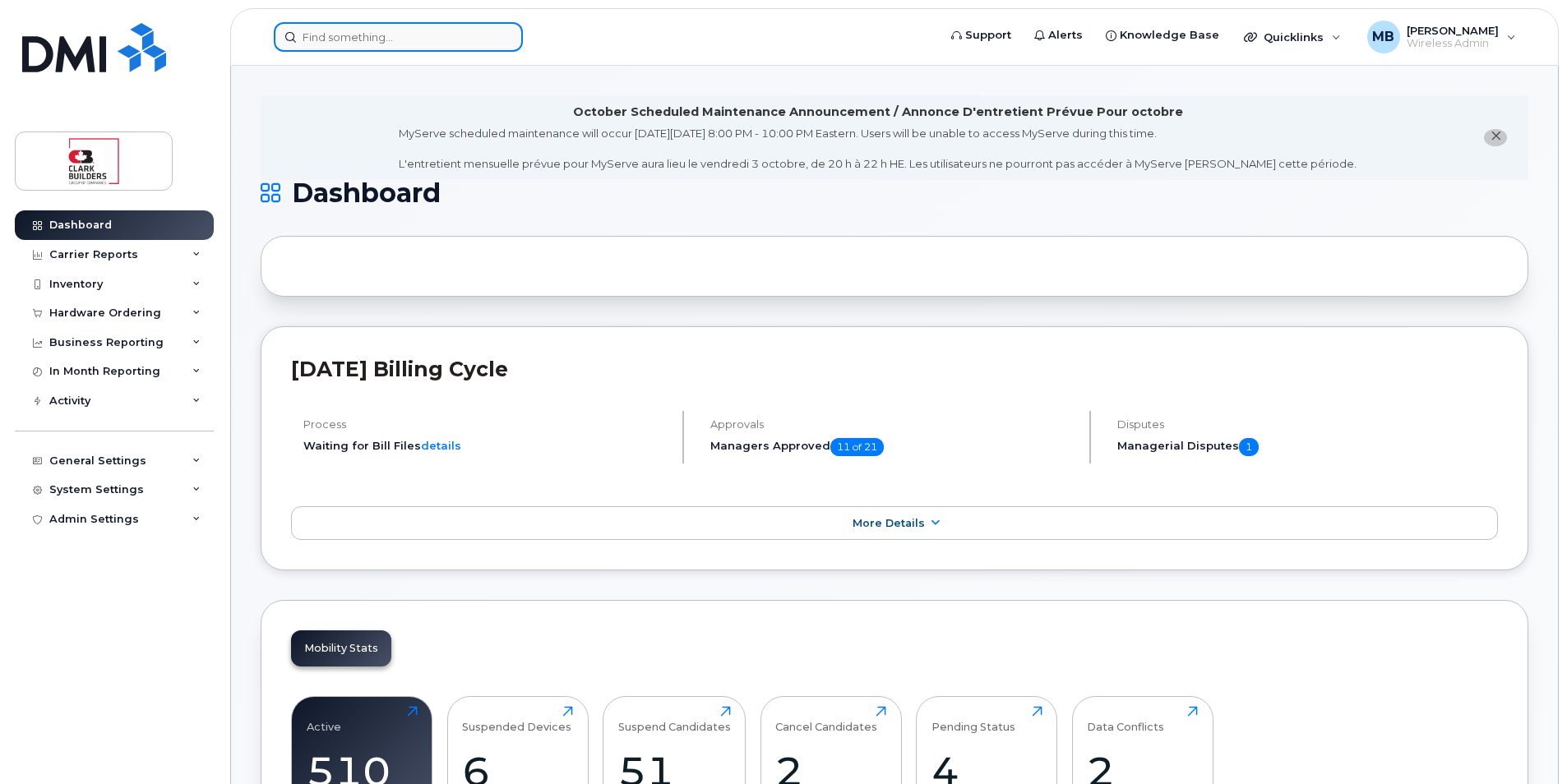
click at [361, 42] on input at bounding box center [399, 37] width 249 height 29
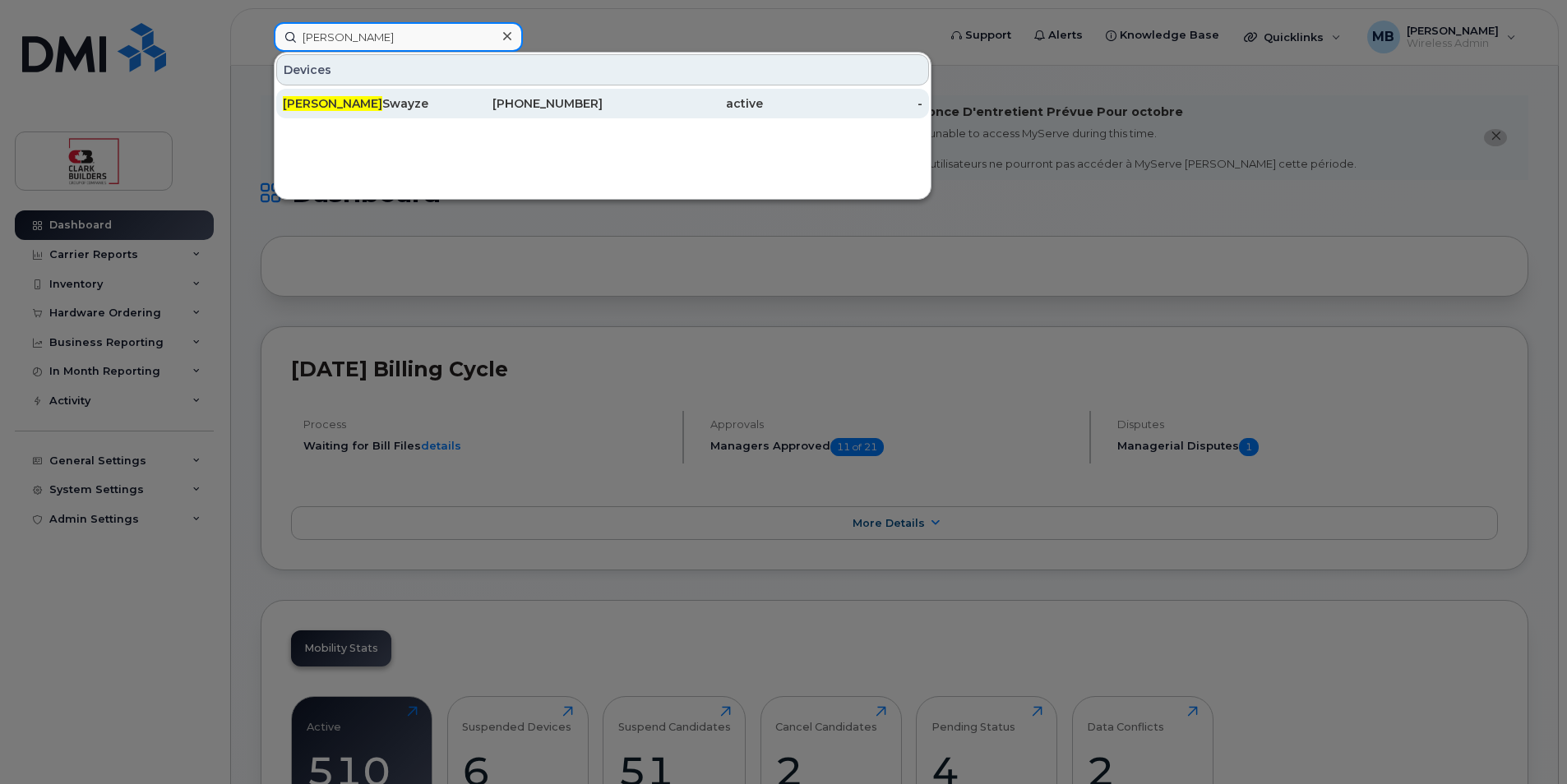
type input "[PERSON_NAME]"
click at [422, 92] on div "[PERSON_NAME]" at bounding box center [362, 103] width 160 height 29
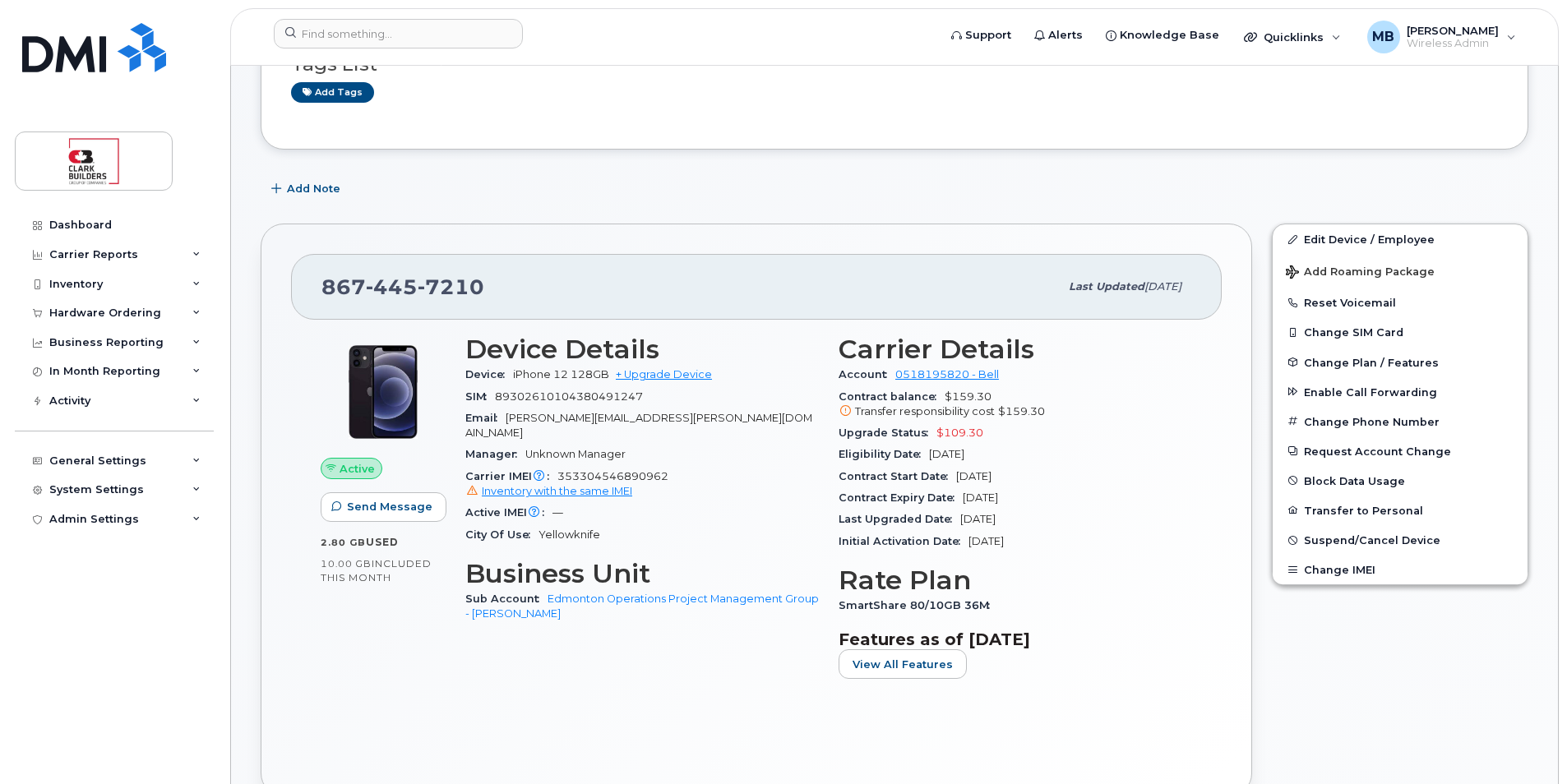
scroll to position [411, 0]
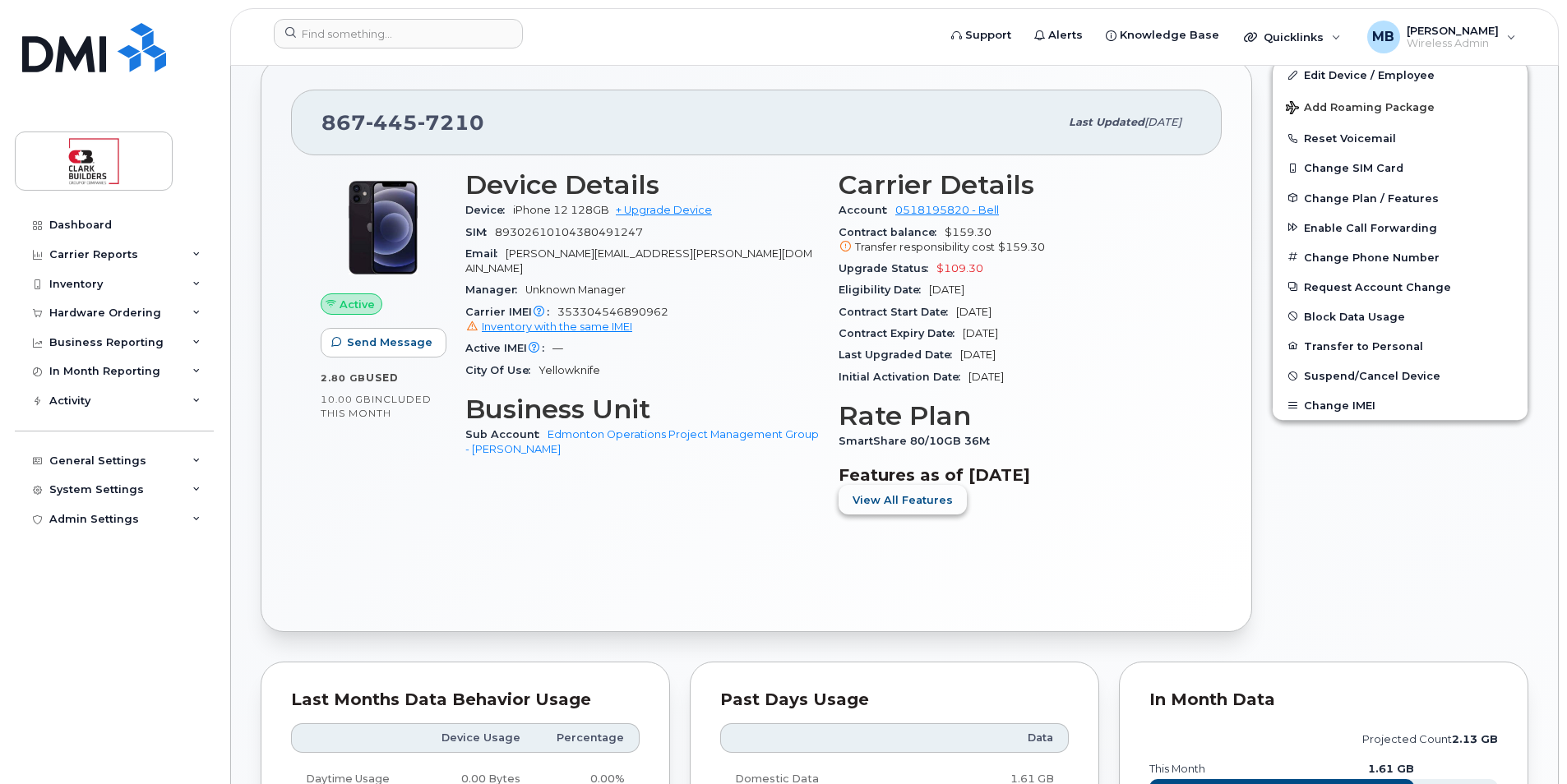
click at [924, 501] on span "View All Features" at bounding box center [902, 500] width 100 height 16
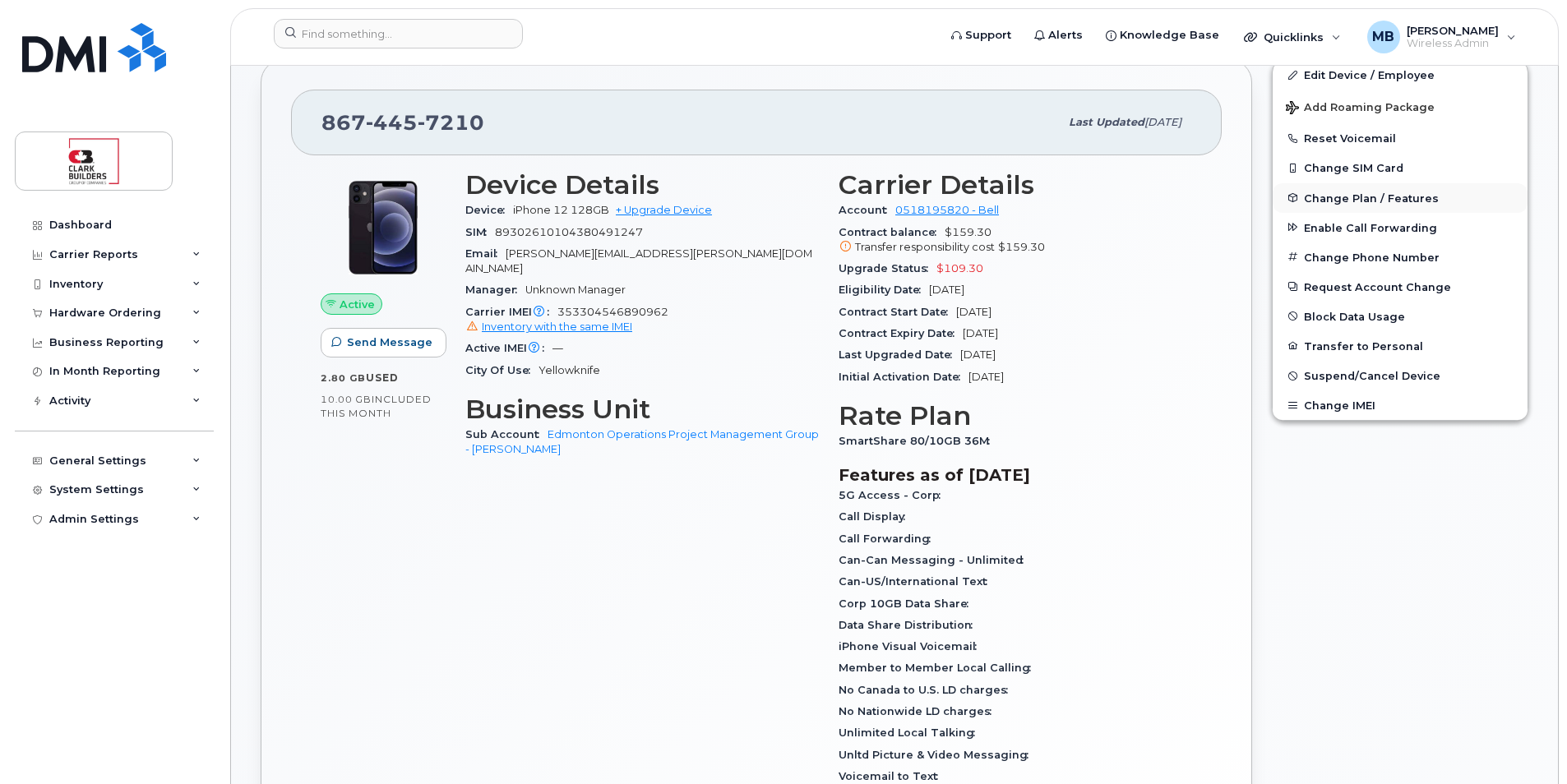
click at [1369, 196] on span "Change Plan / Features" at bounding box center [1371, 197] width 135 height 13
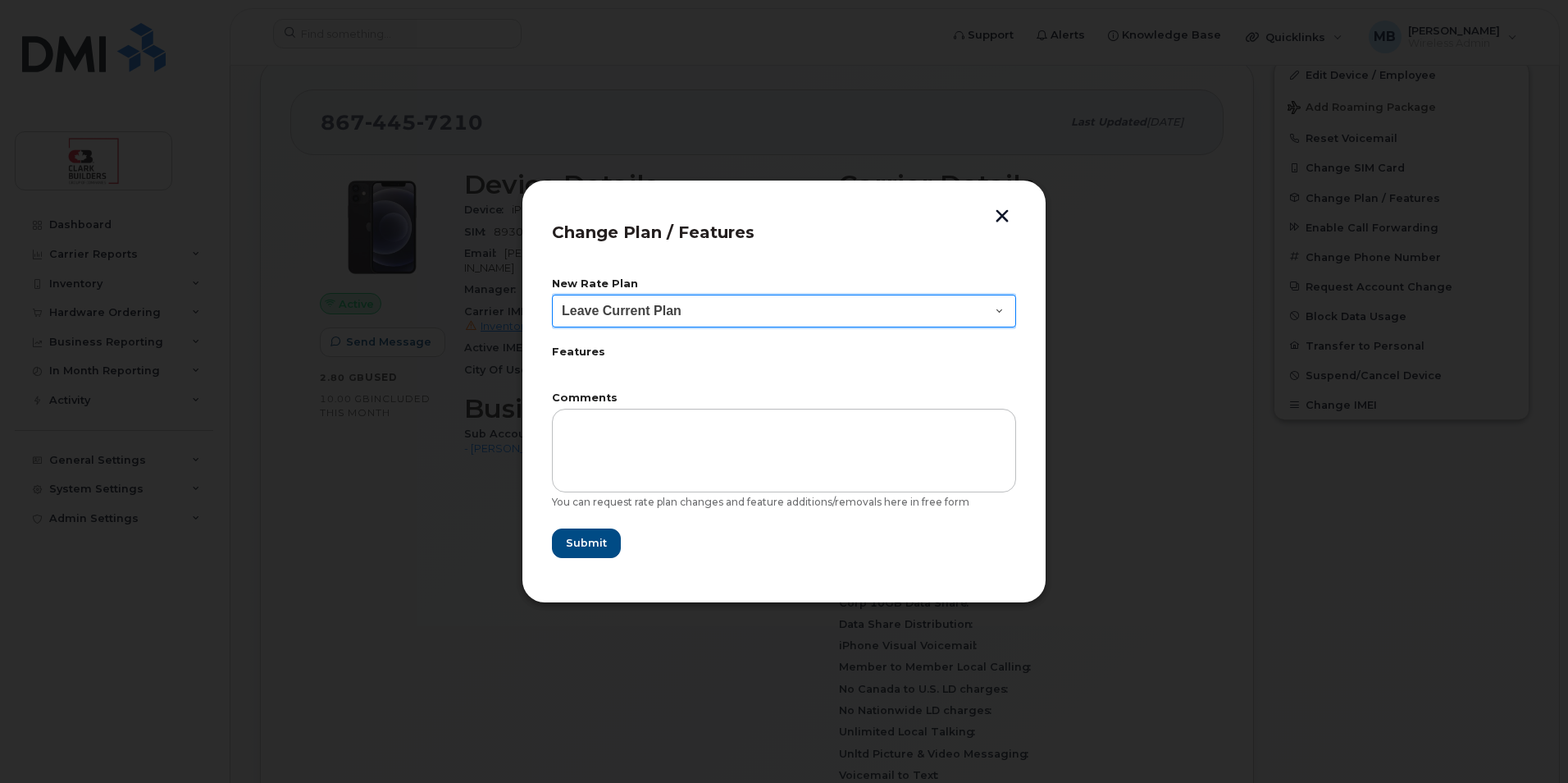
click at [785, 310] on select "Leave Current Plan BYOD SmartShare 65/10GB SmartShare 70/7GB SmartShare 80/10GB…" at bounding box center [784, 311] width 464 height 32
click at [1006, 216] on button "button" at bounding box center [1002, 219] width 24 height 18
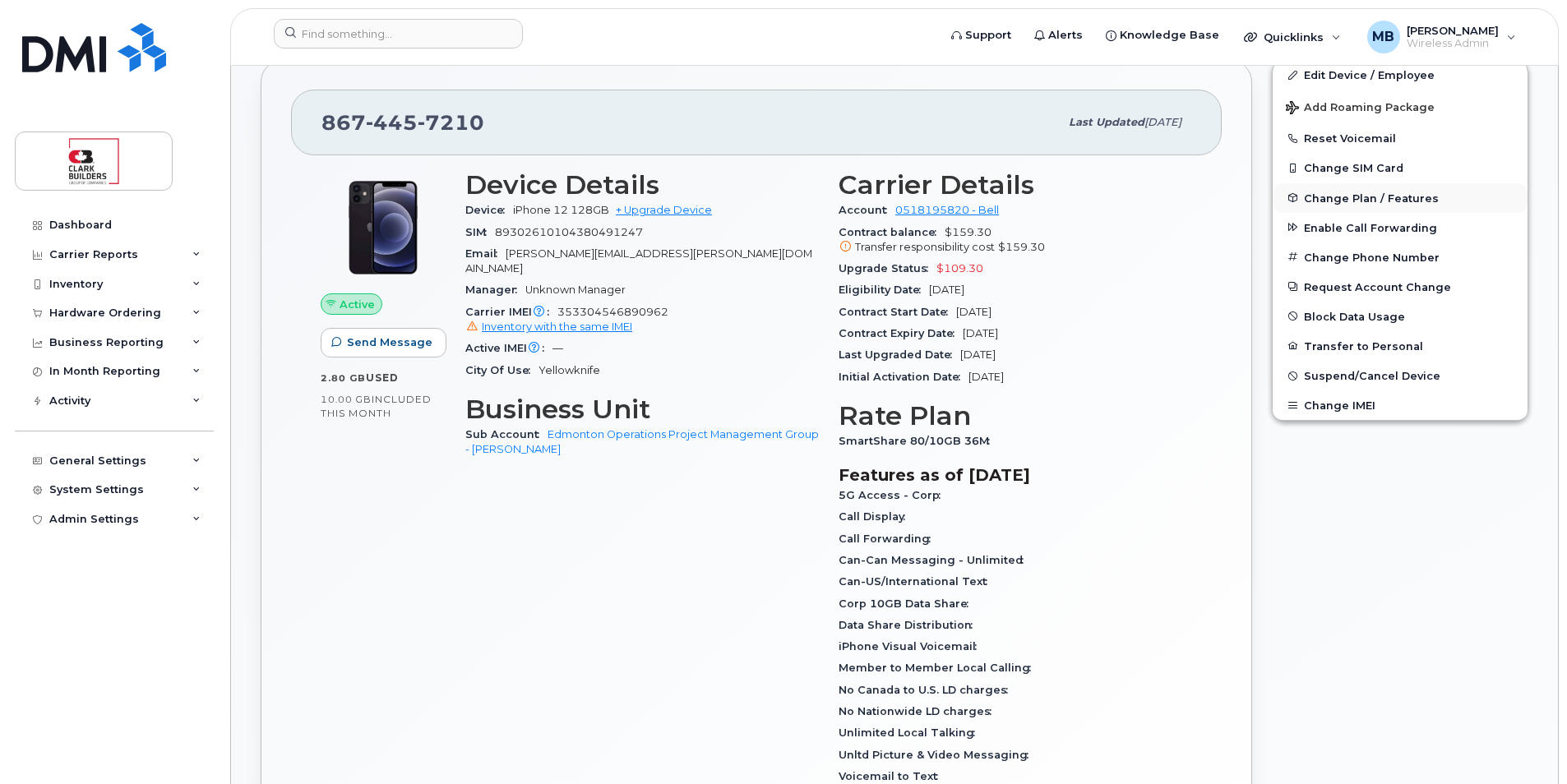
click at [1399, 204] on span "Change Plan / Features" at bounding box center [1371, 197] width 135 height 13
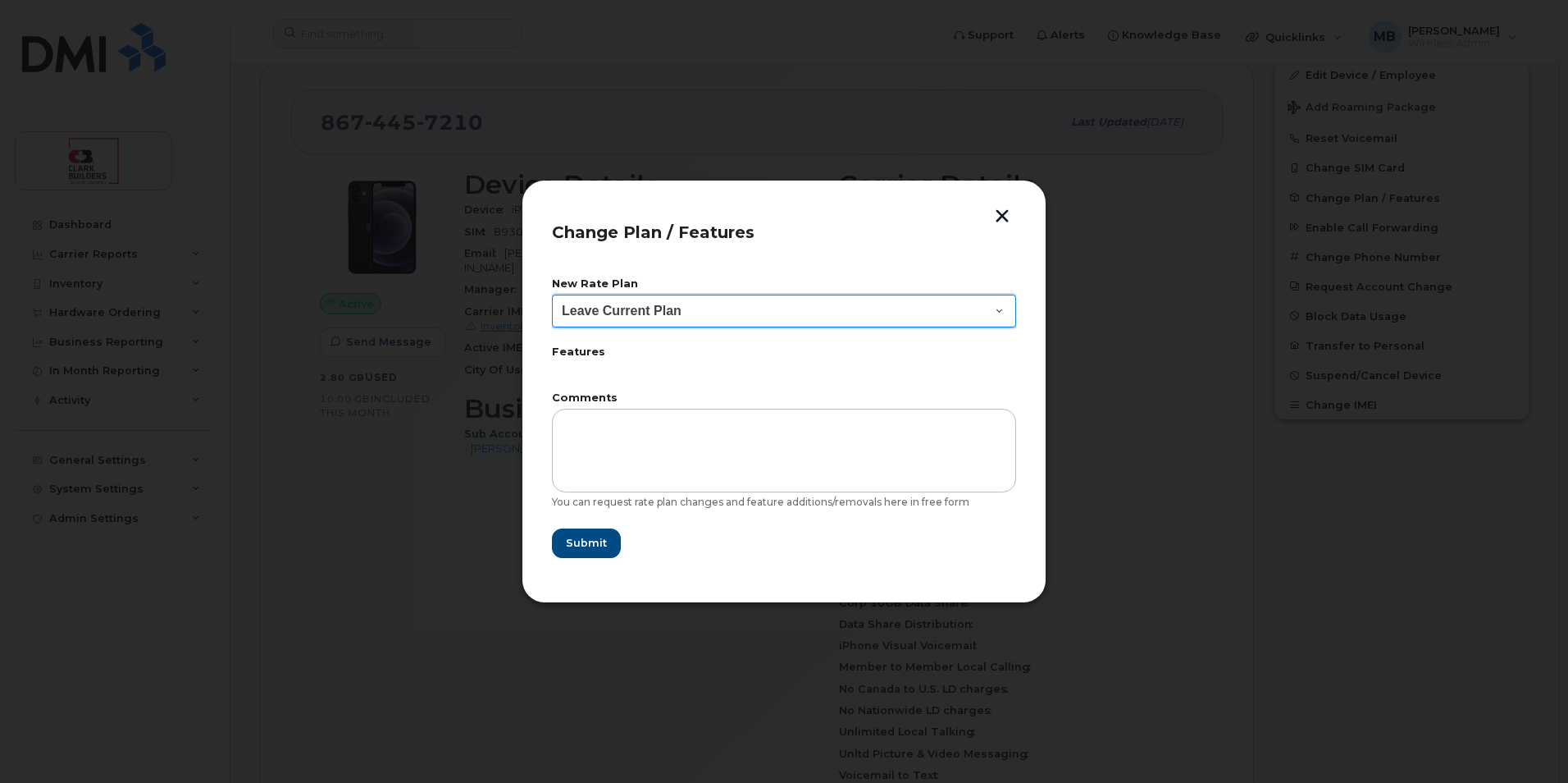
click at [889, 316] on select "Leave Current Plan BYOD SmartShare 65/10GB SmartShare 70/7GB SmartShare 80/10GB…" at bounding box center [784, 311] width 464 height 32
click at [1002, 212] on button "button" at bounding box center [1002, 219] width 24 height 18
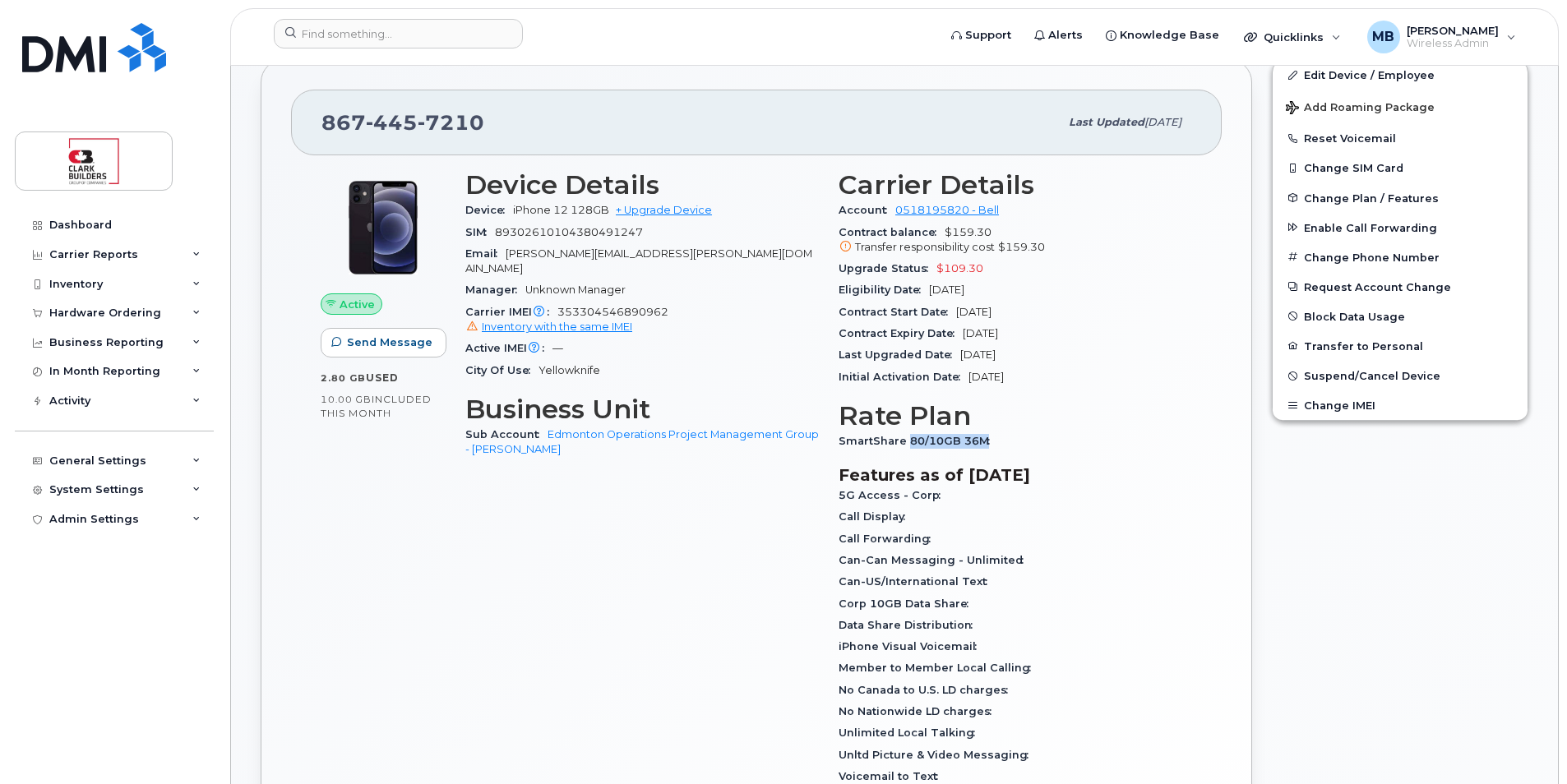
drag, startPoint x: 909, startPoint y: 440, endPoint x: 983, endPoint y: 444, distance: 74.1
click at [983, 444] on span "SmartShare 80/10GB 36M" at bounding box center [918, 441] width 159 height 13
drag, startPoint x: 983, startPoint y: 444, endPoint x: 1000, endPoint y: 452, distance: 18.8
click at [993, 449] on div "SmartShare 80/10GB 36M" at bounding box center [1015, 442] width 353 height 22
